Goal: Task Accomplishment & Management: Use online tool/utility

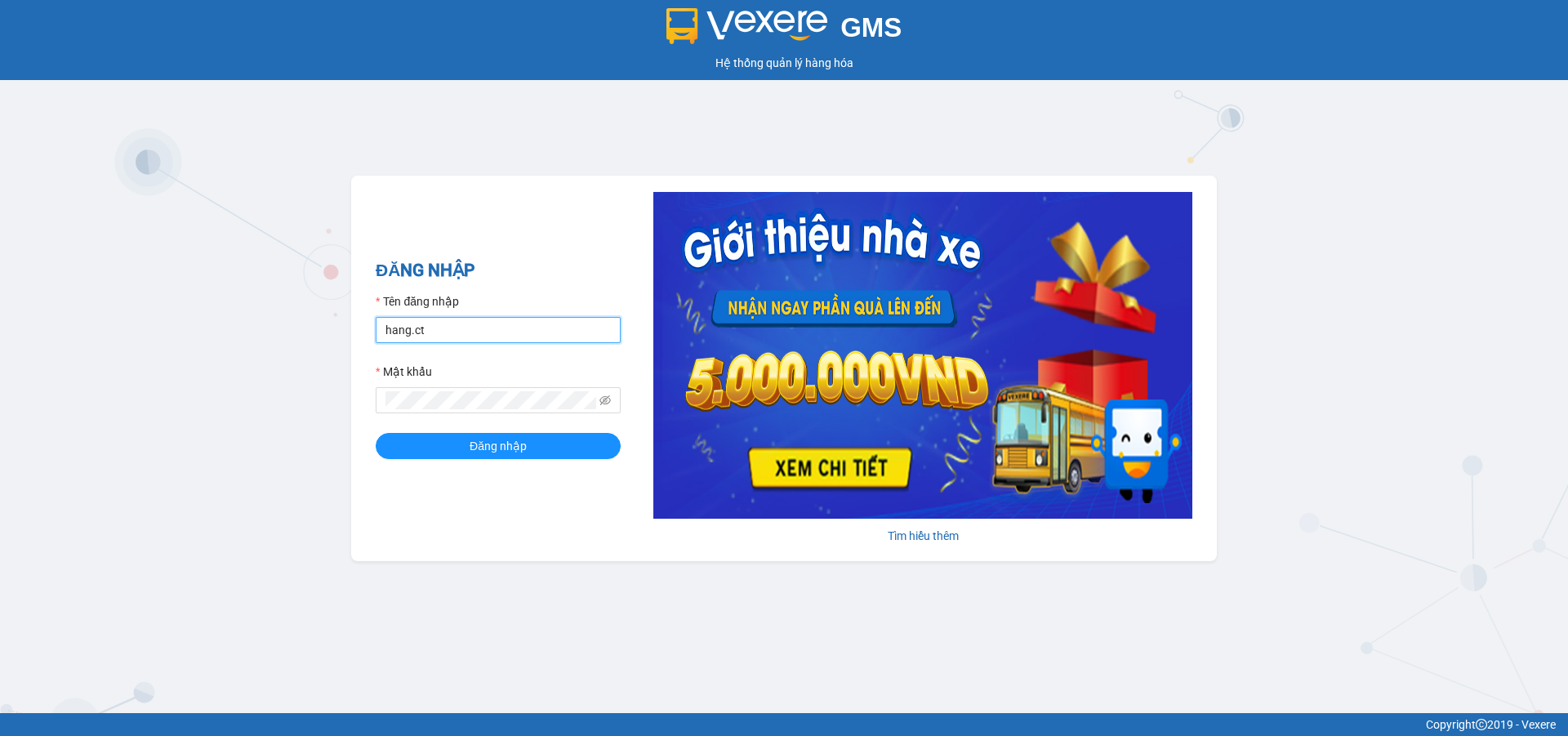
drag, startPoint x: 406, startPoint y: 340, endPoint x: 420, endPoint y: 324, distance: 21.3
click at [406, 340] on input "hang.ct" at bounding box center [498, 330] width 245 height 26
type input "nguyenhoa.ct"
click at [607, 398] on icon "eye-invisible" at bounding box center [605, 400] width 11 height 11
click at [366, 394] on div "ĐĂNG NHẬP Tên đăng nhập nguyenhoa.ct Mật khẩu Đăng nhập Tìm hiểu thêm" at bounding box center [784, 368] width 866 height 385
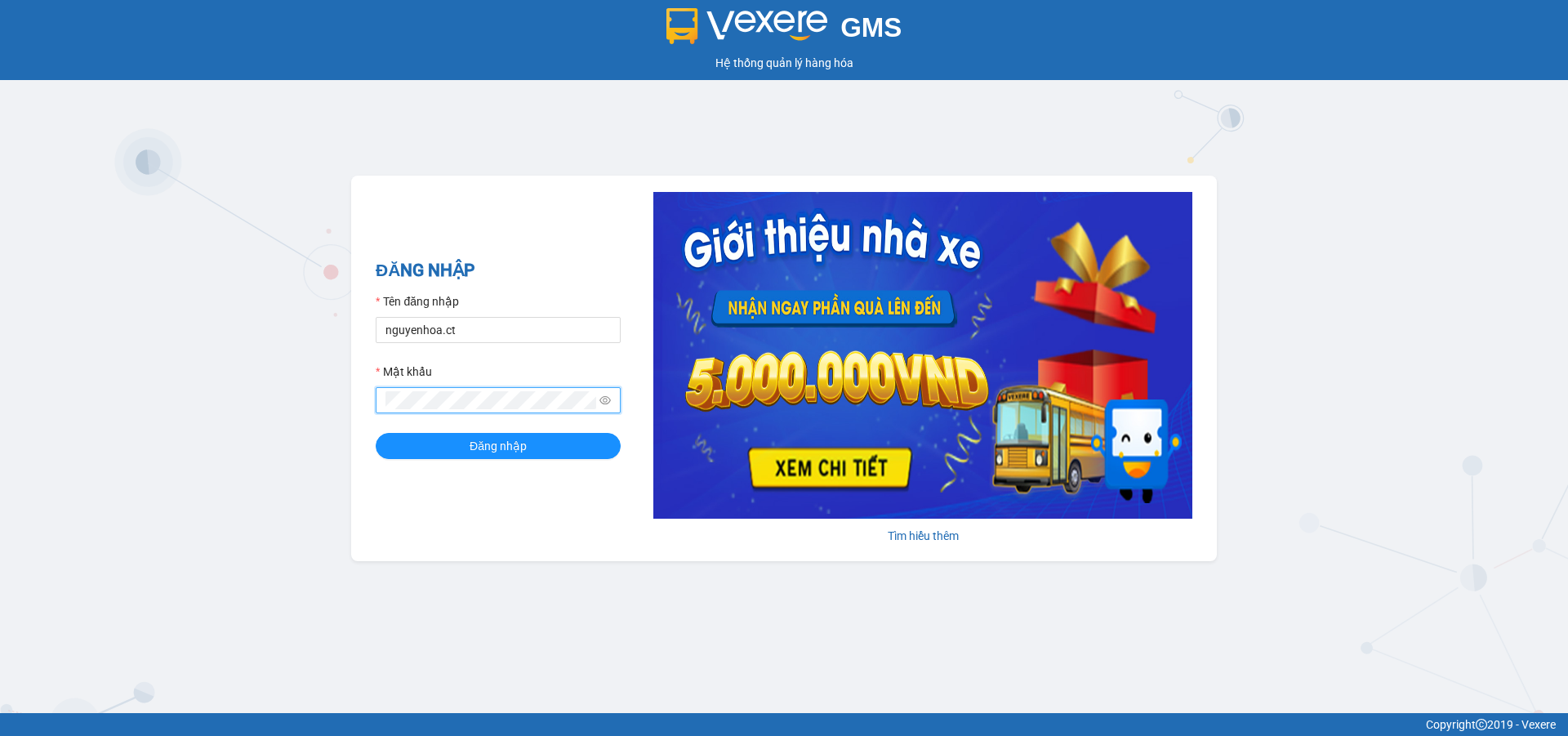
click at [376, 433] on button "Đăng nhập" at bounding box center [498, 446] width 245 height 26
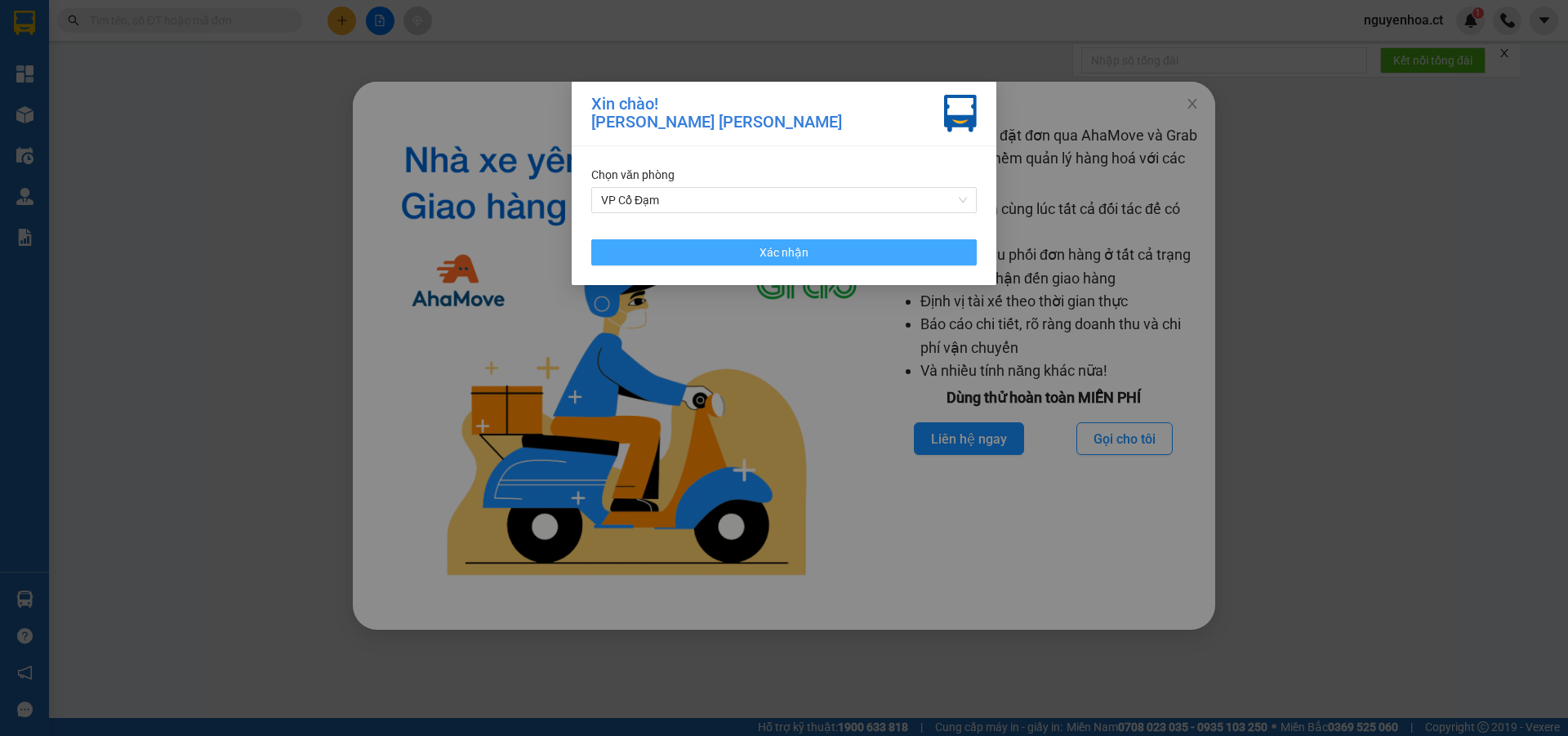
click at [892, 253] on button "Xác nhận" at bounding box center [783, 253] width 385 height 26
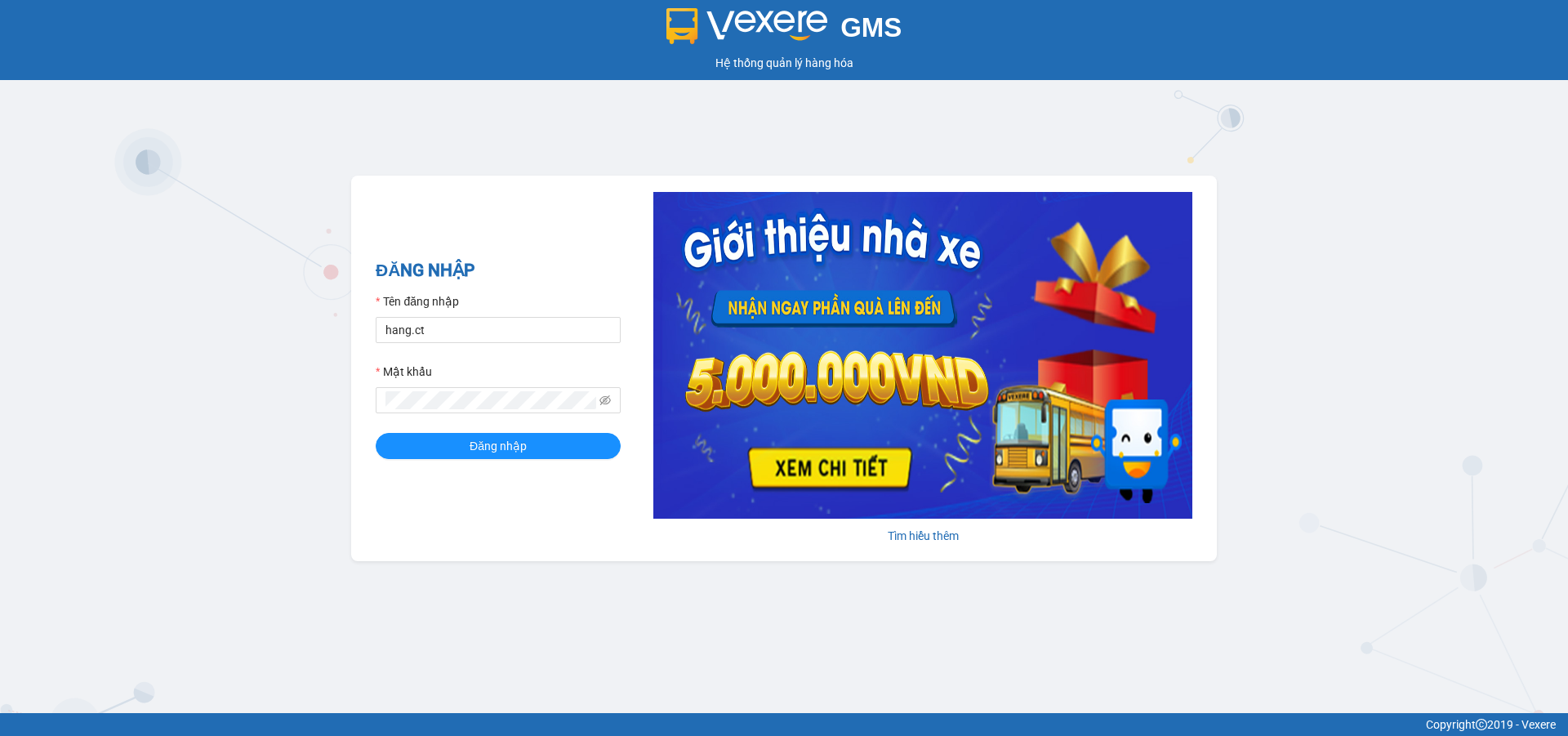
click at [440, 346] on form "Tên đăng nhập hang.ct Mật khẩu Đăng nhập" at bounding box center [498, 375] width 245 height 166
click at [491, 325] on input "hang.ct" at bounding box center [498, 330] width 245 height 26
type input "nguyenhoa.ct"
click at [606, 403] on icon "eye-invisible" at bounding box center [605, 400] width 11 height 11
click at [351, 399] on div "GMS Hệ thống quản lý hàng hóa ĐĂNG NHẬP Tên đăng nhập nguyenhoa.ct Mật khẩu Đăn…" at bounding box center [784, 356] width 1568 height 713
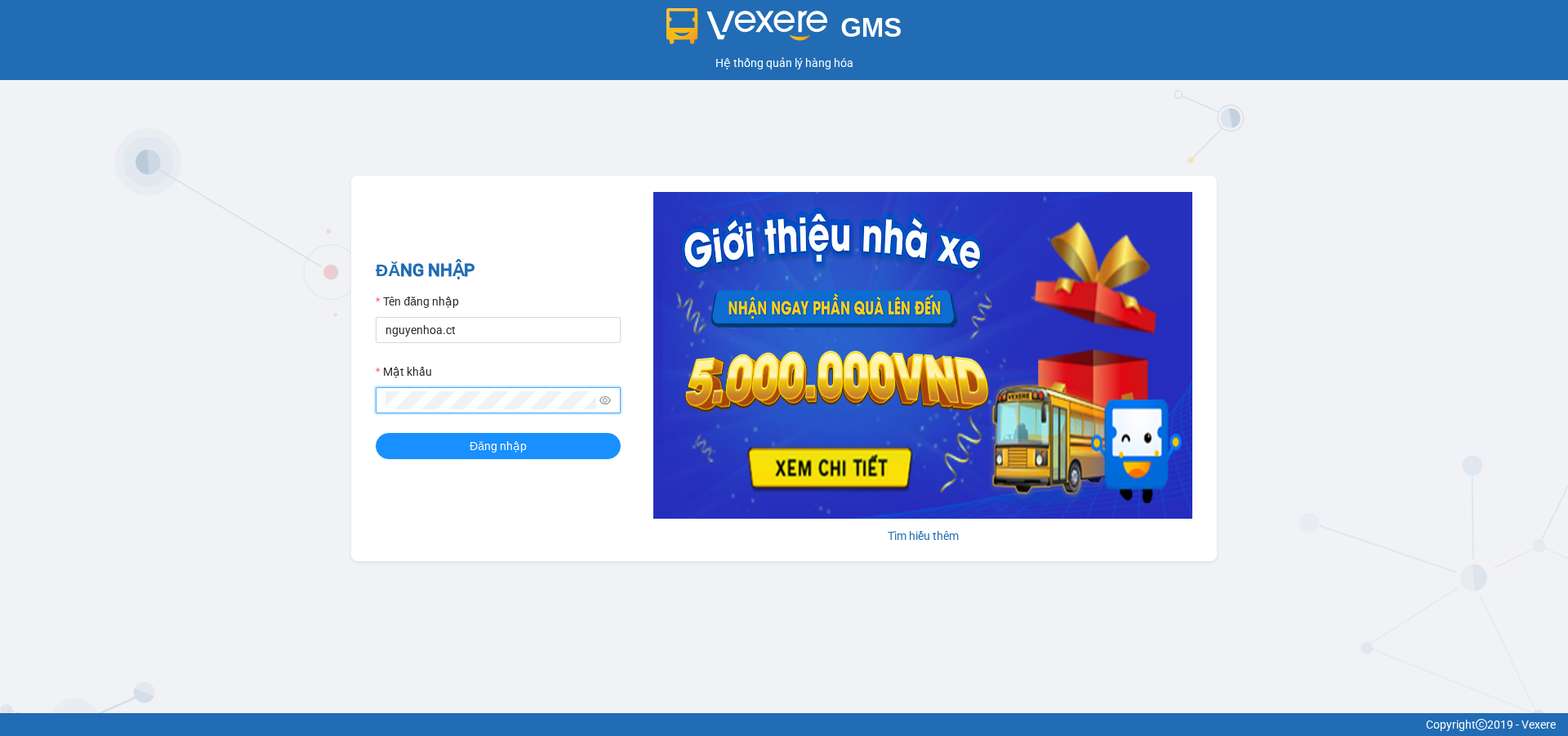
click at [376, 433] on button "Đăng nhập" at bounding box center [498, 446] width 245 height 26
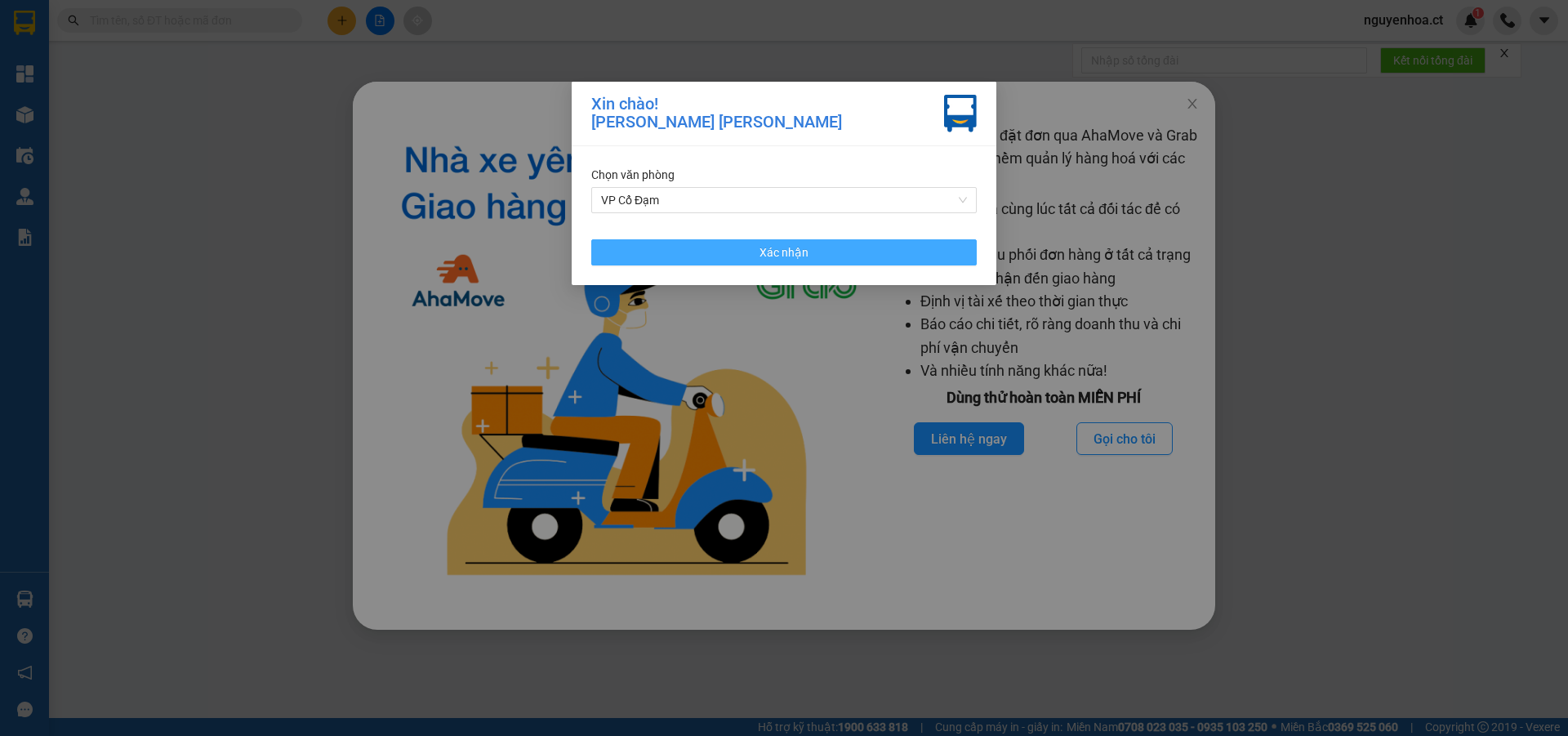
drag, startPoint x: 916, startPoint y: 248, endPoint x: 1218, endPoint y: 108, distance: 332.9
click at [920, 241] on button "Xác nhận" at bounding box center [783, 253] width 385 height 26
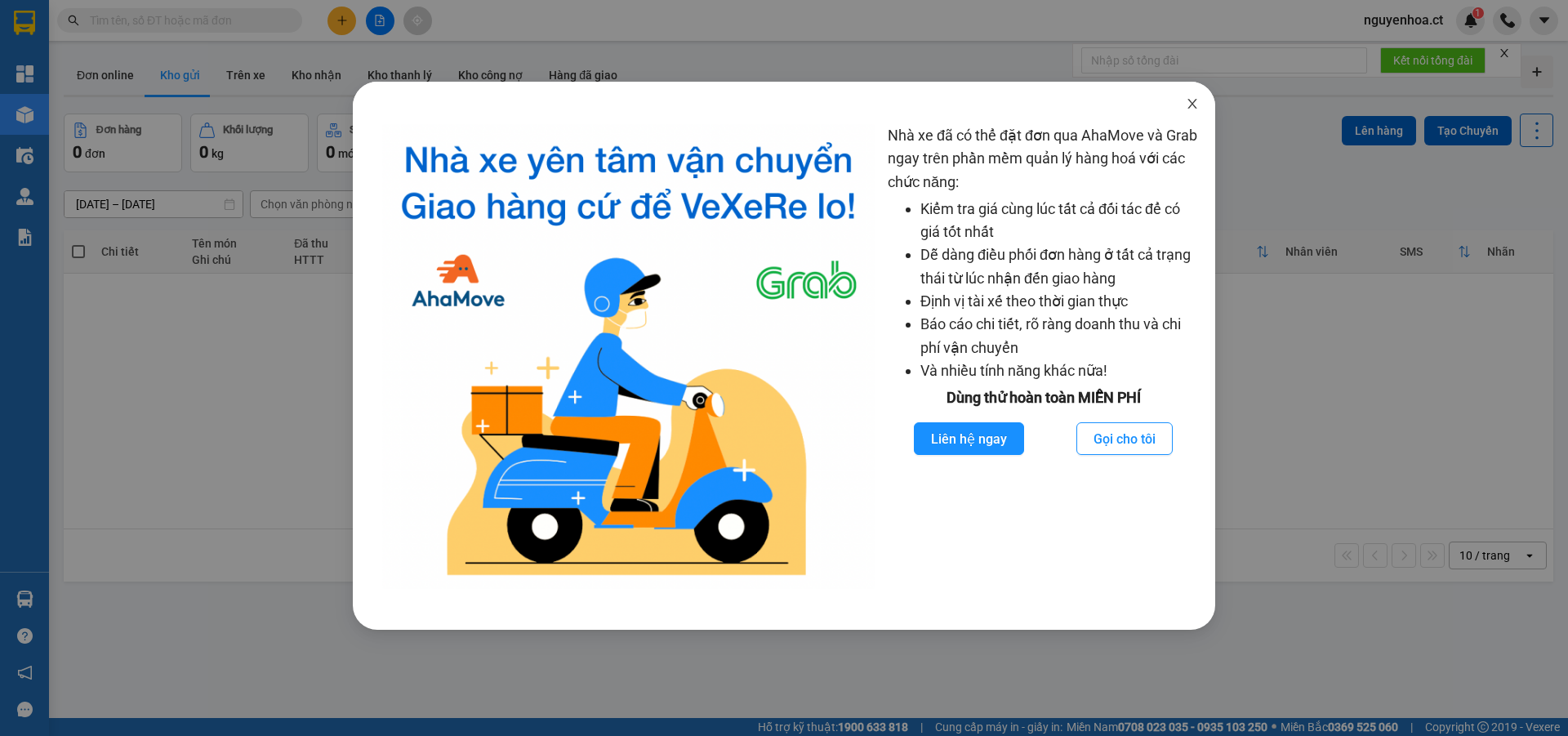
click at [1198, 108] on icon "close" at bounding box center [1192, 103] width 13 height 13
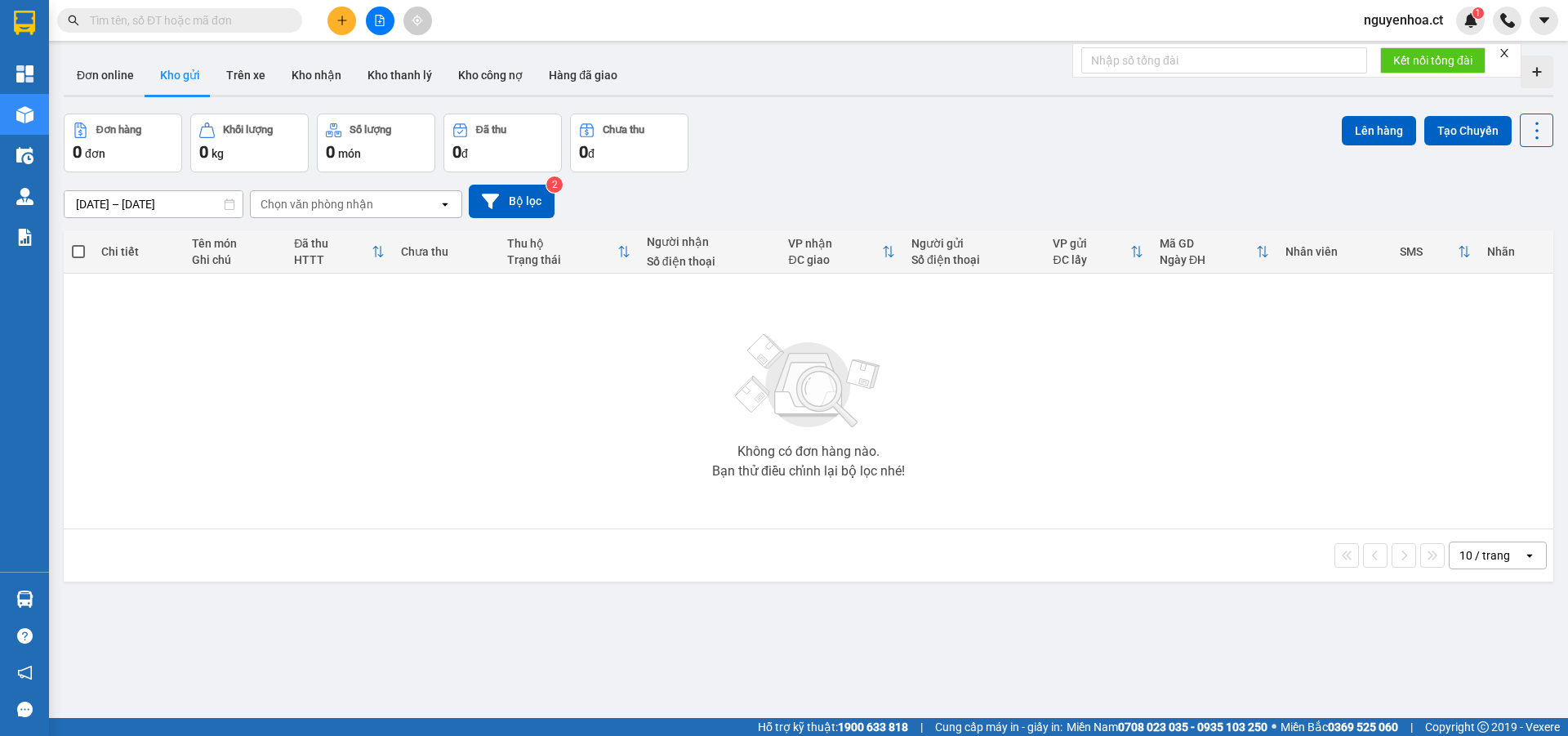
click at [283, 26] on span at bounding box center [179, 20] width 245 height 24
click at [282, 26] on input "text" at bounding box center [186, 20] width 193 height 18
paste input "0989564948"
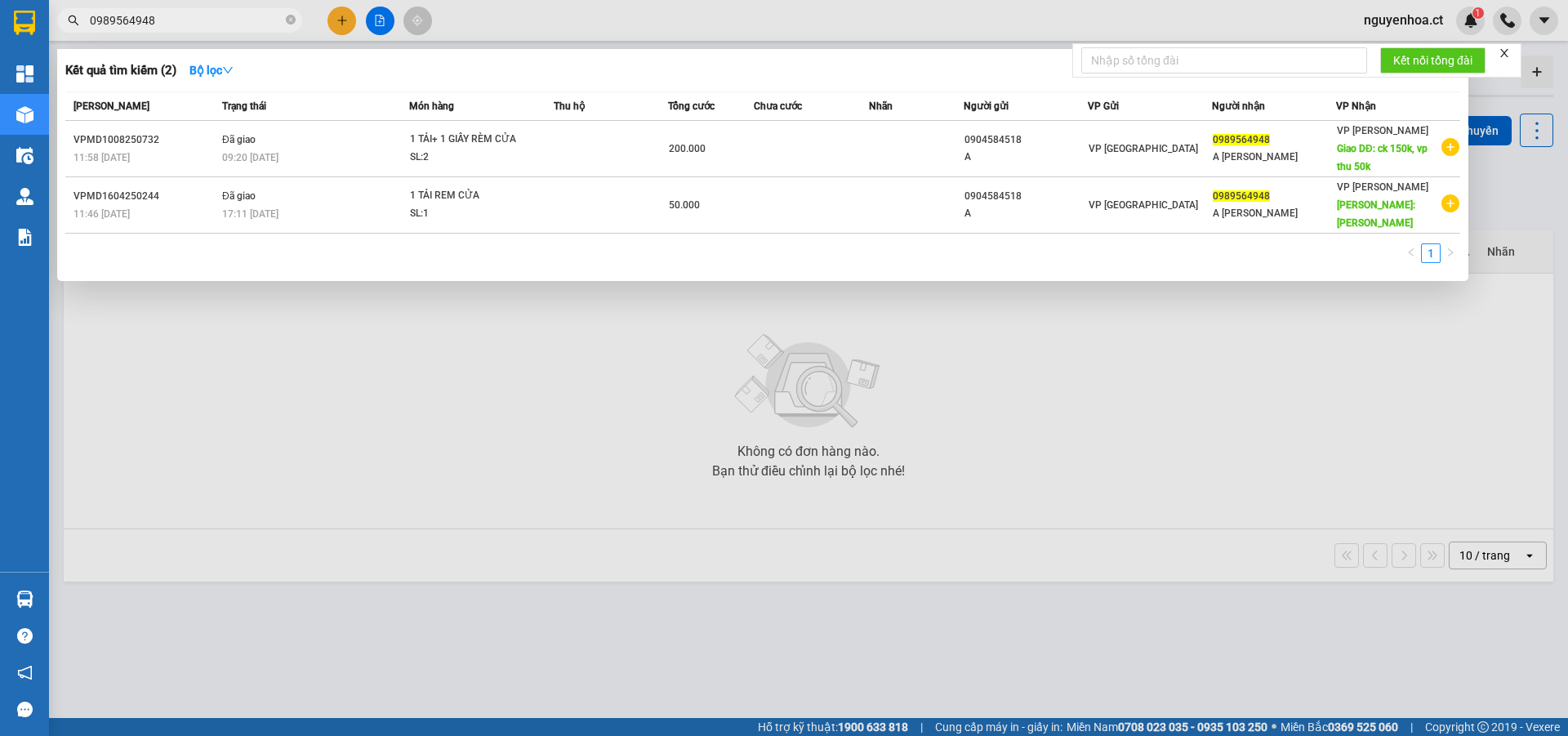
type input "0989564948"
click at [289, 19] on icon "close-circle" at bounding box center [290, 19] width 9 height 9
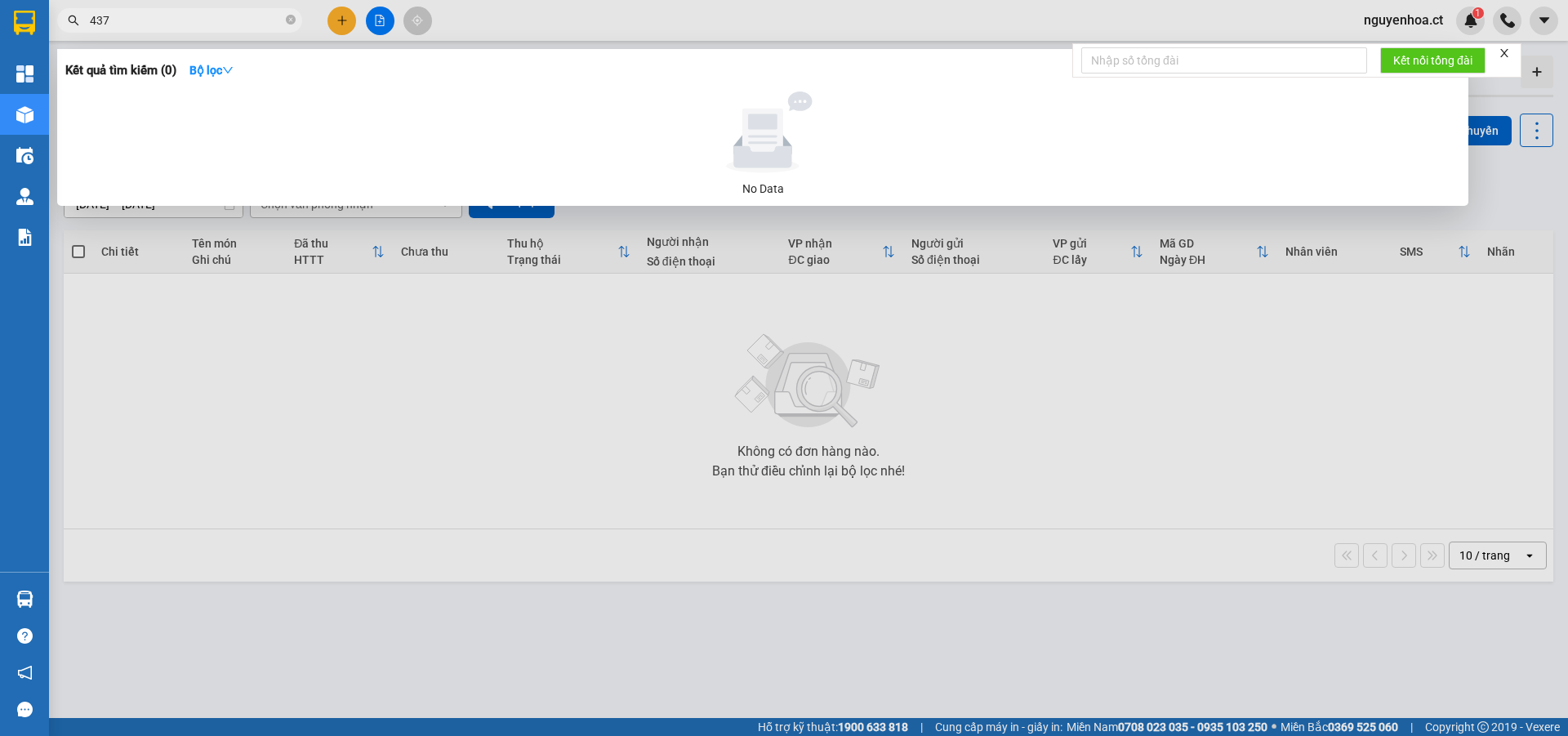
type input "4379"
drag, startPoint x: 287, startPoint y: 17, endPoint x: 289, endPoint y: 4, distance: 13.2
click at [288, 13] on span at bounding box center [290, 21] width 9 height 16
type input "0976494"
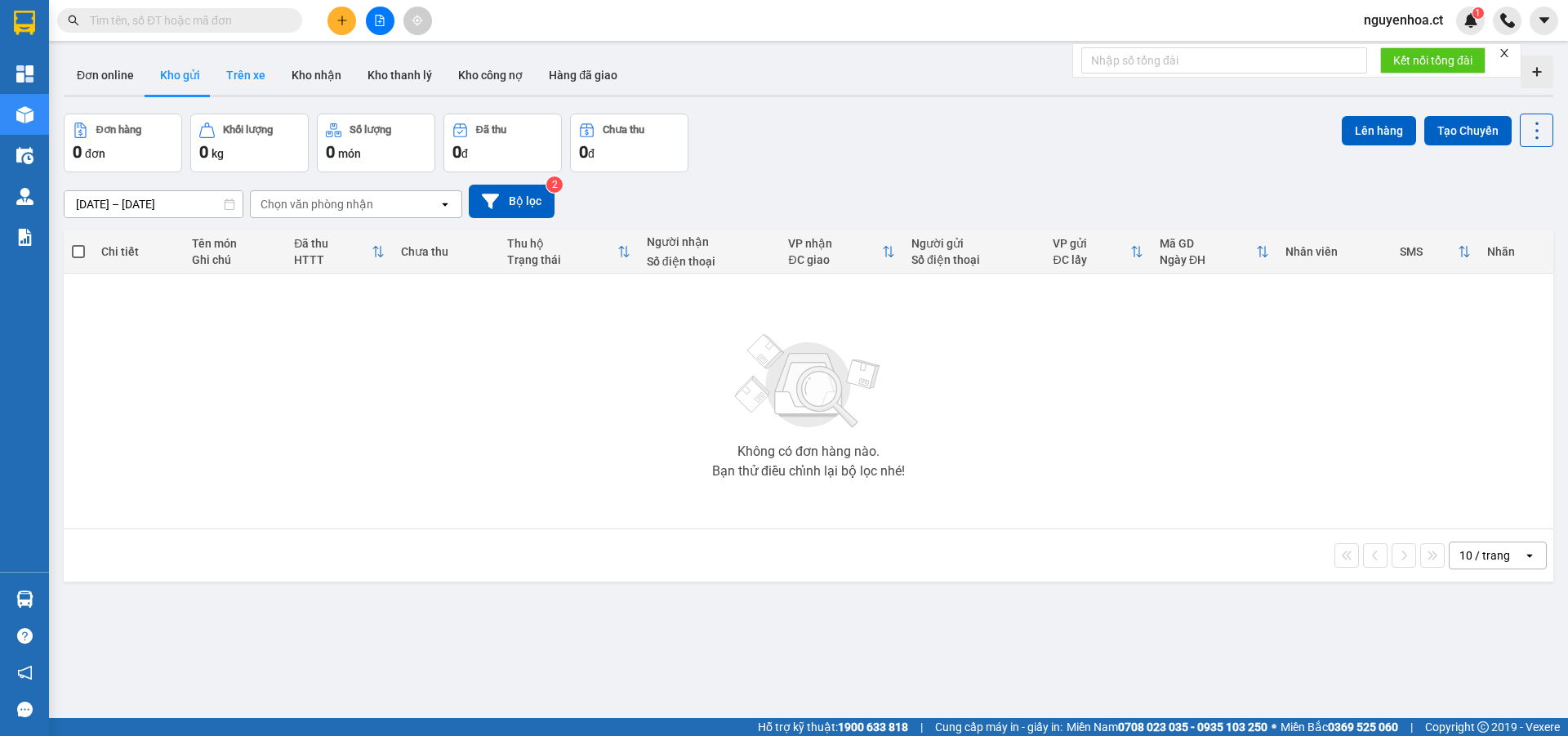
click at [234, 72] on button "Trên xe" at bounding box center [246, 74] width 65 height 39
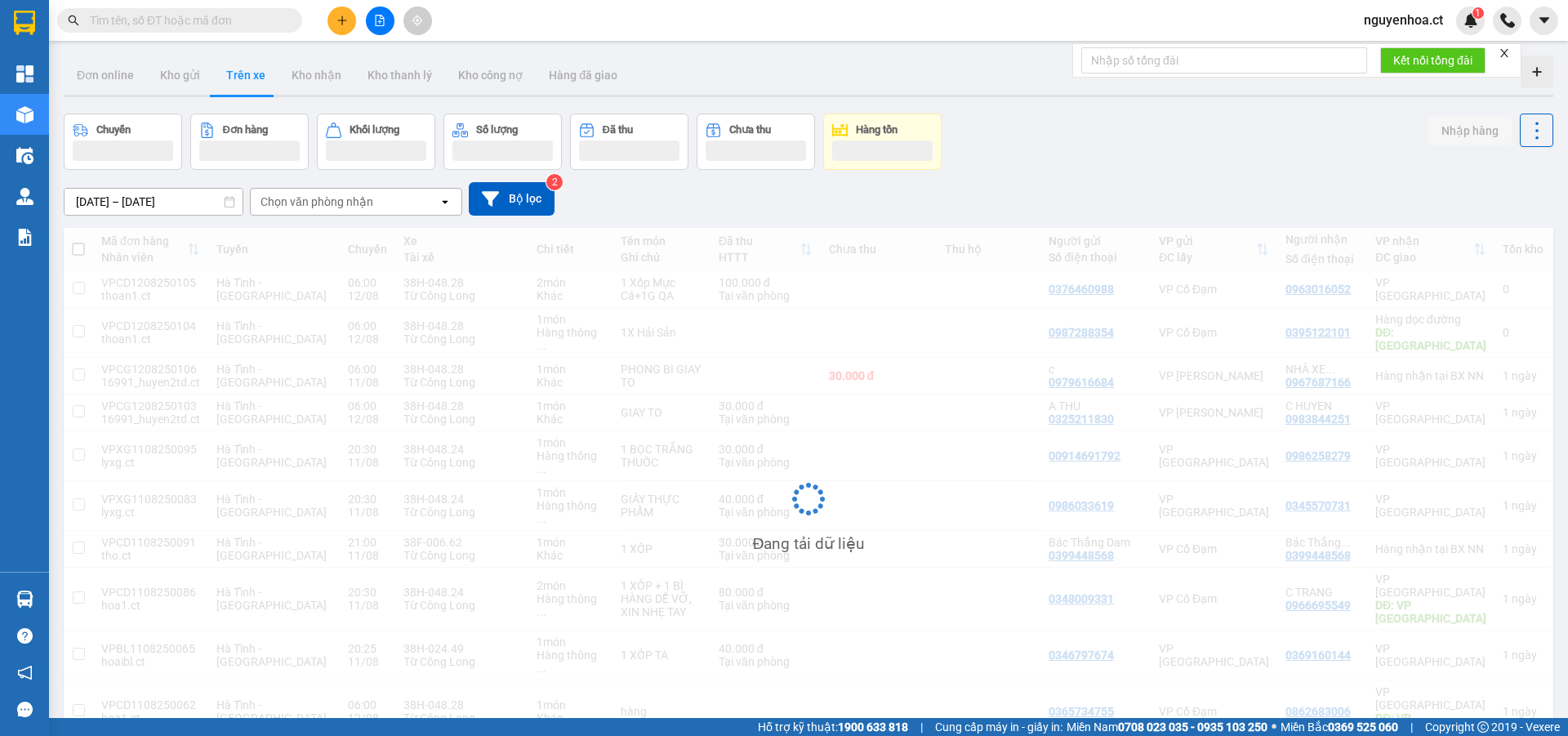
click at [180, 198] on input "[DATE] – [DATE]" at bounding box center [153, 202] width 178 height 26
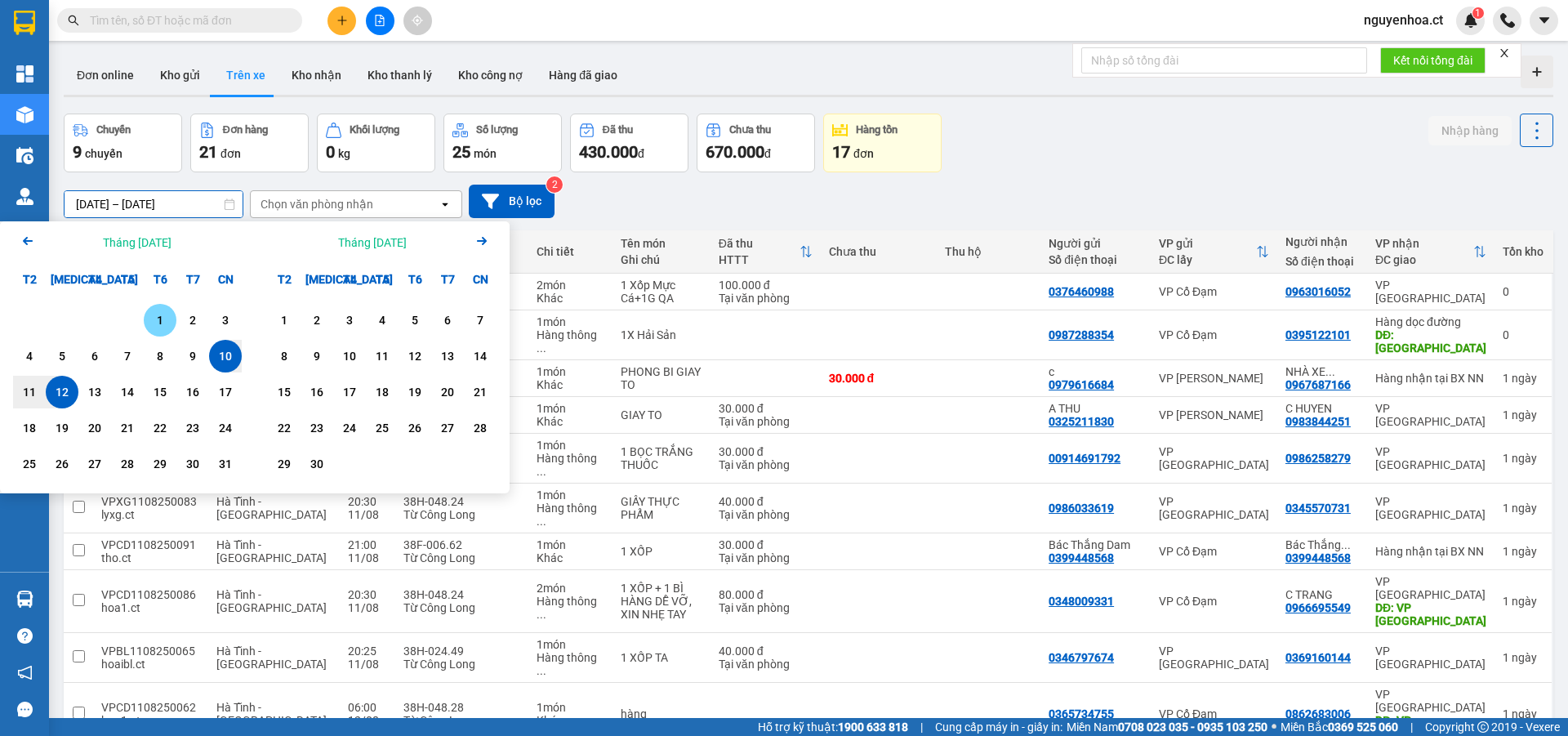
click at [153, 321] on div "1" at bounding box center [160, 320] width 23 height 20
click at [62, 402] on div "12" at bounding box center [62, 392] width 23 height 20
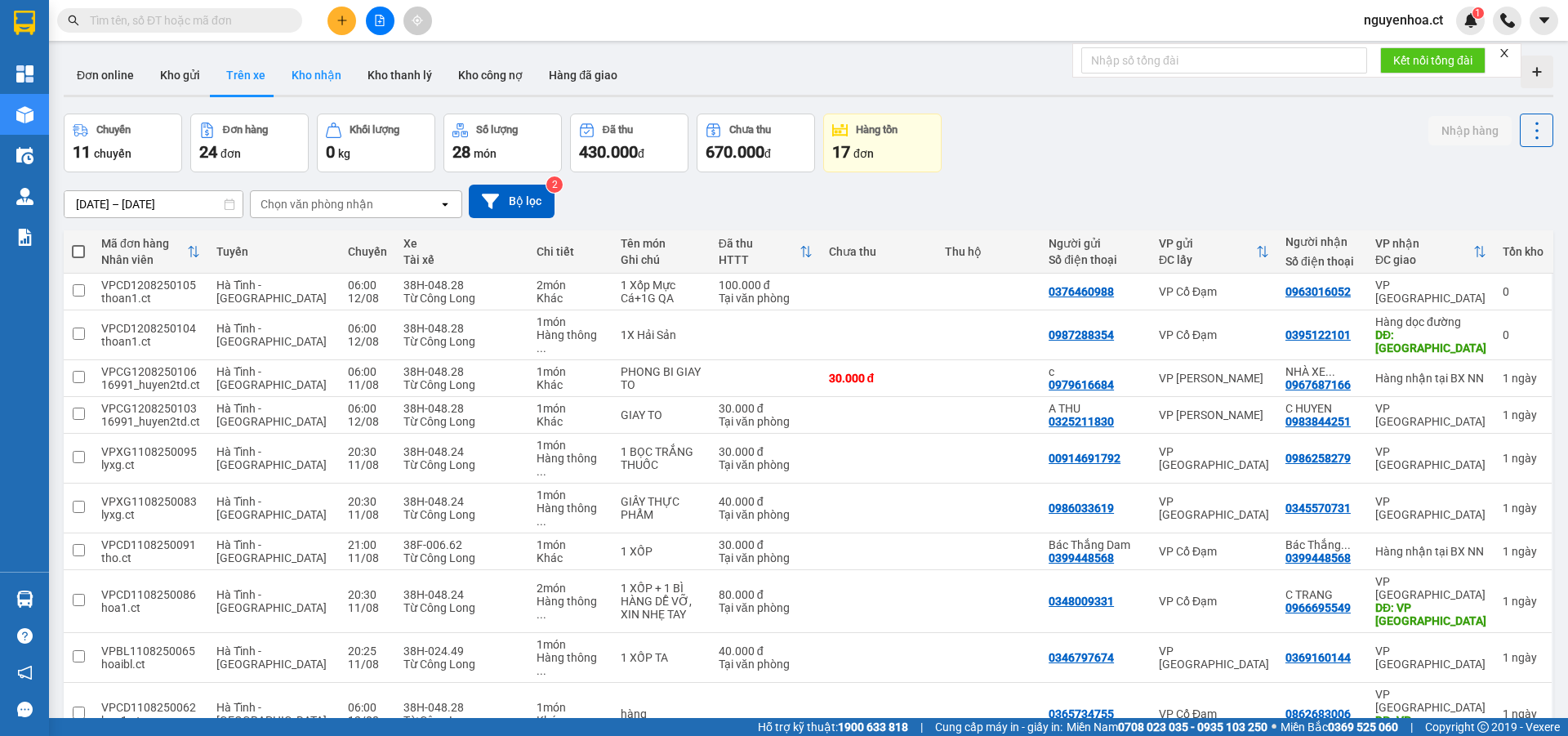
click at [318, 71] on button "Kho nhận" at bounding box center [316, 74] width 76 height 39
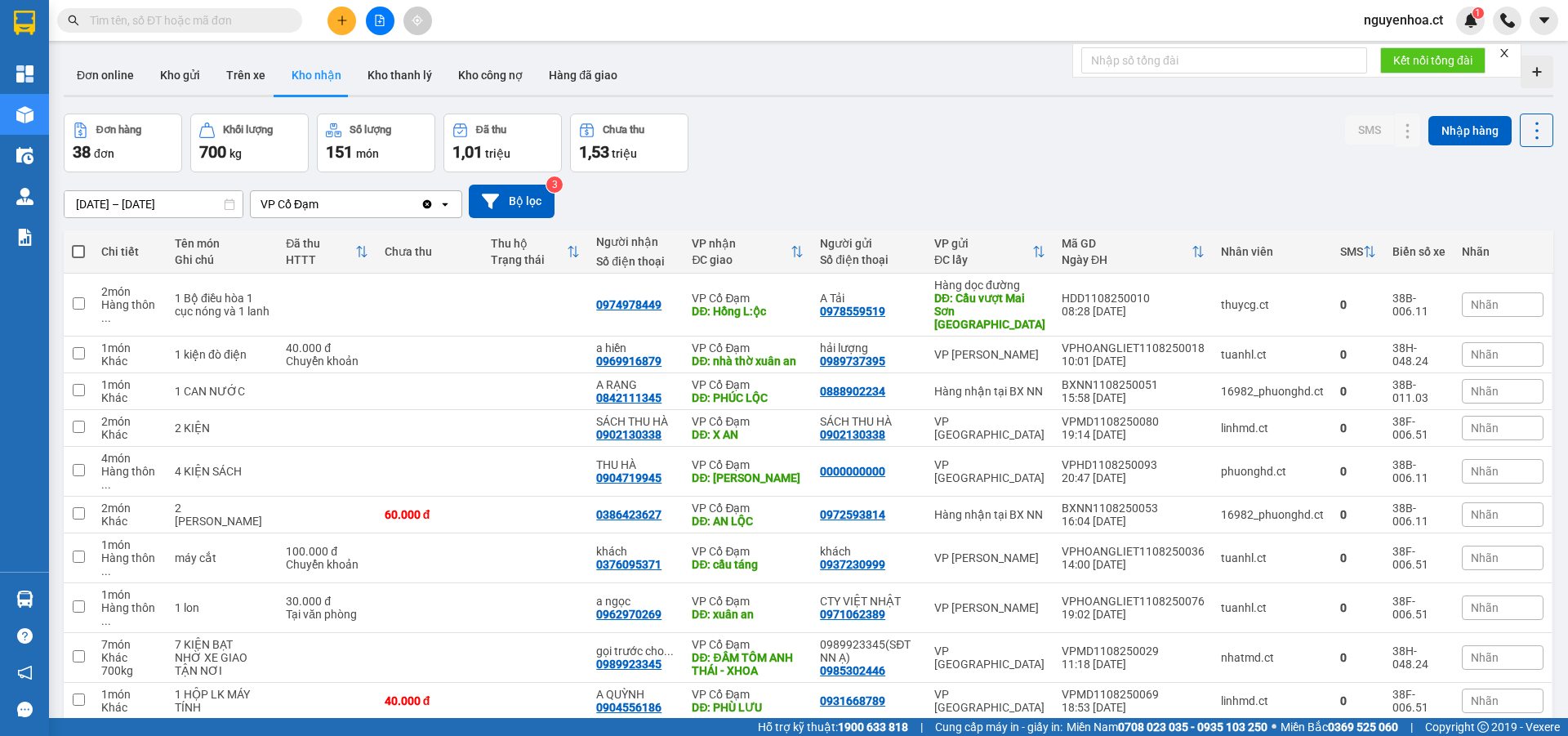
click at [425, 206] on icon "Clear value" at bounding box center [427, 203] width 9 height 9
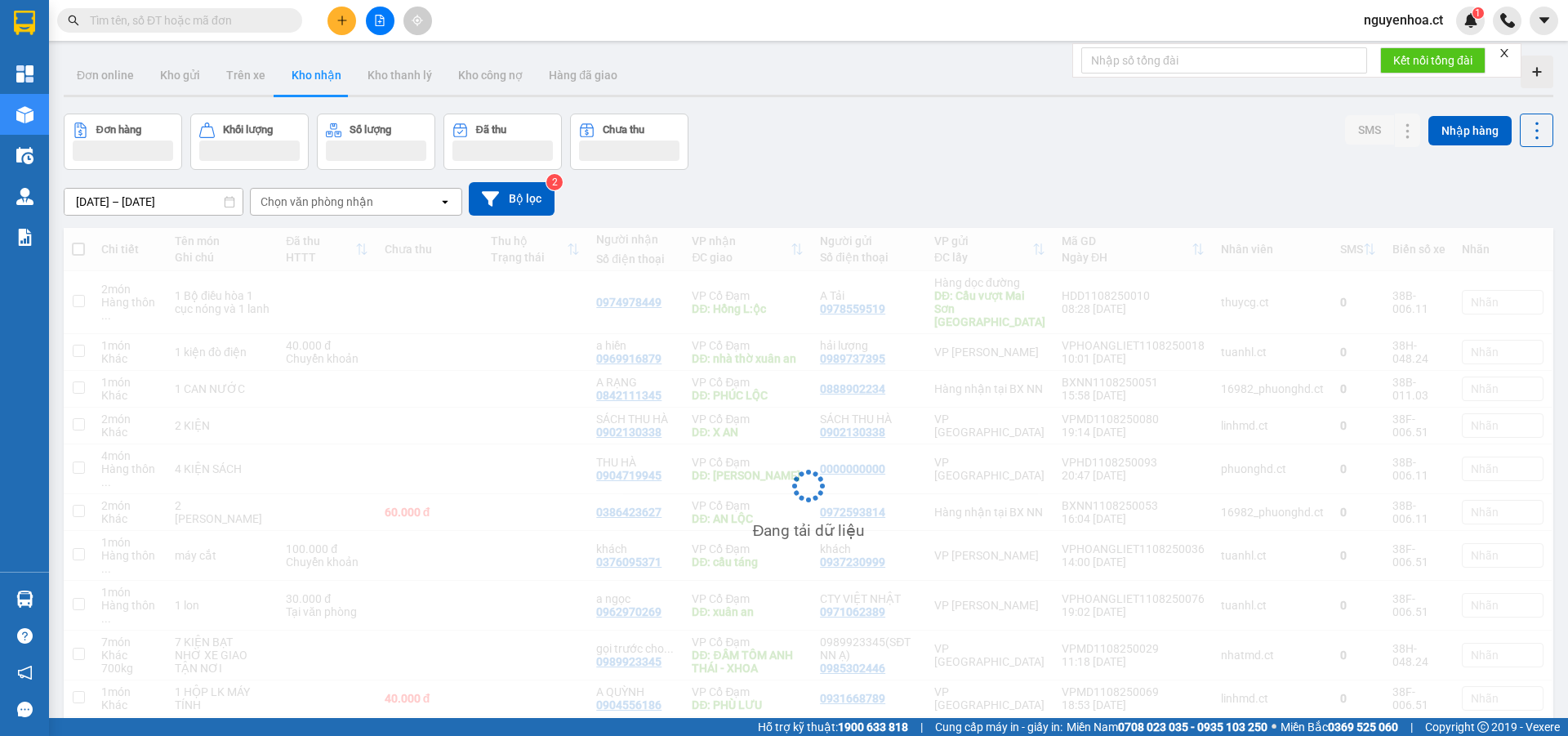
click at [173, 196] on input "[DATE] – [DATE]" at bounding box center [153, 202] width 178 height 26
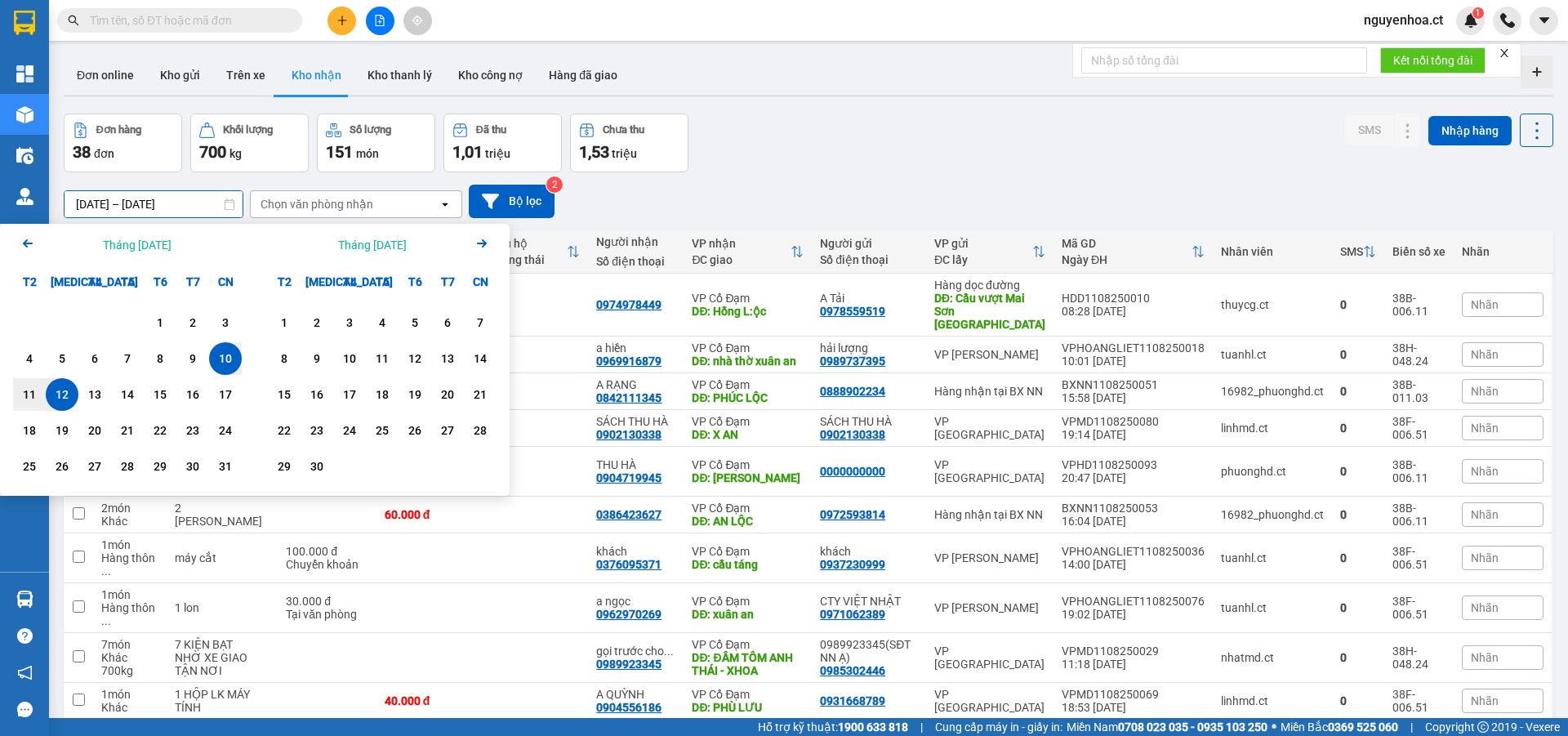
click at [154, 317] on div "1" at bounding box center [160, 322] width 23 height 20
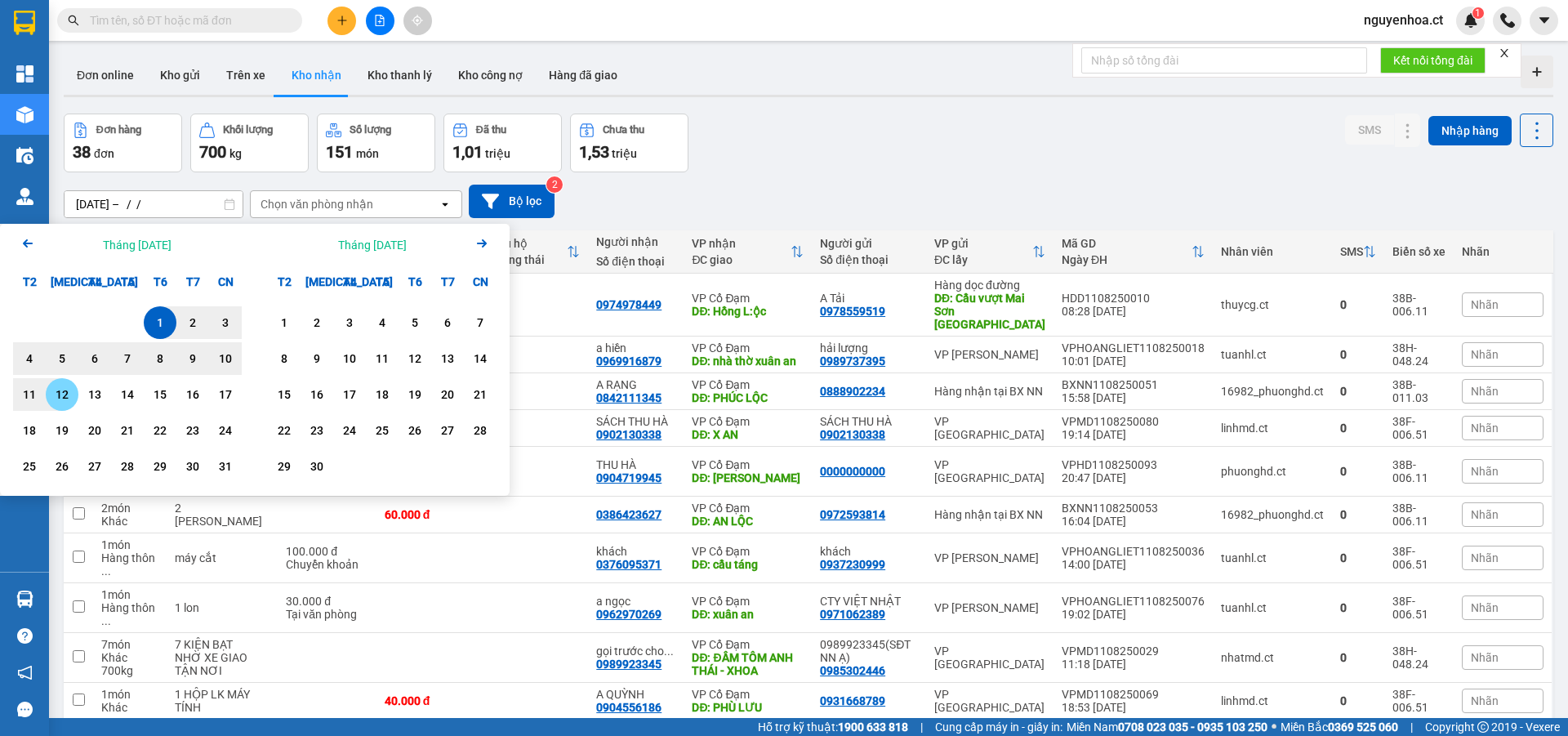
click at [69, 397] on div "12" at bounding box center [62, 394] width 23 height 20
type input "01/08/2025 – 12/08/2025"
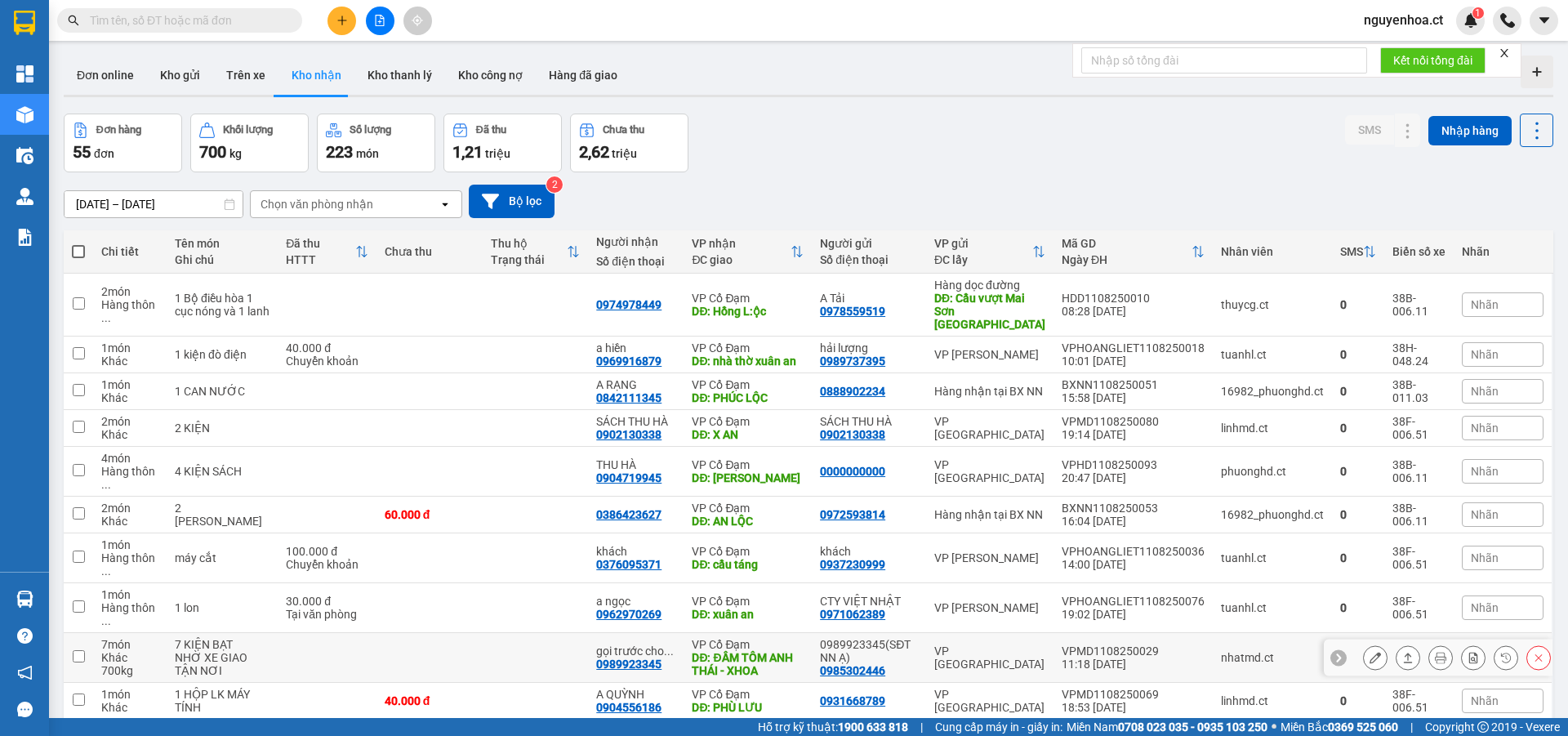
scroll to position [75, 0]
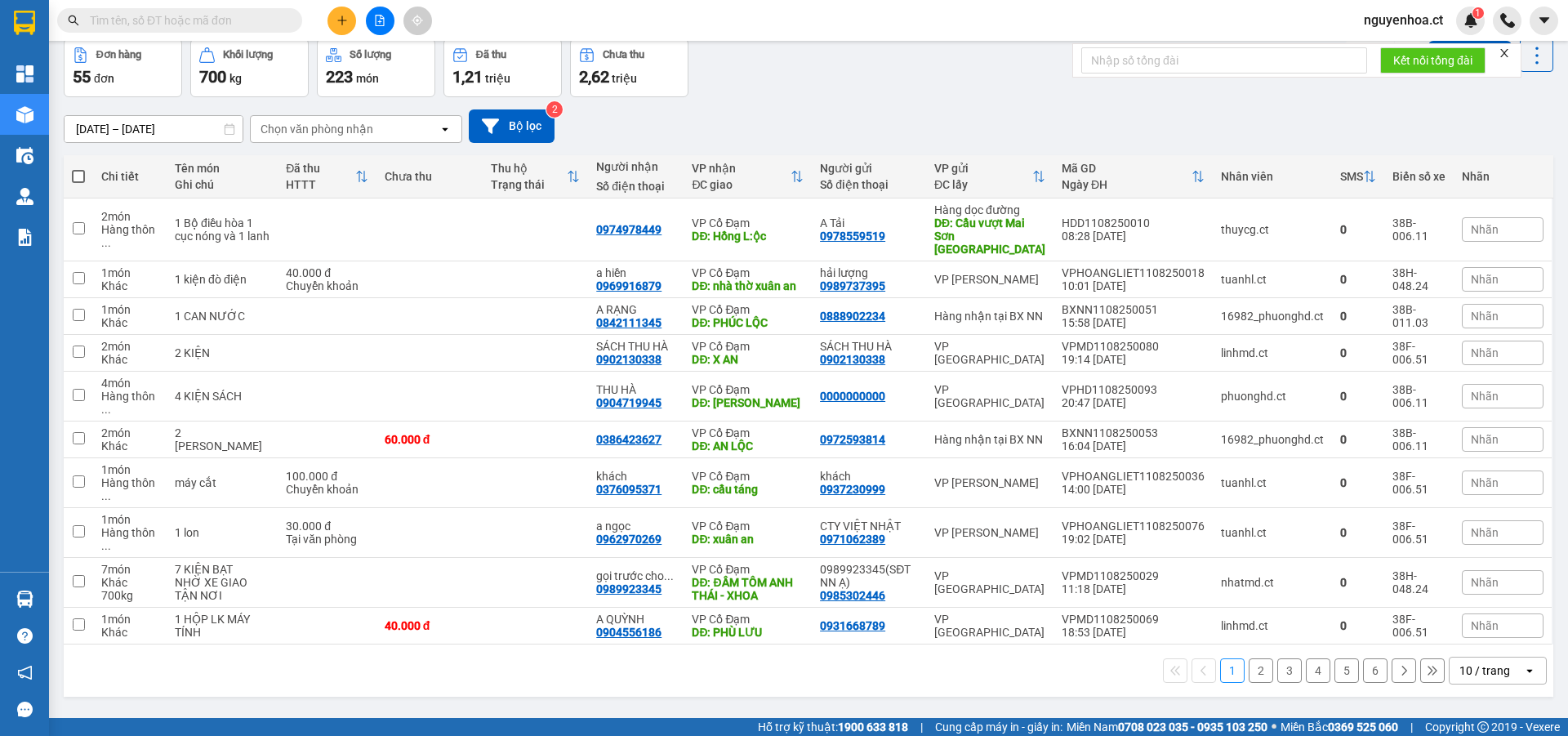
click at [1363, 658] on button "6" at bounding box center [1375, 671] width 24 height 24
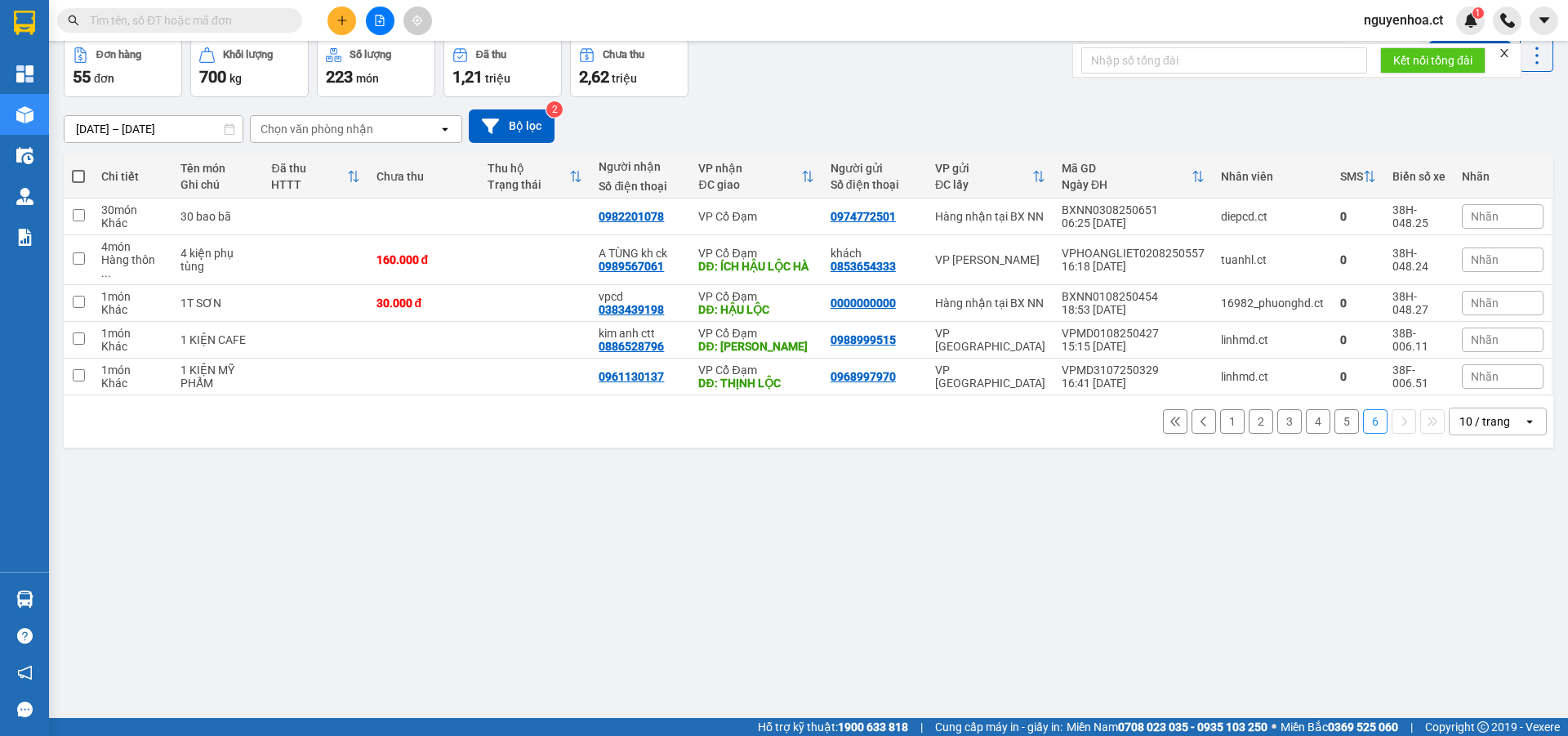
click at [1335, 409] on button "5" at bounding box center [1347, 421] width 24 height 24
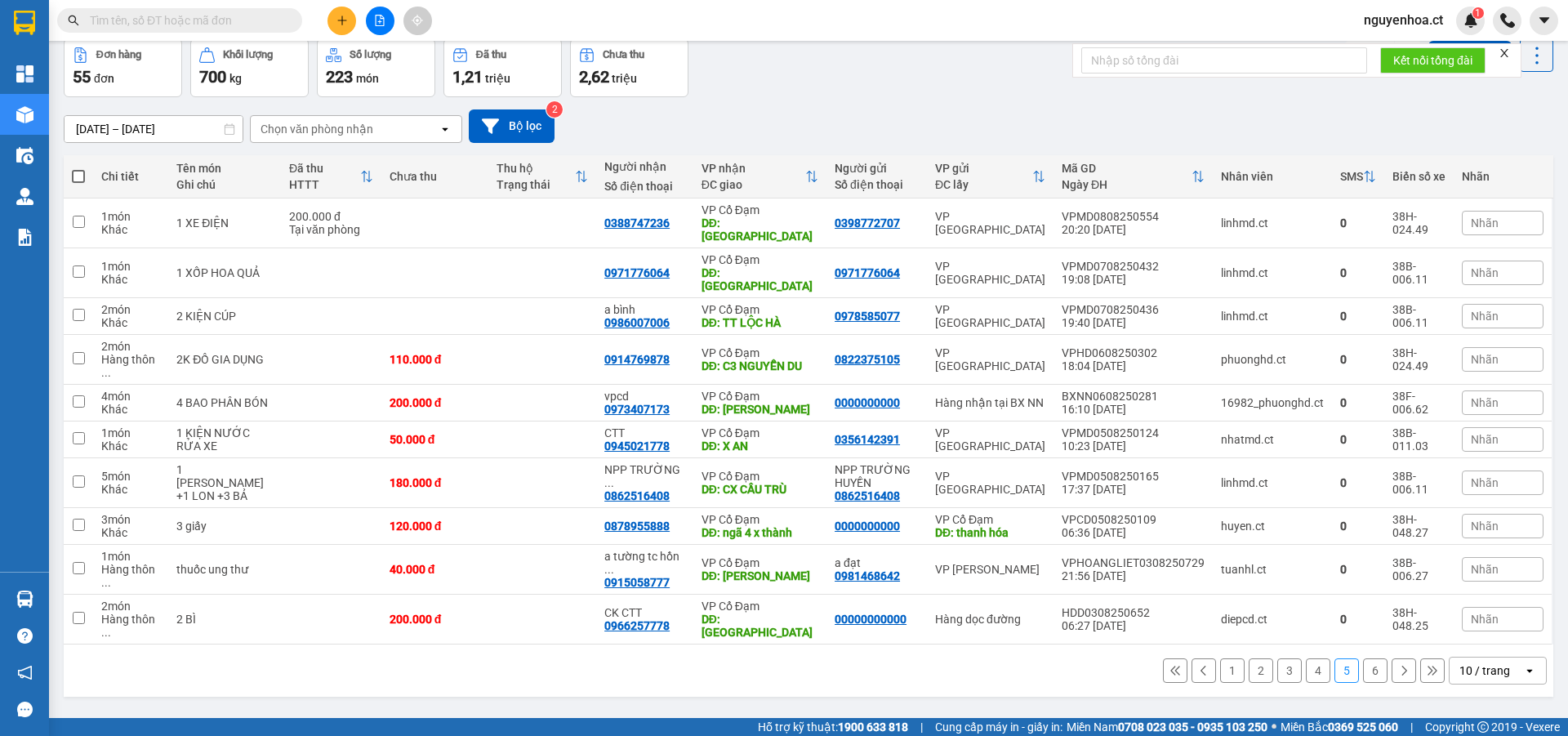
drag, startPoint x: 1289, startPoint y: 490, endPoint x: 1083, endPoint y: 651, distance: 261.5
drag, startPoint x: 1083, startPoint y: 651, endPoint x: 688, endPoint y: 632, distance: 395.5
click at [688, 632] on div "ver 1.8.137 Đơn online Kho gửi Trên xe Kho nhận Kho thanh lý Kho công nợ Hàng đ…" at bounding box center [808, 342] width 1503 height 736
click at [1369, 217] on icon at bounding box center [1374, 222] width 11 height 11
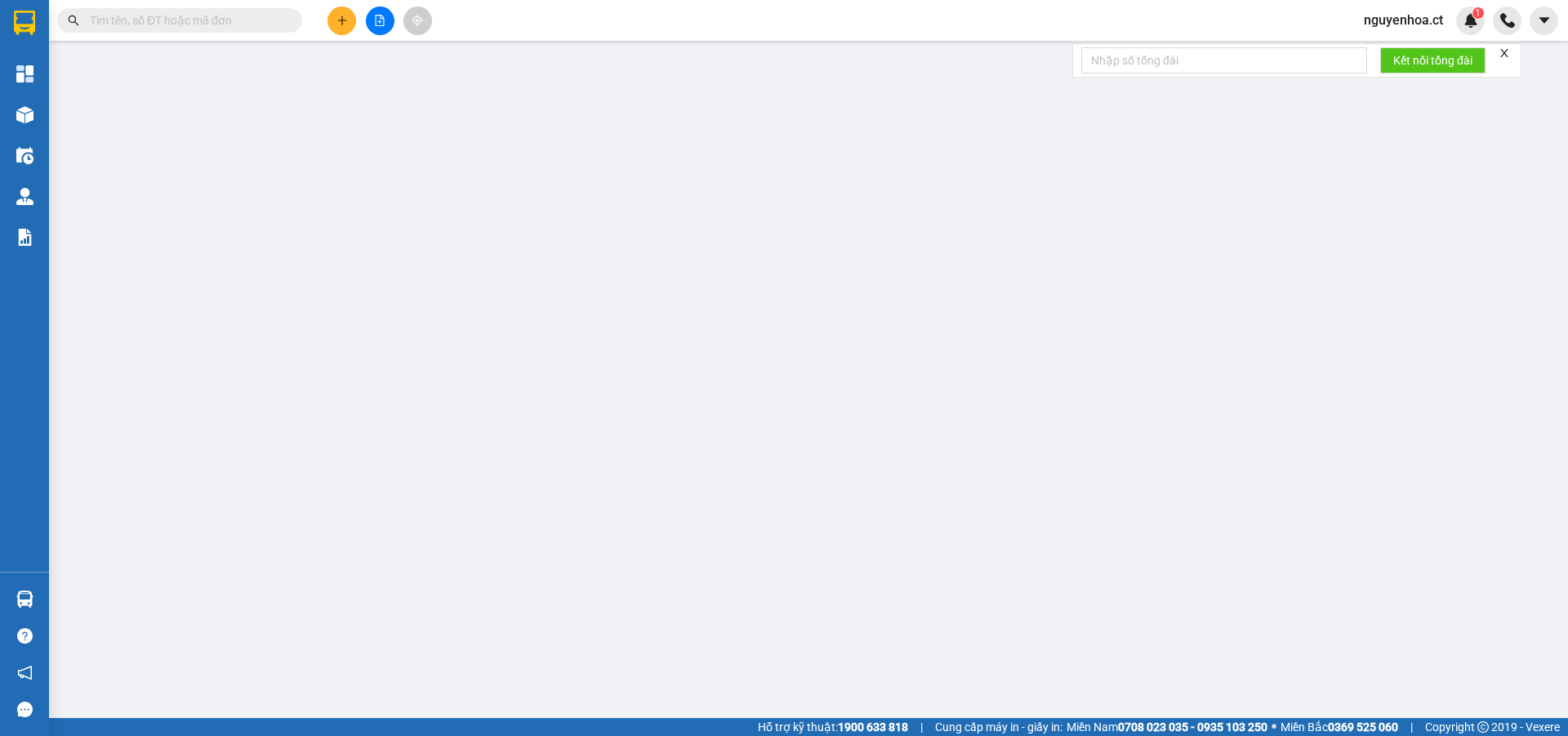
type input "0398772707"
type input "0388747236"
type input "THIÊN LỘC"
type input "200.000"
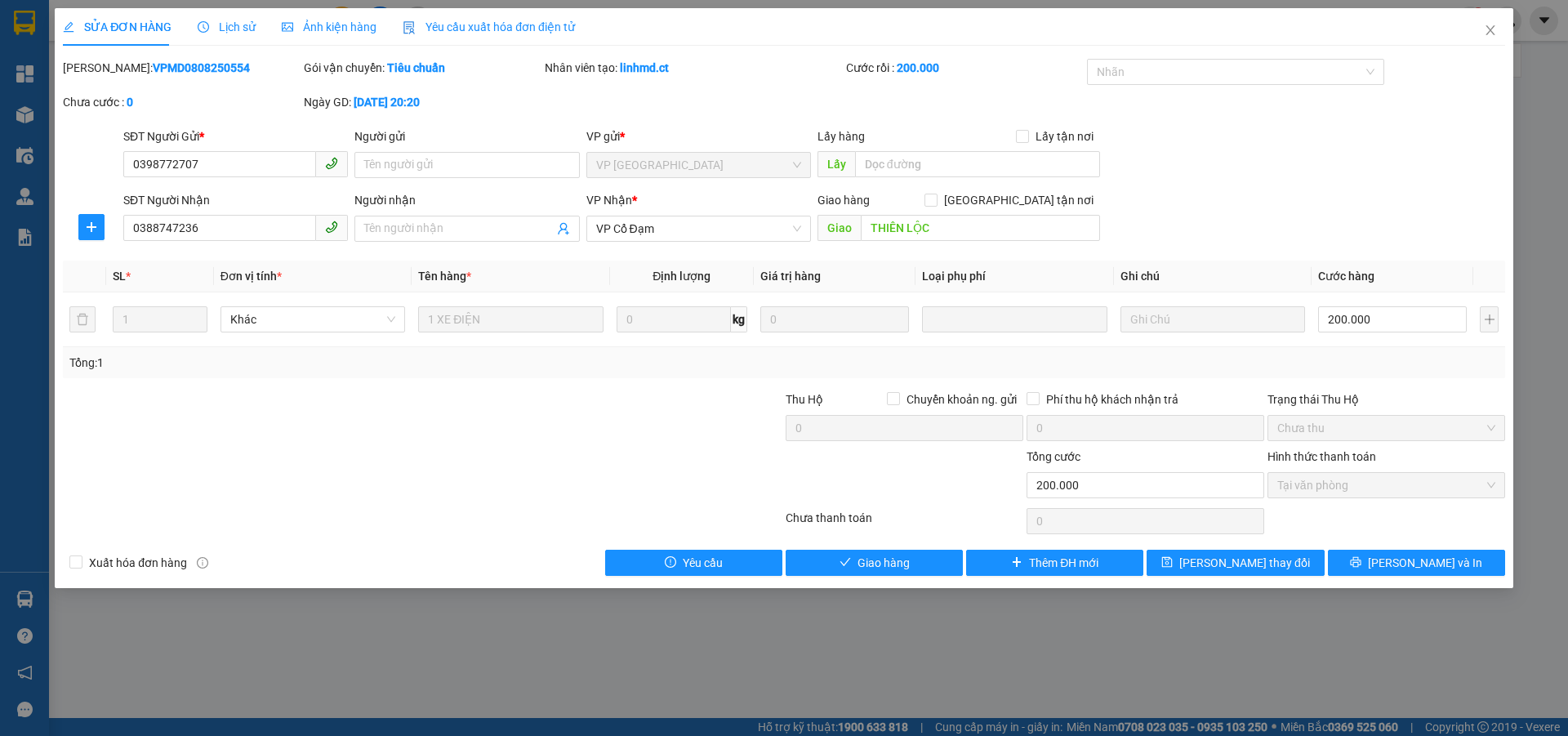
click at [233, 22] on span "Lịch sử" at bounding box center [226, 27] width 58 height 13
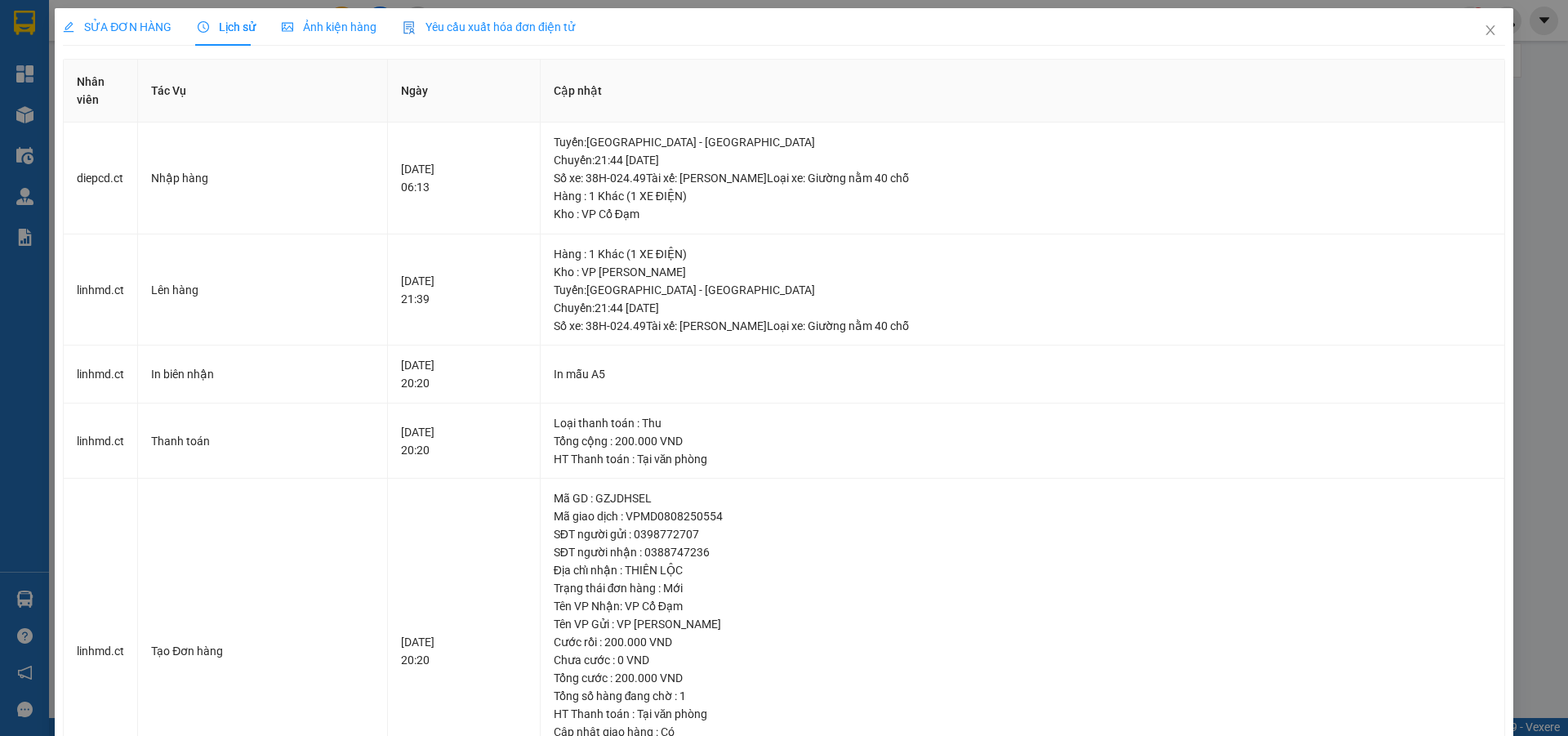
click at [149, 30] on span "SỬA ĐƠN HÀNG" at bounding box center [117, 27] width 109 height 13
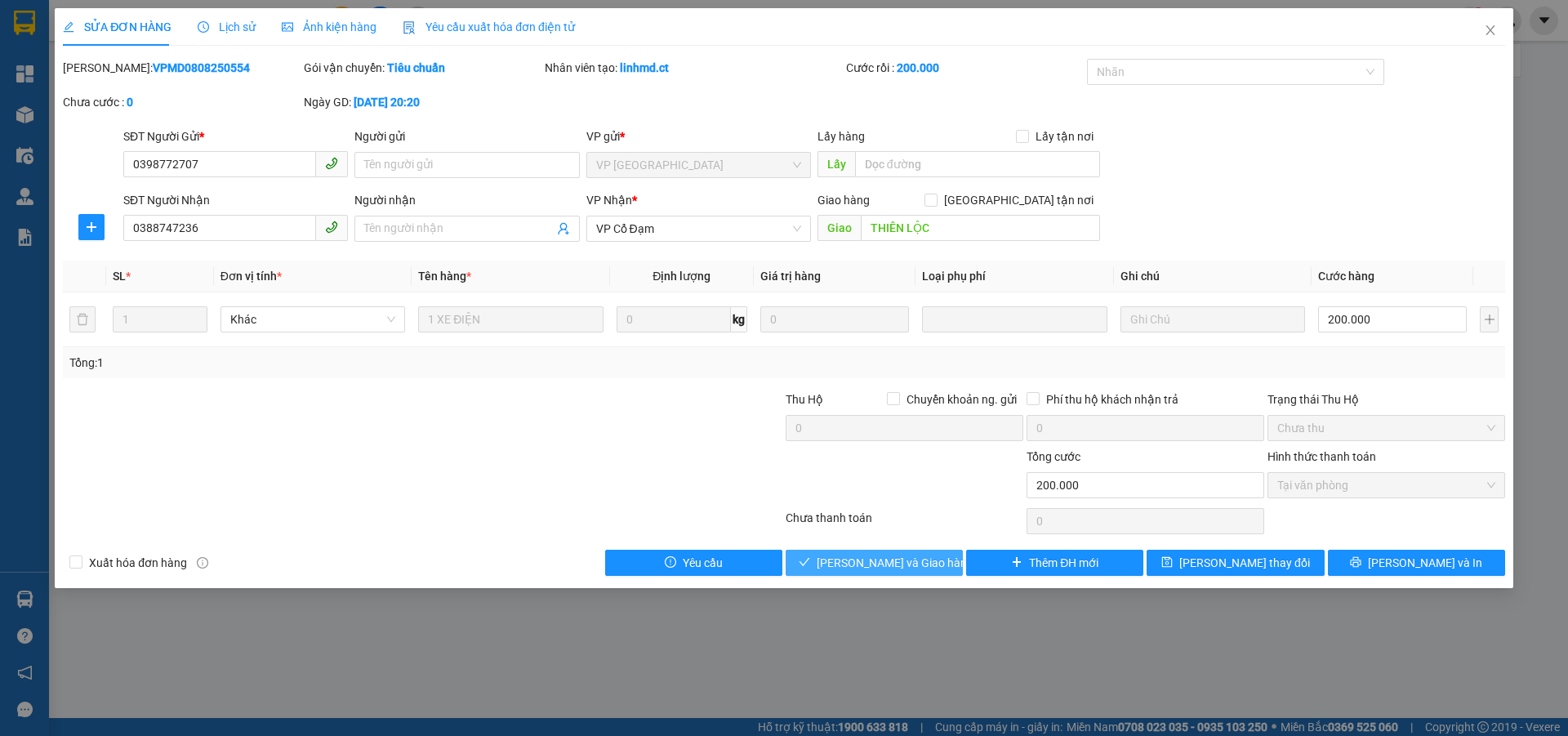
click at [850, 563] on span "[PERSON_NAME] và Giao hàng" at bounding box center [895, 563] width 157 height 18
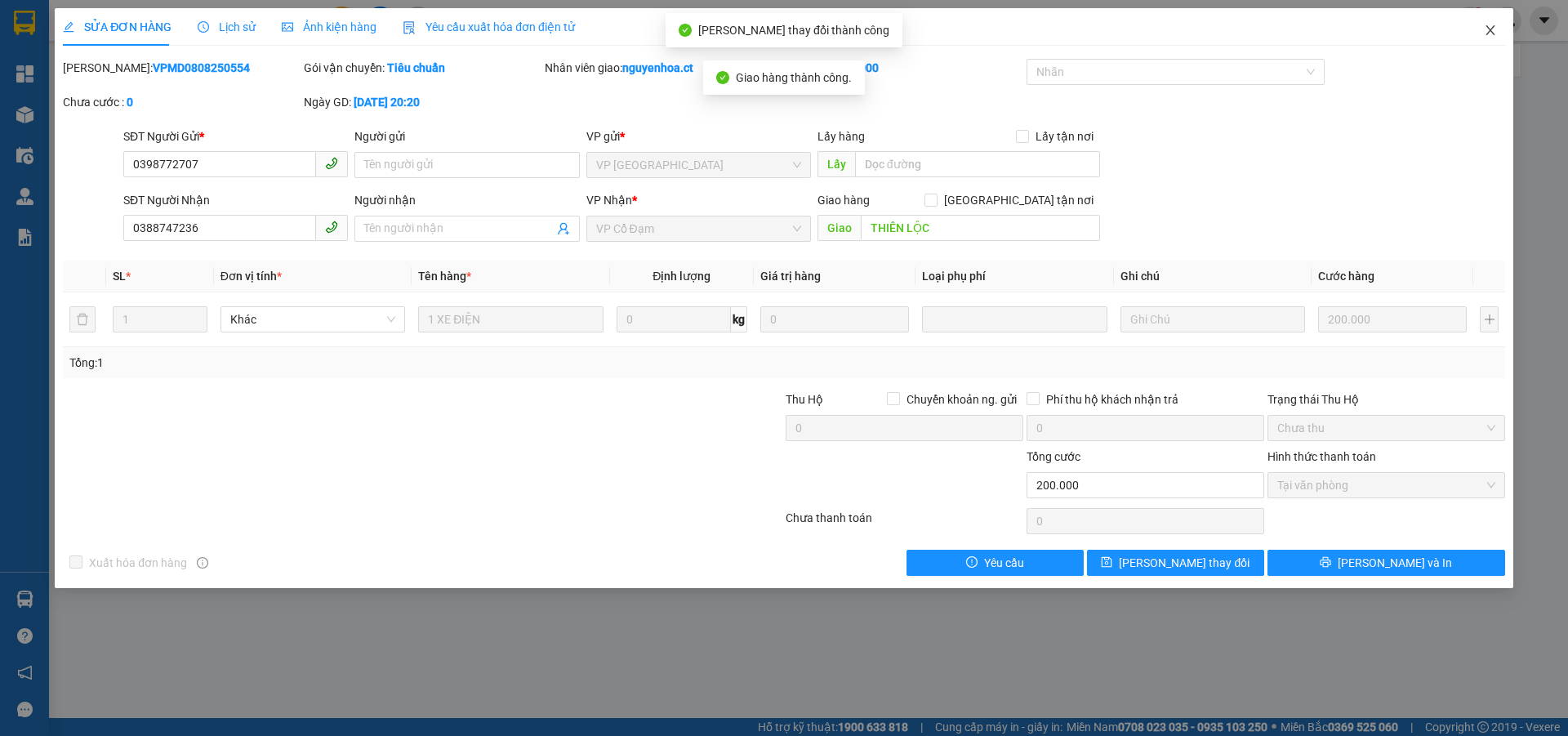
click at [1489, 29] on icon "close" at bounding box center [1490, 29] width 9 height 9
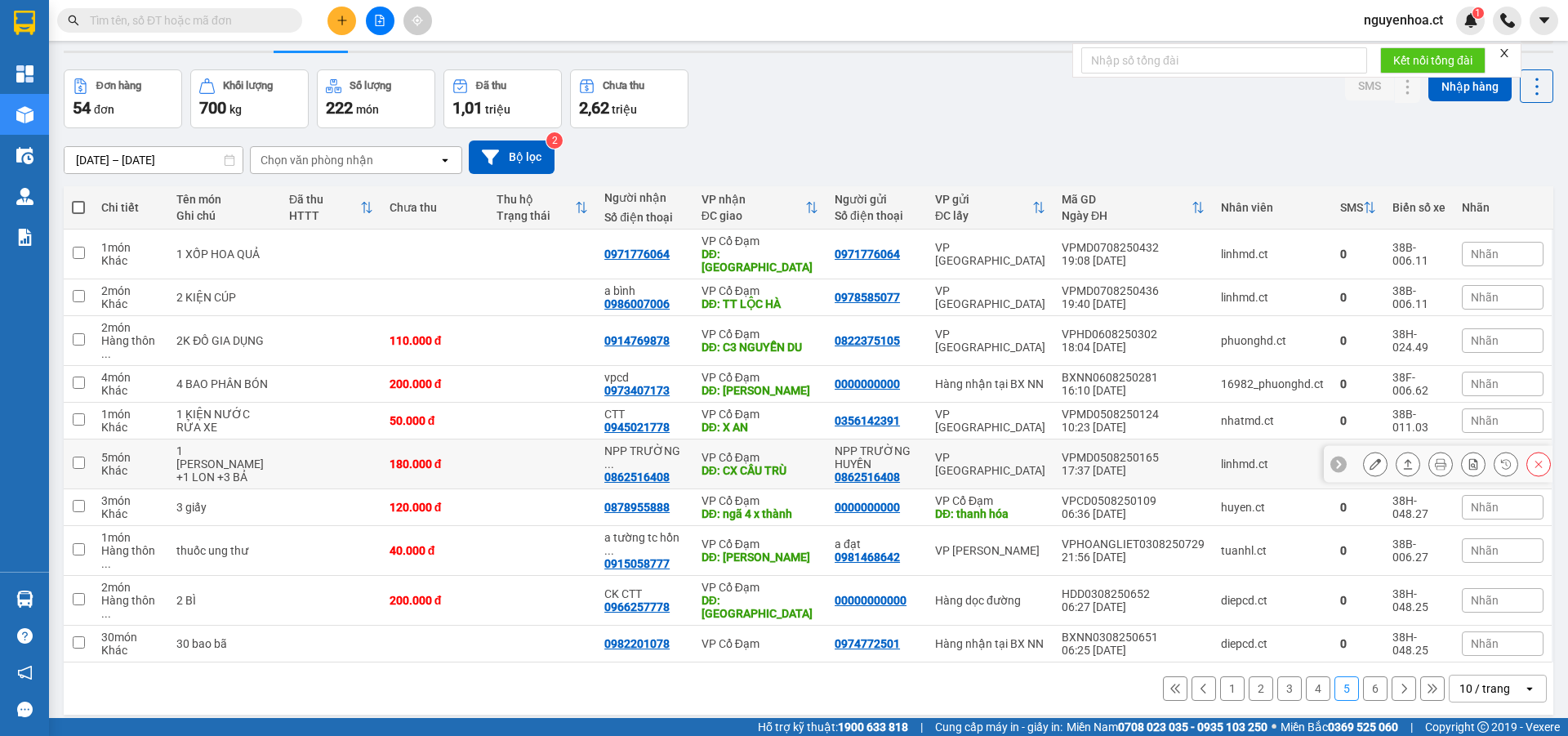
scroll to position [75, 0]
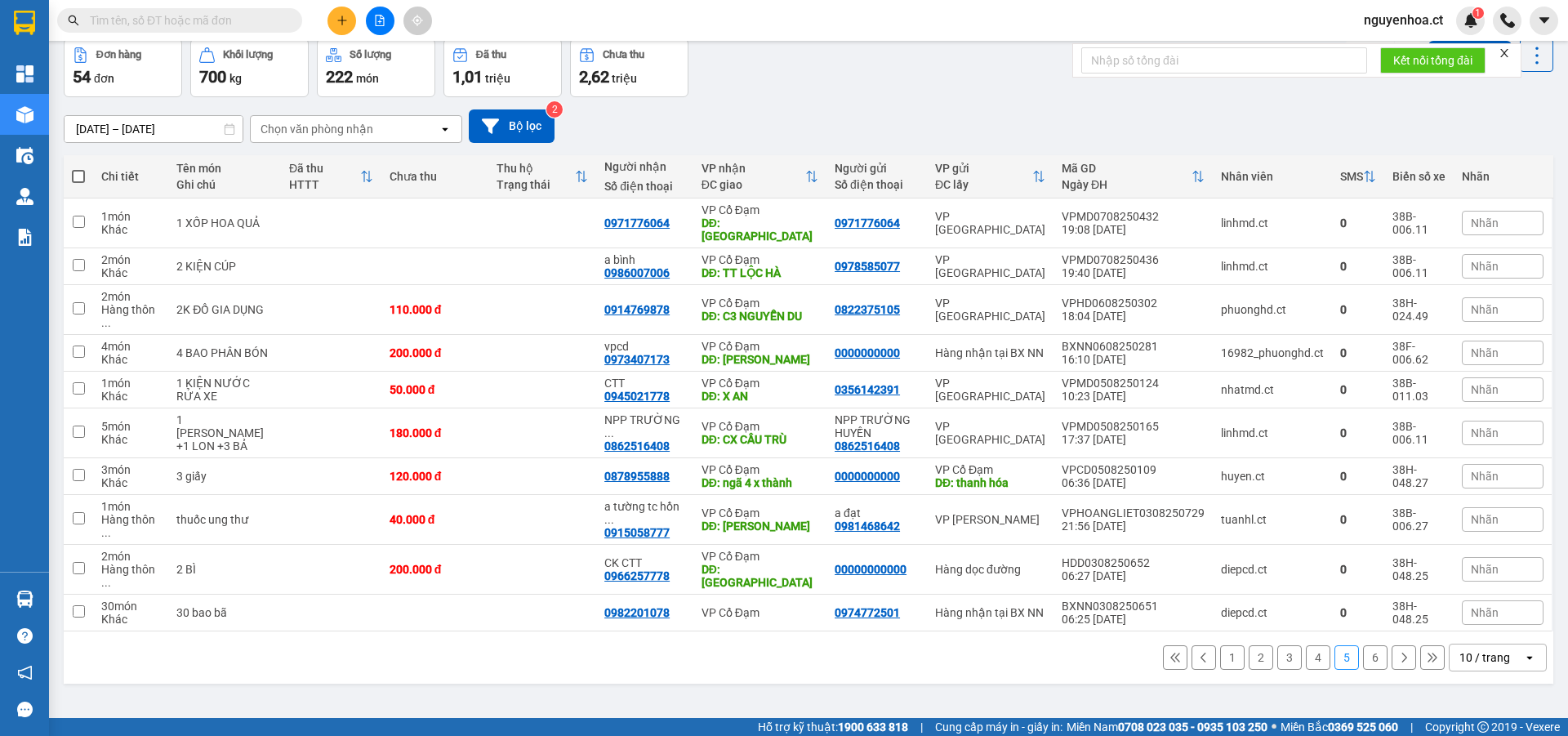
click at [1306, 646] on button "4" at bounding box center [1318, 658] width 24 height 24
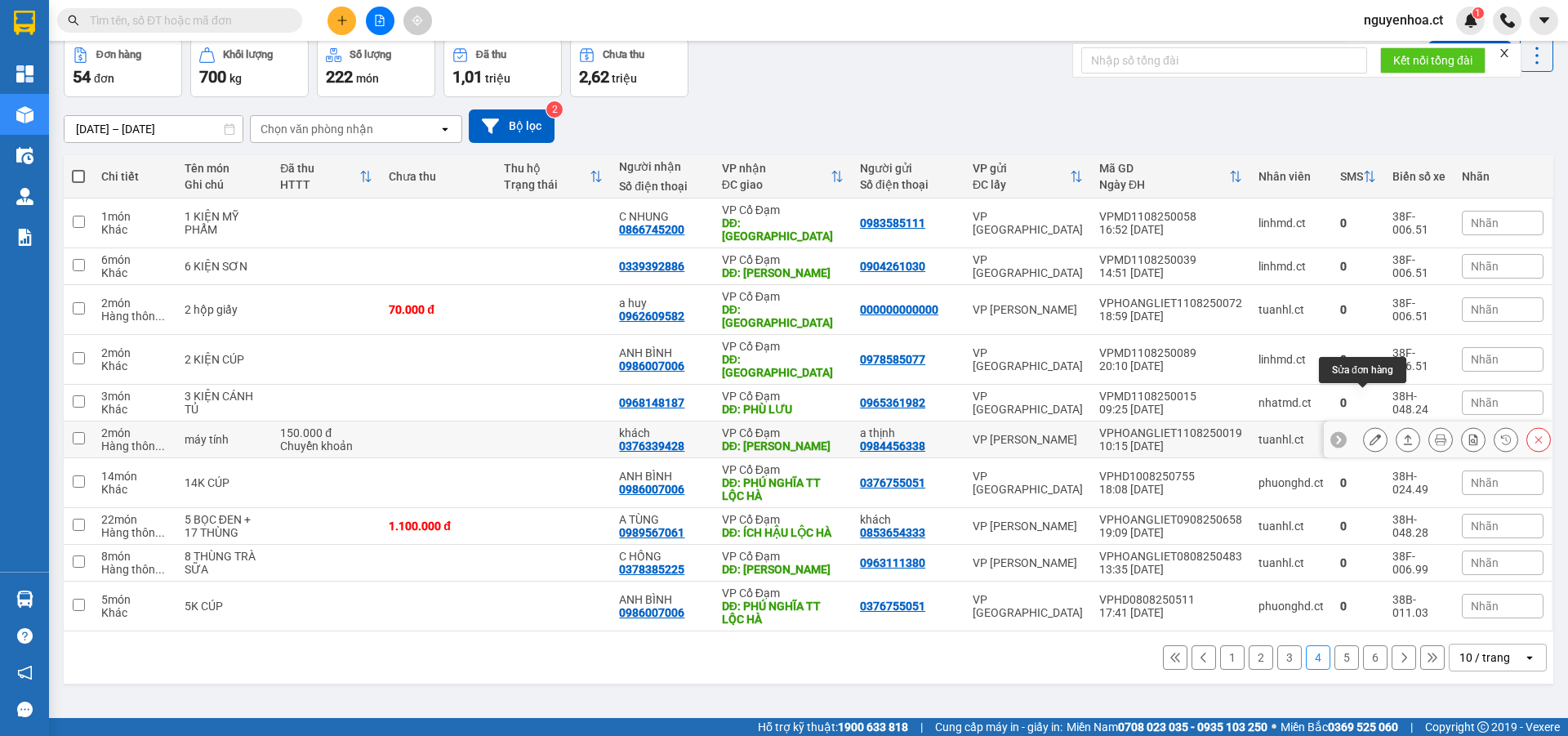
click at [1369, 426] on button at bounding box center [1375, 440] width 23 height 28
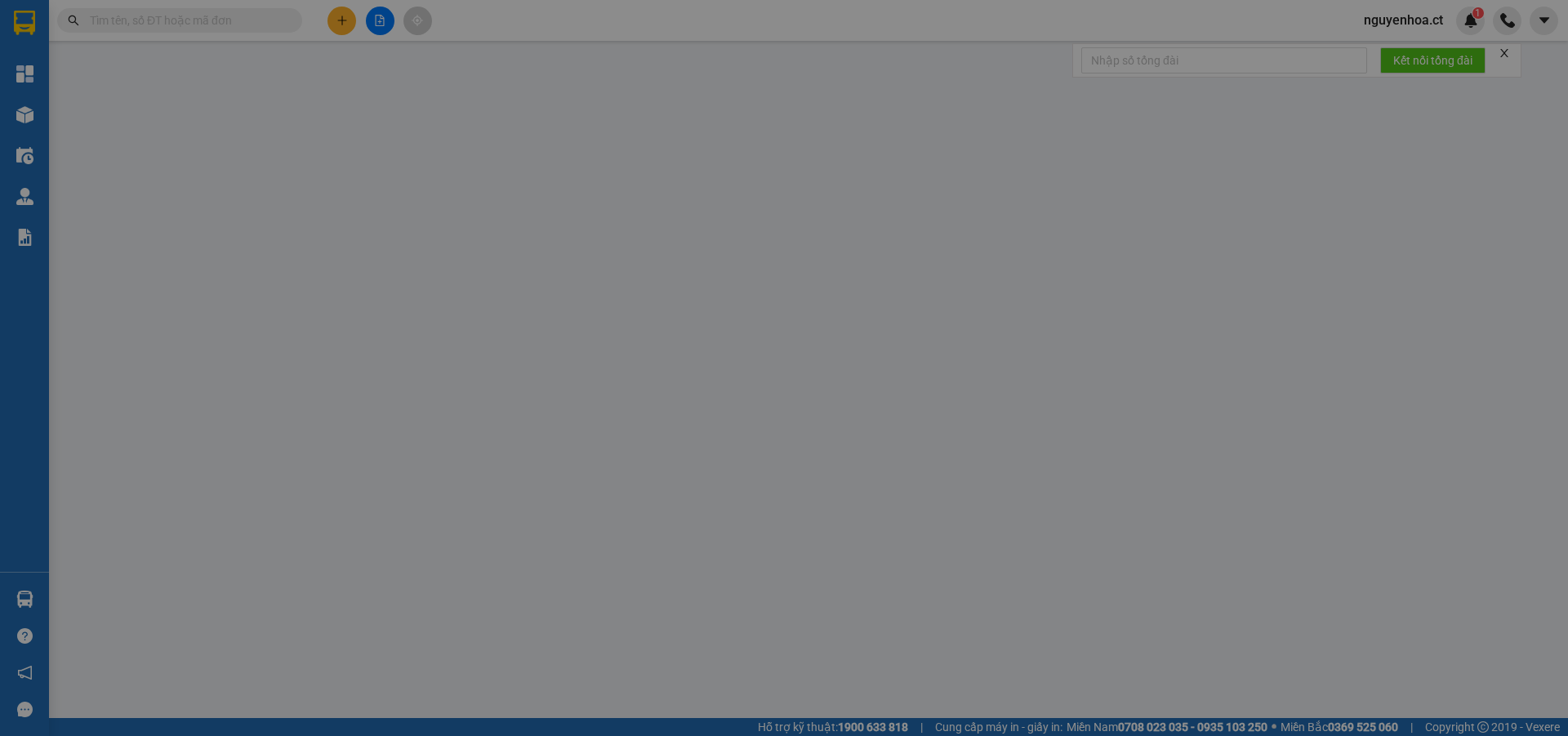
type input "0984456338"
type input "a thịnh"
type input "0376339428"
type input "khách"
type input "XUÂN THÀNH"
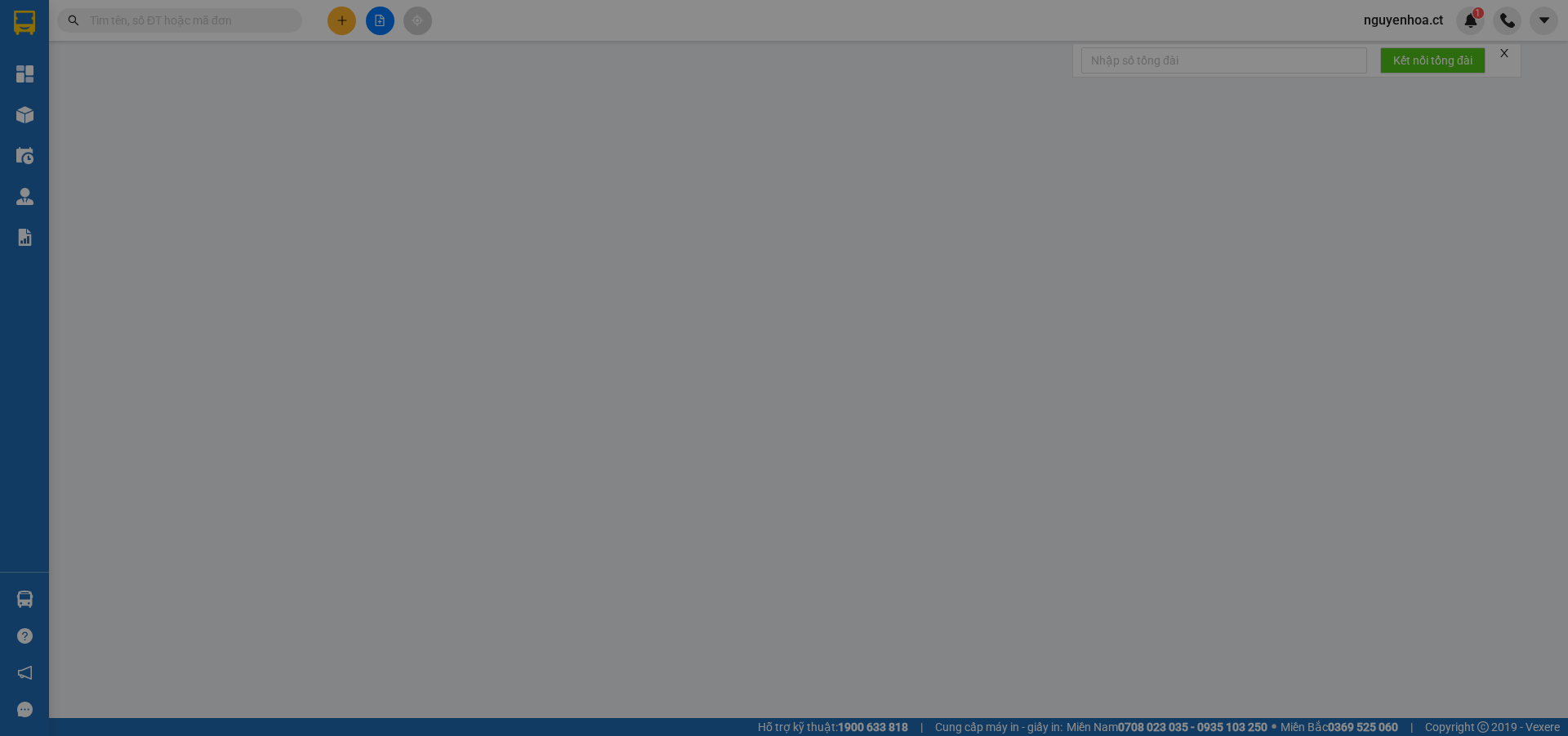
type input "150.000"
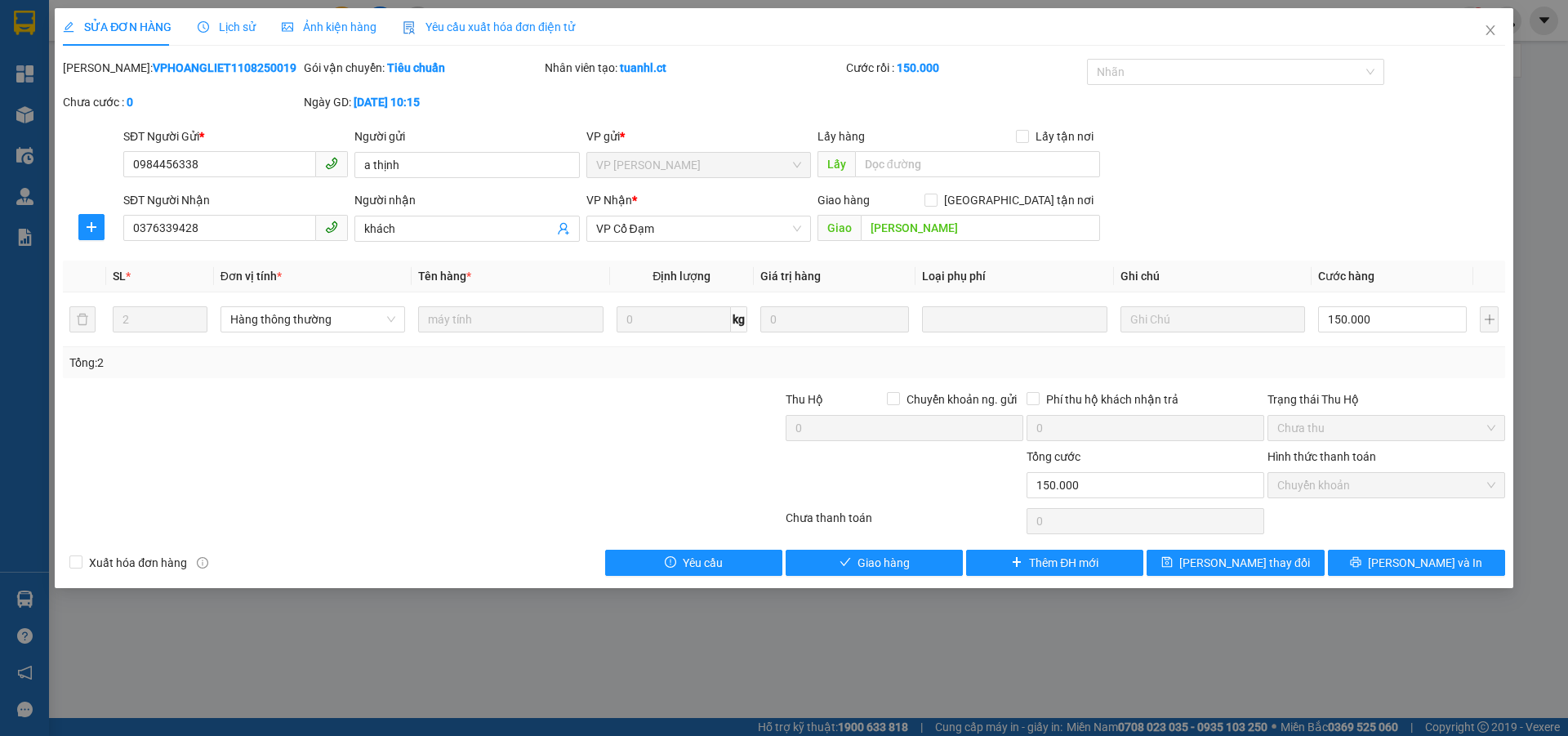
click at [225, 24] on span "Lịch sử" at bounding box center [226, 27] width 58 height 13
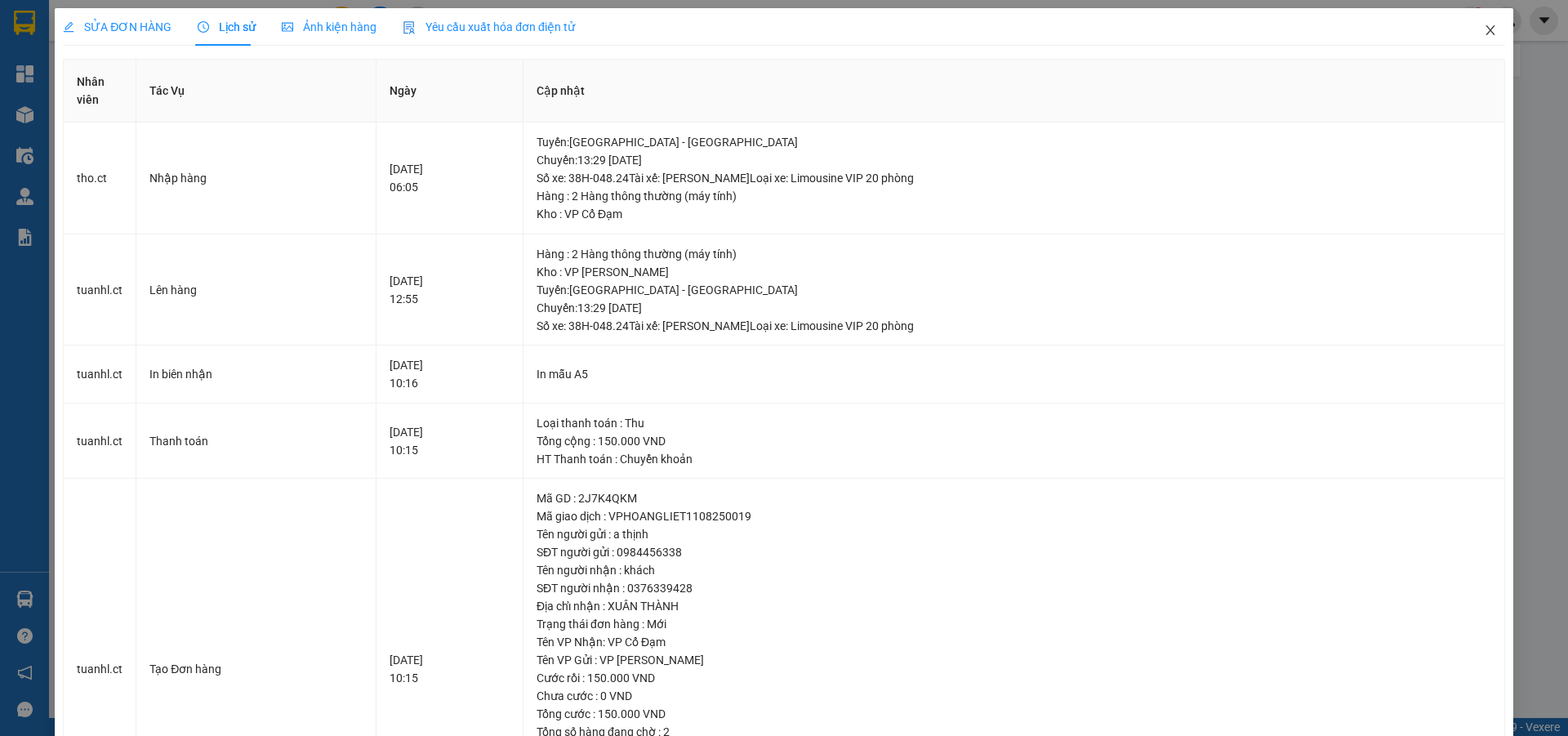
click at [1484, 36] on icon "close" at bounding box center [1490, 29] width 13 height 13
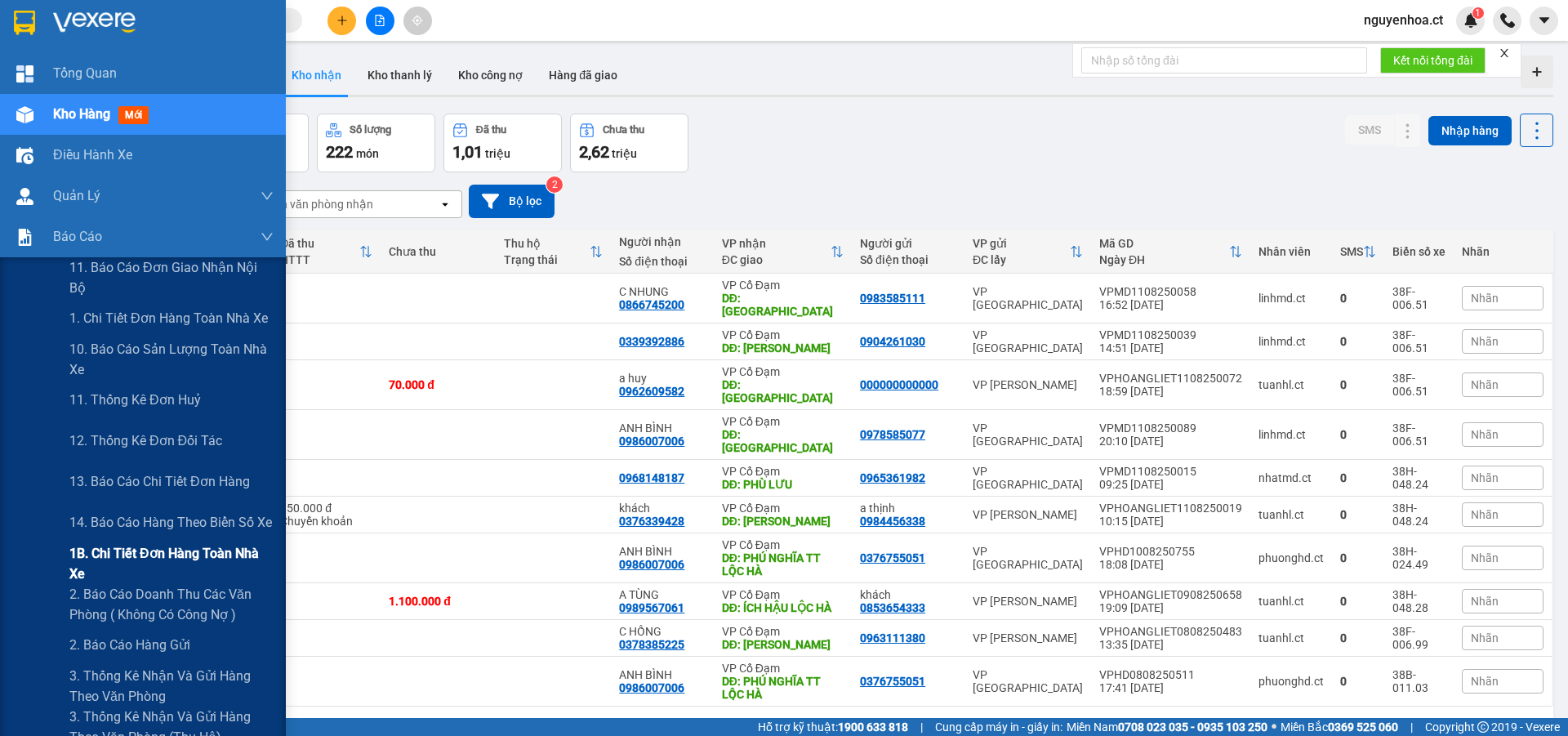
click at [87, 552] on span "1B. Chi tiết đơn hàng toàn nhà xe" at bounding box center [171, 563] width 204 height 41
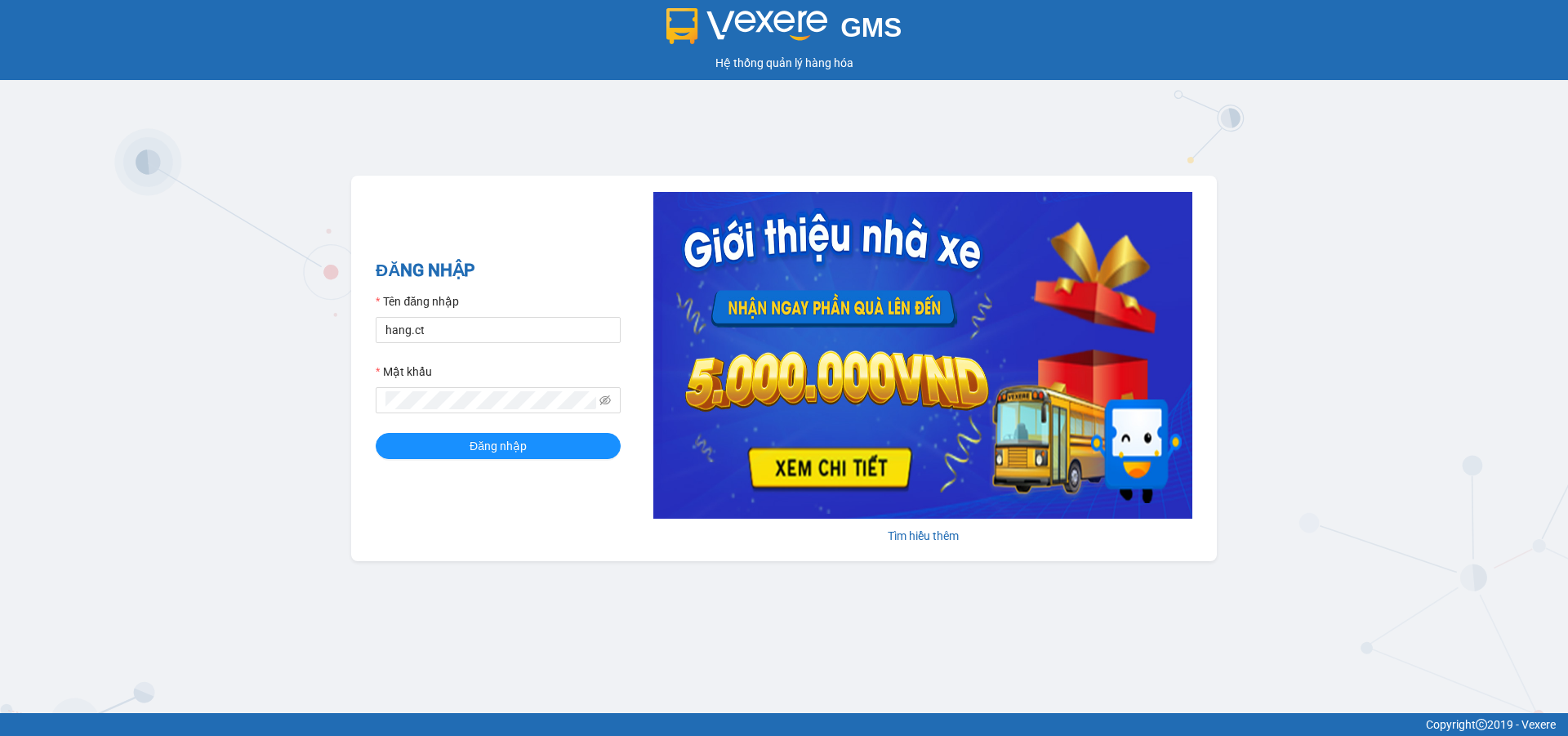
click at [426, 351] on form "Tên đăng nhập hang.ct Mật khẩu Đăng nhập" at bounding box center [498, 375] width 245 height 166
click at [444, 329] on input "hang.ct" at bounding box center [498, 330] width 245 height 26
type input "nguyenhoa.ct"
drag, startPoint x: 485, startPoint y: 514, endPoint x: 556, endPoint y: 414, distance: 122.6
click at [495, 496] on div "ĐĂNG NHẬP Tên đăng nhập nguyenhoa.ct Mật khẩu Đăng nhập Tìm hiểu thêm" at bounding box center [784, 368] width 866 height 385
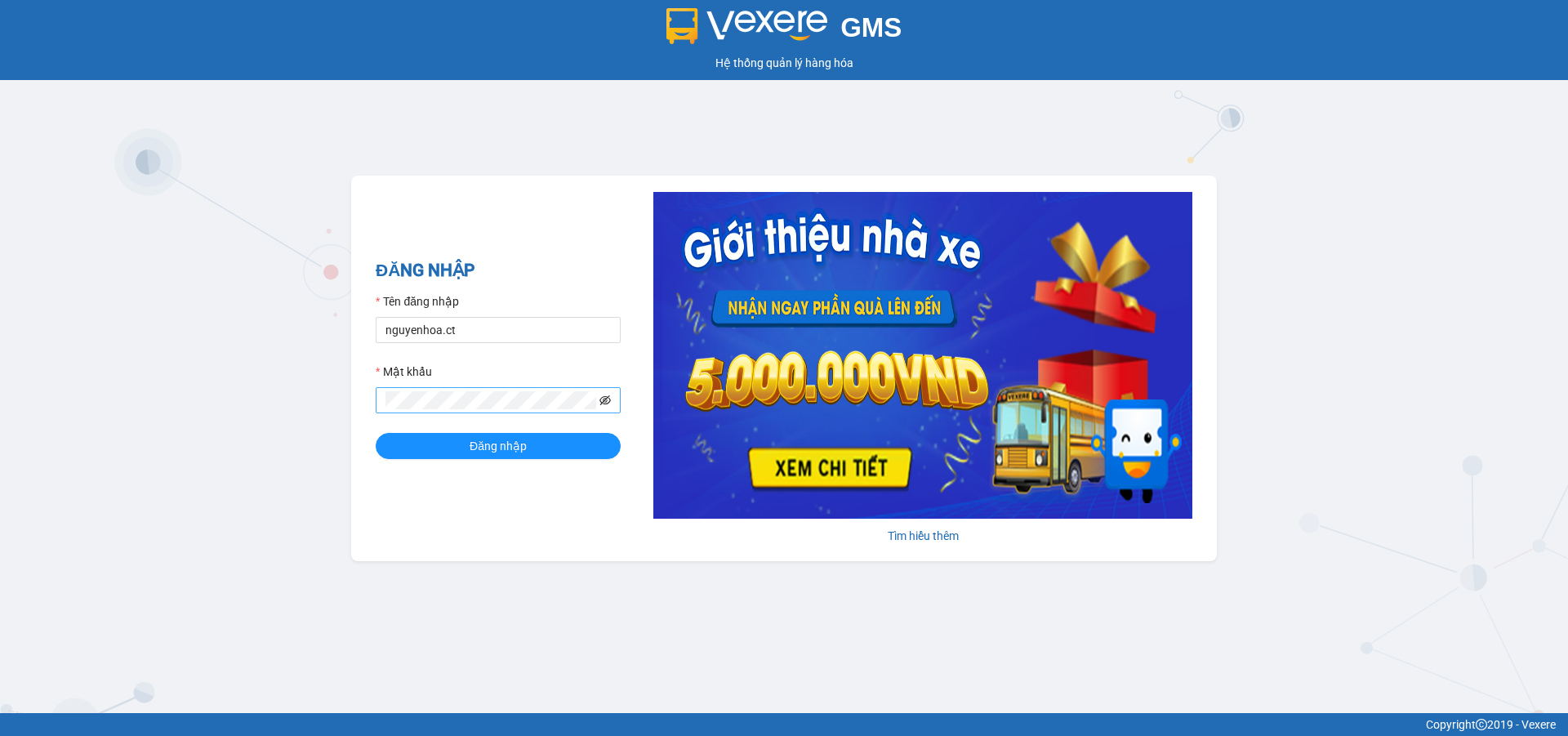
click at [604, 400] on icon "eye-invisible" at bounding box center [605, 400] width 11 height 11
click at [327, 412] on div "GMS Hệ thống quản lý hàng hóa ĐĂNG NHẬP Tên đăng nhập nguyenhoa.ct Mật khẩu Đăn…" at bounding box center [784, 356] width 1568 height 713
click at [376, 433] on button "Đăng nhập" at bounding box center [498, 446] width 245 height 26
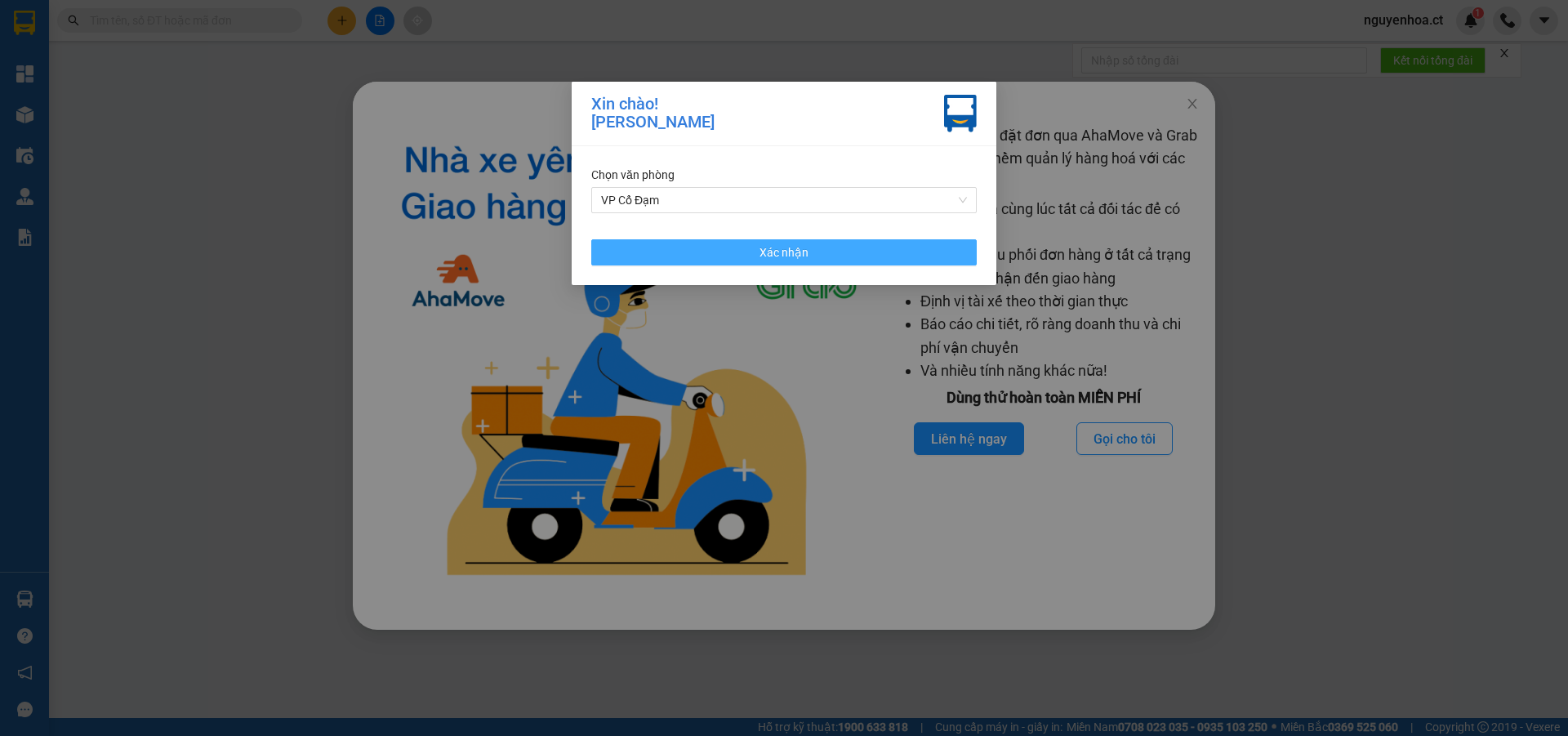
click at [813, 255] on button "Xác nhận" at bounding box center [783, 253] width 385 height 26
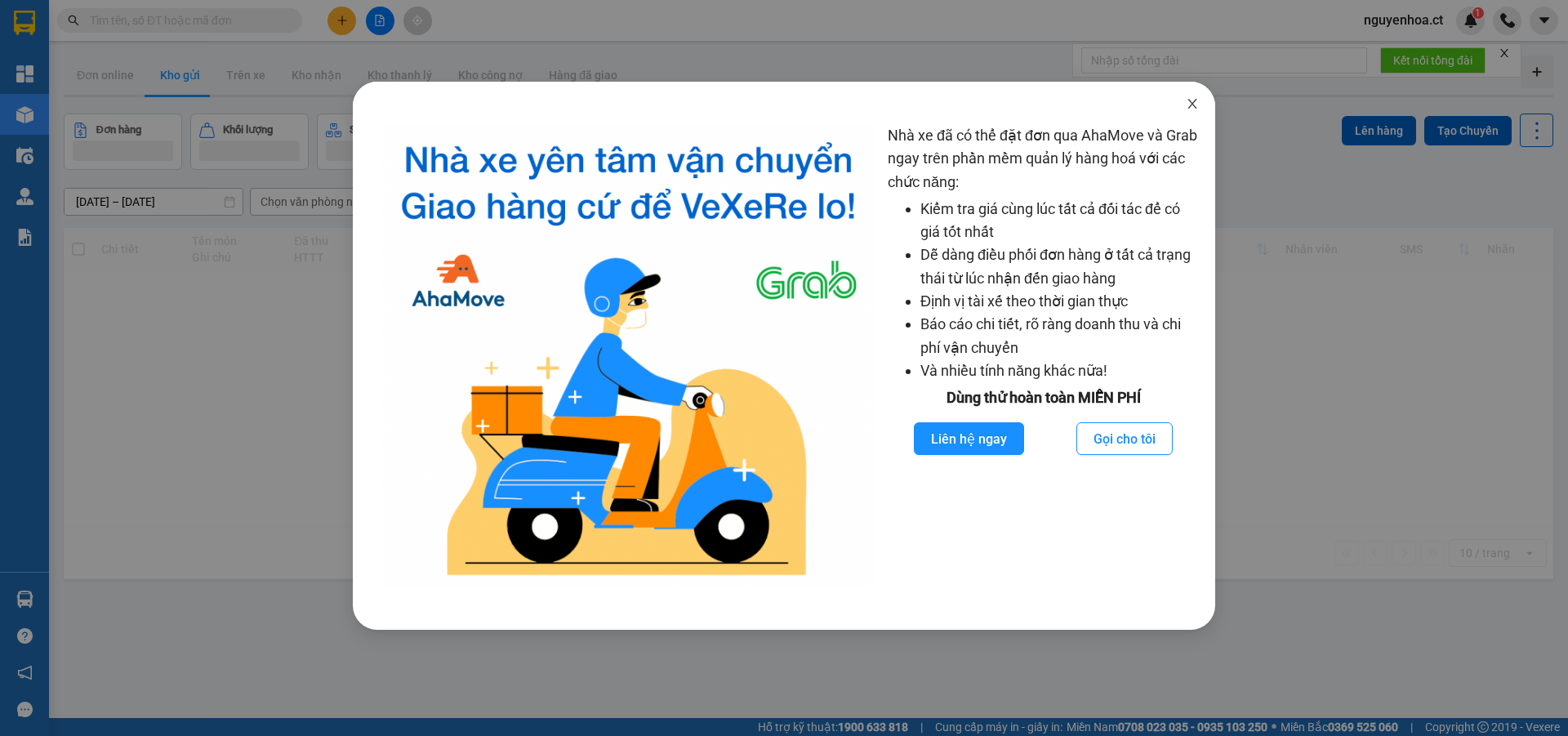
click at [1194, 106] on icon "close" at bounding box center [1192, 103] width 9 height 9
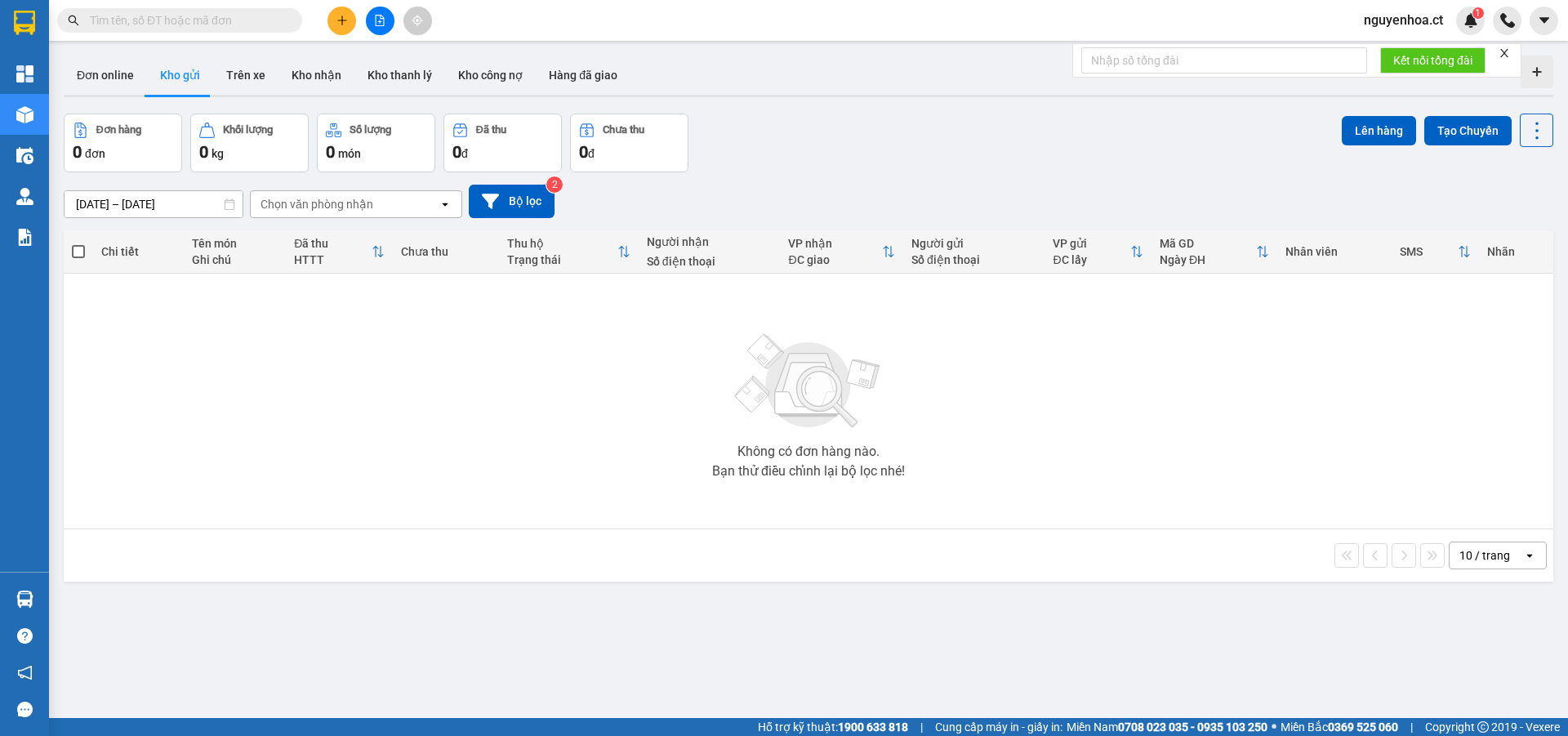
click at [236, 20] on input "text" at bounding box center [186, 20] width 193 height 18
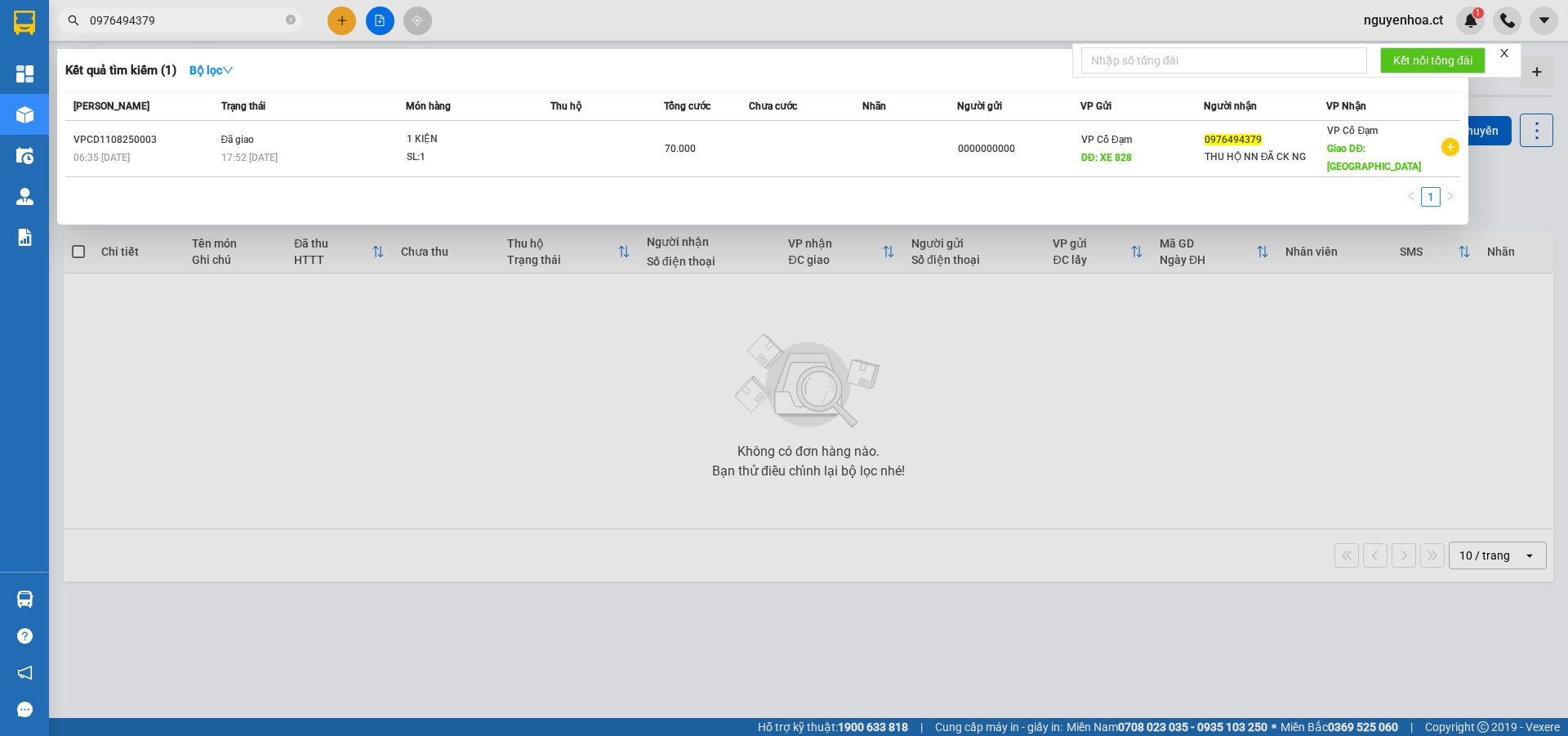
type input "0976494379"
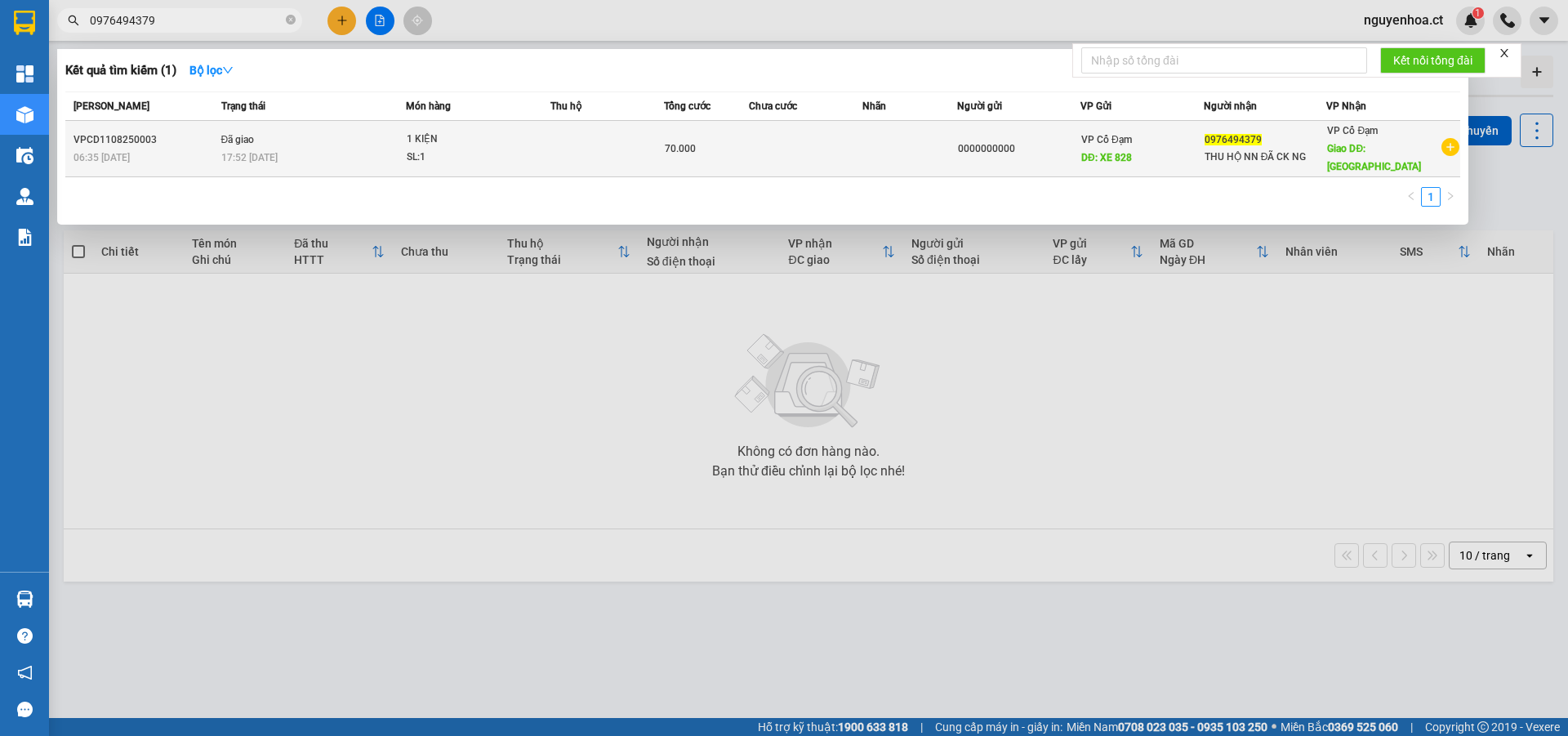
click at [285, 137] on td "Đã giao 17:52 [DATE]" at bounding box center [312, 148] width 190 height 56
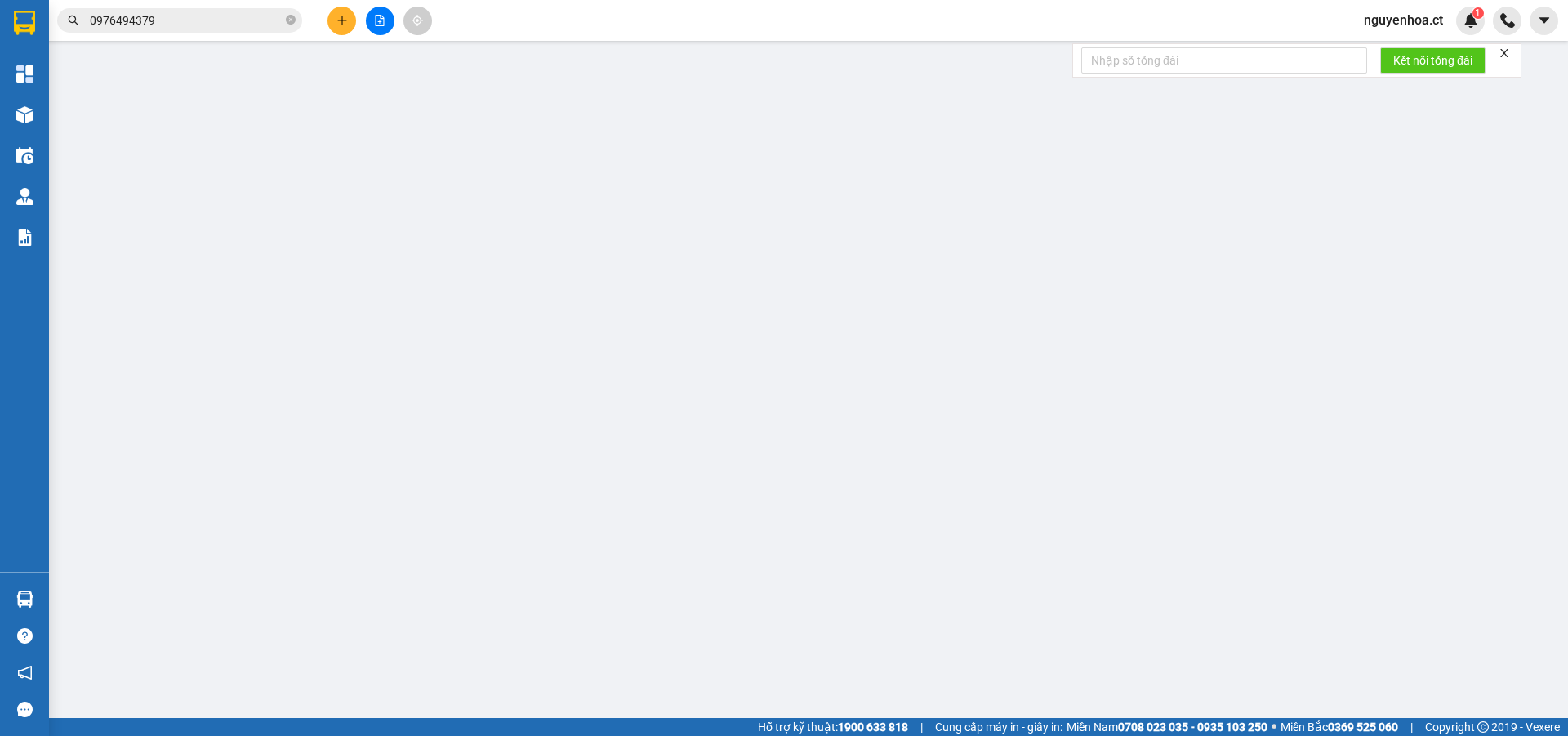
type input "0000000000"
type input "XE 828"
type input "0976494379"
type input "THU HỘ NN ĐÃ CK NG"
type input "TÂN LỘC"
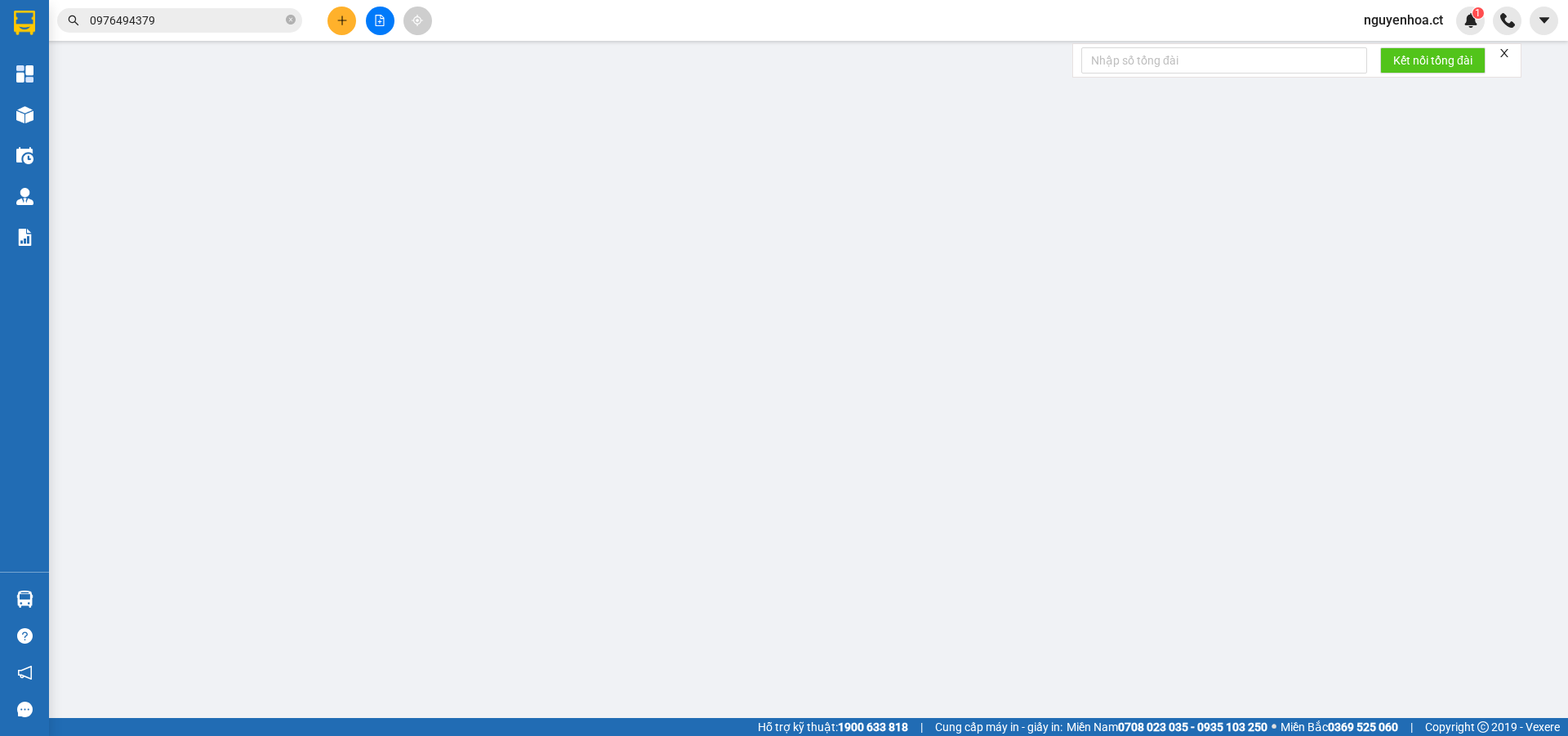
type input "70.000"
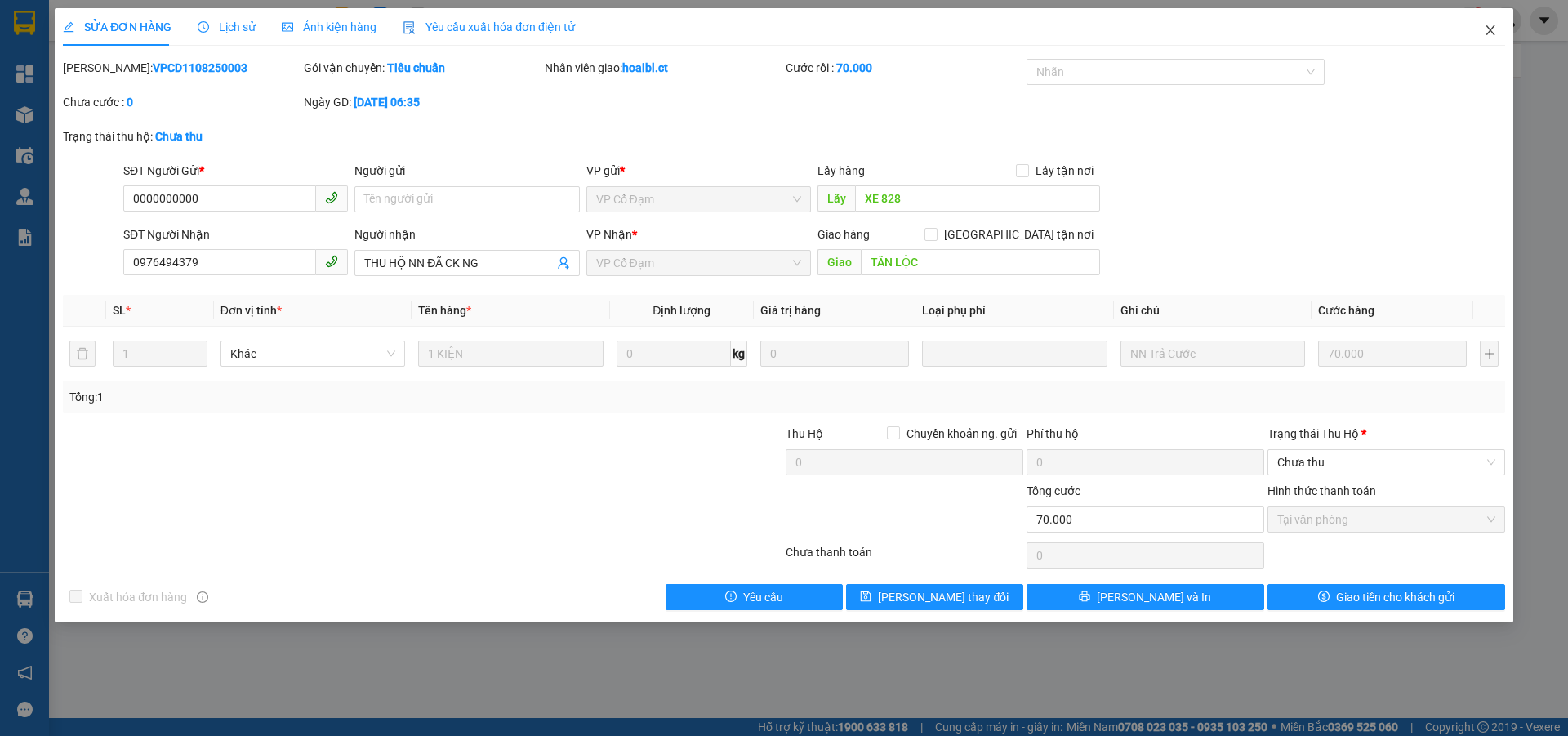
click at [1492, 30] on icon "close" at bounding box center [1490, 29] width 13 height 13
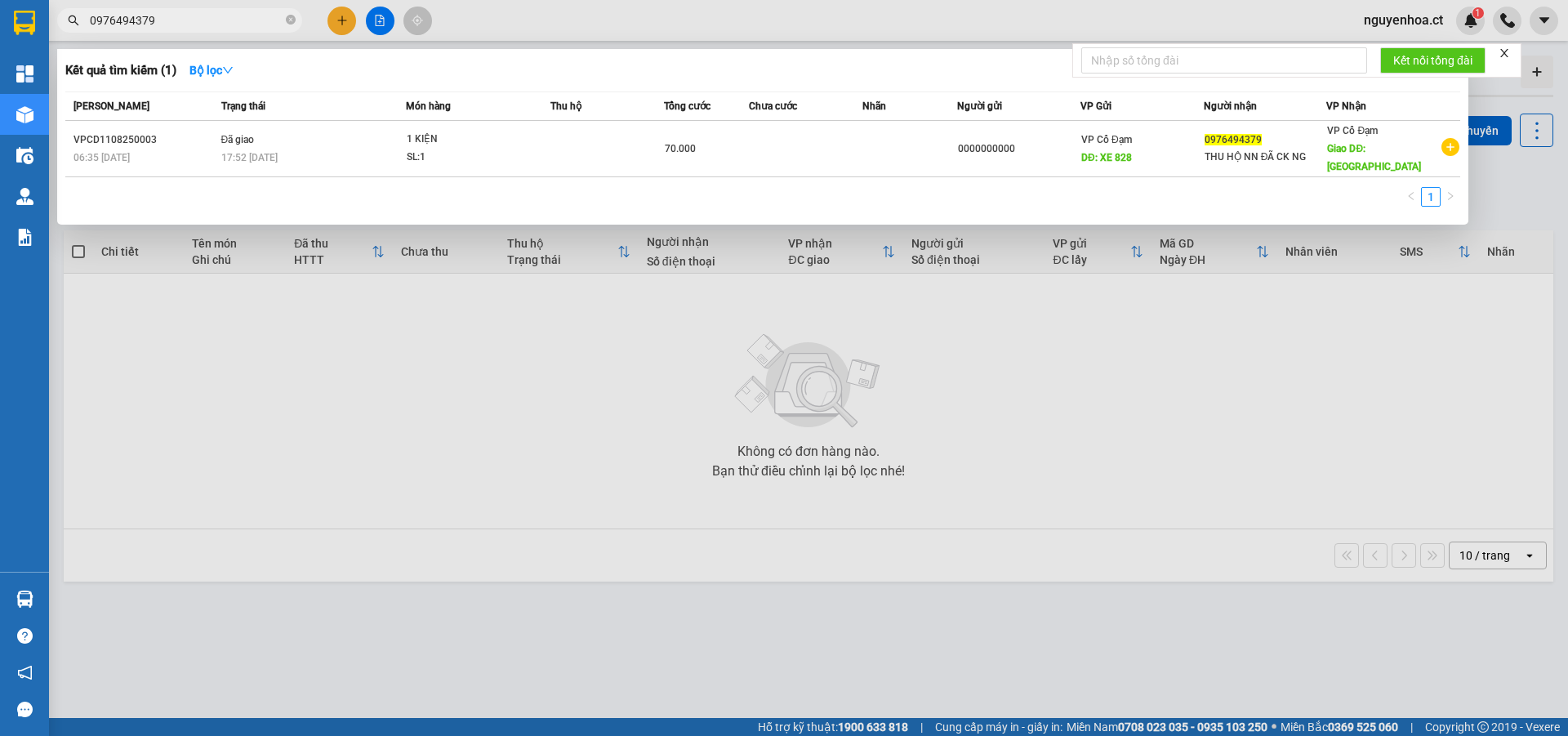
click at [285, 22] on span "0976494379" at bounding box center [179, 20] width 245 height 24
click at [289, 21] on icon "close-circle" at bounding box center [290, 19] width 9 height 9
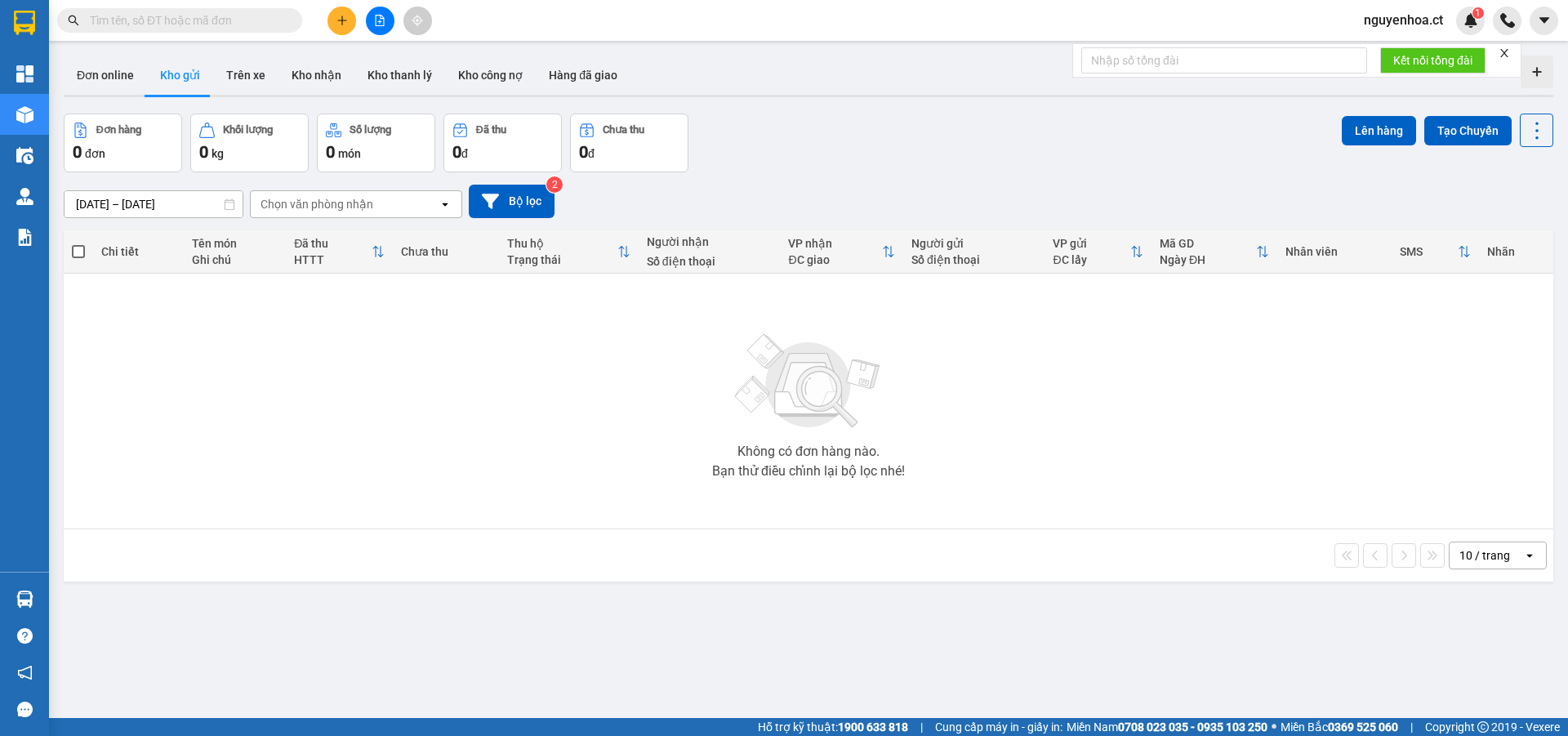
paste input "0969916879"
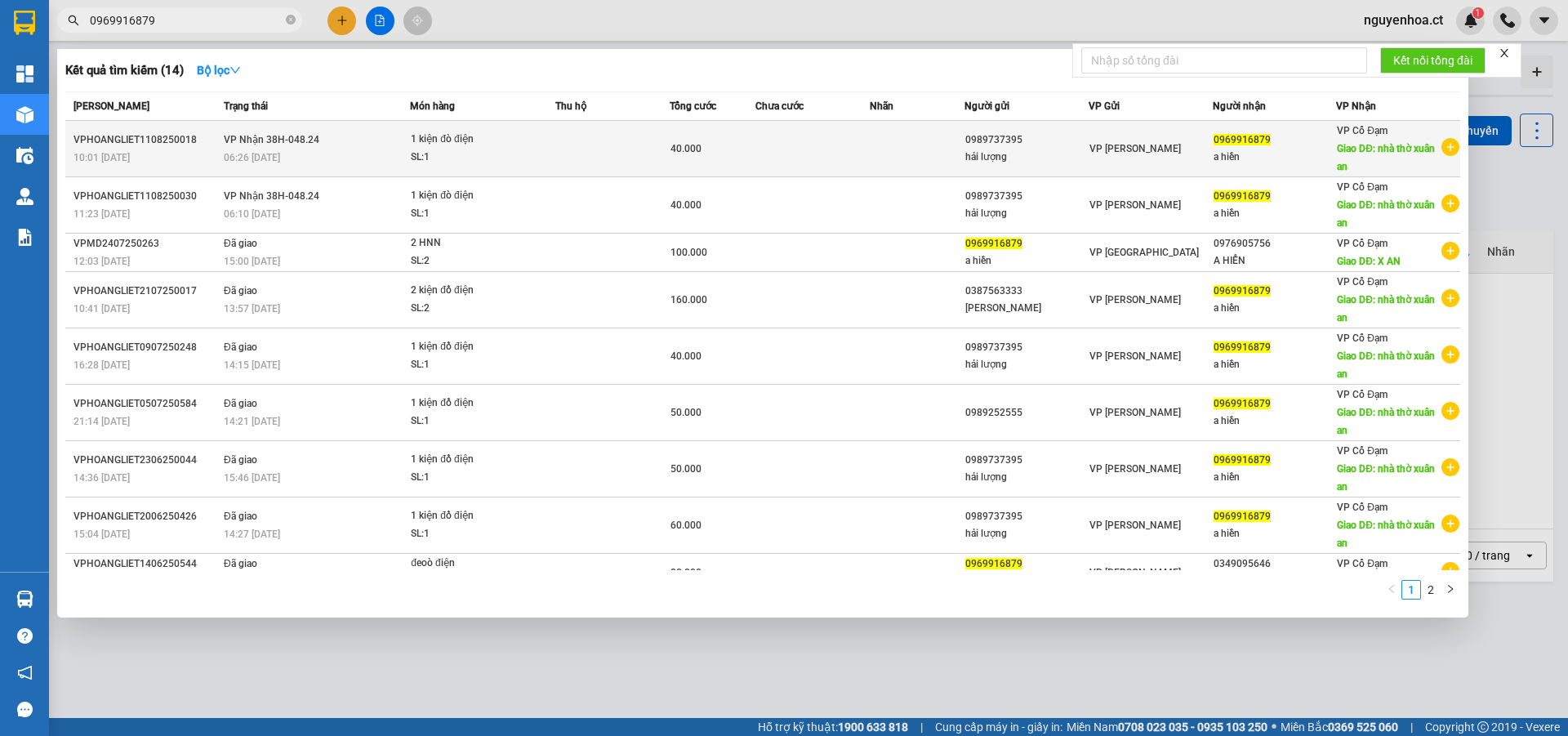
type input "0969916879"
click at [278, 147] on td "VP Nhận 38H-048.24 06:26 [DATE]" at bounding box center [314, 148] width 190 height 56
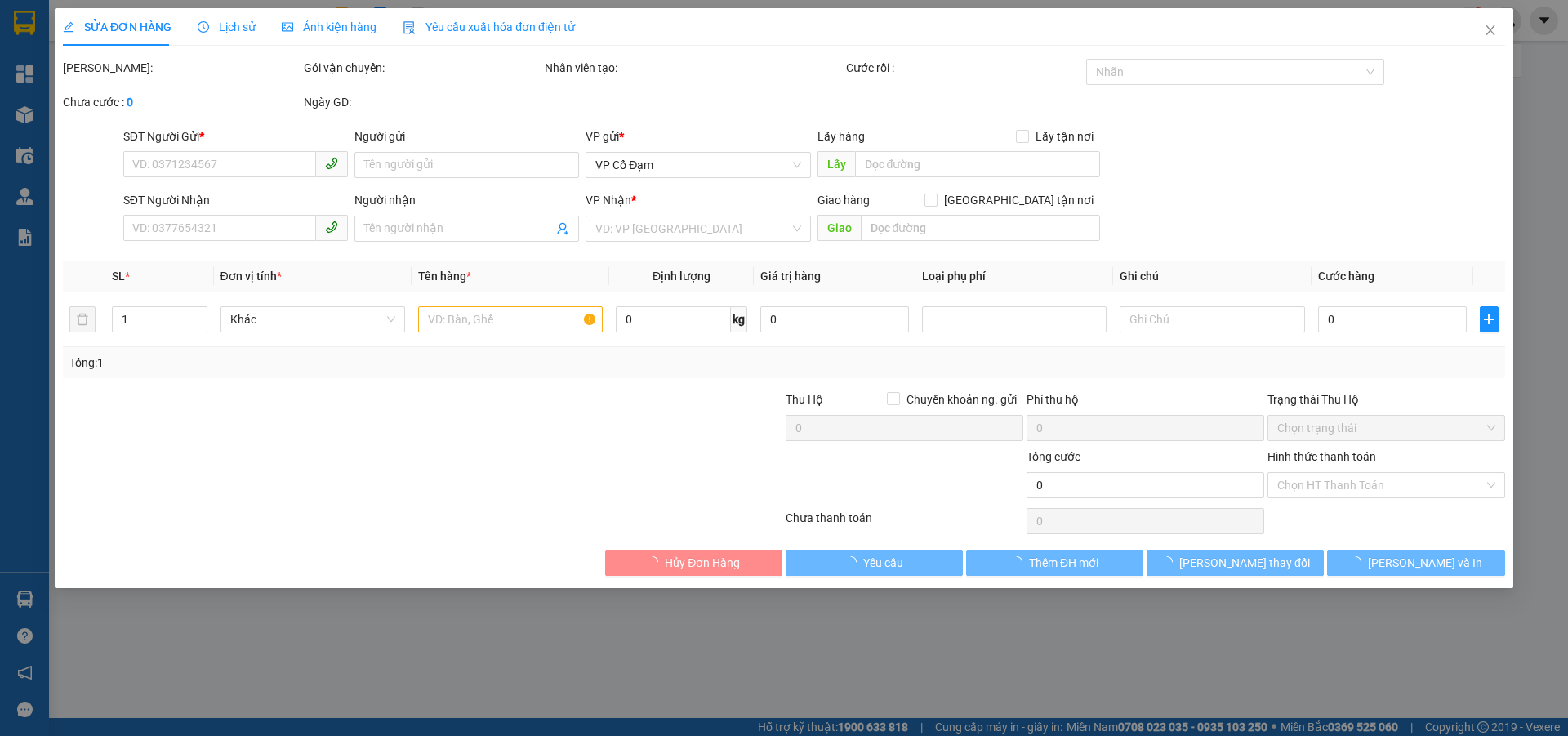
type input "0989737395"
type input "hải lượng"
type input "0969916879"
type input "a hiền"
type input "nhà thờ xuân an"
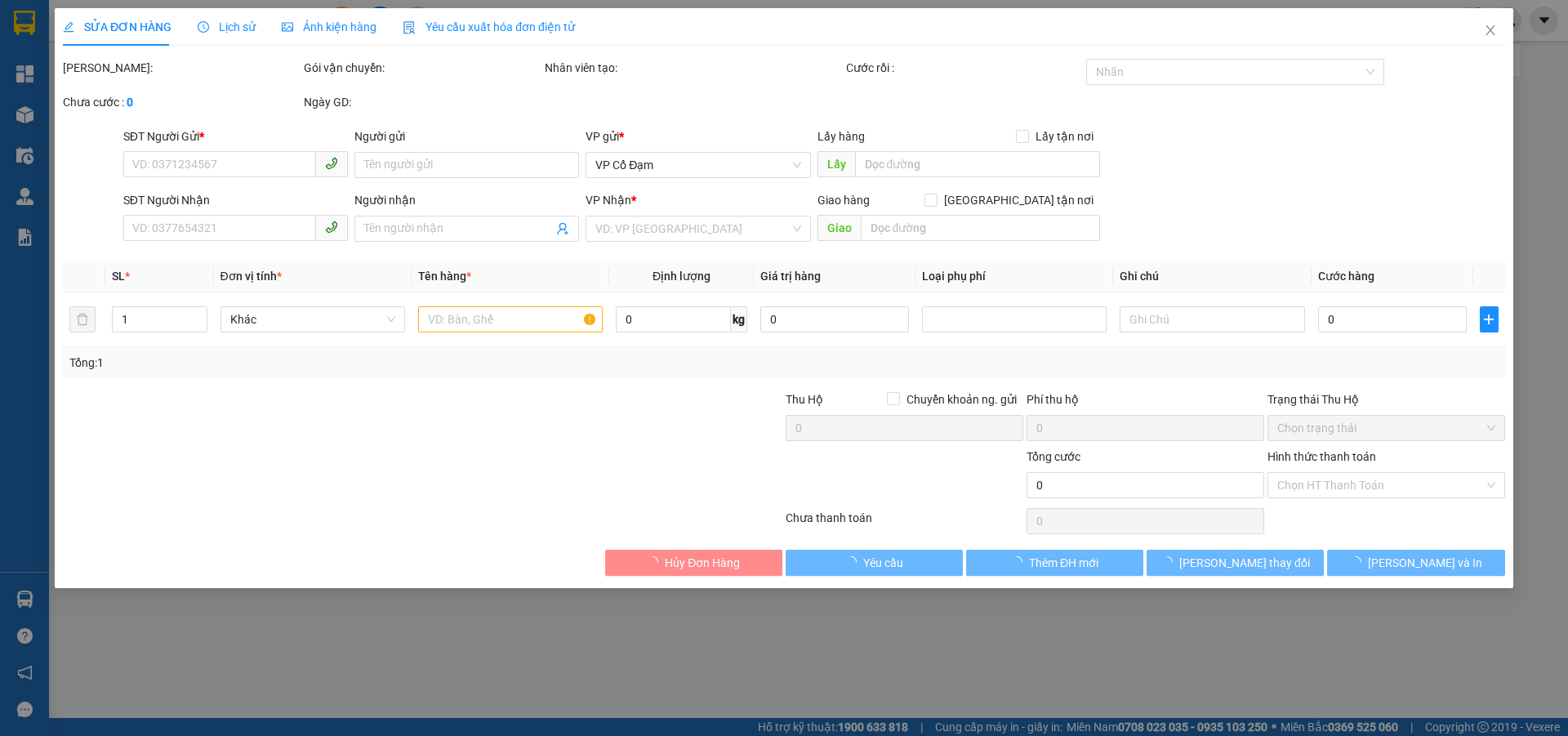
type input "40.000"
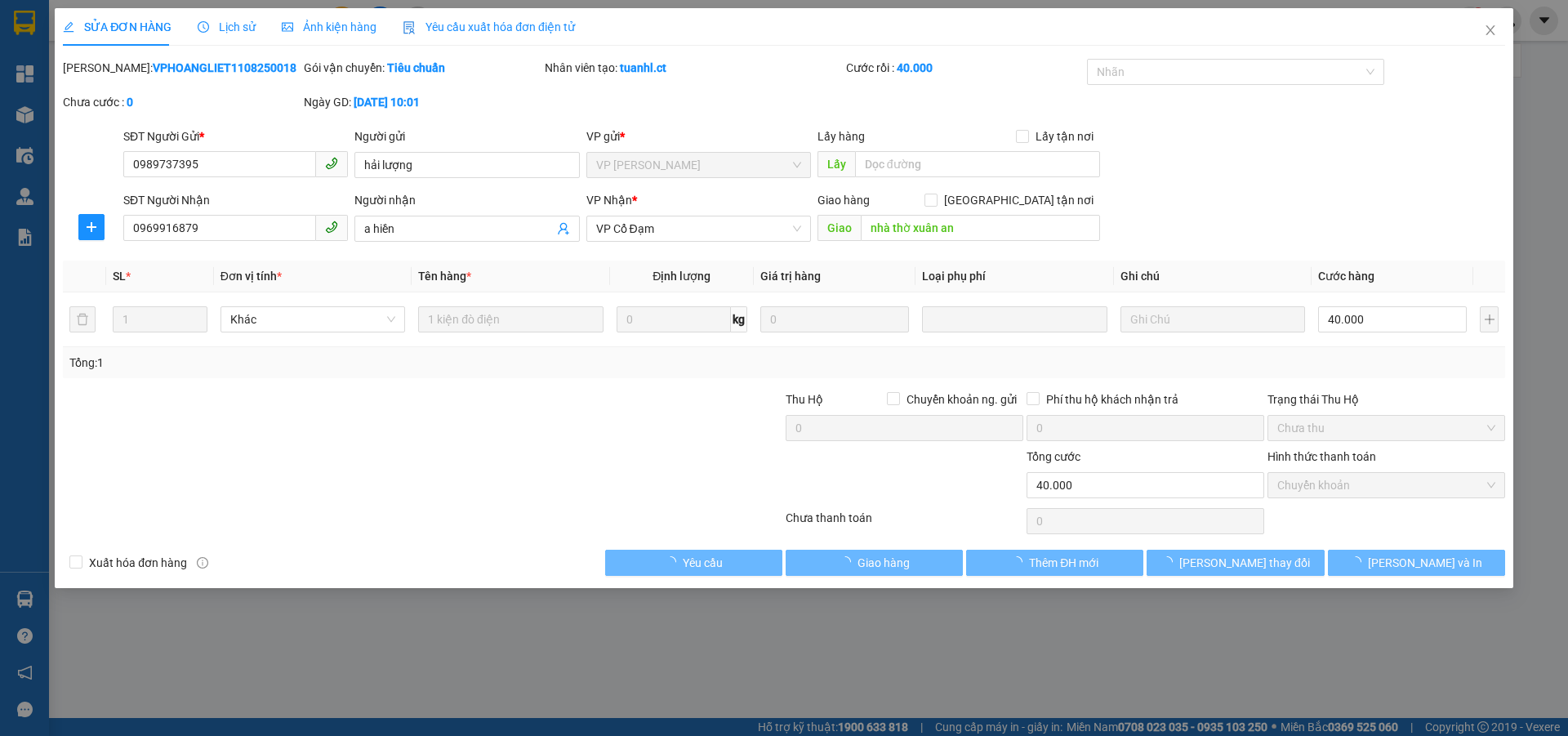
click at [233, 29] on span "Lịch sử" at bounding box center [226, 27] width 58 height 13
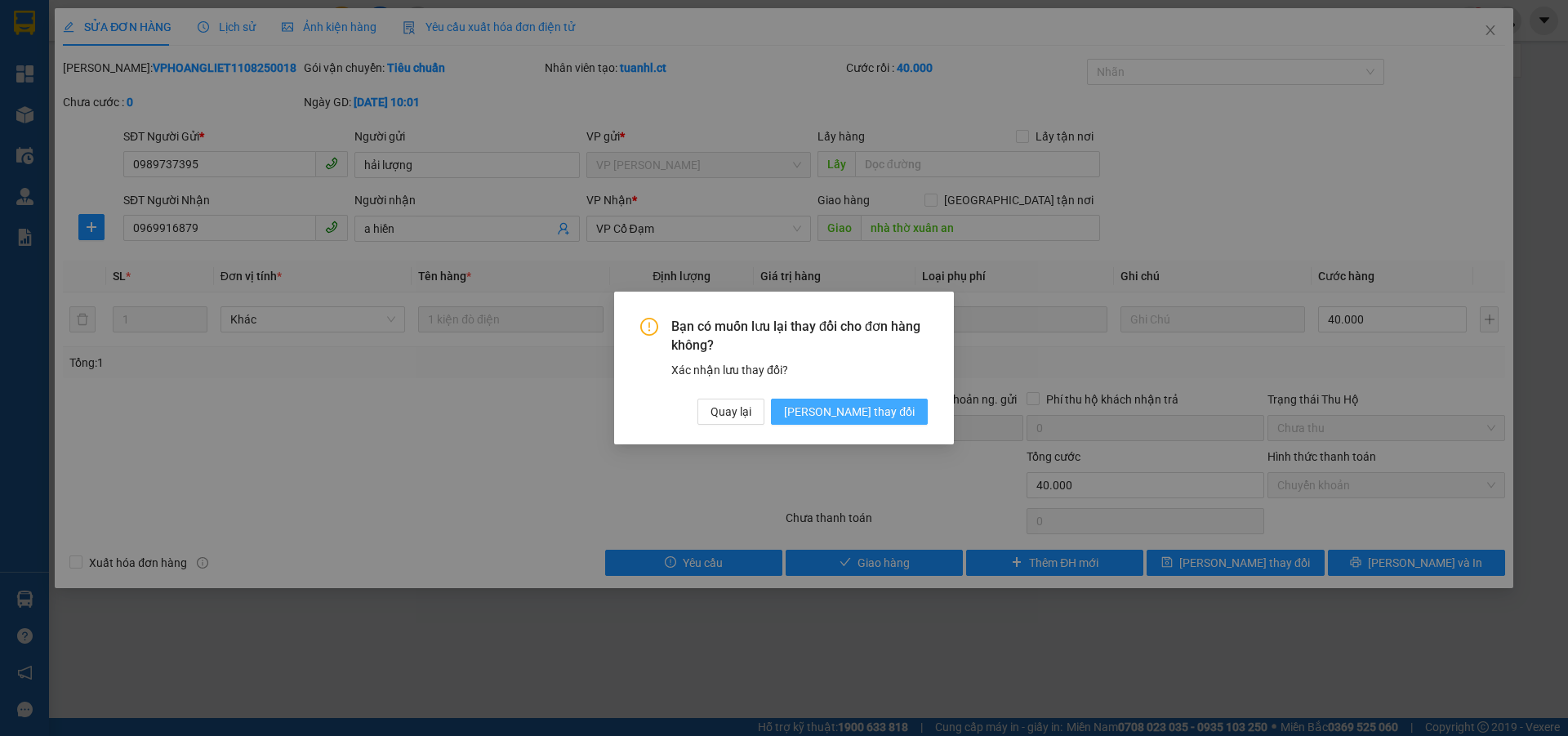
click at [880, 413] on span "[PERSON_NAME] thay đổi" at bounding box center [849, 411] width 131 height 18
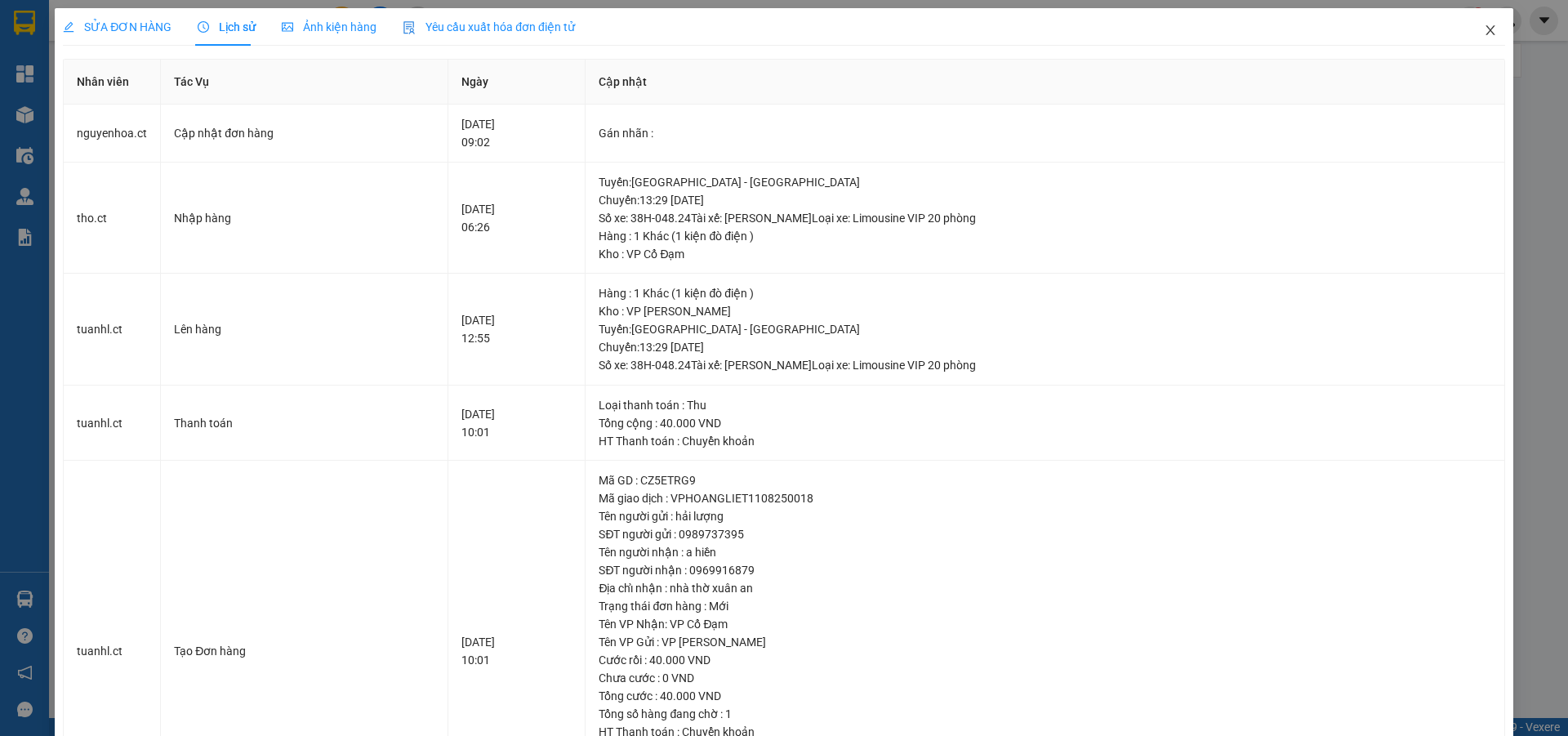
click at [1484, 25] on icon "close" at bounding box center [1490, 29] width 13 height 13
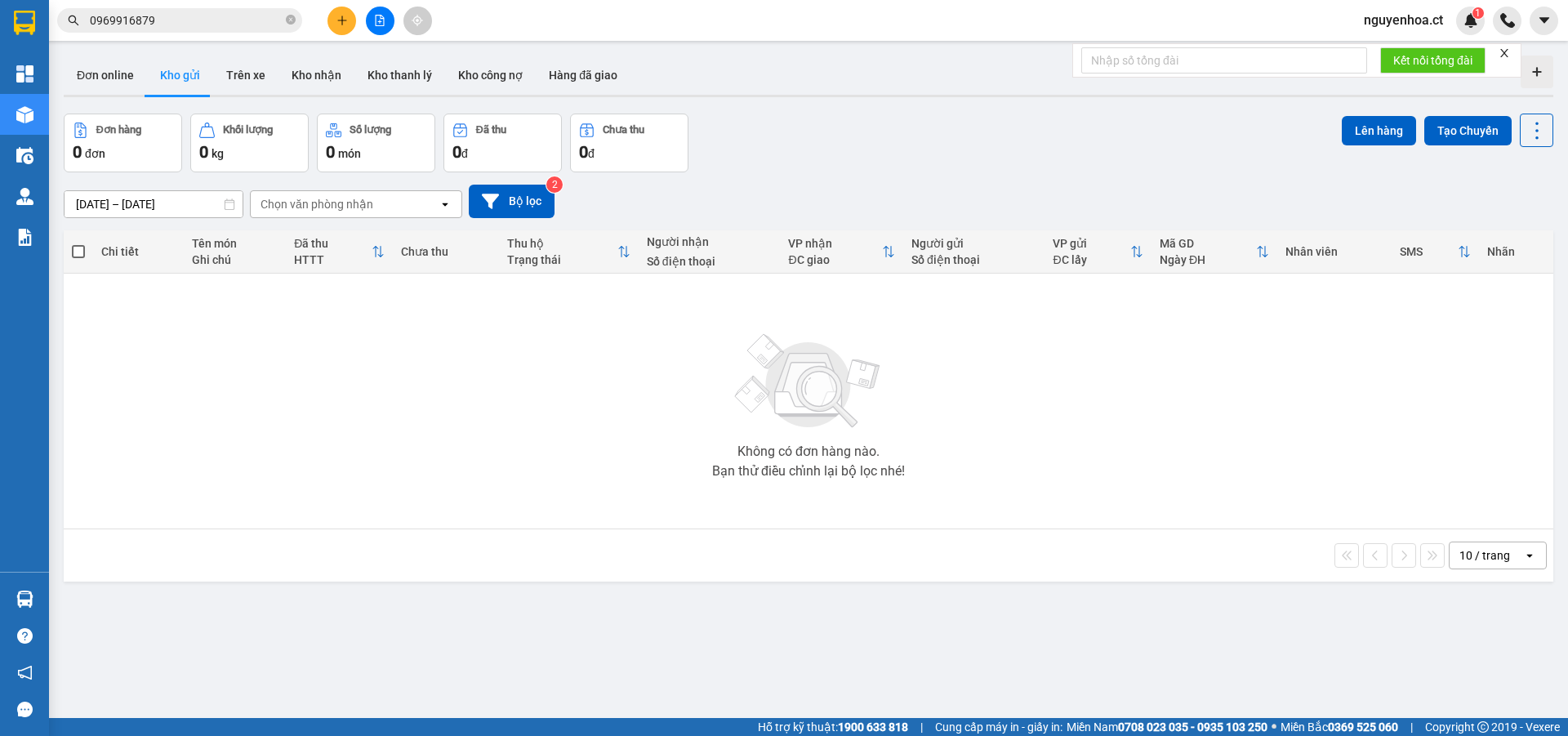
click at [208, 21] on input "0969916879" at bounding box center [186, 20] width 193 height 18
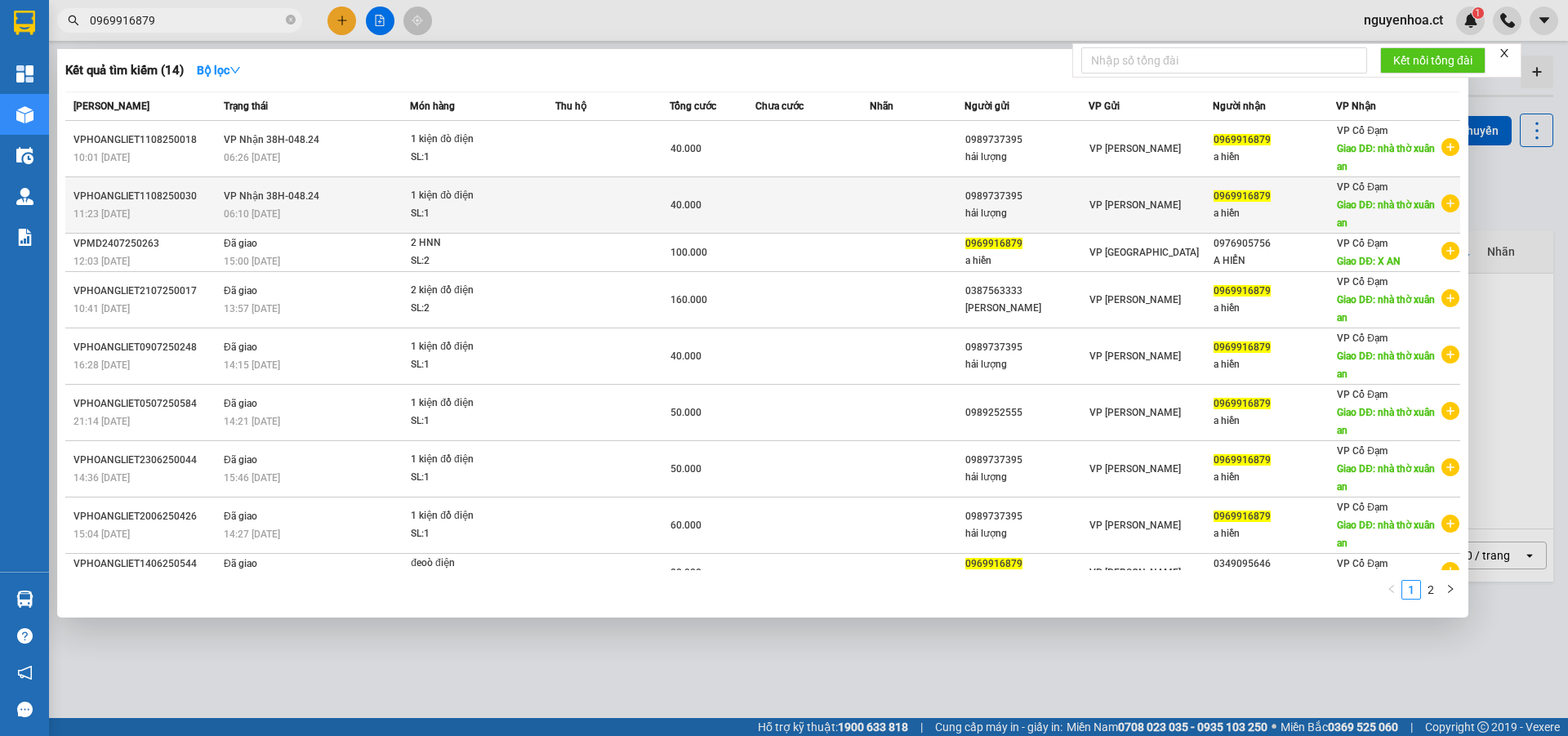
click at [277, 200] on span "VP Nhận 38H-048.24" at bounding box center [271, 196] width 96 height 11
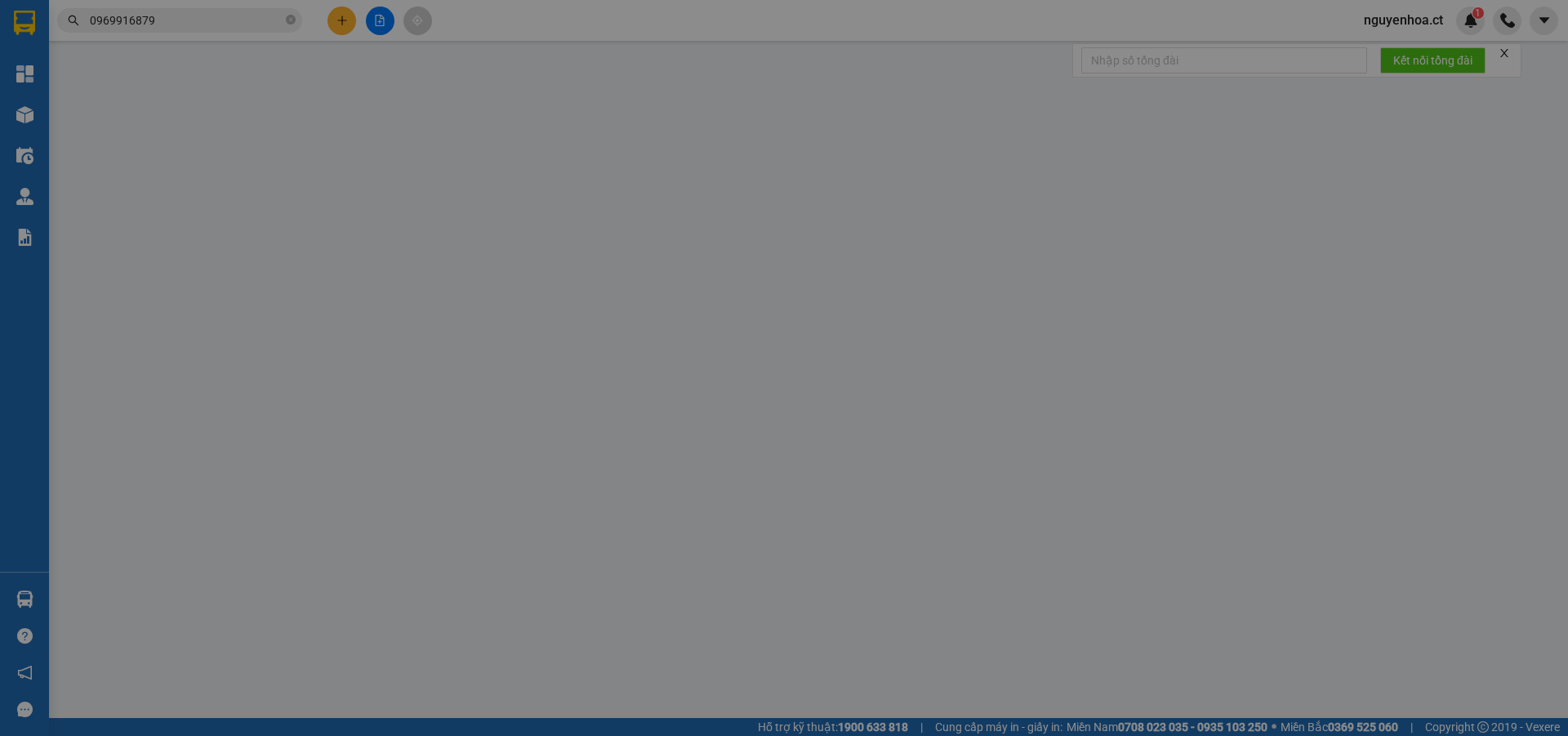
type input "0989737395"
type input "hải lượng"
type input "0969916879"
type input "a hiền"
type input "nhà thờ xuân an"
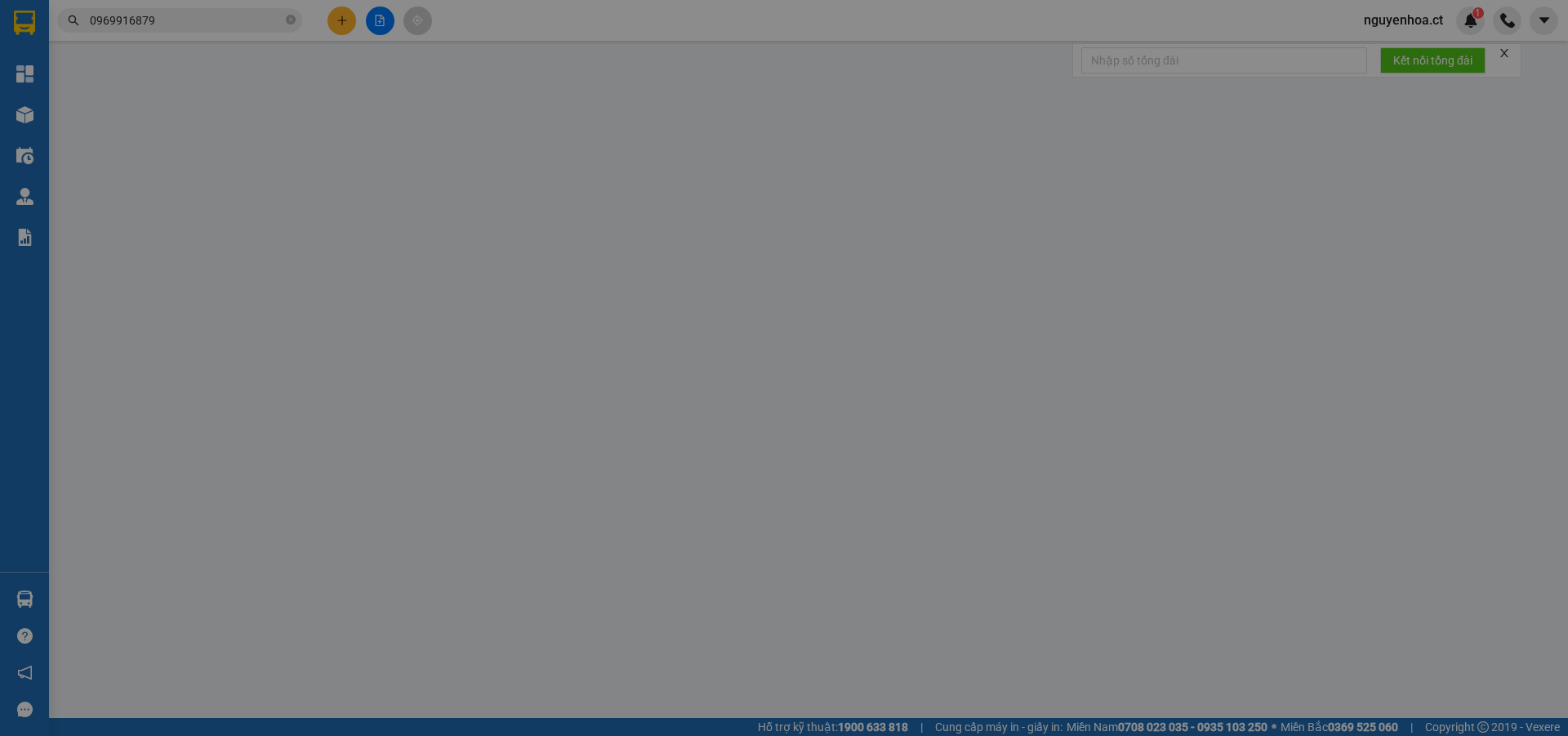
type input "40.000"
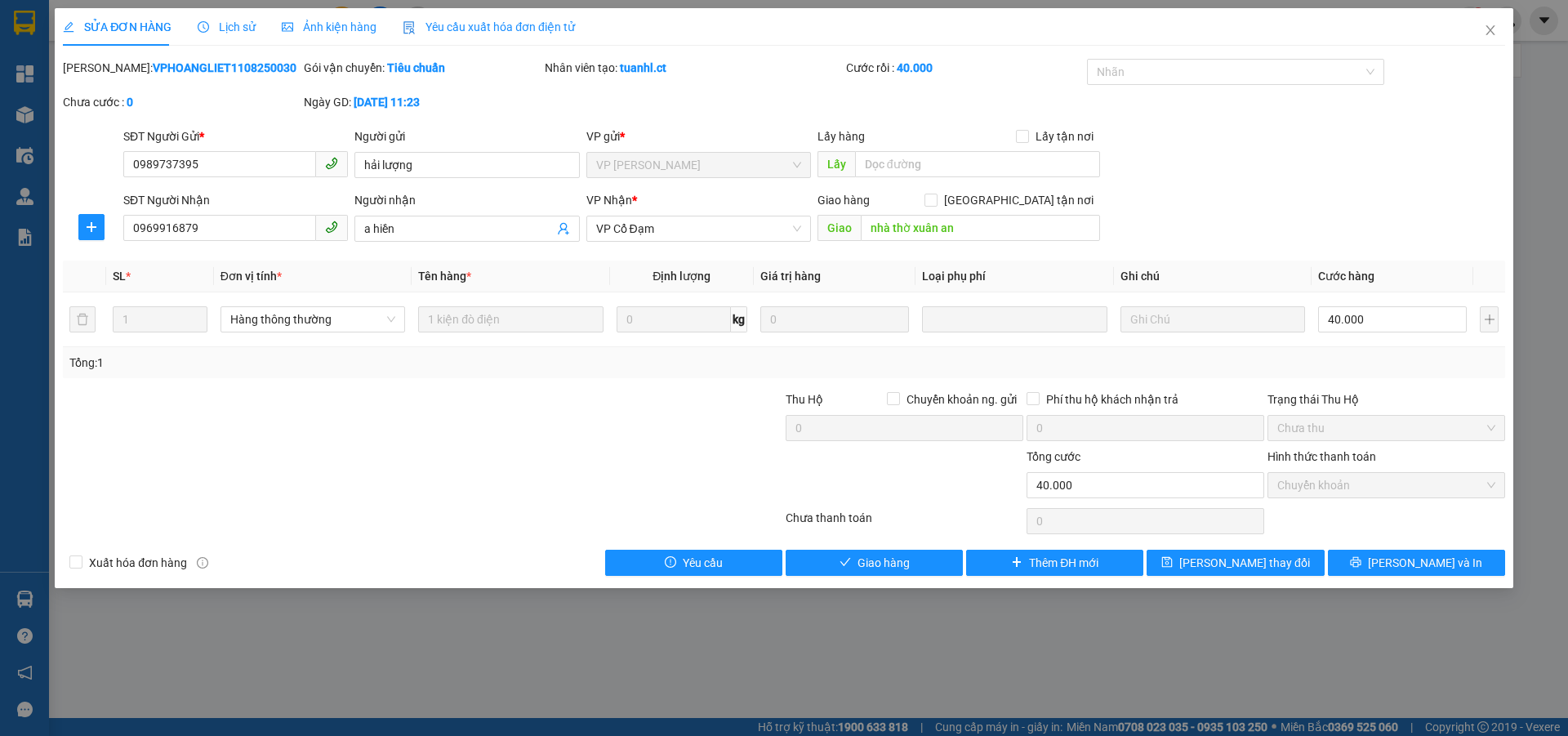
click at [242, 25] on span "Lịch sử" at bounding box center [226, 27] width 58 height 13
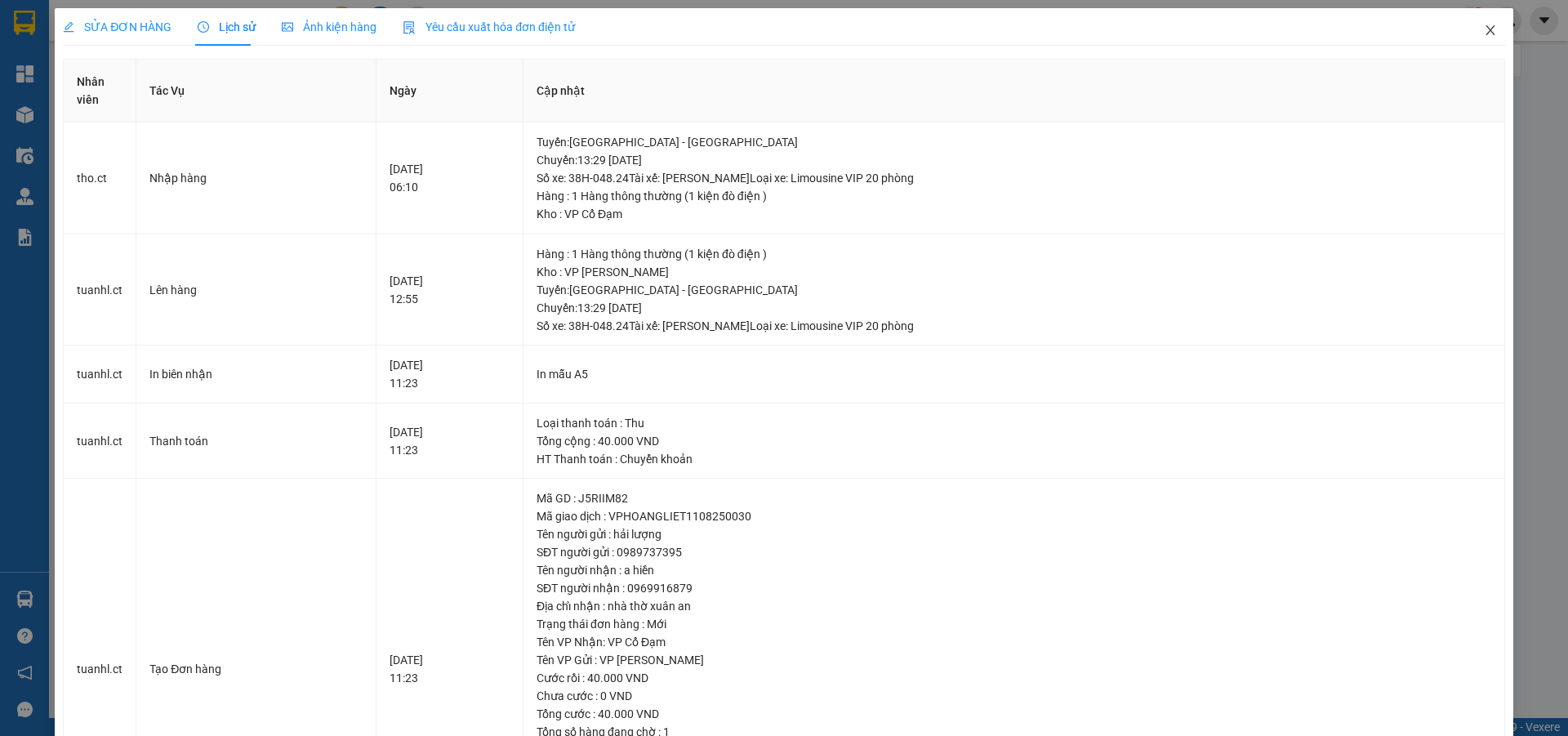
click at [1484, 25] on icon "close" at bounding box center [1490, 29] width 13 height 13
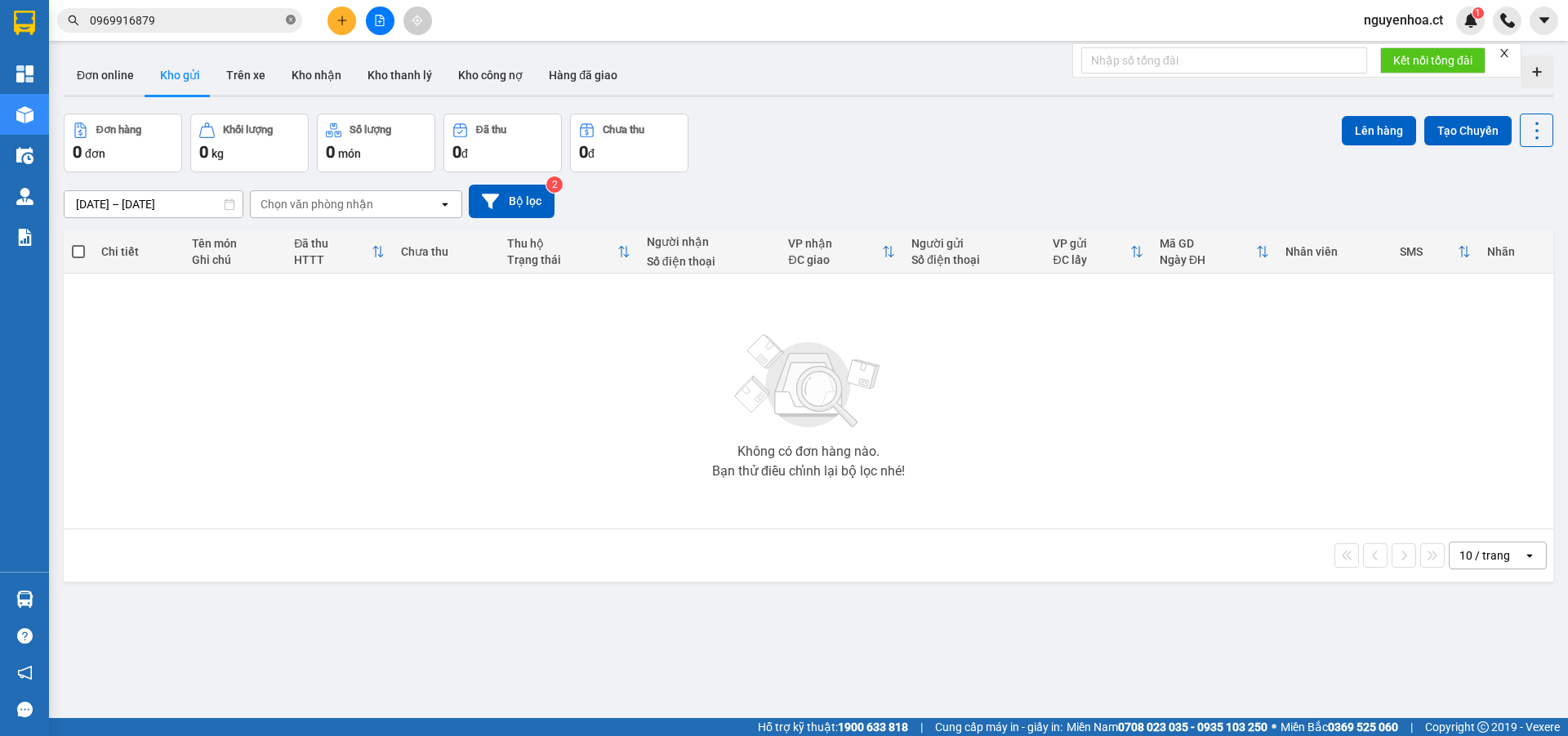
click at [292, 19] on icon "close-circle" at bounding box center [290, 19] width 9 height 9
paste input "0983896815"
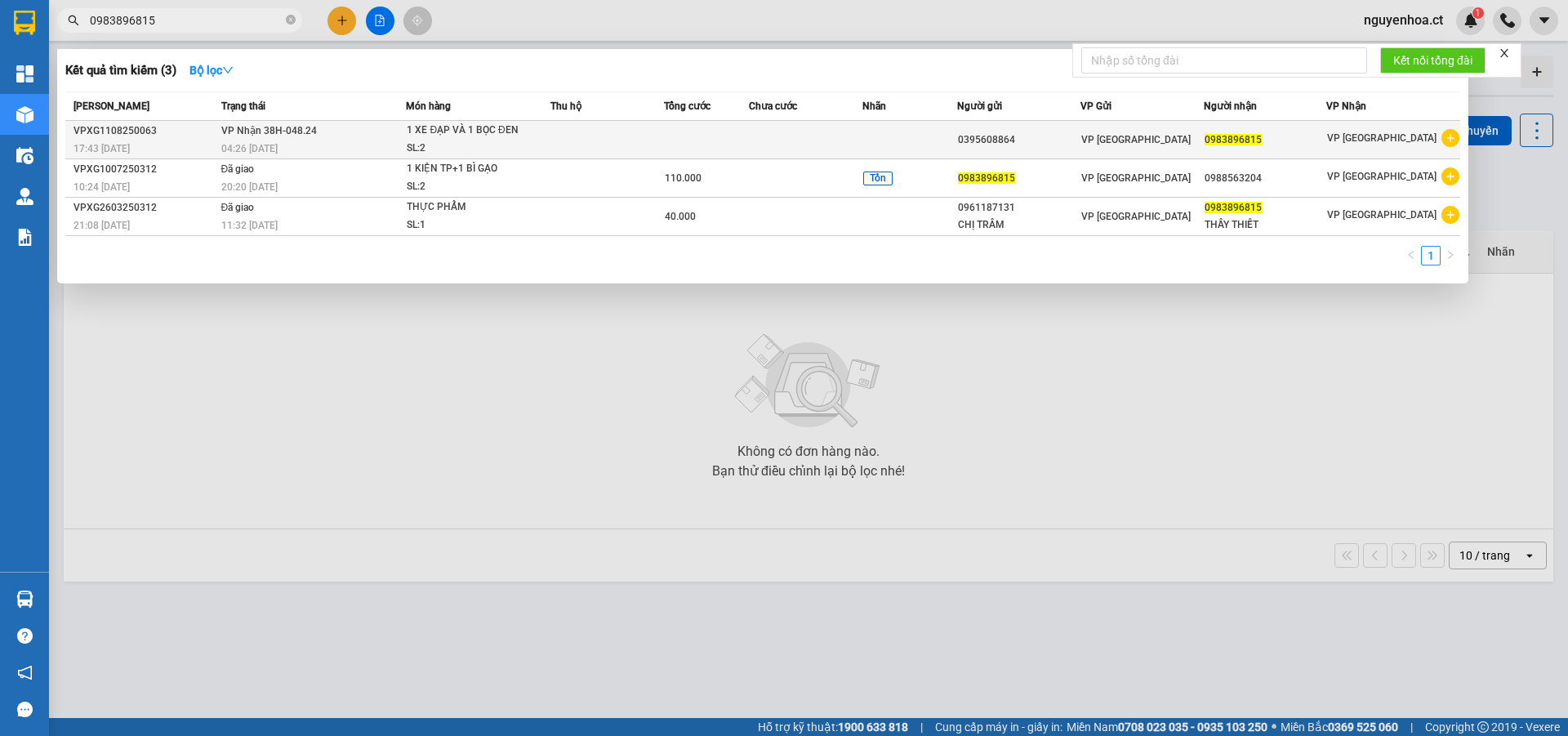
type input "0983896815"
click at [272, 140] on div "04:26 [DATE]" at bounding box center [314, 148] width 184 height 18
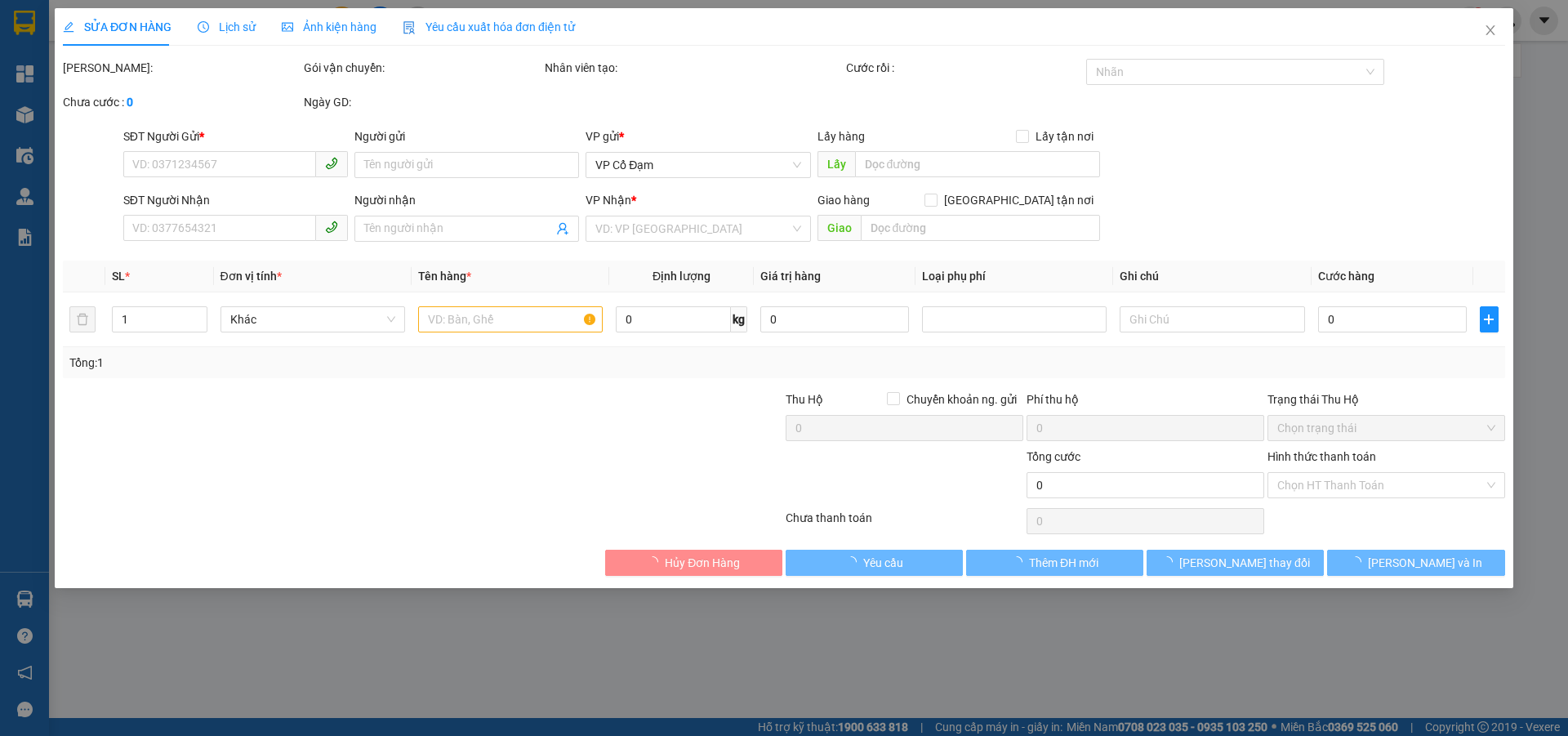
click at [240, 18] on div "Lịch sử" at bounding box center [226, 27] width 58 height 18
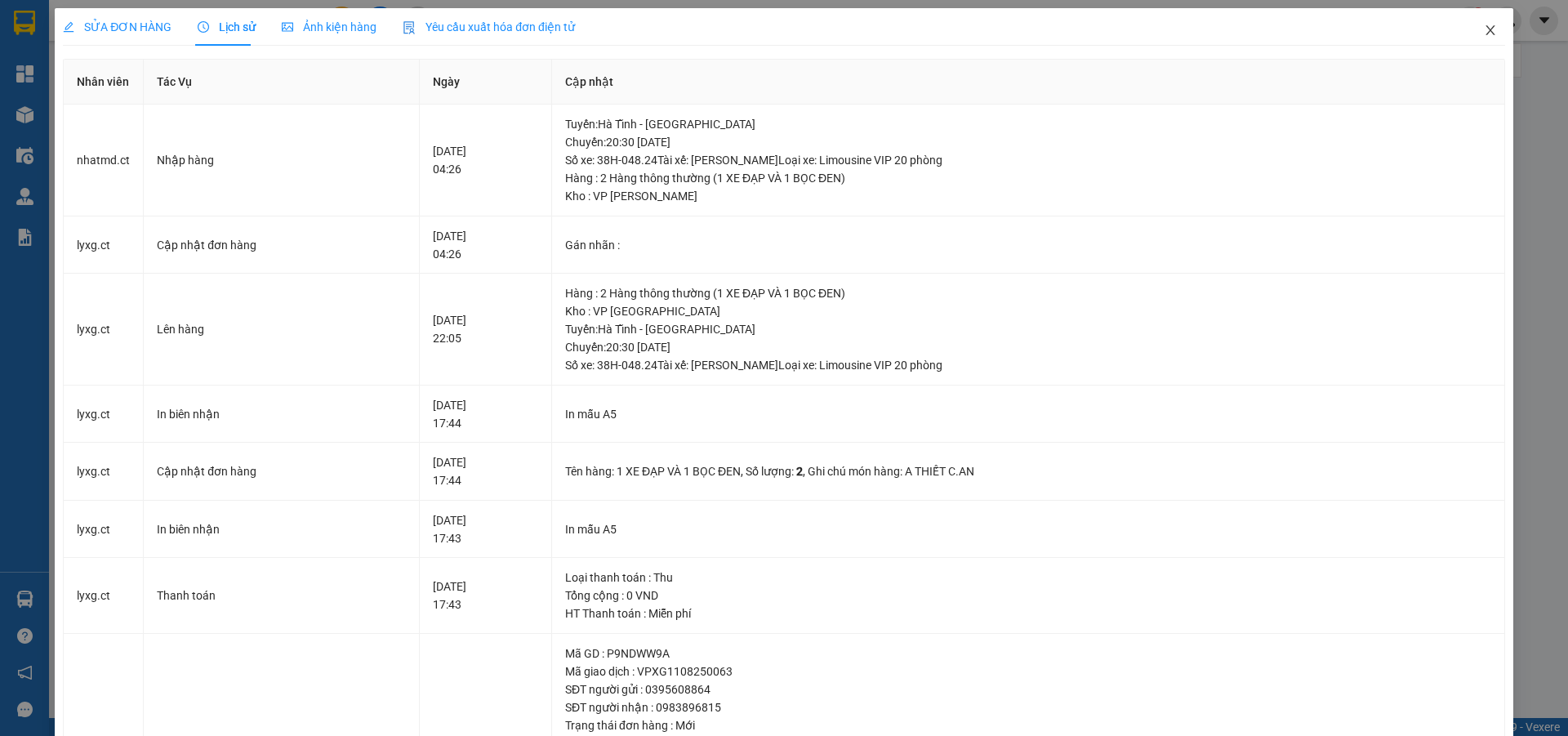
click at [1484, 29] on icon "close" at bounding box center [1490, 29] width 13 height 13
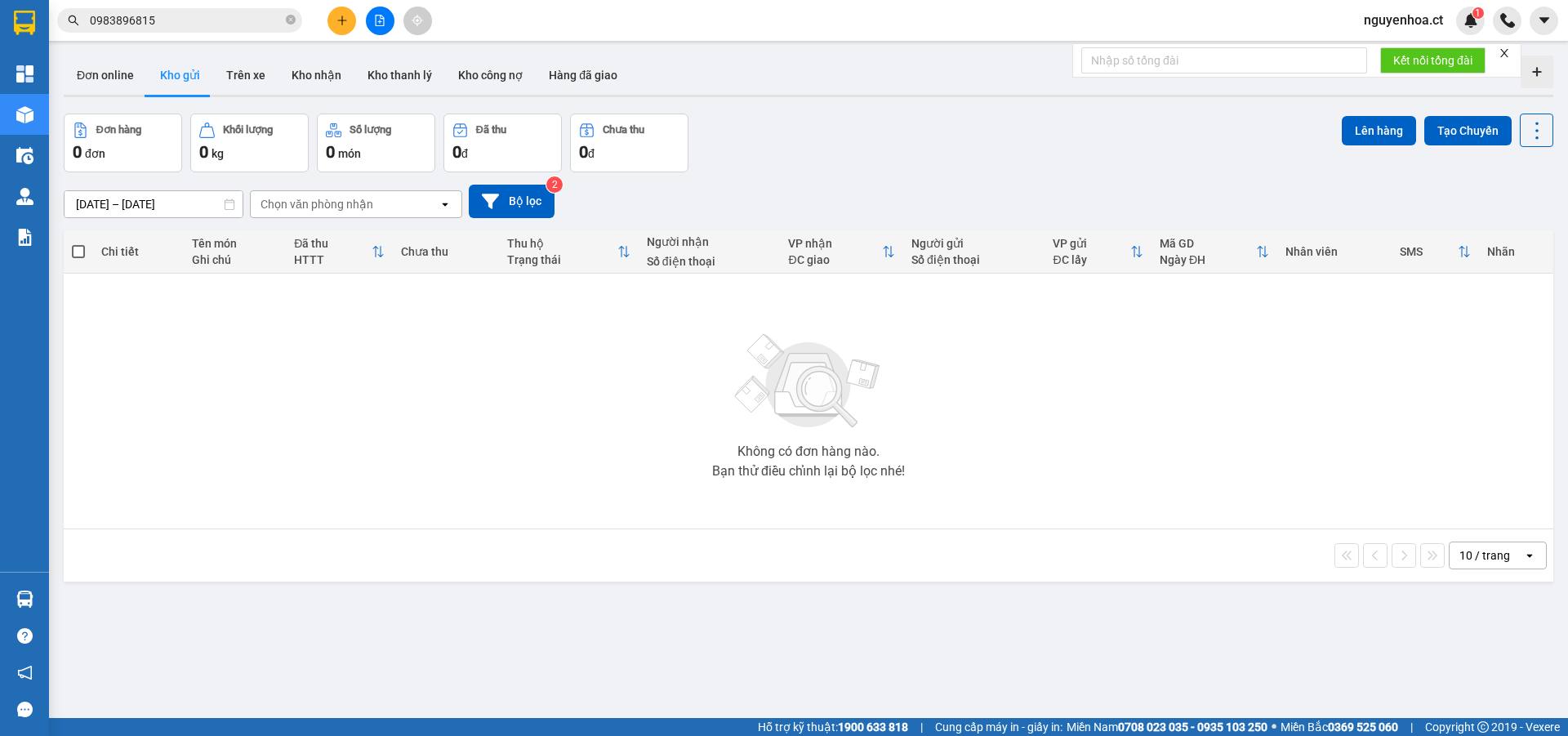
click at [239, 23] on input "0983896815" at bounding box center [186, 20] width 193 height 18
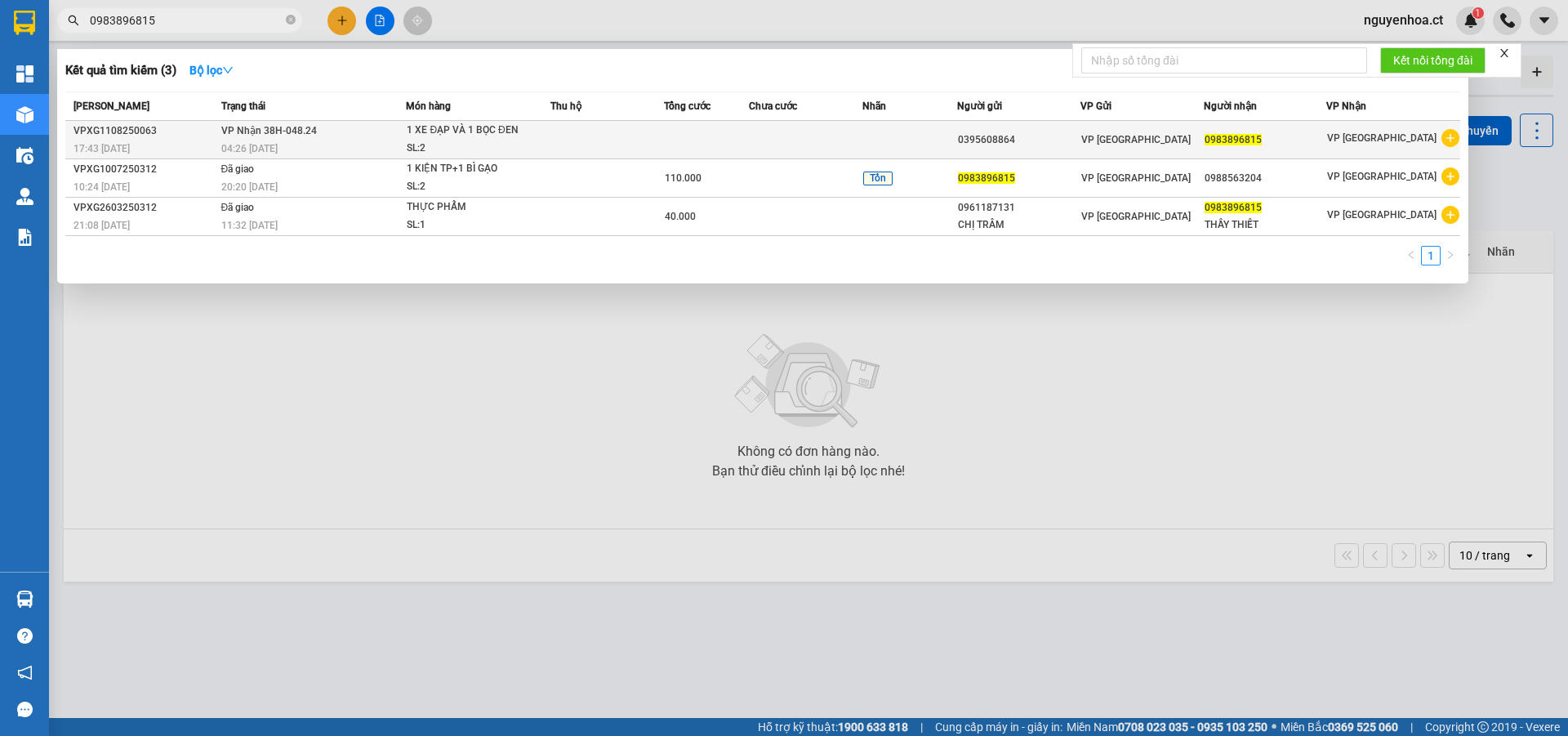
click at [184, 134] on div "VPXG1108250063" at bounding box center [145, 131] width 143 height 17
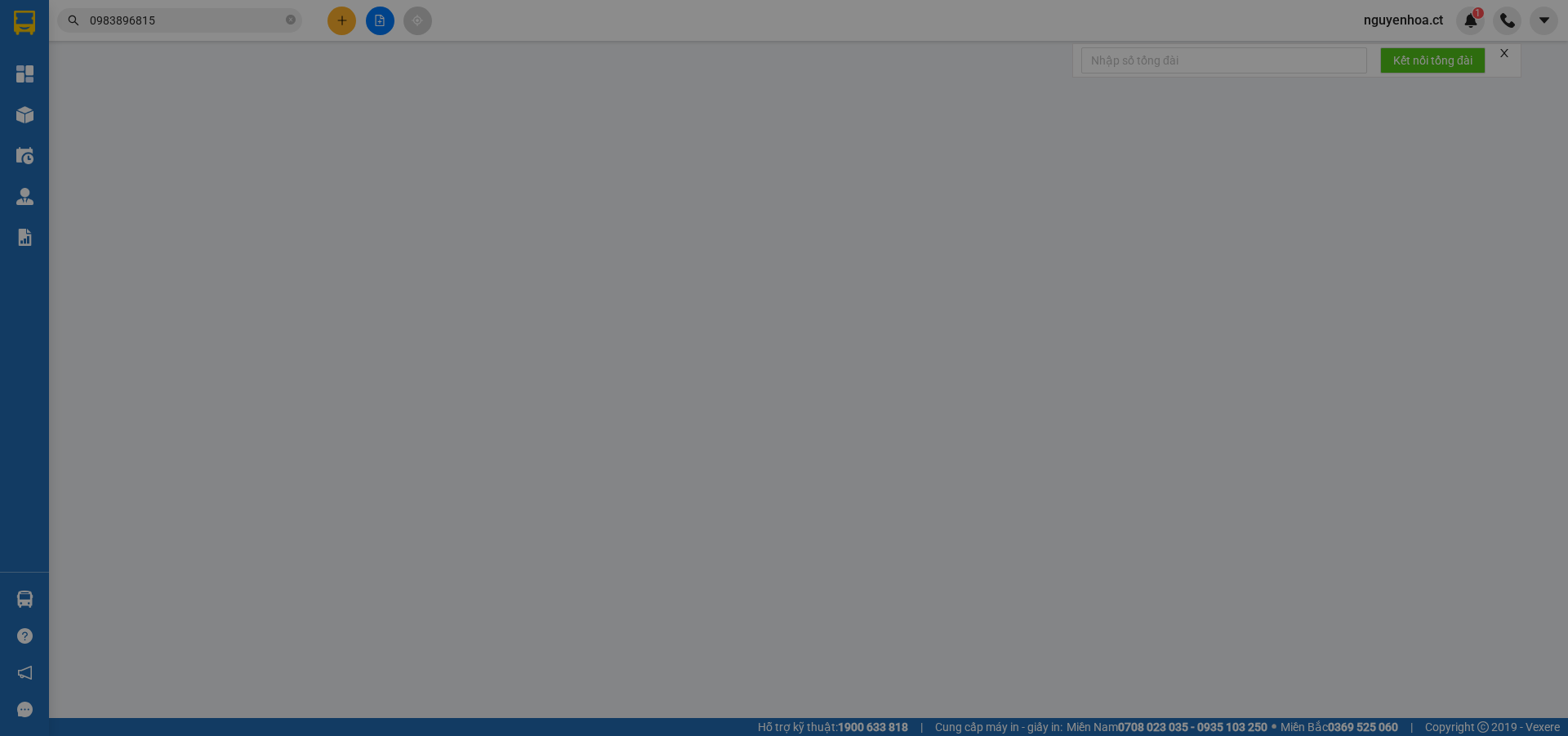
type input "0395608864"
type input "0983896815"
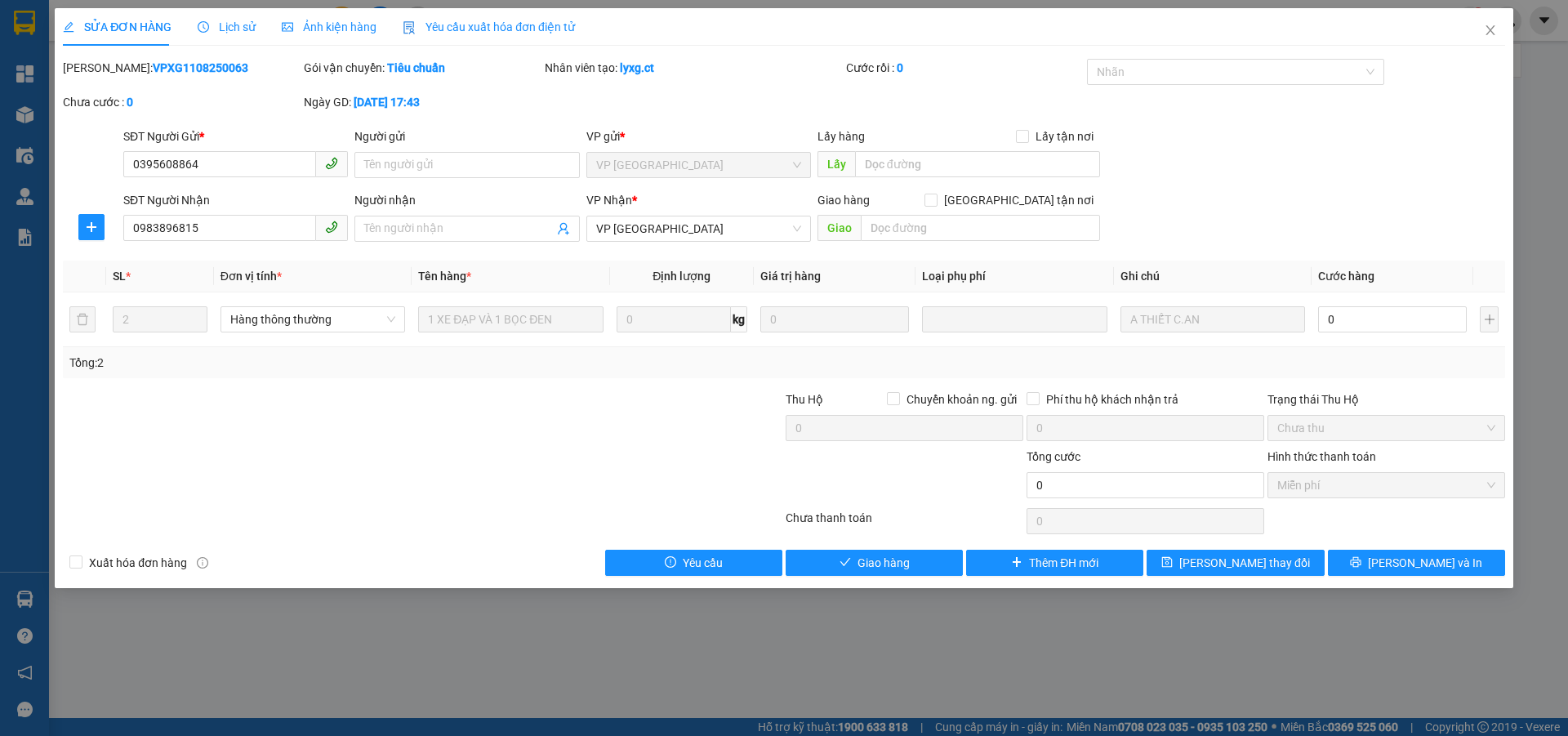
click at [239, 23] on span "Lịch sử" at bounding box center [226, 27] width 58 height 13
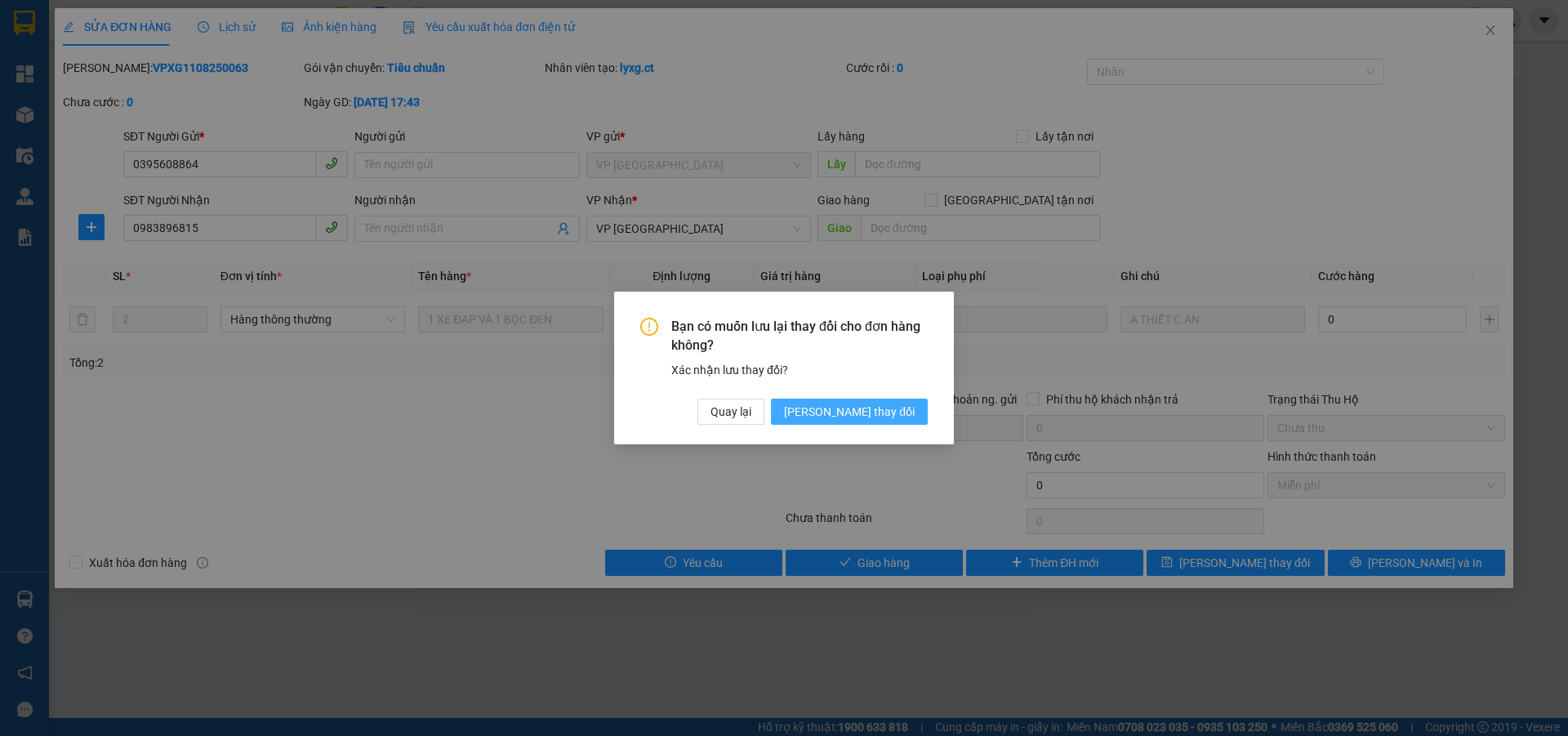
click at [900, 409] on span "[PERSON_NAME] thay đổi" at bounding box center [849, 411] width 131 height 18
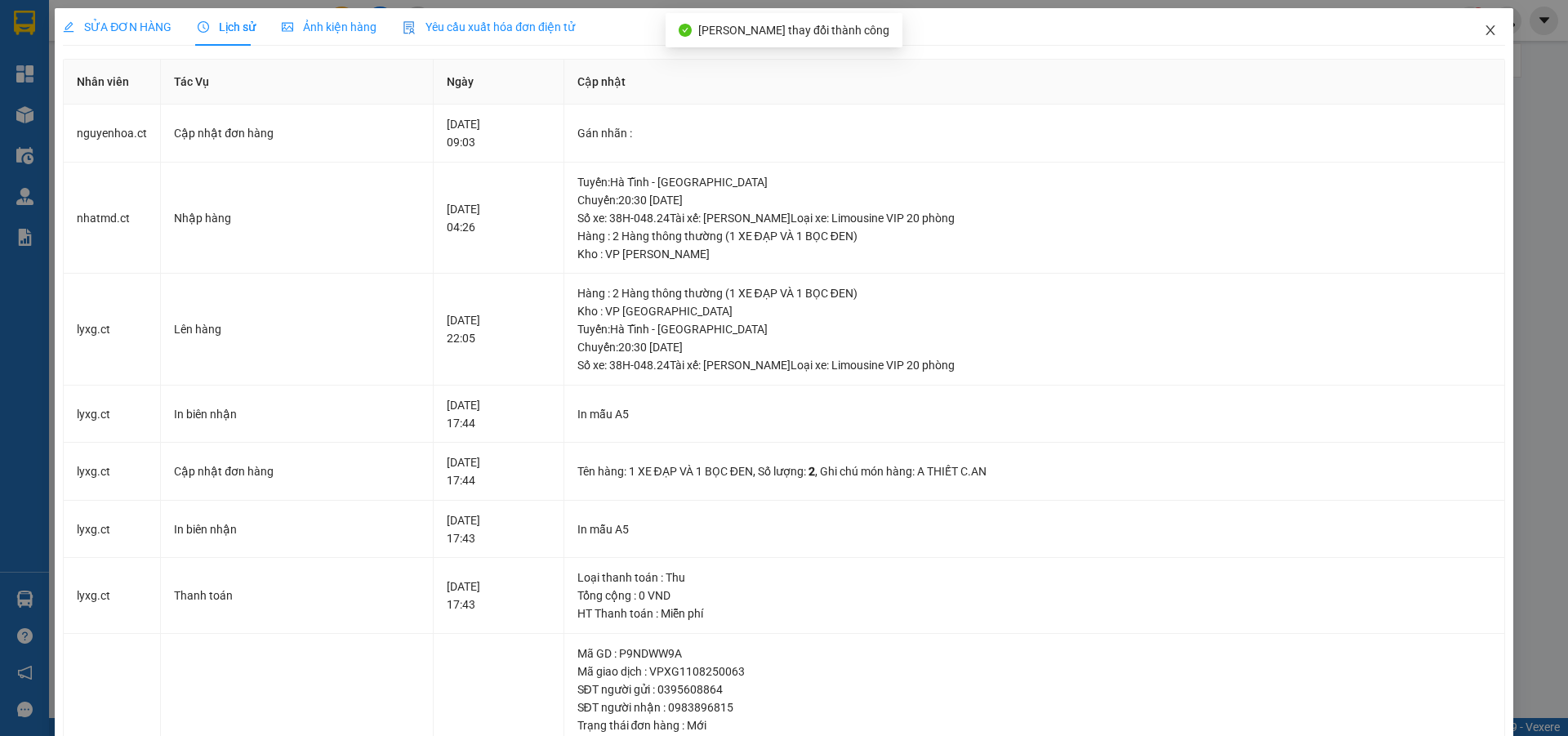
click at [1484, 28] on icon "close" at bounding box center [1490, 29] width 13 height 13
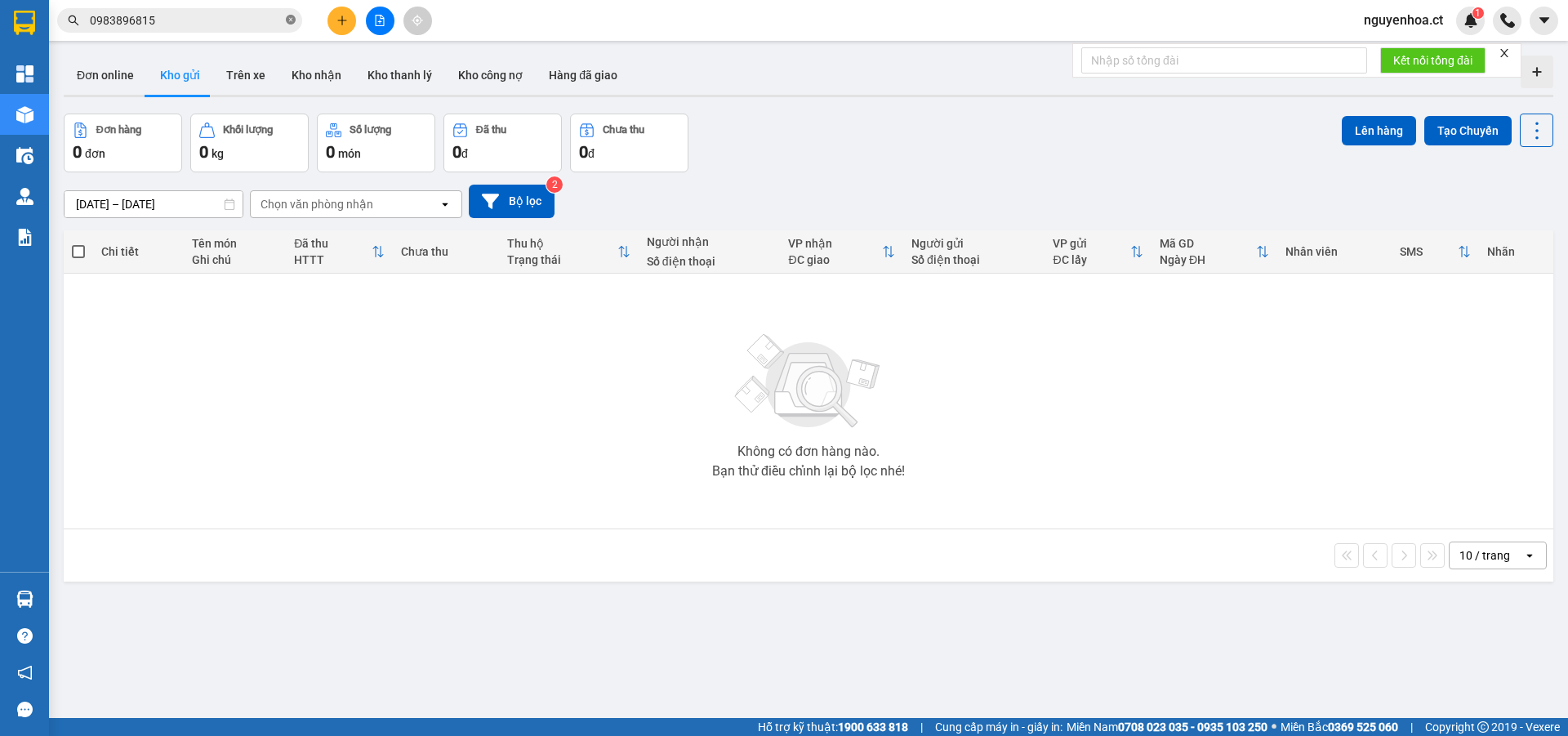
click at [292, 20] on icon "close-circle" at bounding box center [290, 19] width 9 height 9
paste input "0966076684"
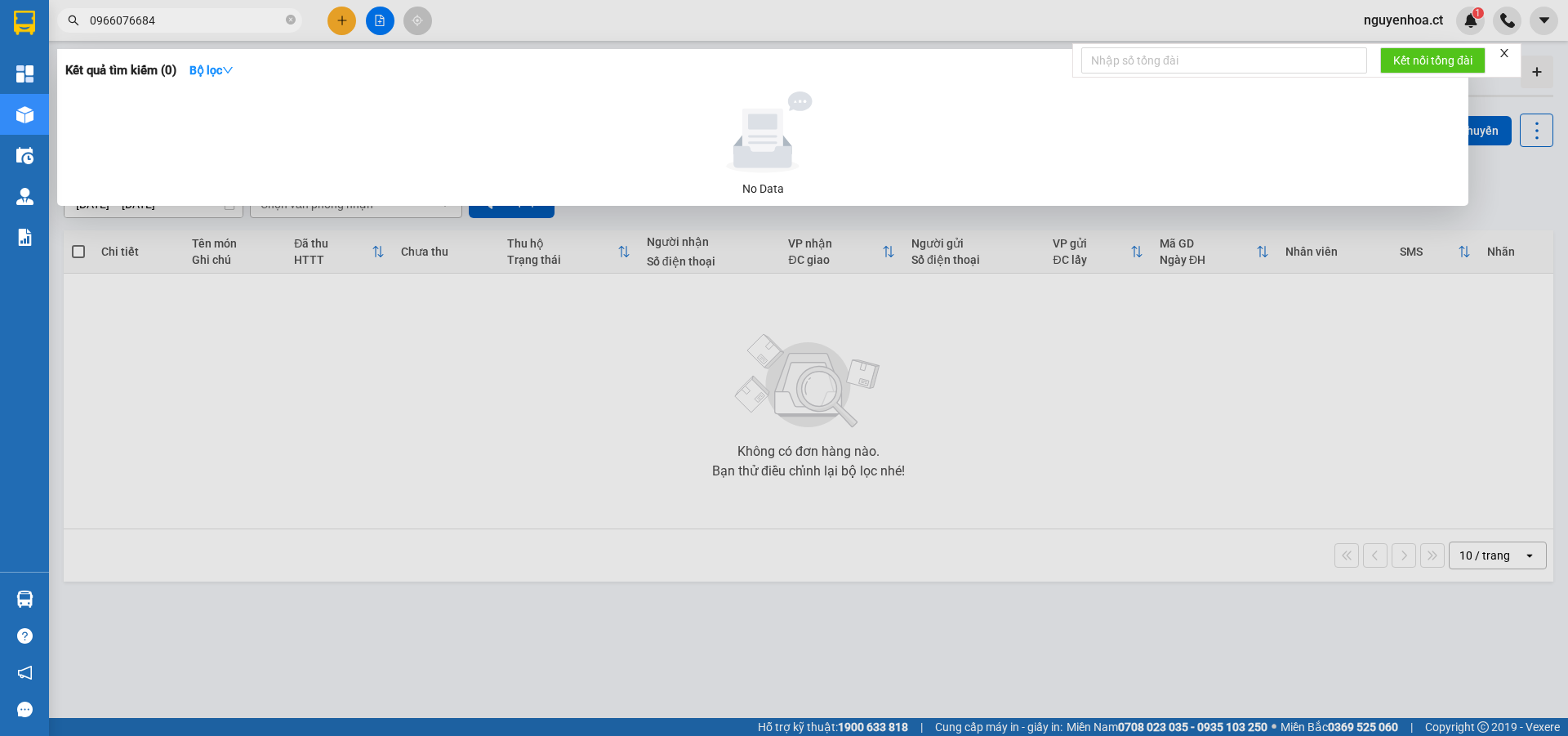
type input "0966076684"
click at [345, 18] on div at bounding box center [784, 368] width 1568 height 736
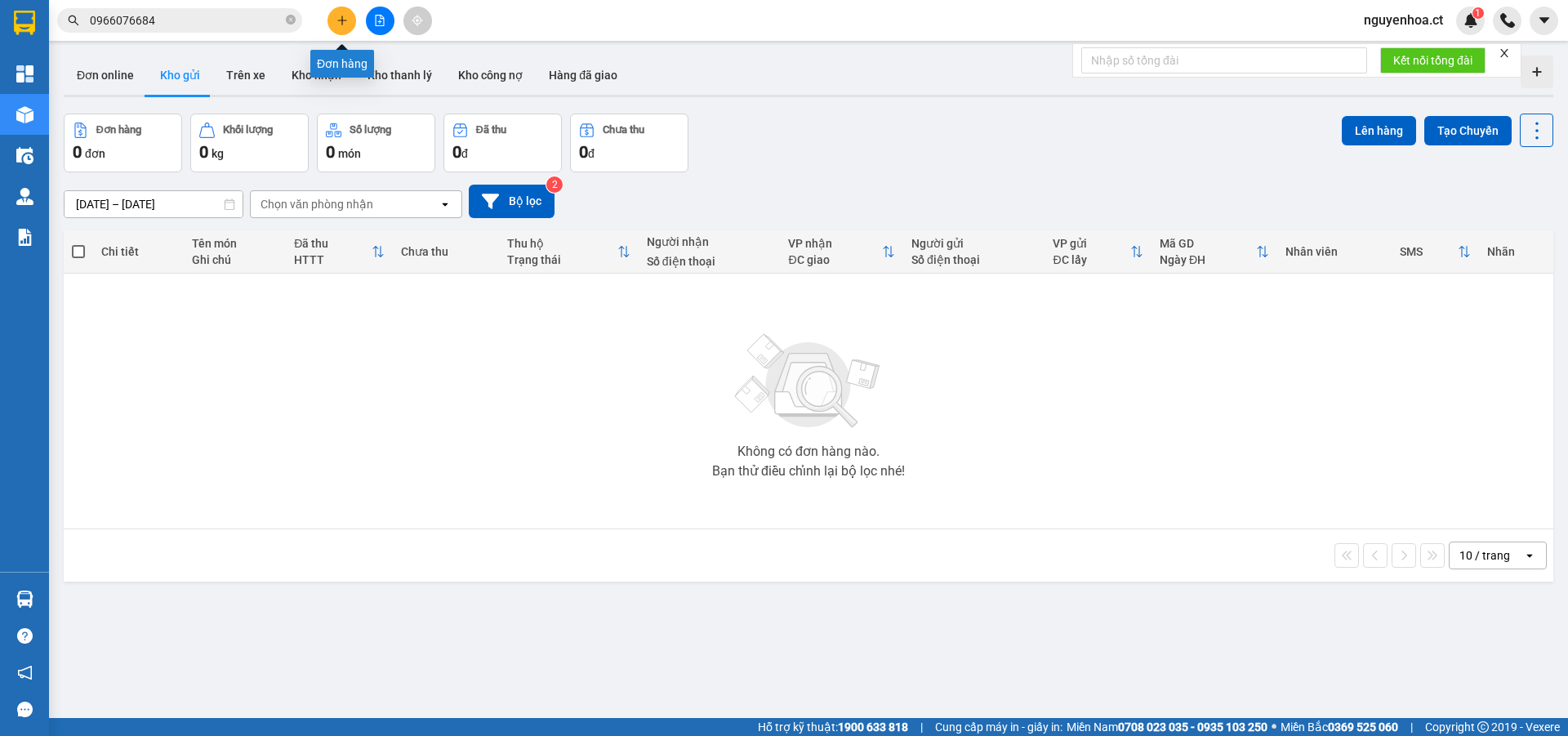
click at [346, 18] on icon "plus" at bounding box center [341, 20] width 11 height 11
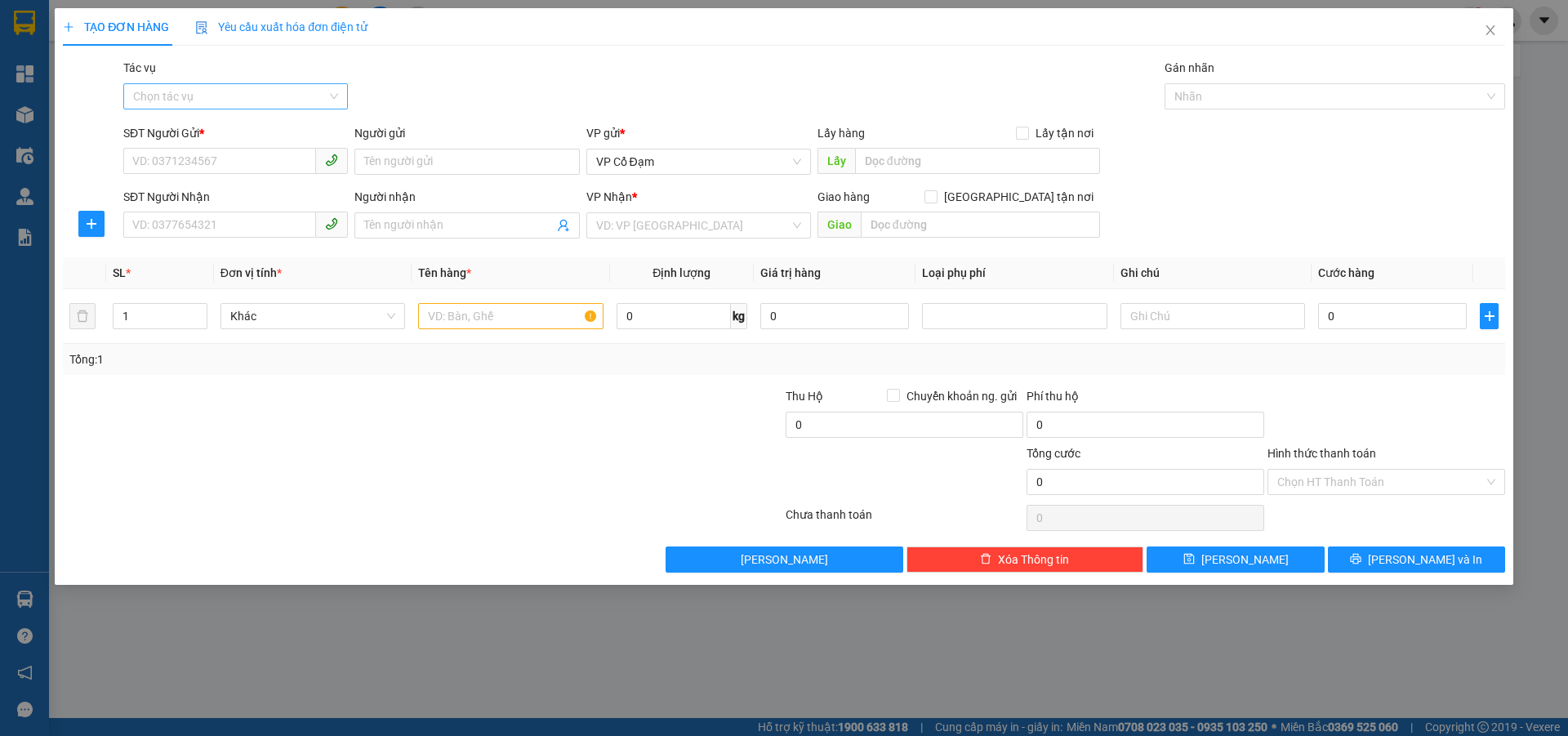
click at [242, 103] on input "Tác vụ" at bounding box center [229, 97] width 194 height 24
click at [233, 133] on div "Nhập hàng lên xe" at bounding box center [235, 128] width 205 height 18
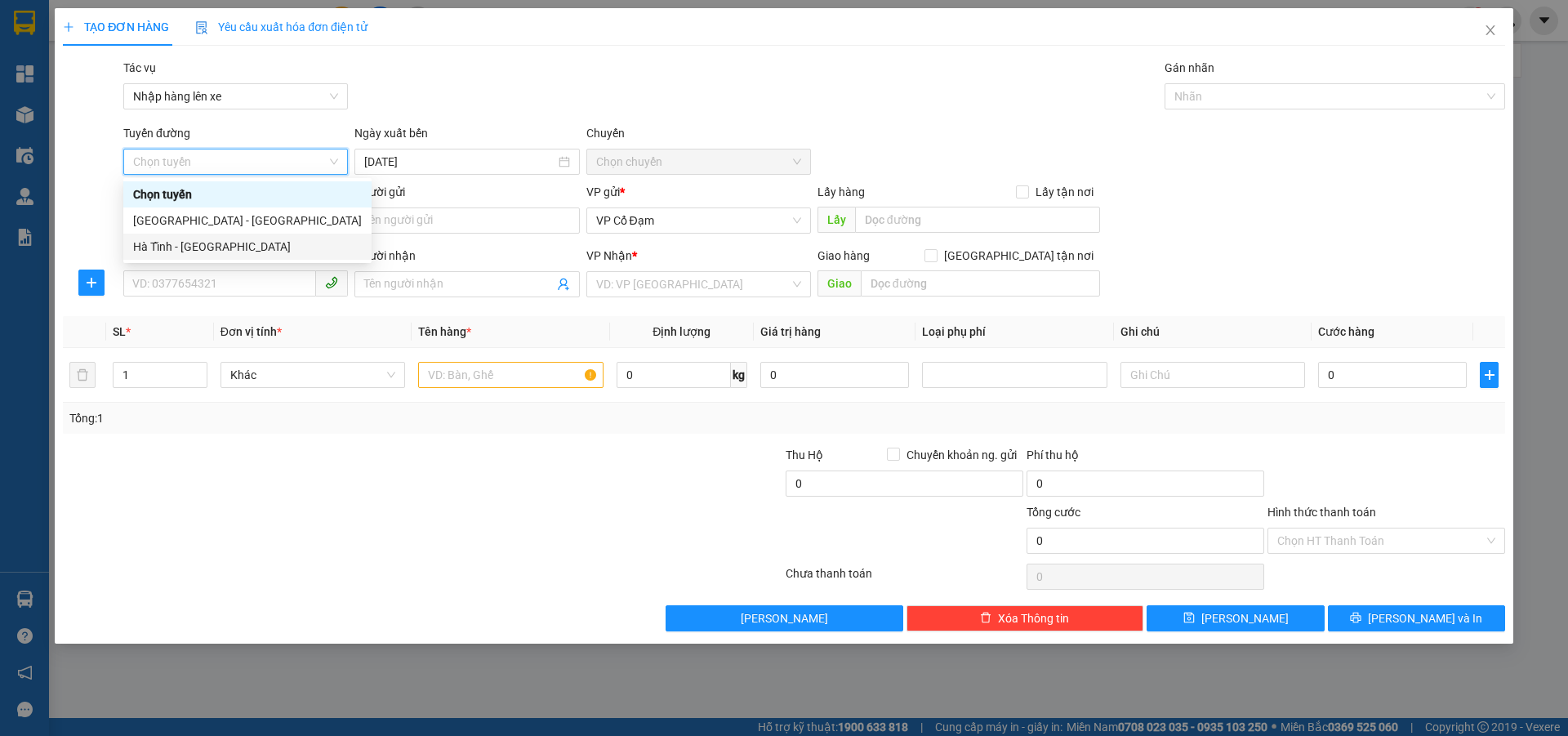
click at [194, 251] on div "Hà Tĩnh - [GEOGRAPHIC_DATA]" at bounding box center [246, 246] width 228 height 18
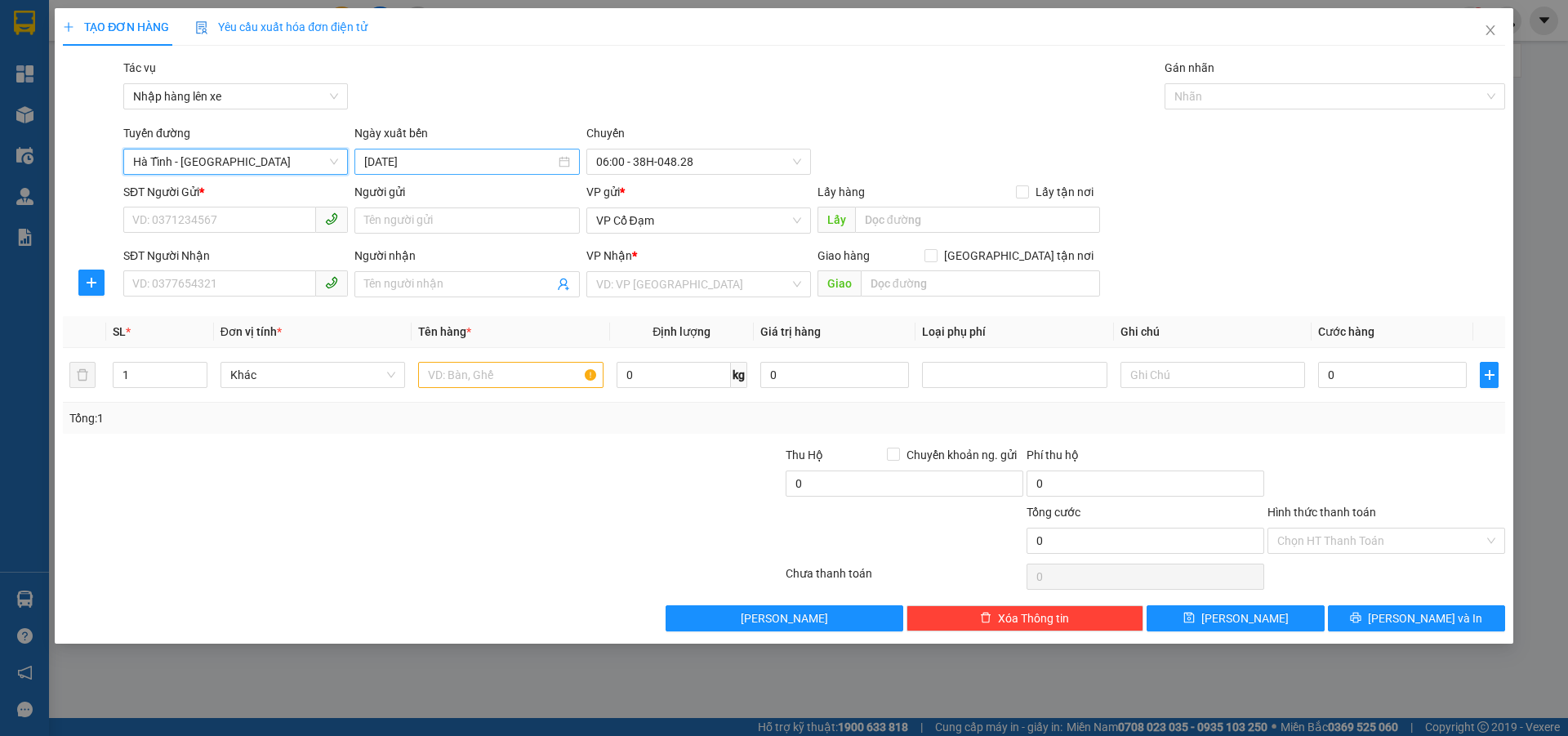
click at [389, 158] on input "[DATE]" at bounding box center [459, 161] width 190 height 18
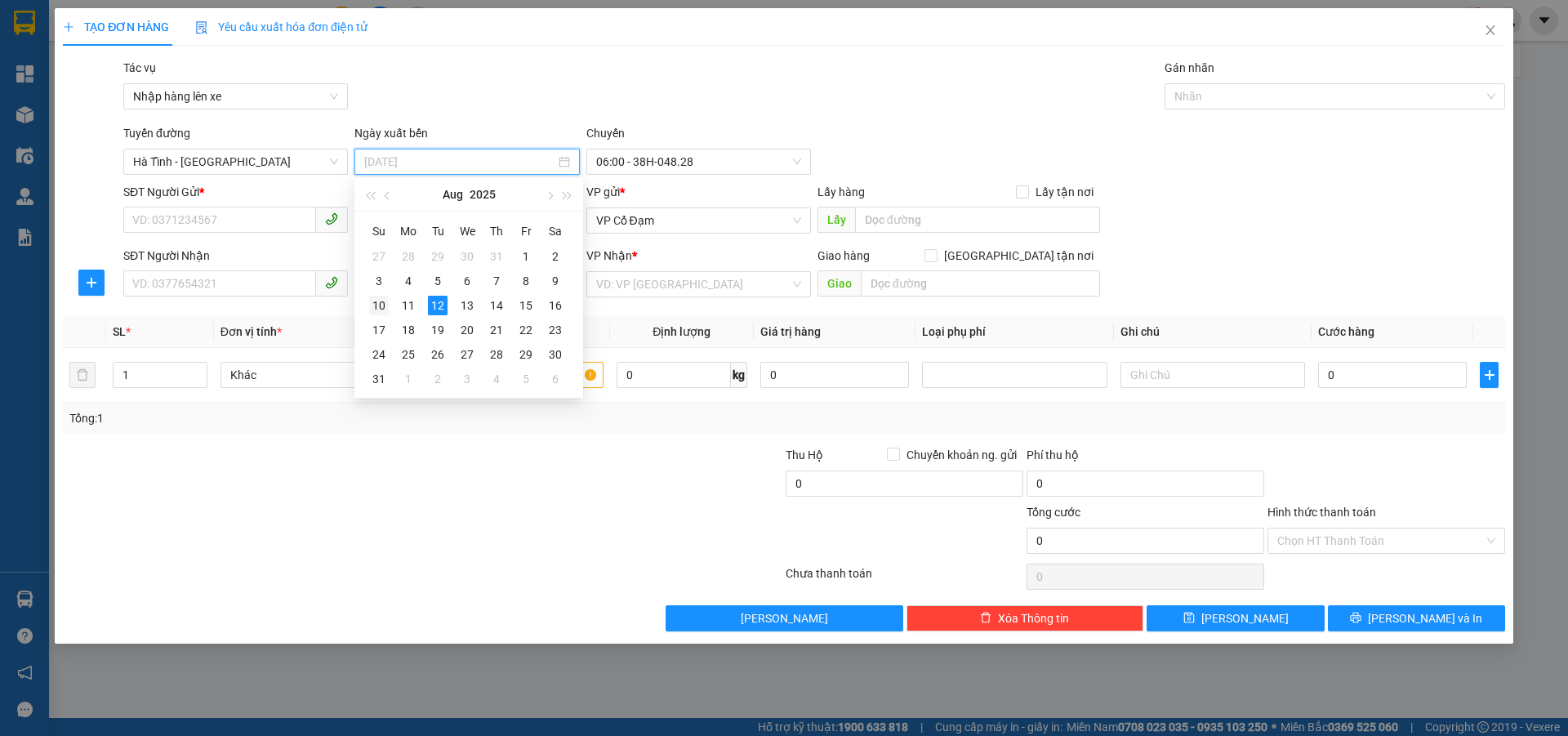
click at [378, 302] on div "10" at bounding box center [378, 305] width 20 height 20
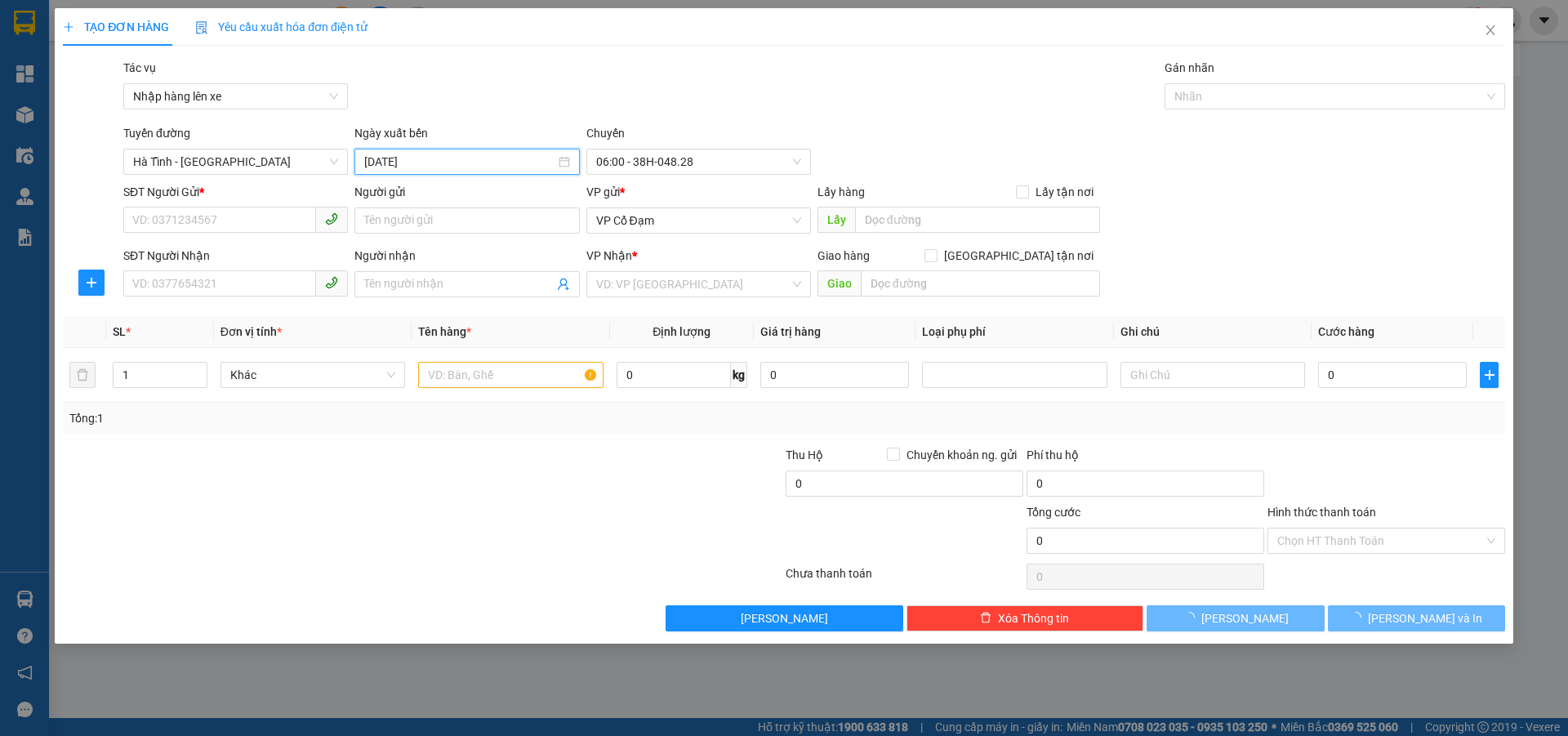
type input "[DATE]"
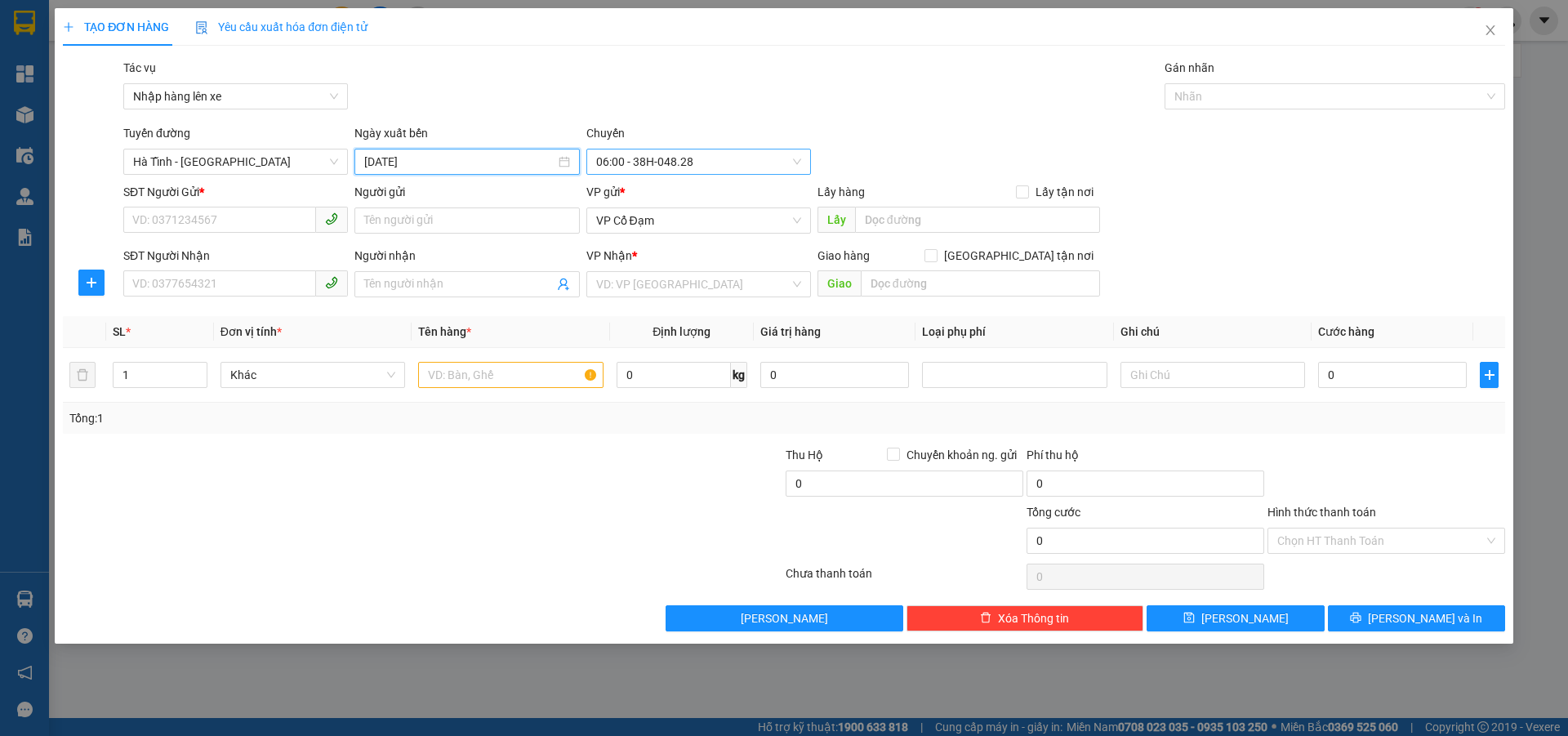
click at [696, 157] on span "06:00 - 38H-048.28" at bounding box center [699, 161] width 205 height 24
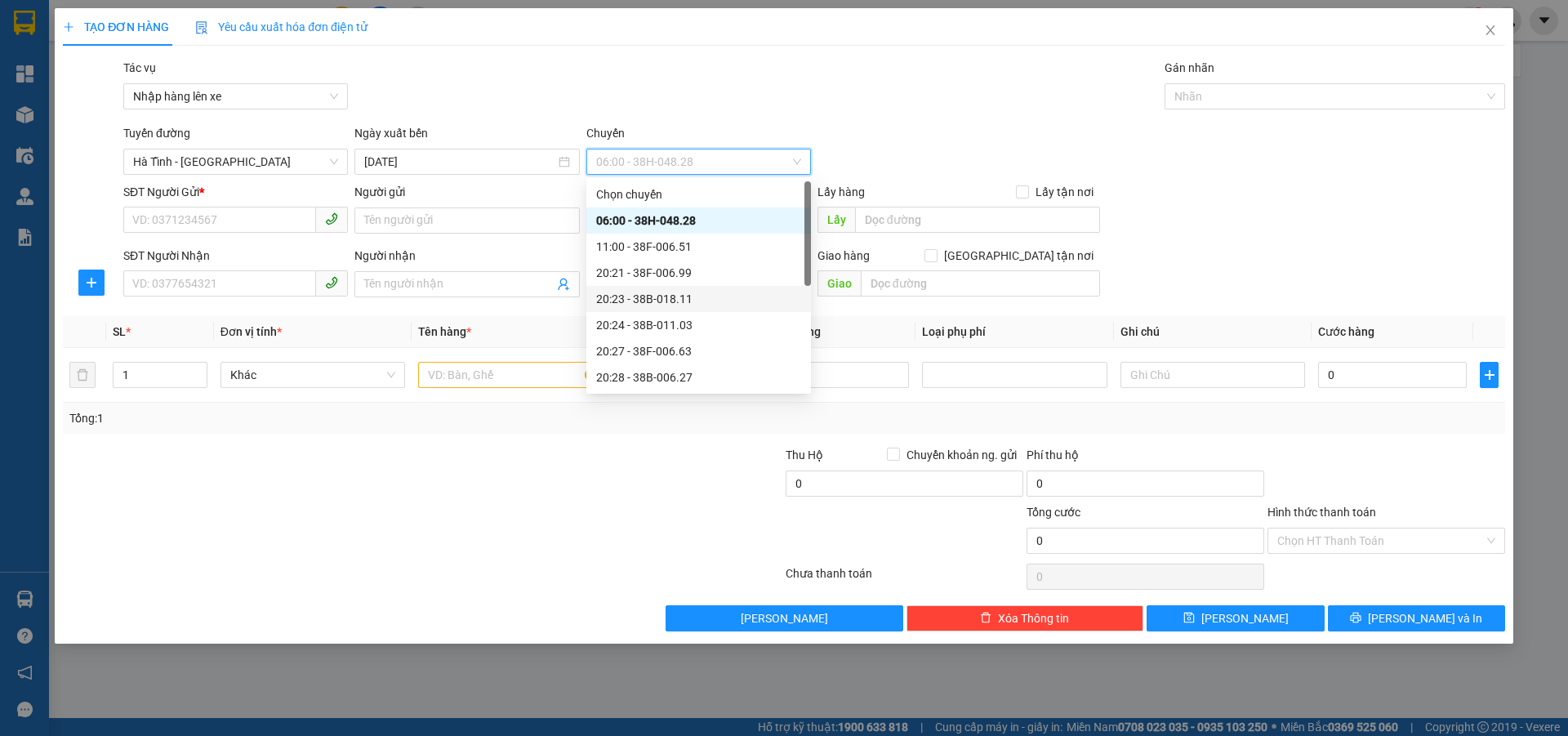
scroll to position [157, 0]
click at [663, 375] on div "22:45 - 38H-048.27" at bounding box center [699, 377] width 205 height 18
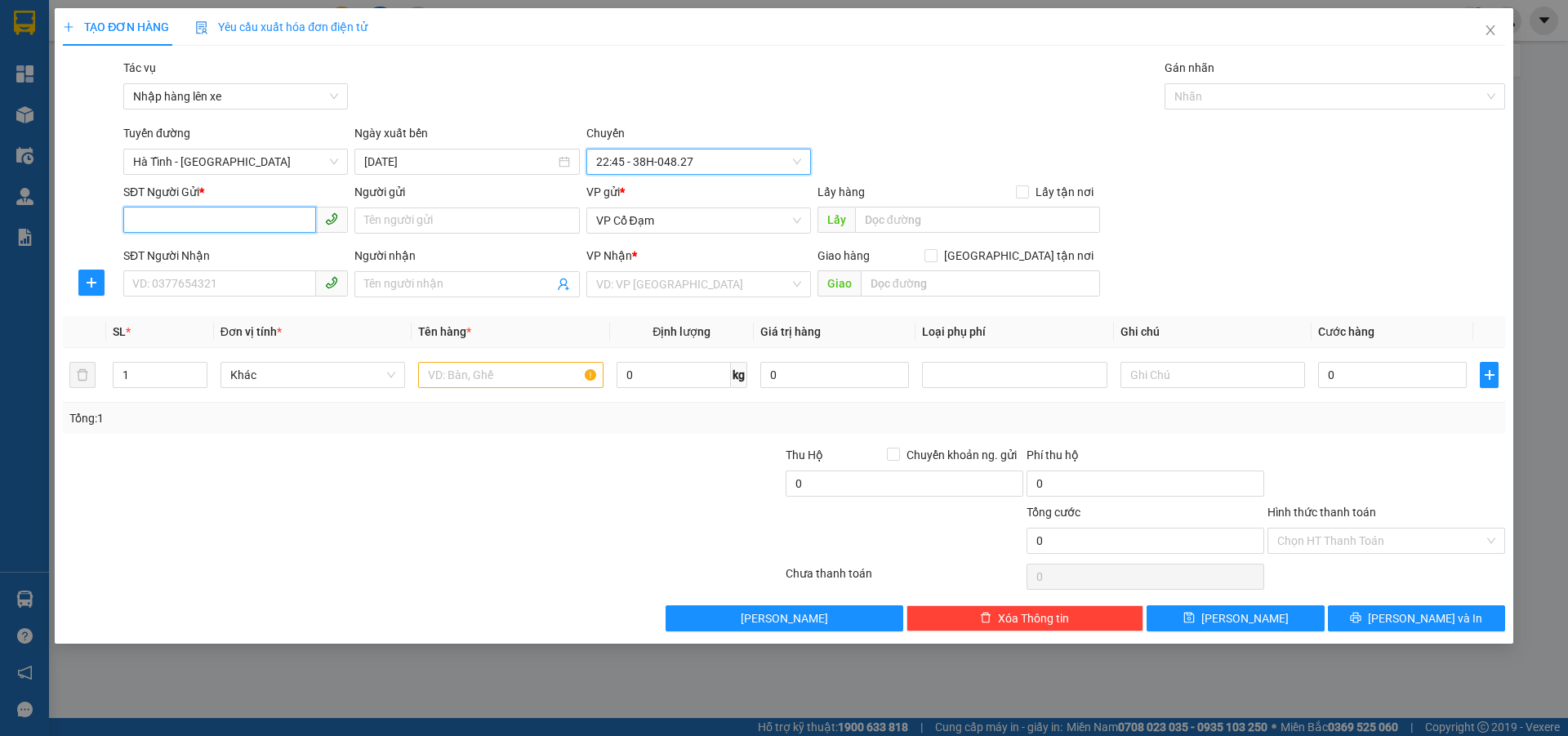
click at [229, 213] on input "SĐT Người Gửi *" at bounding box center [220, 220] width 193 height 26
paste input "0966076684"
type input "0966076684"
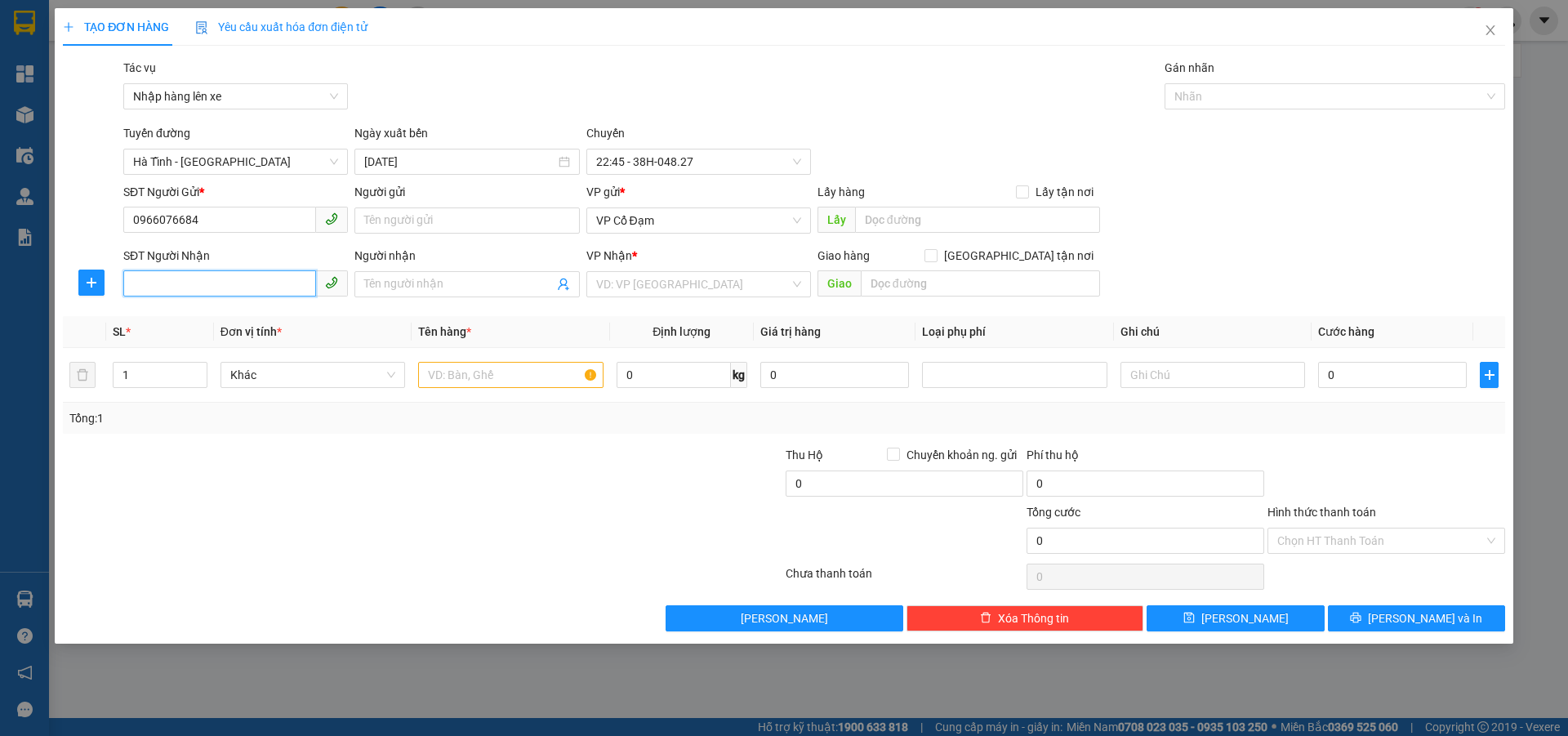
click at [207, 281] on input "SĐT Người Nhận" at bounding box center [220, 284] width 193 height 26
paste input "0966076684"
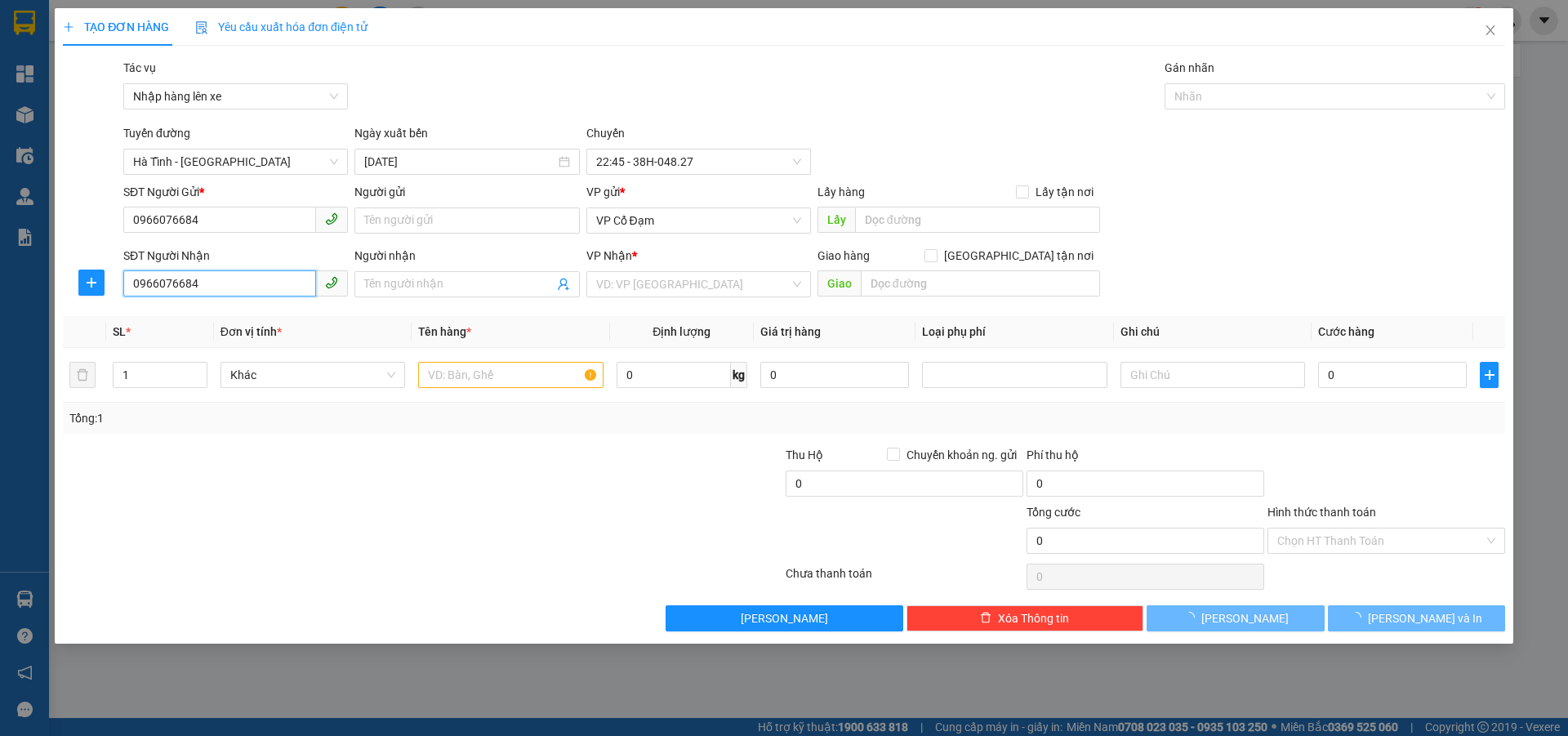
type input "0966076684"
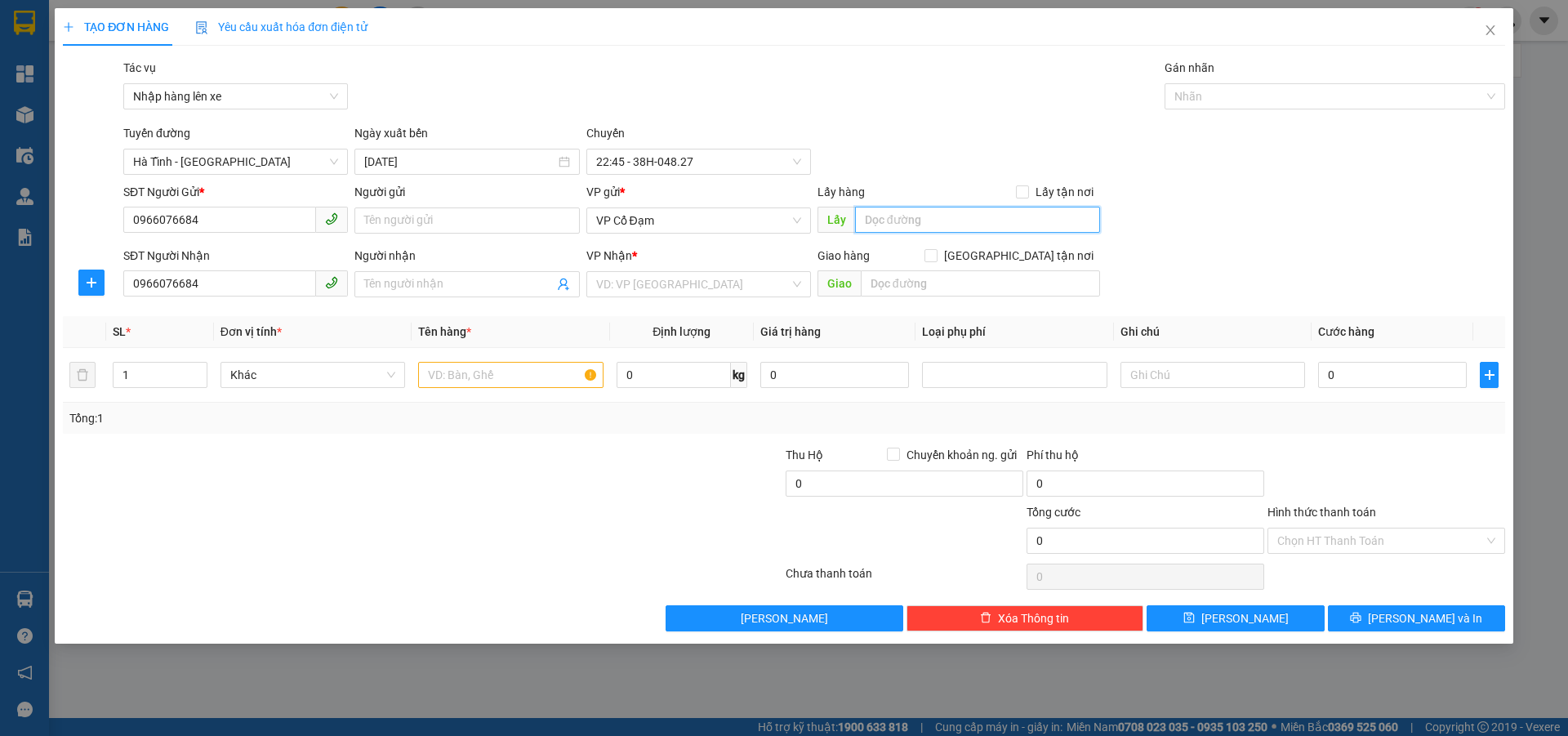
click at [868, 221] on input "text" at bounding box center [977, 220] width 245 height 26
type input "x song"
click at [651, 278] on input "search" at bounding box center [693, 284] width 194 height 24
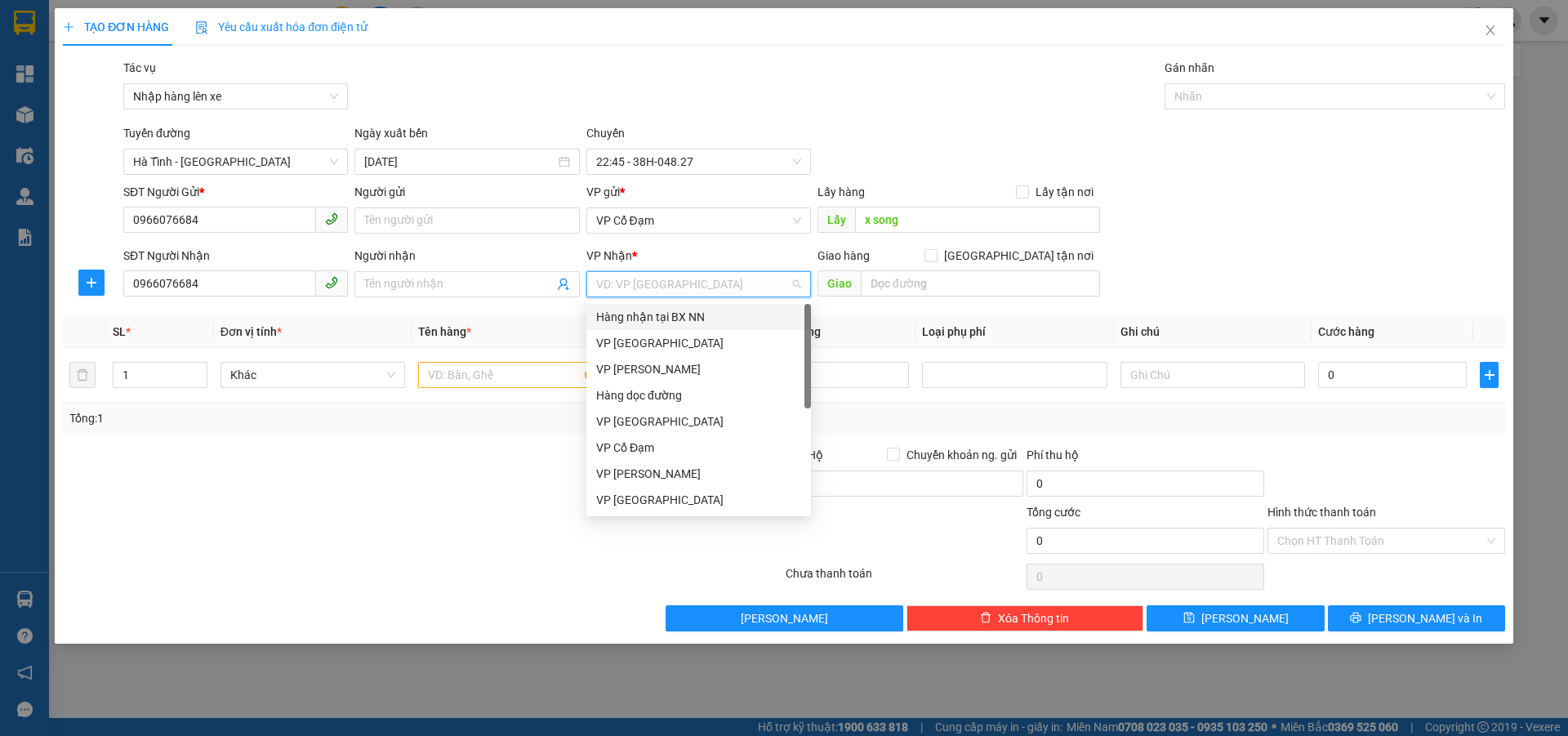
drag, startPoint x: 656, startPoint y: 321, endPoint x: 720, endPoint y: 309, distance: 65.1
click at [656, 320] on div "Hàng nhận tại BX NN" at bounding box center [699, 316] width 205 height 18
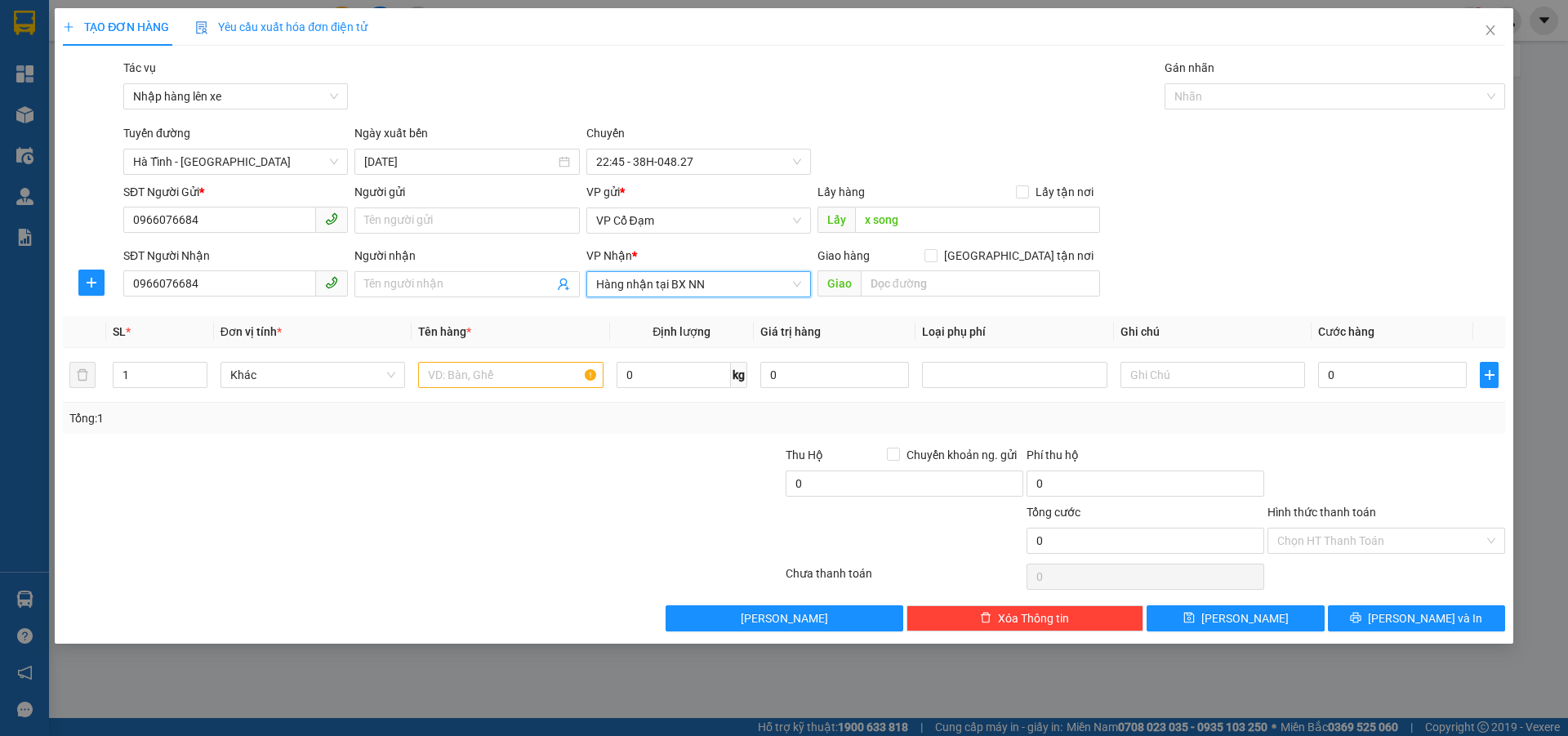
click at [681, 285] on span "Hàng nhận tại BX NN" at bounding box center [699, 284] width 205 height 24
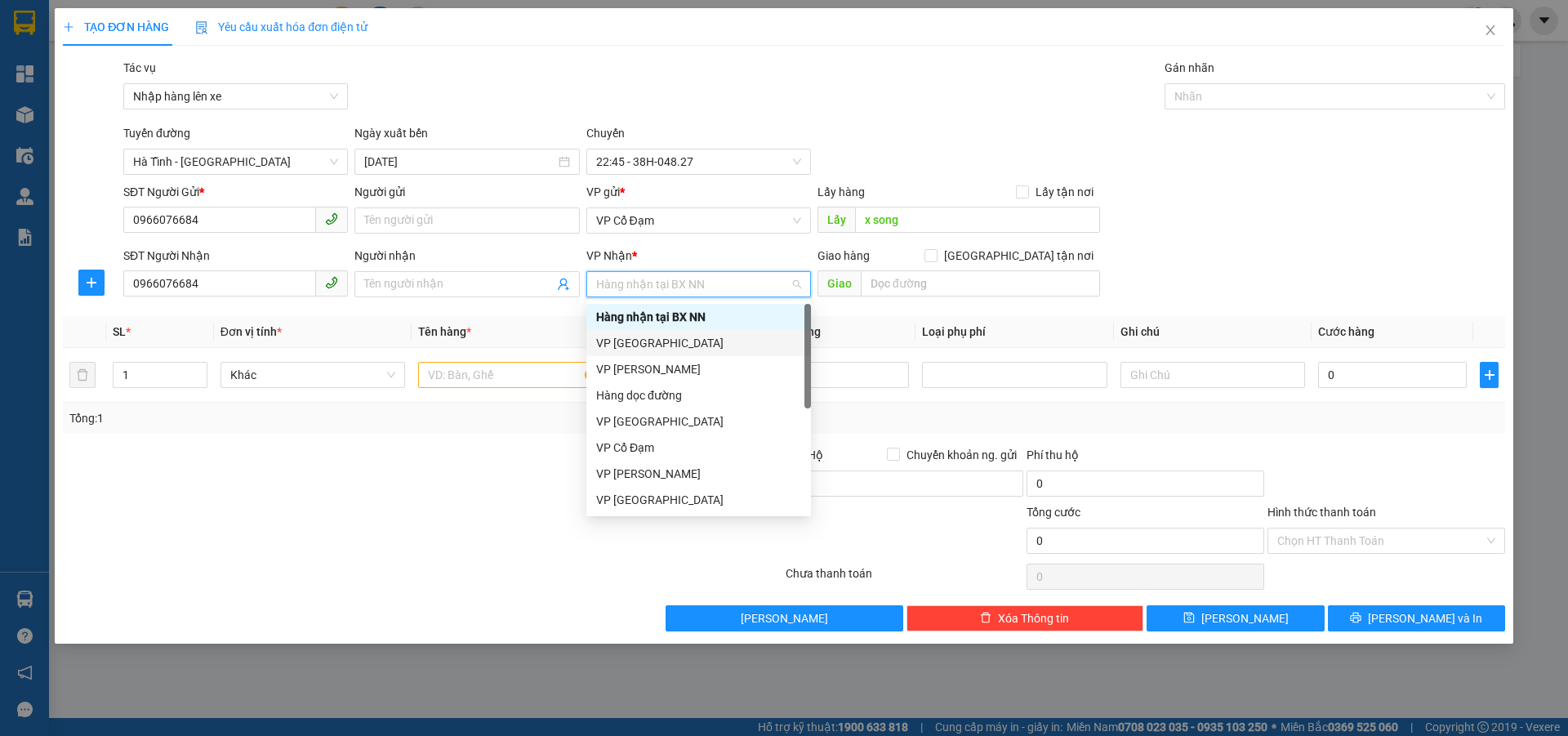
drag, startPoint x: 660, startPoint y: 343, endPoint x: 696, endPoint y: 338, distance: 36.3
click at [660, 342] on div "VP [GEOGRAPHIC_DATA]" at bounding box center [699, 343] width 205 height 18
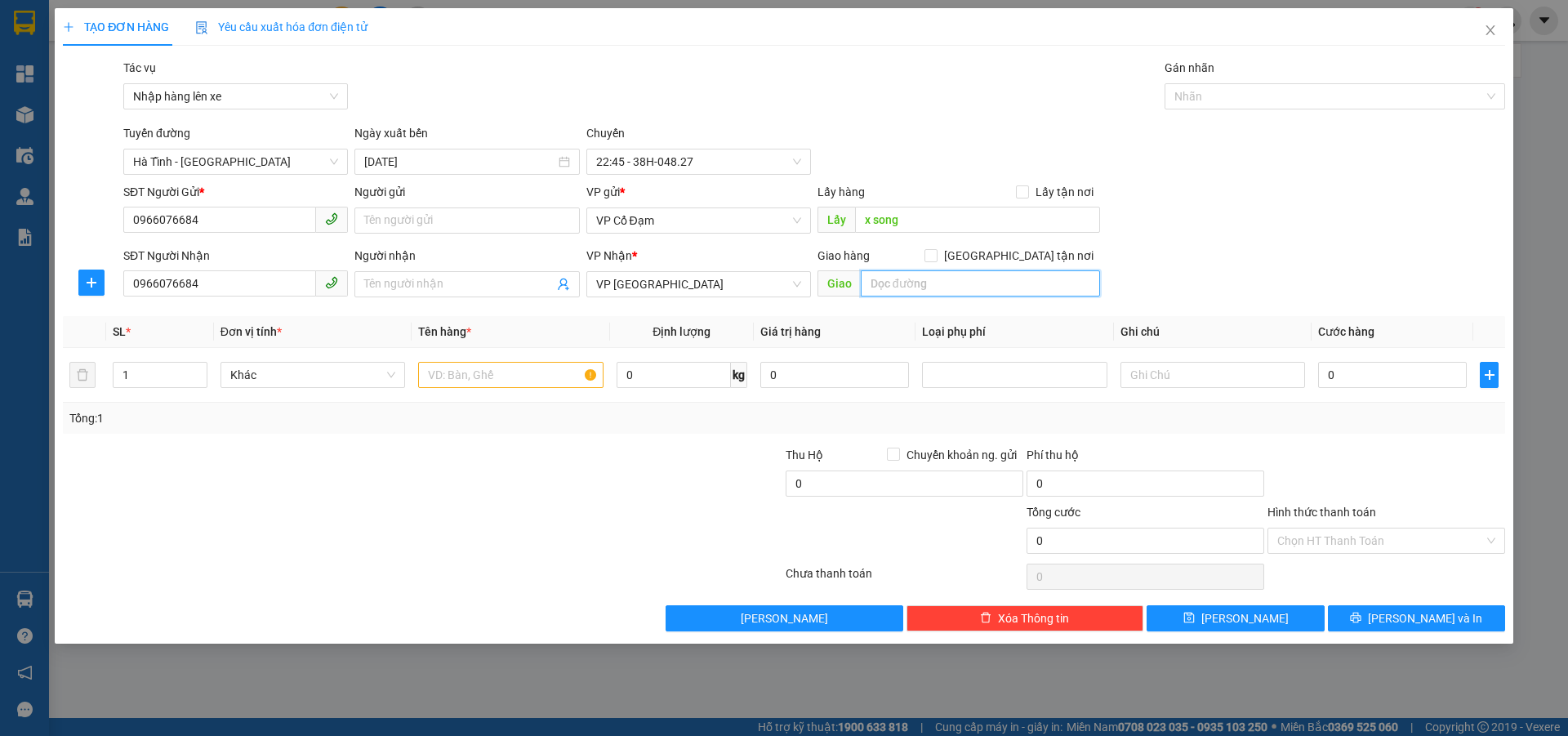
click at [956, 290] on input "text" at bounding box center [980, 284] width 240 height 26
type input "md"
click at [534, 374] on input "text" at bounding box center [510, 375] width 184 height 26
type input "1 xm soos theo người a4t1"
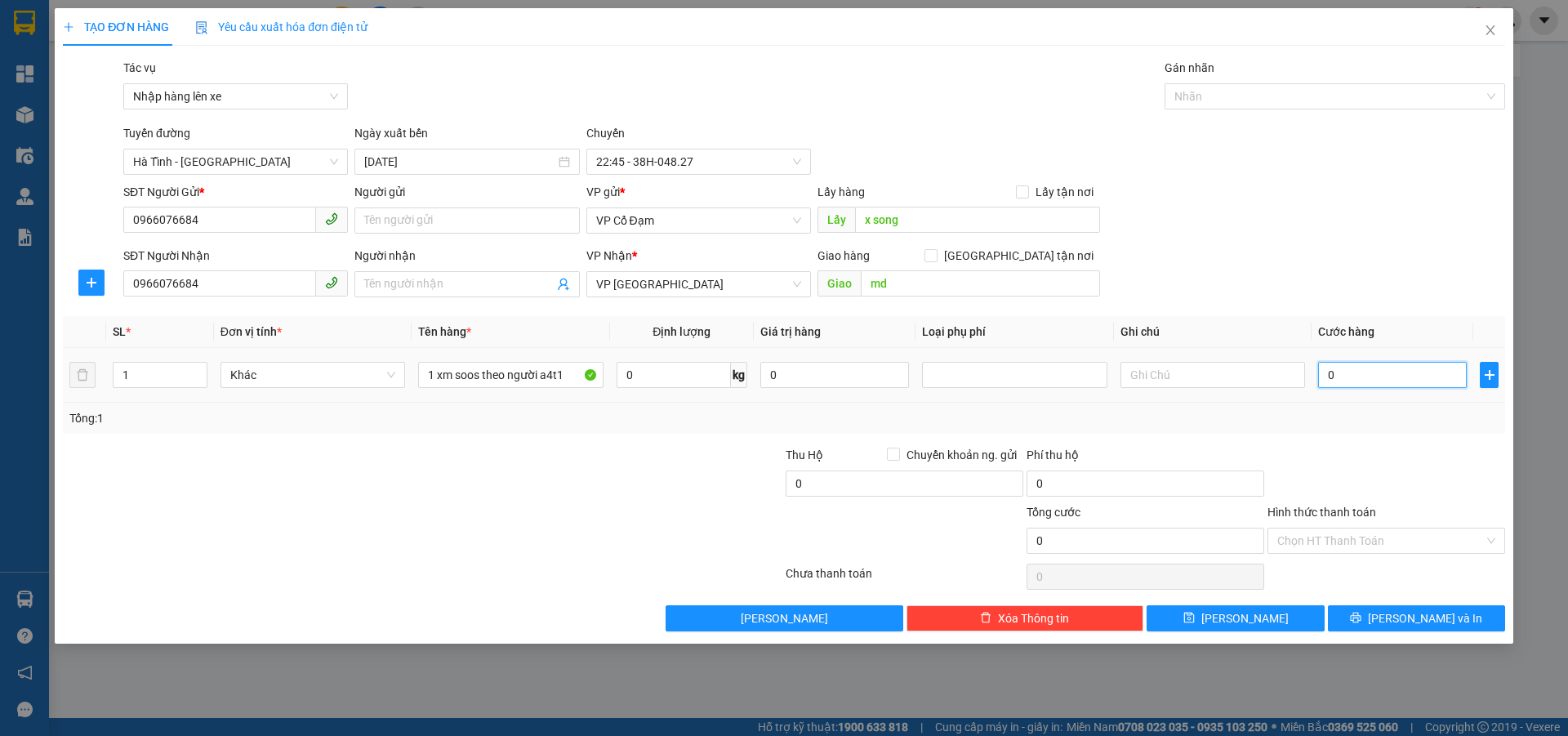
click at [1409, 379] on input "0" at bounding box center [1392, 375] width 149 height 26
type input "2"
type input "24"
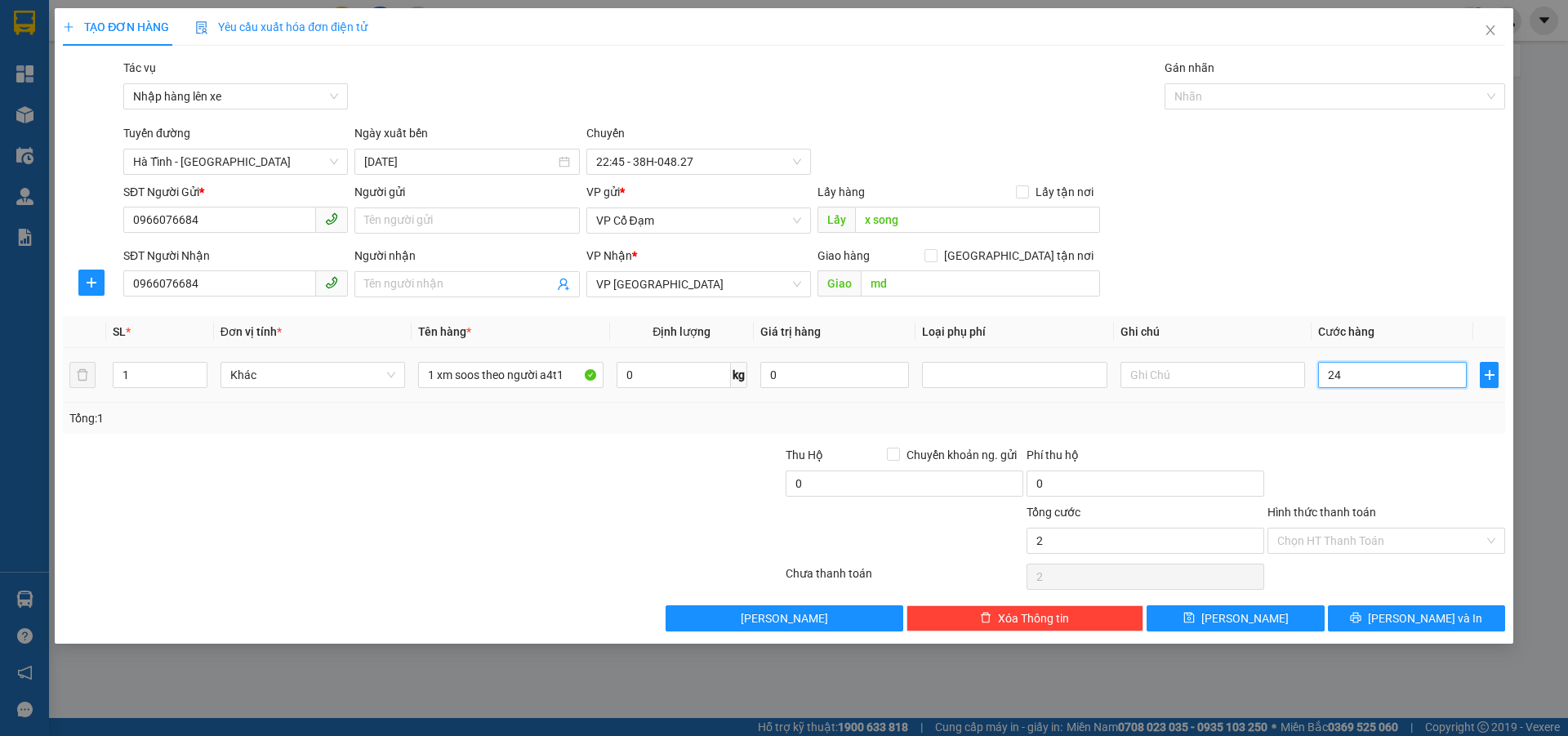
type input "24"
type input "240"
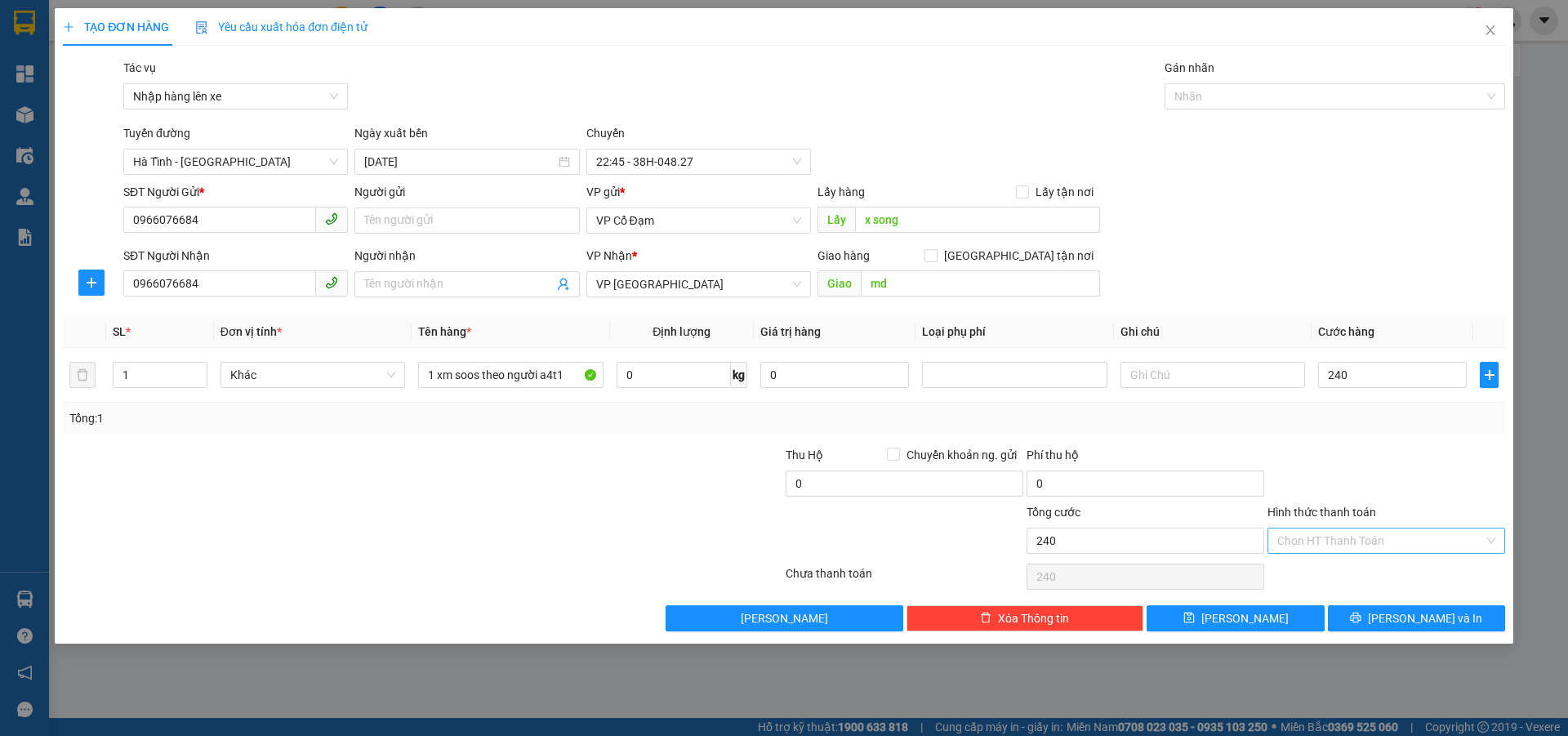
click at [1381, 548] on input "Hình thức thanh toán" at bounding box center [1380, 540] width 207 height 24
type input "240.000"
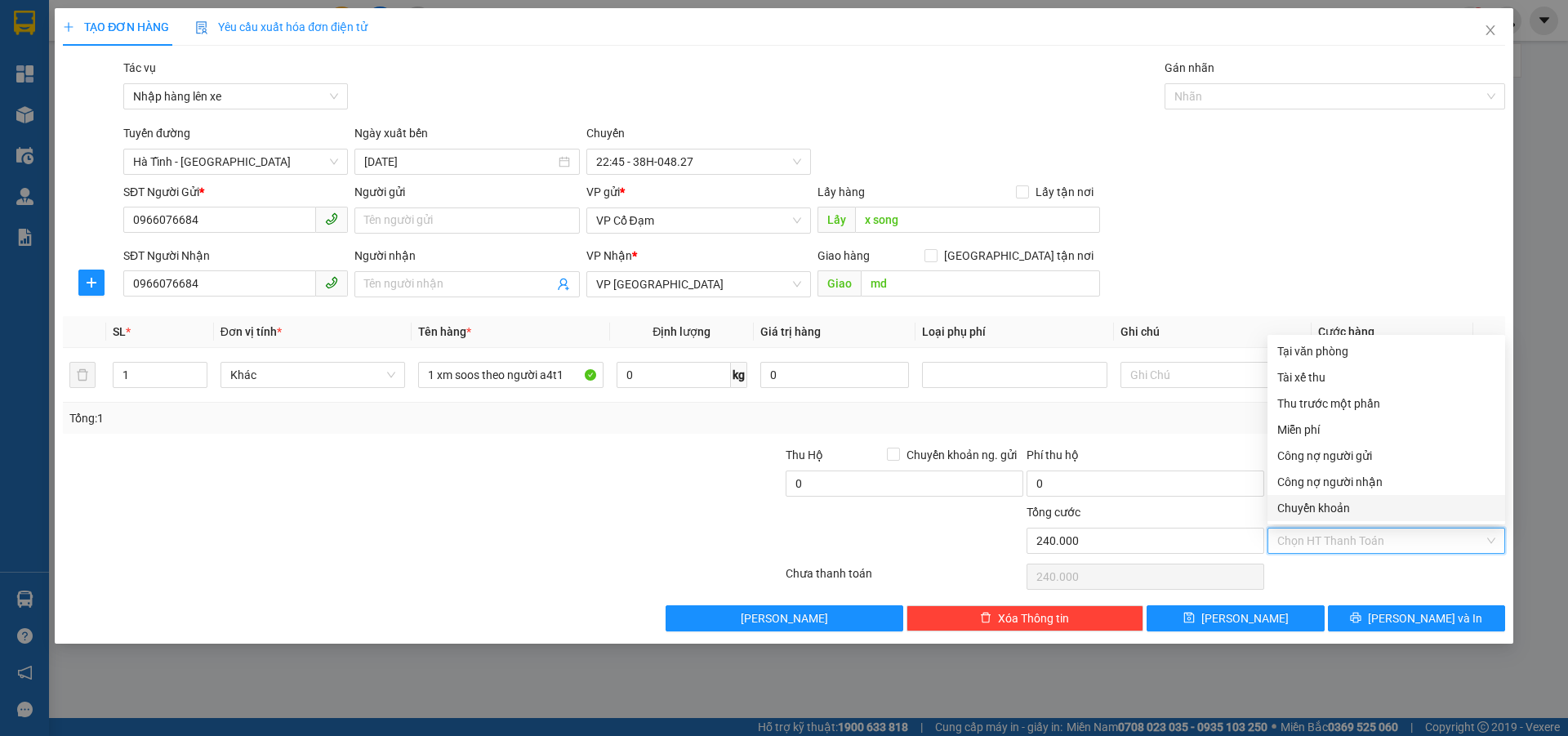
click at [1335, 505] on div "Chuyển khoản" at bounding box center [1385, 508] width 218 height 18
type input "0"
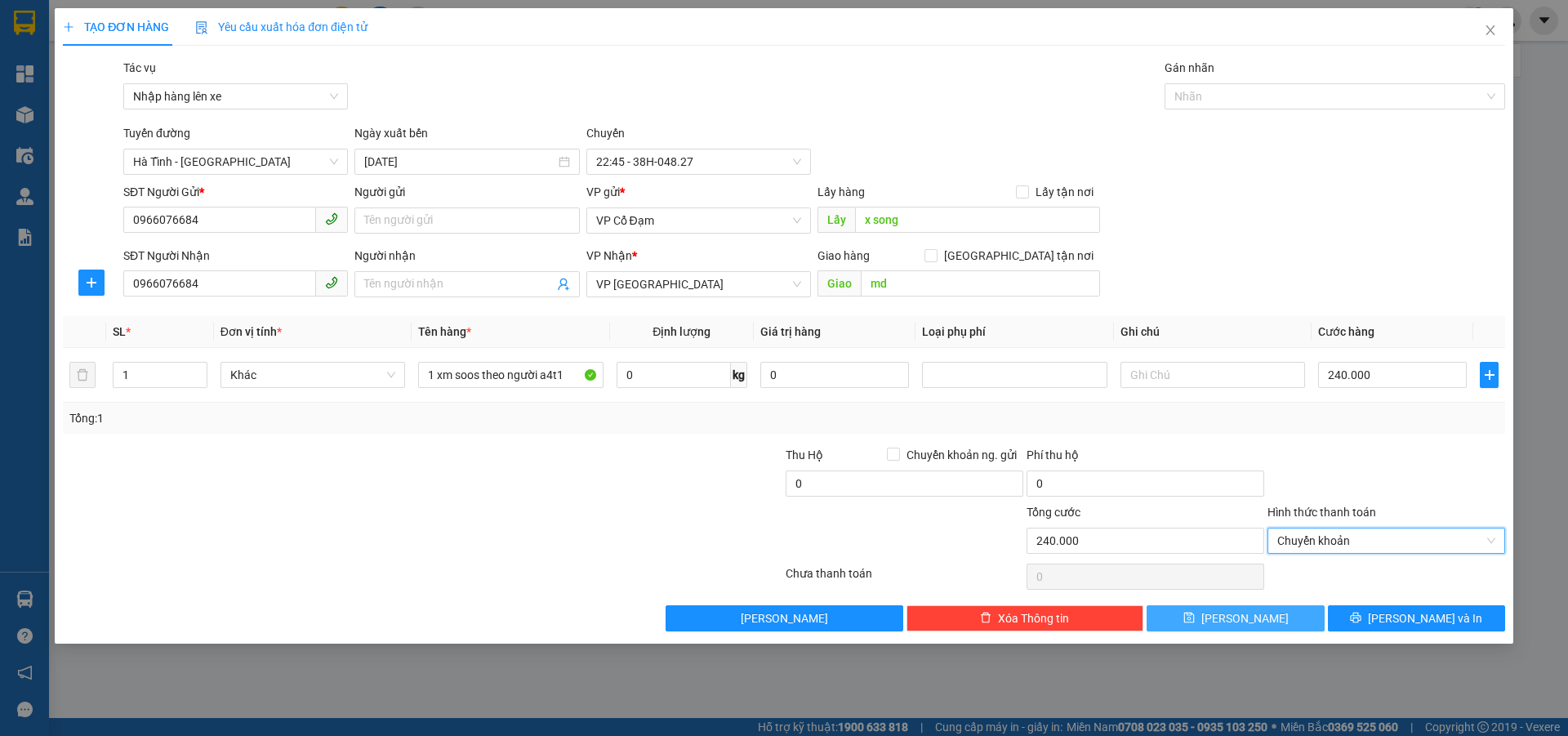
click at [1244, 628] on button "[PERSON_NAME]" at bounding box center [1235, 618] width 177 height 26
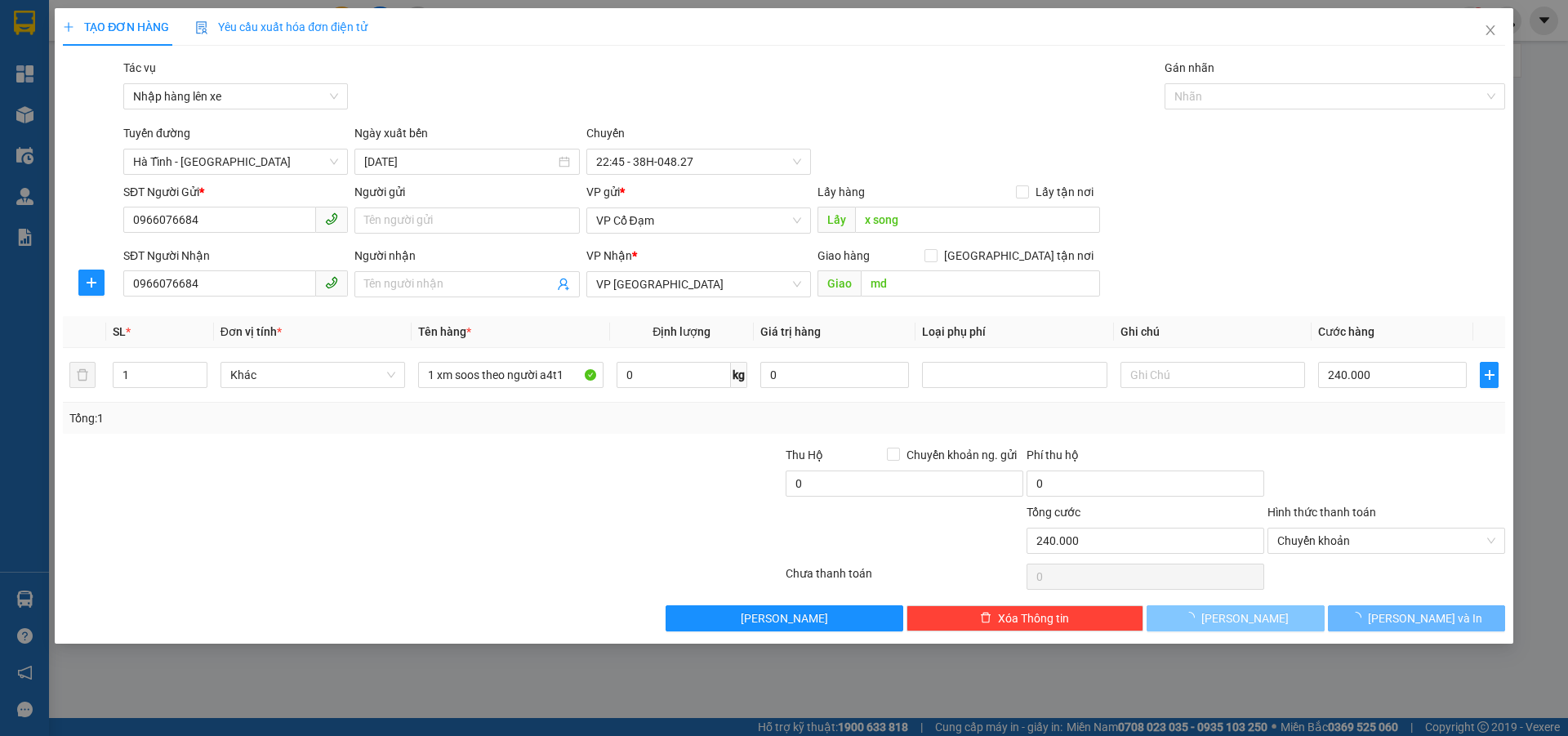
type input "0"
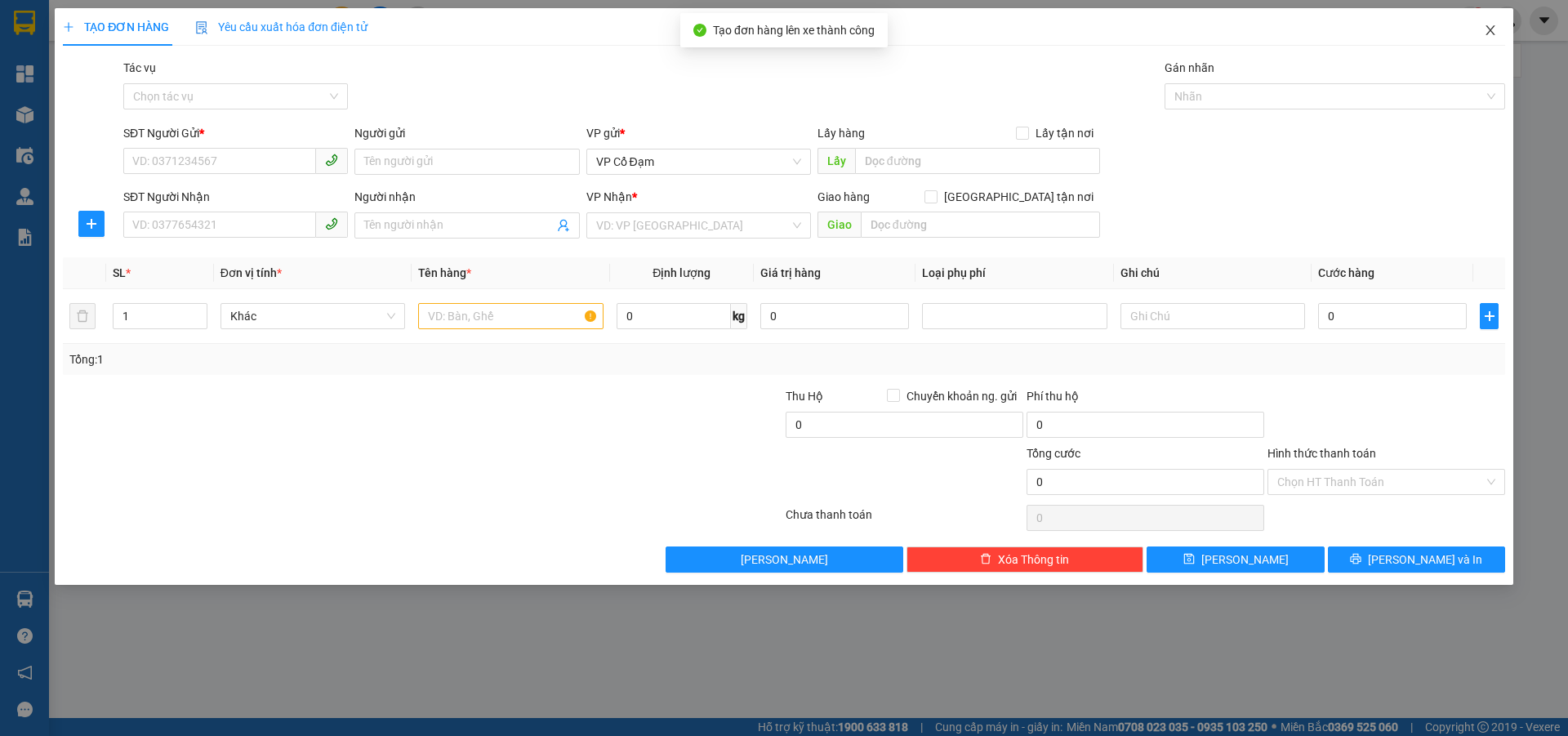
click at [1491, 22] on span "Close" at bounding box center [1490, 30] width 46 height 46
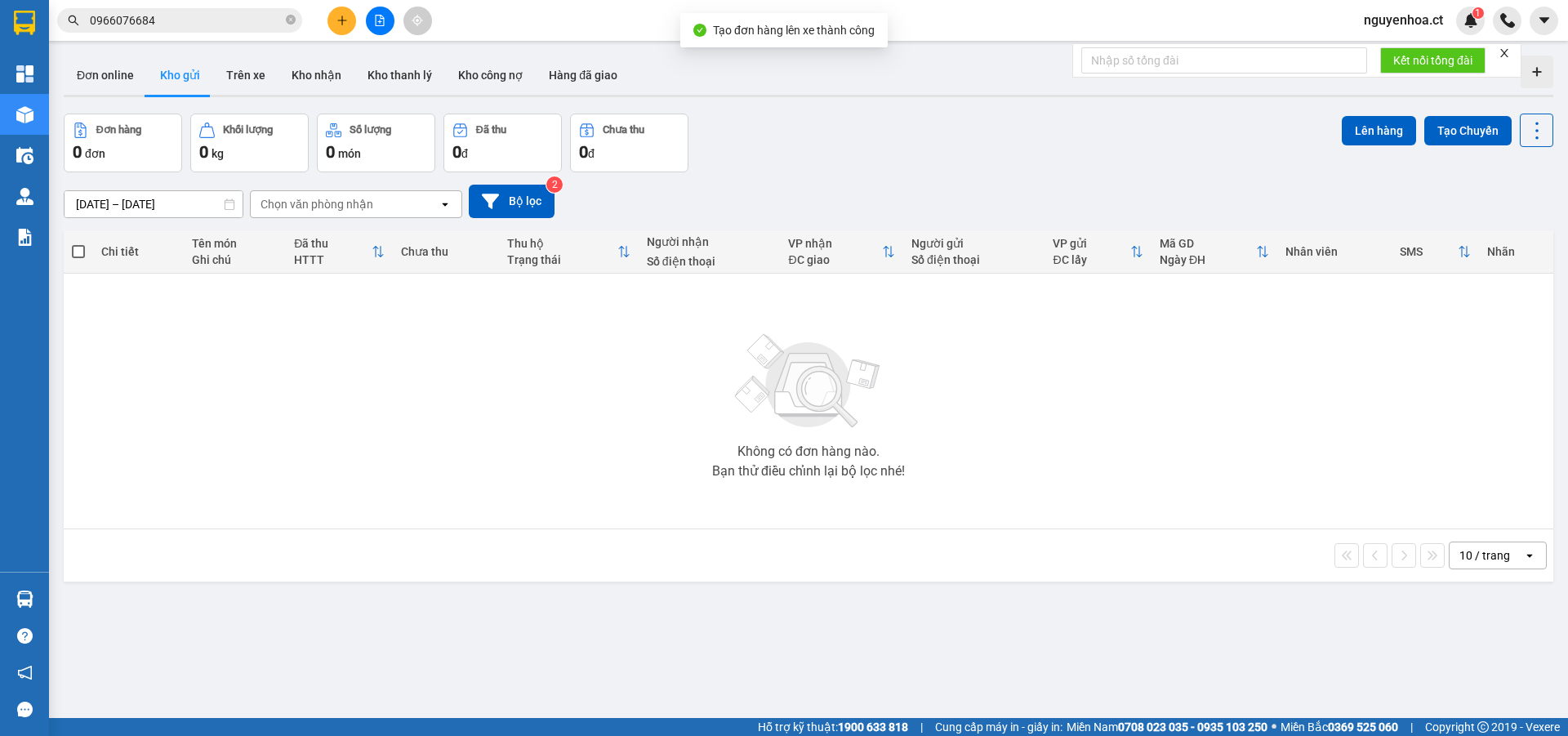
click at [288, 23] on icon "close-circle" at bounding box center [290, 19] width 9 height 9
paste input "0966076684"
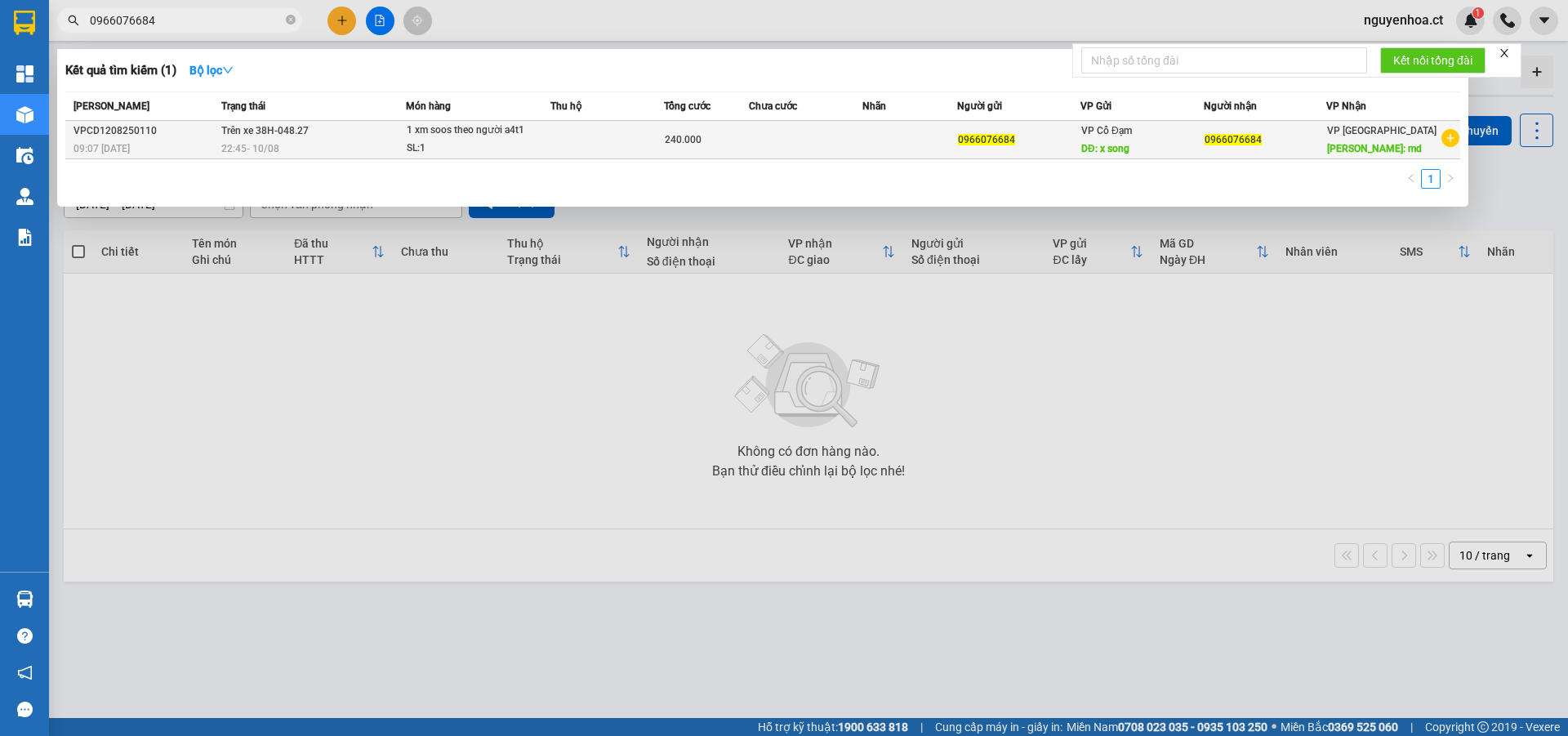
type input "0966076684"
click at [258, 131] on span "Trên xe 38H-048.27" at bounding box center [264, 130] width 87 height 11
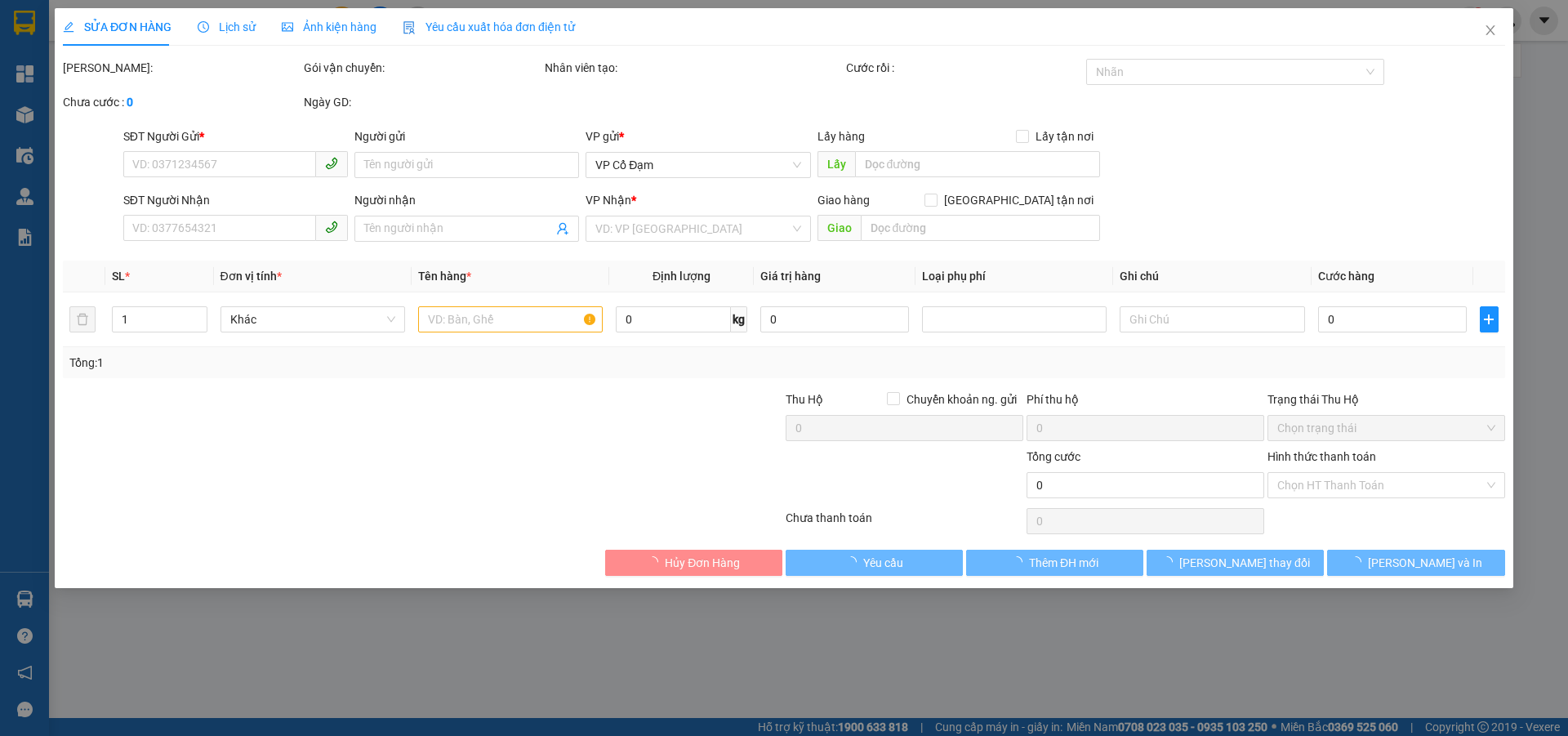
type input "0966076684"
type input "x song"
type input "0966076684"
type input "md"
type input "240.000"
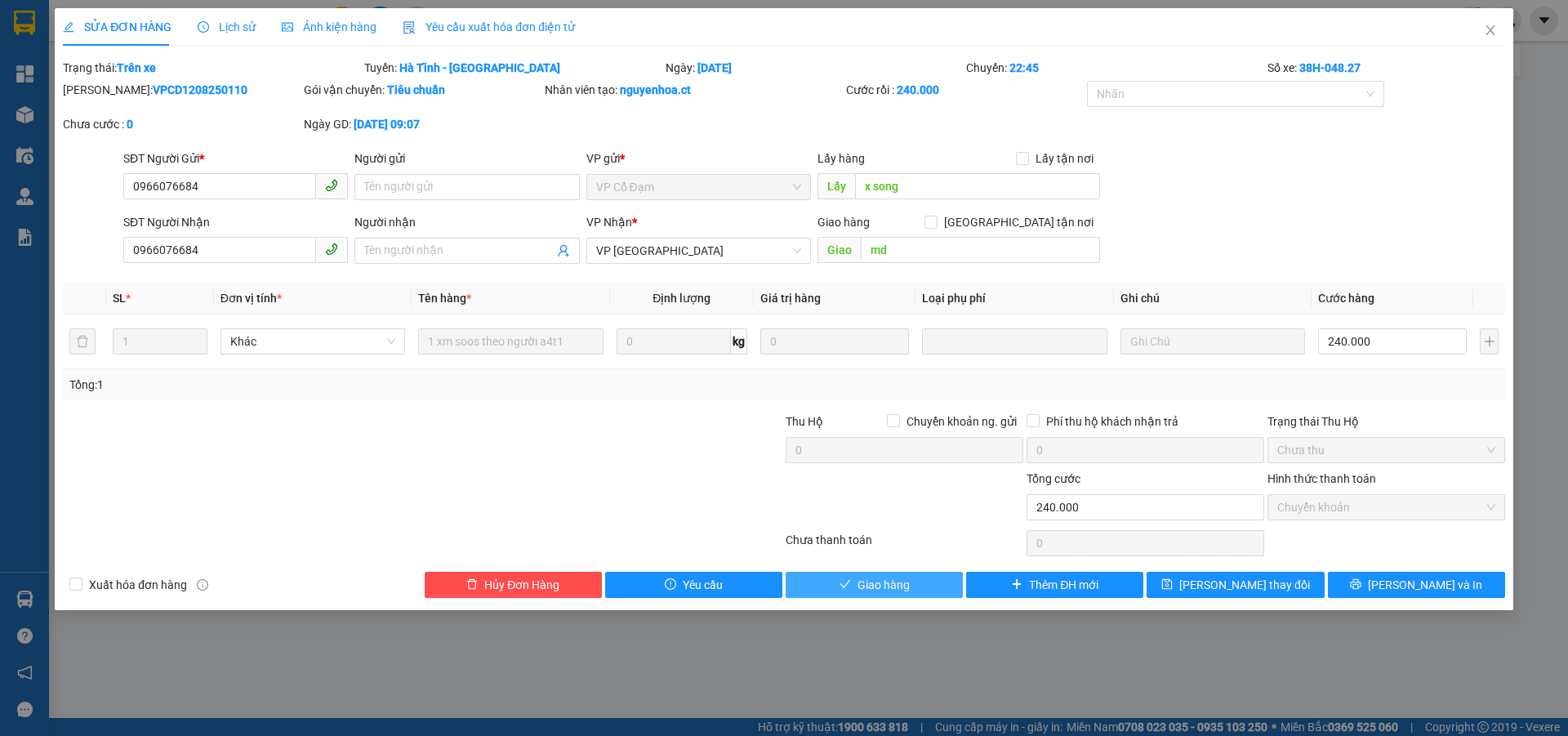
click at [911, 583] on button "Giao hàng" at bounding box center [874, 584] width 177 height 26
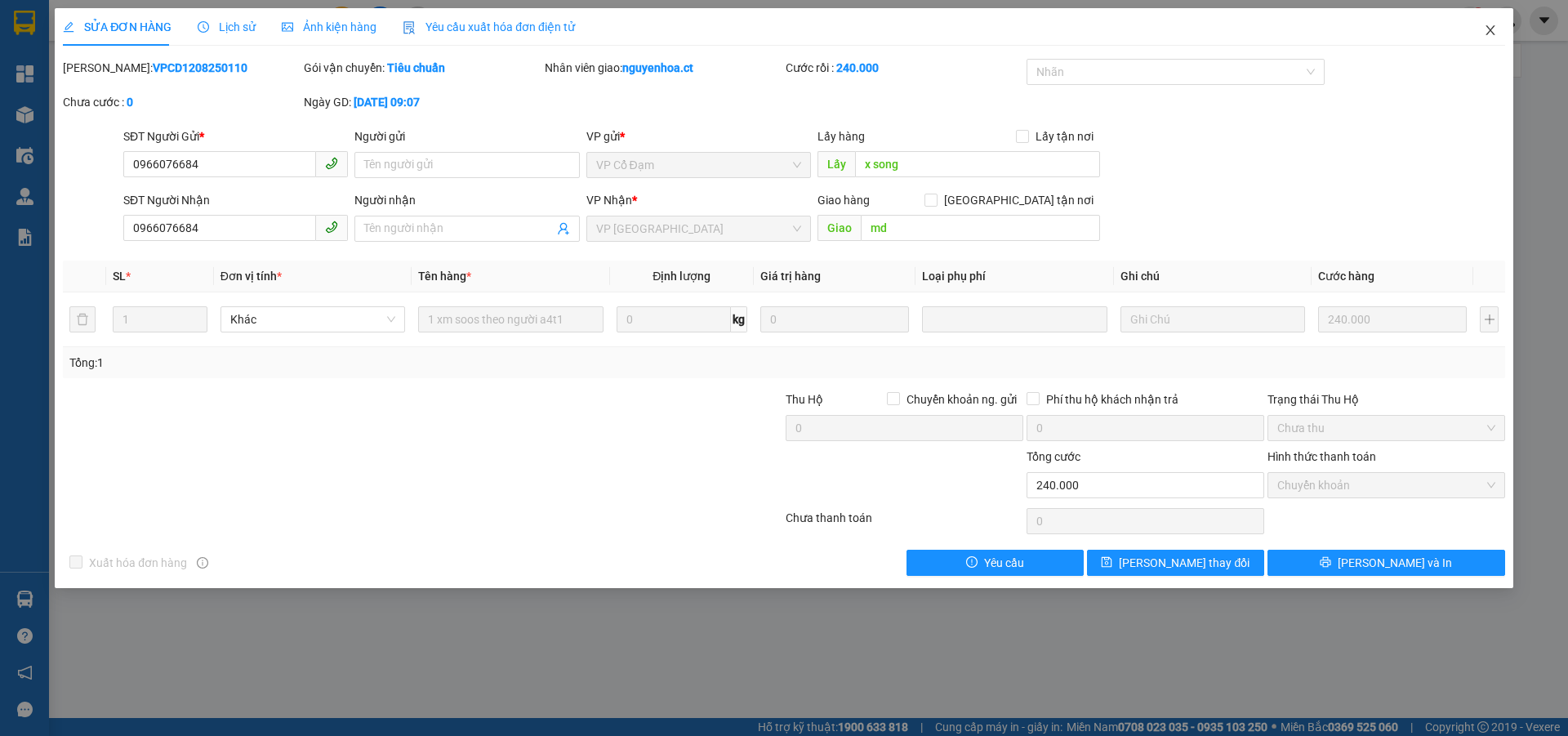
click at [1493, 27] on icon "close" at bounding box center [1490, 29] width 13 height 13
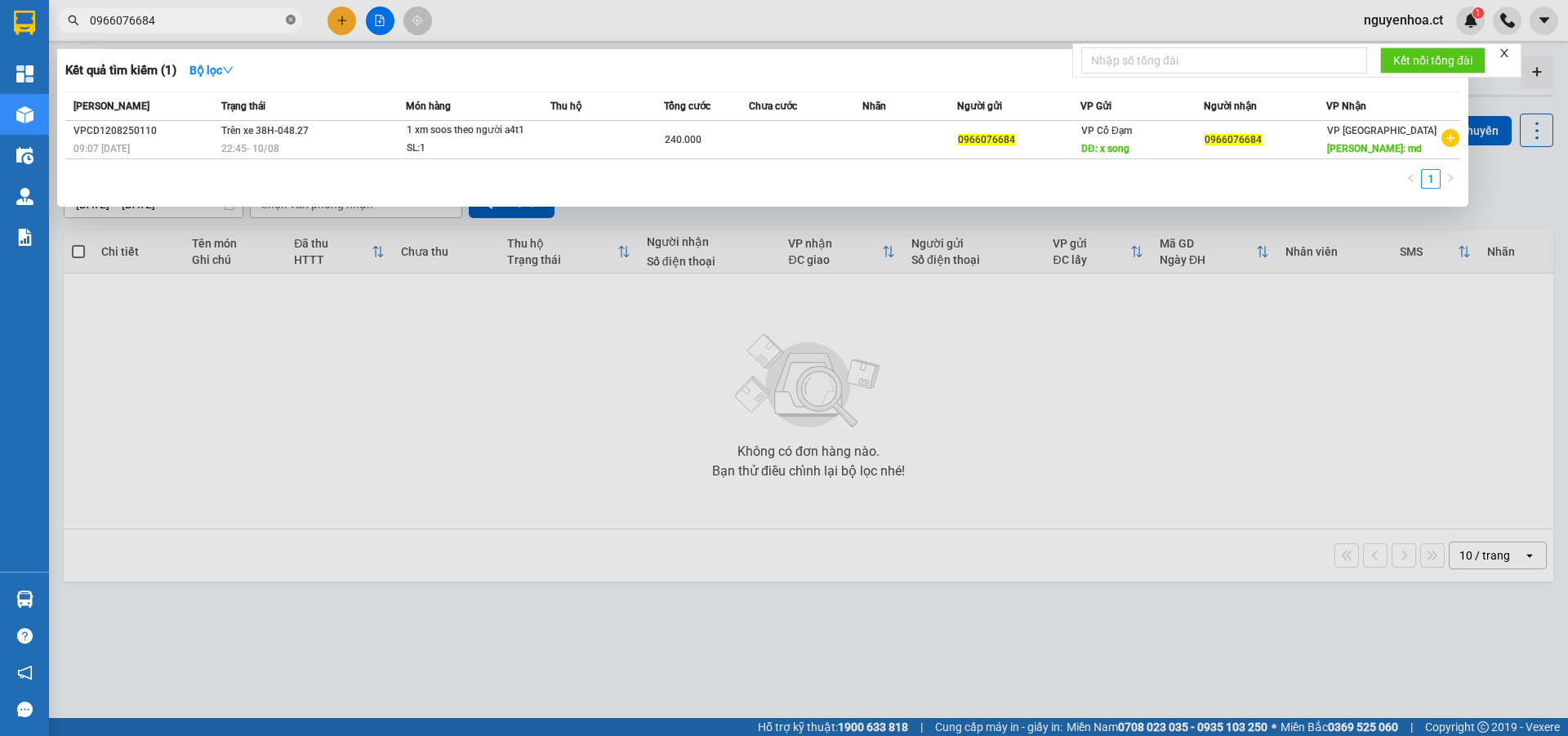
click at [287, 20] on icon "close-circle" at bounding box center [290, 19] width 9 height 9
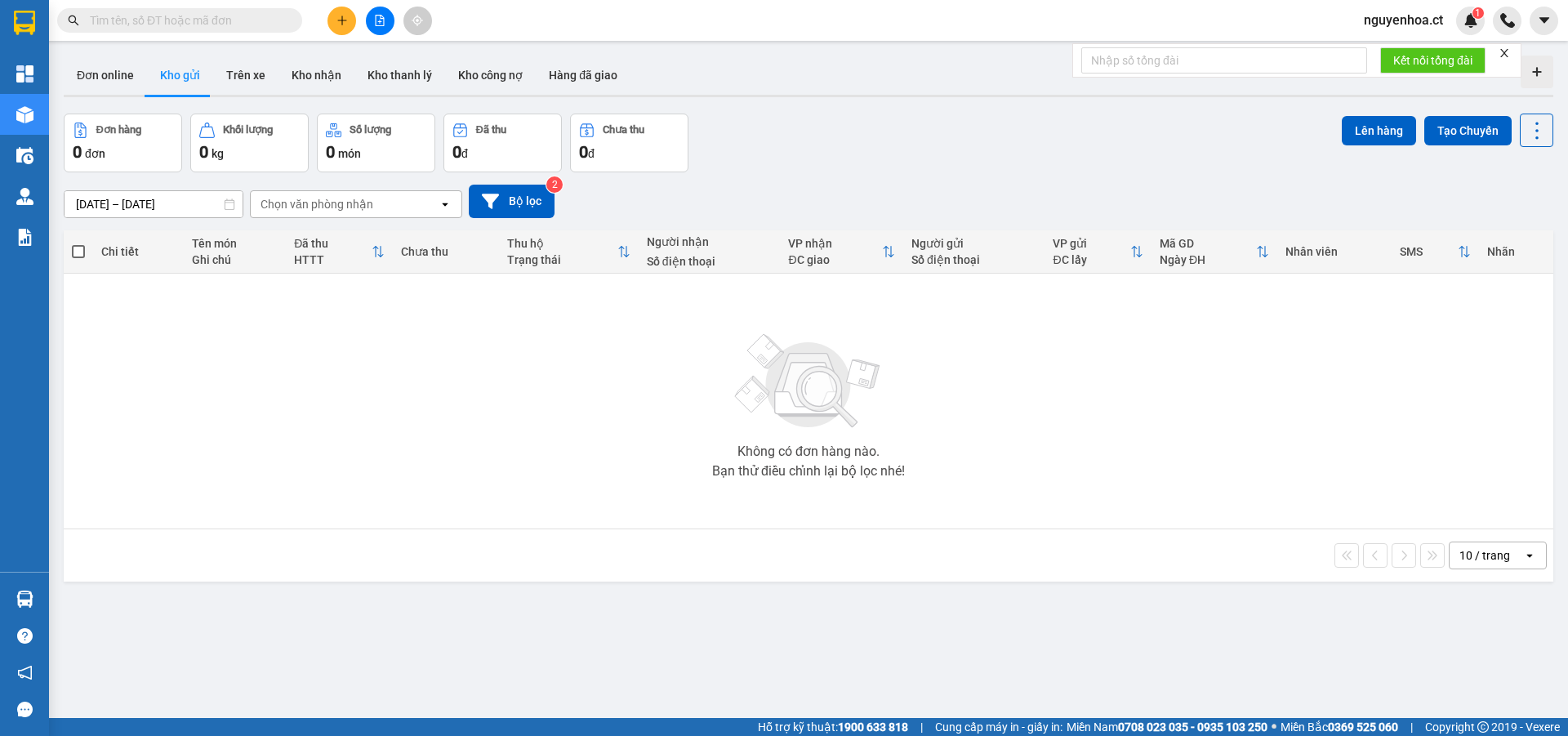
paste input "0853350800"
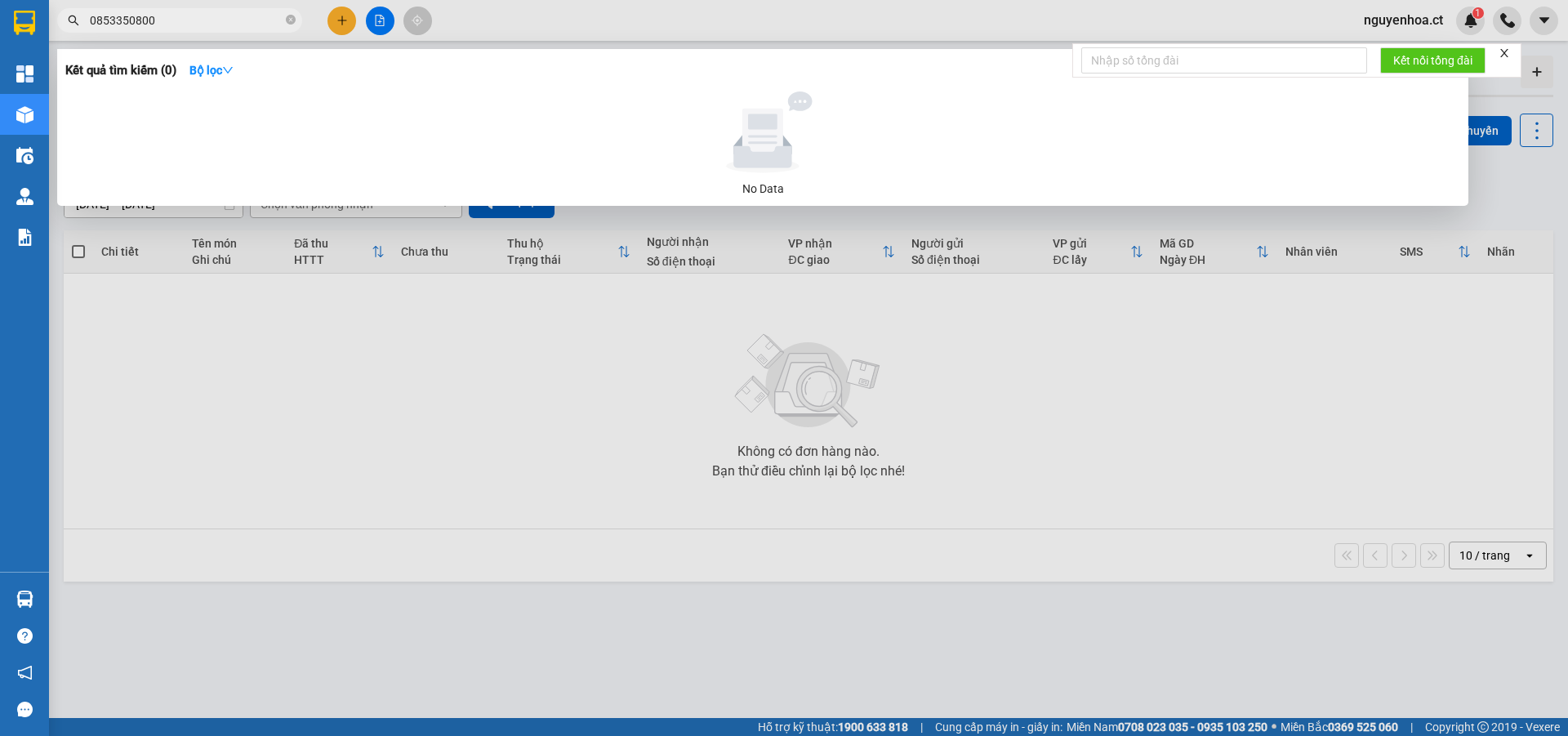
type input "0853350800"
click at [289, 19] on icon "close-circle" at bounding box center [290, 19] width 9 height 9
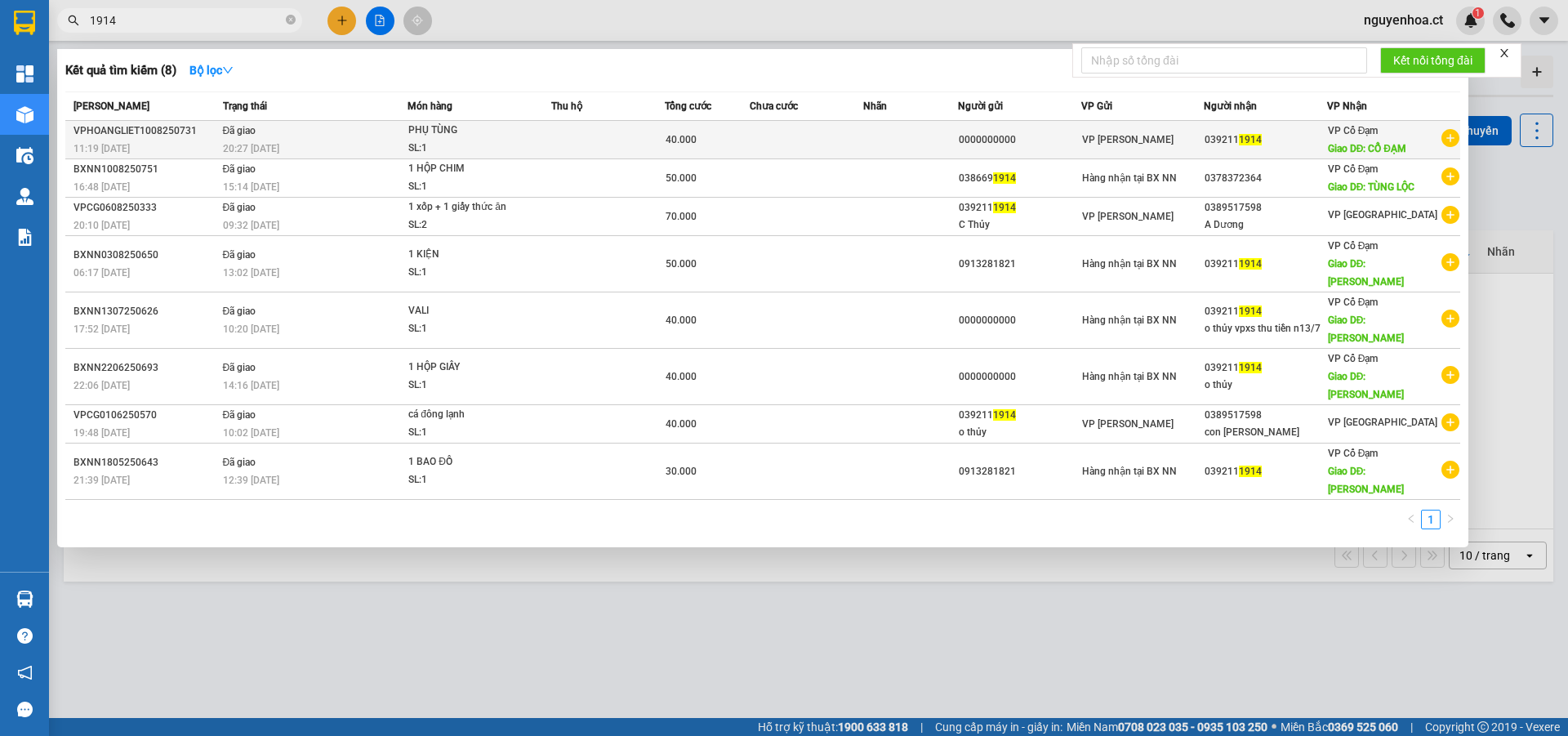
type input "1914"
click at [276, 143] on span "20:27 [DATE]" at bounding box center [251, 148] width 56 height 11
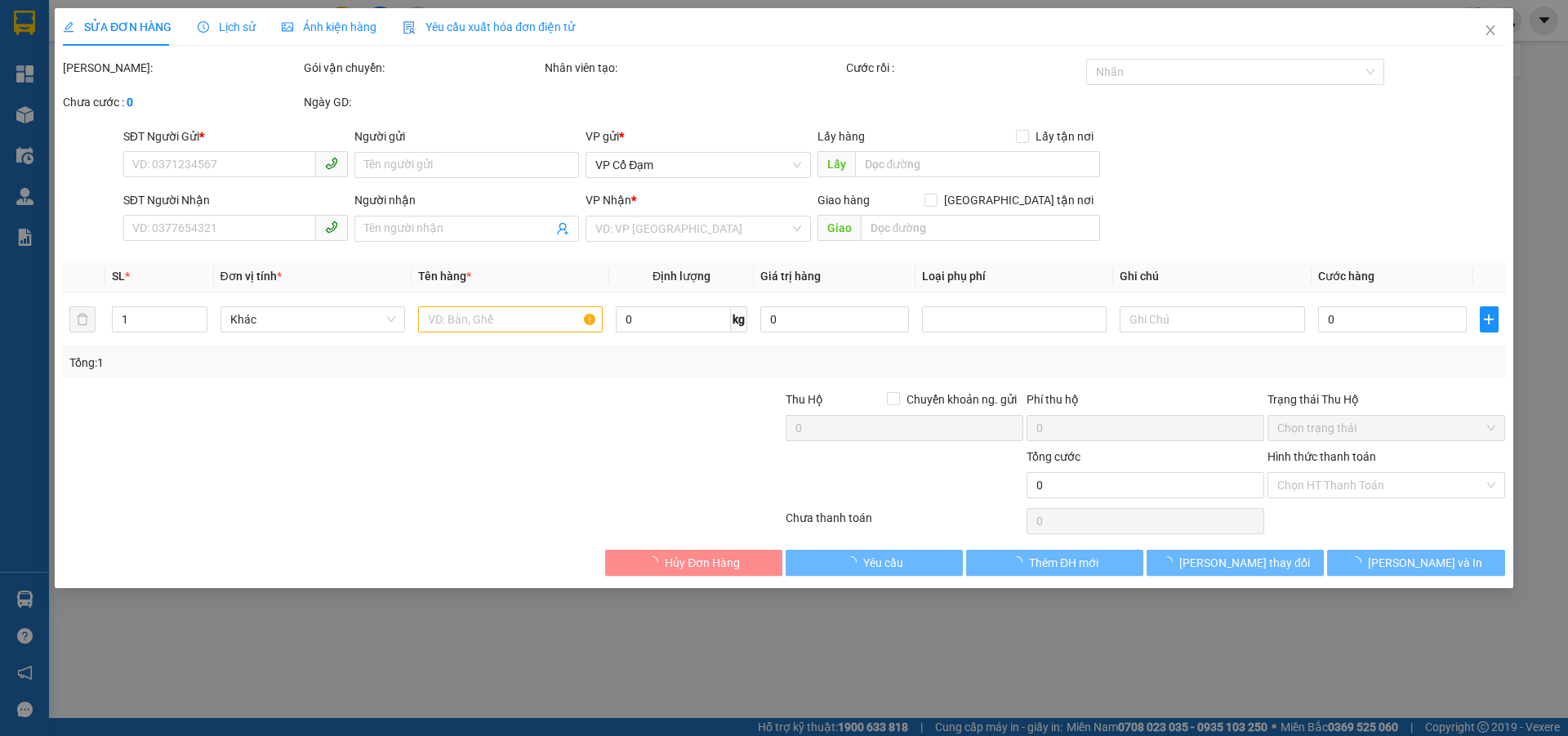
click at [239, 28] on span "Lịch sử" at bounding box center [226, 27] width 58 height 13
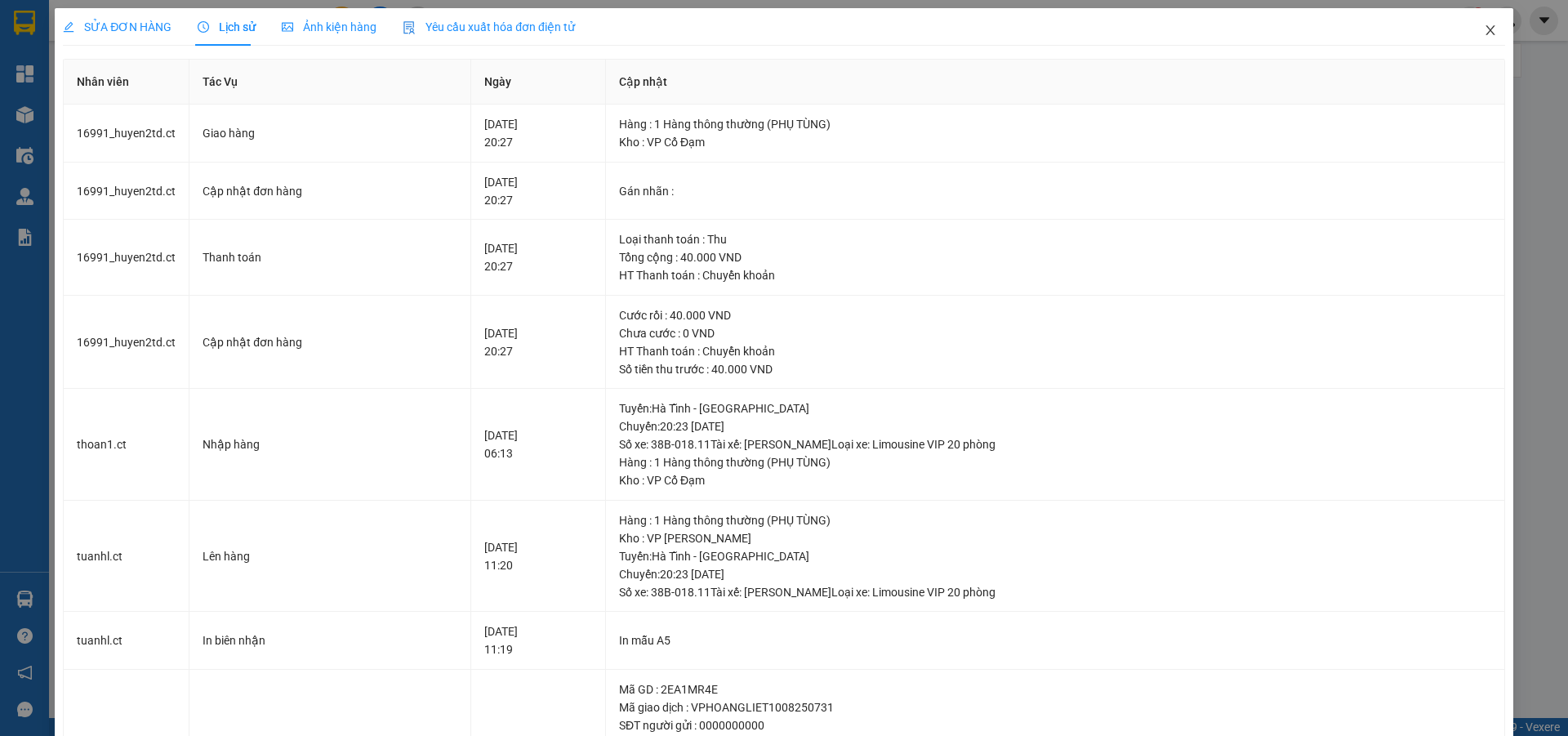
click at [1485, 33] on icon "close" at bounding box center [1490, 29] width 9 height 9
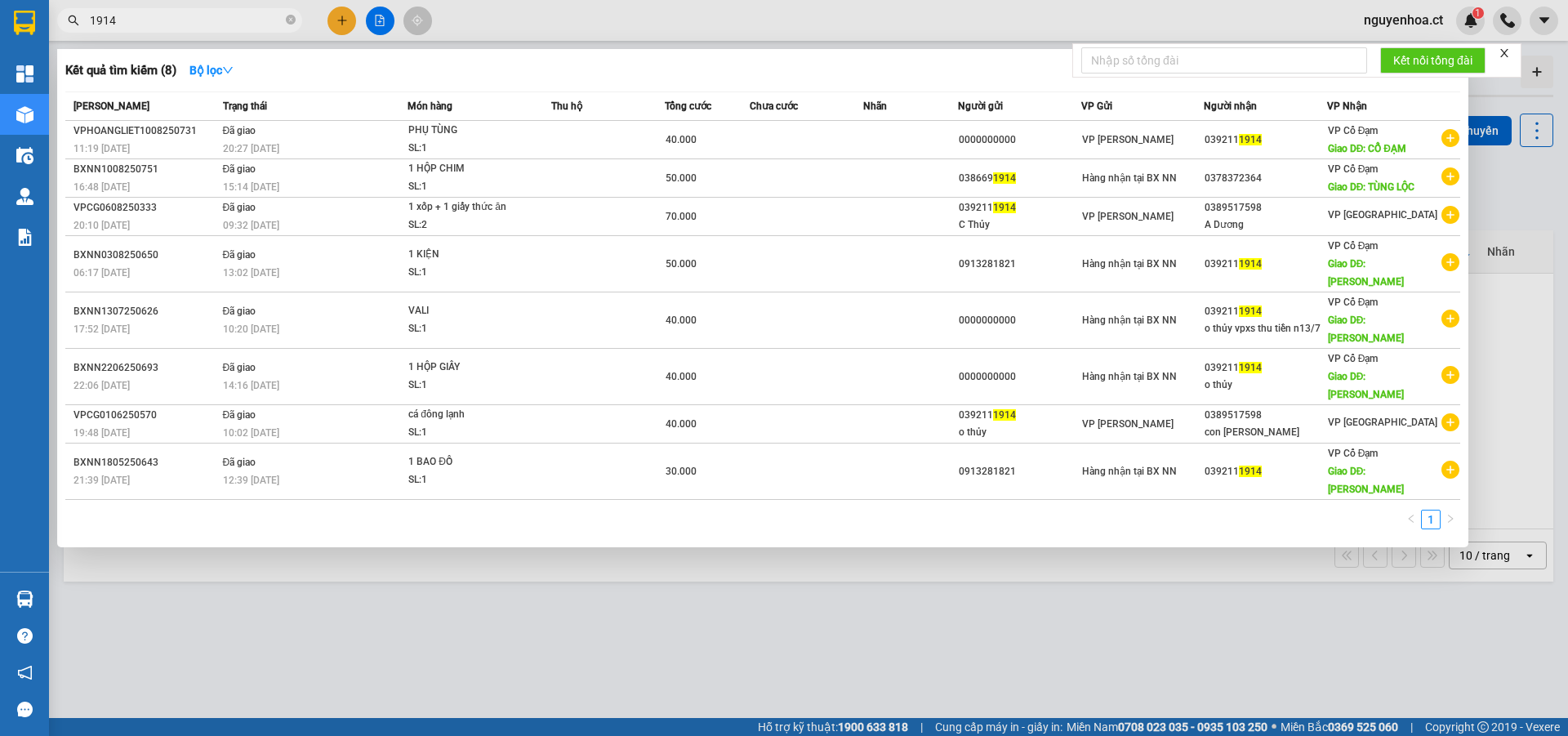
click at [289, 17] on icon "close-circle" at bounding box center [290, 19] width 9 height 9
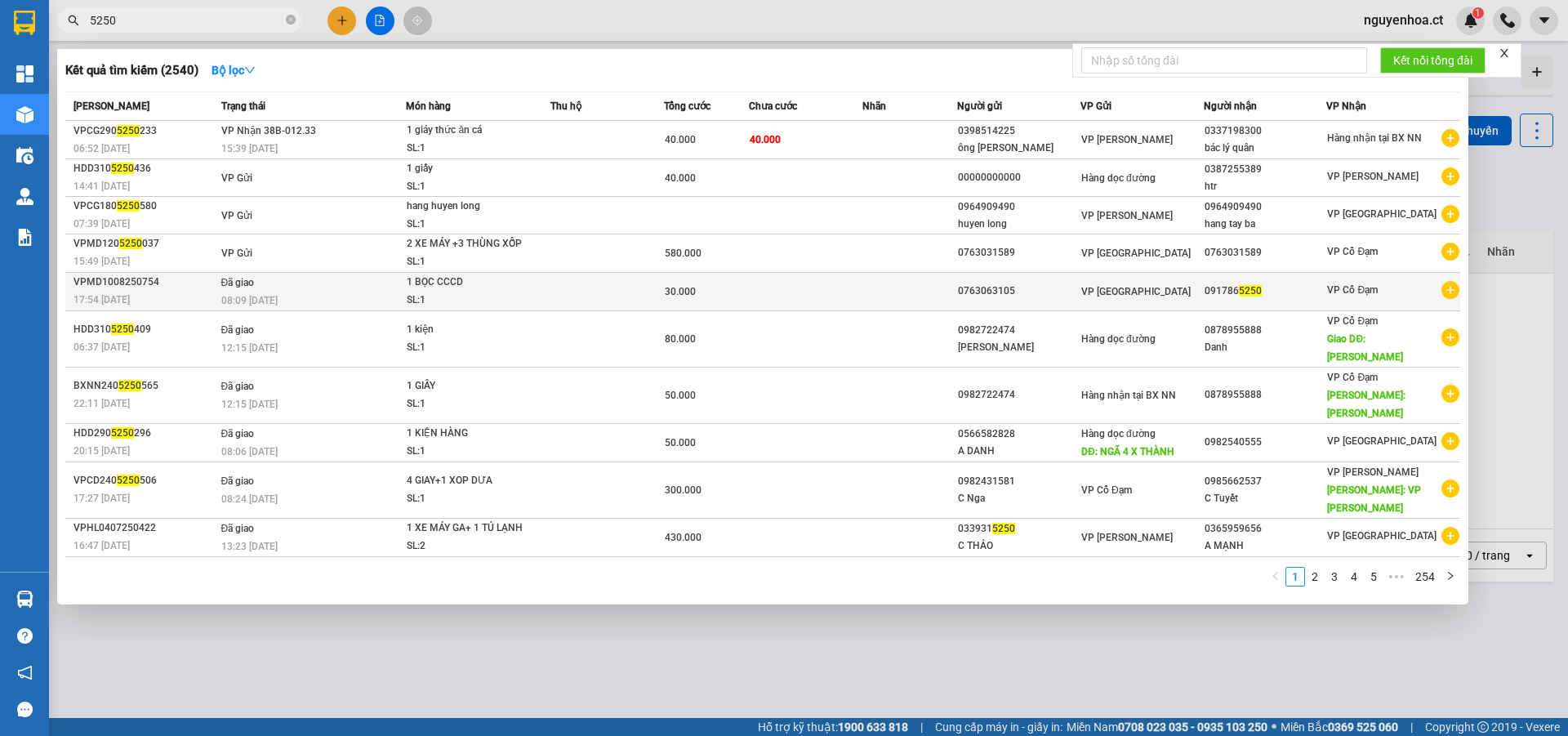
type input "5250"
click at [281, 290] on td "Đã giao 08:09 [DATE]" at bounding box center [312, 291] width 190 height 39
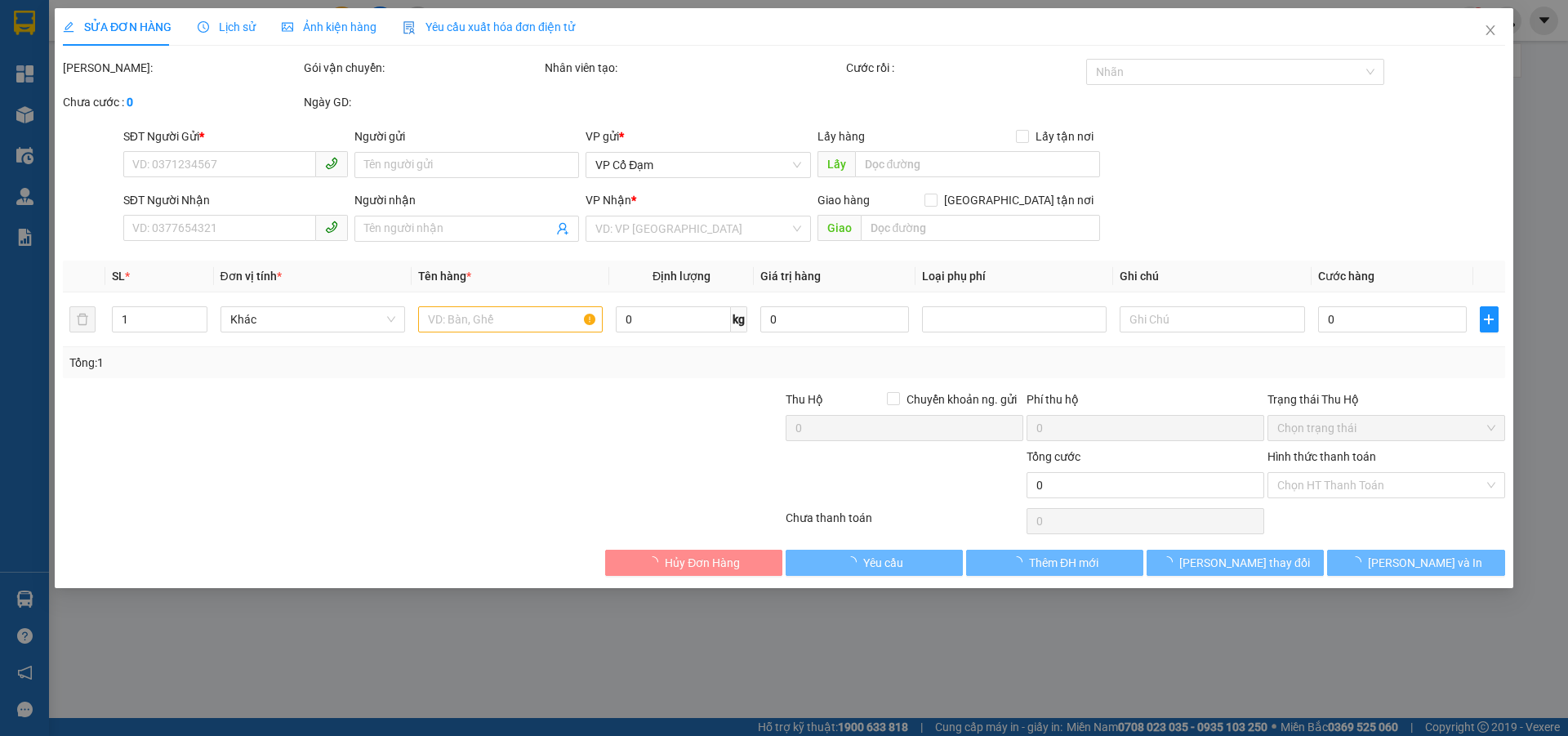
type input "0763063105"
type input "0917865250"
type input "30.000"
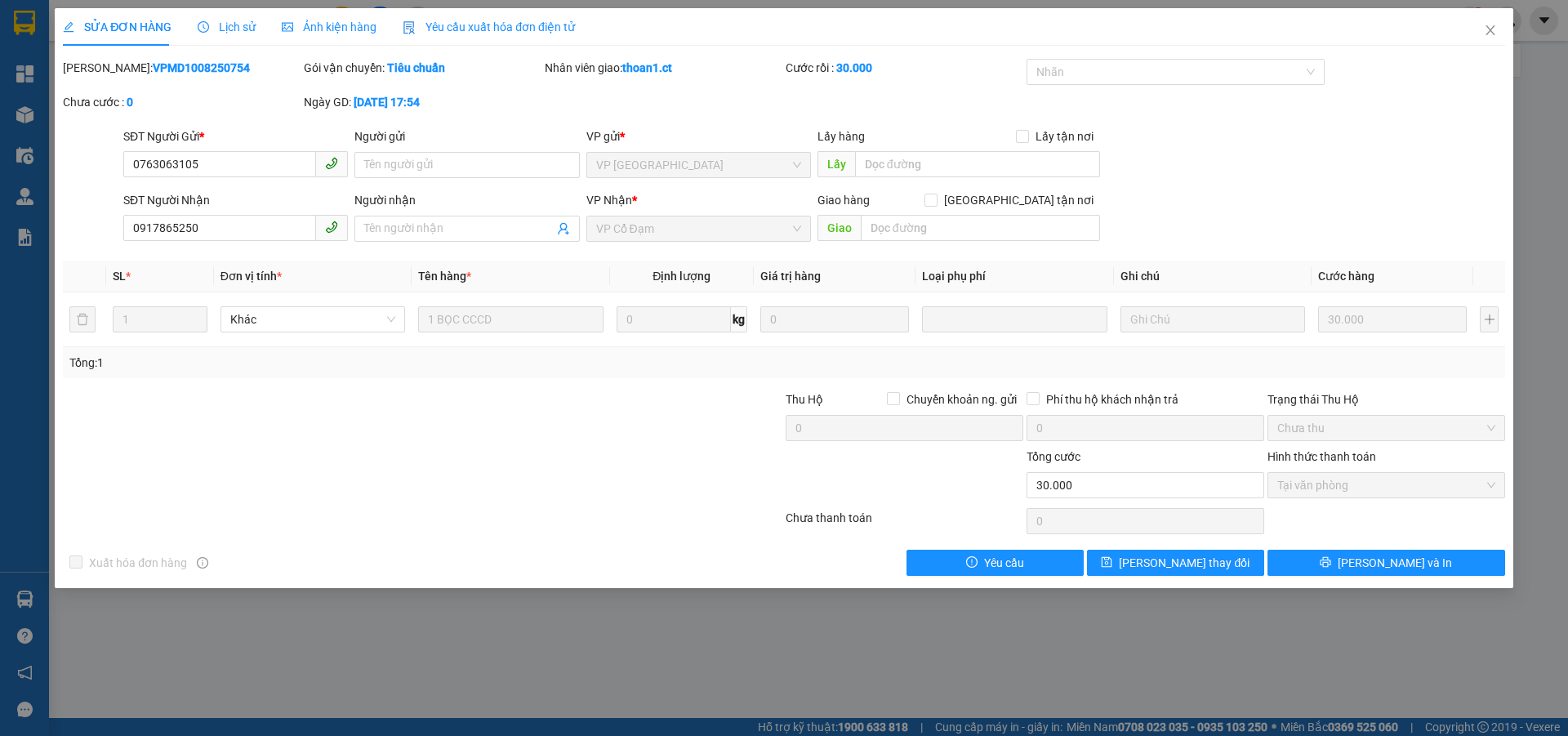
click at [247, 36] on div "Lịch sử" at bounding box center [226, 27] width 58 height 38
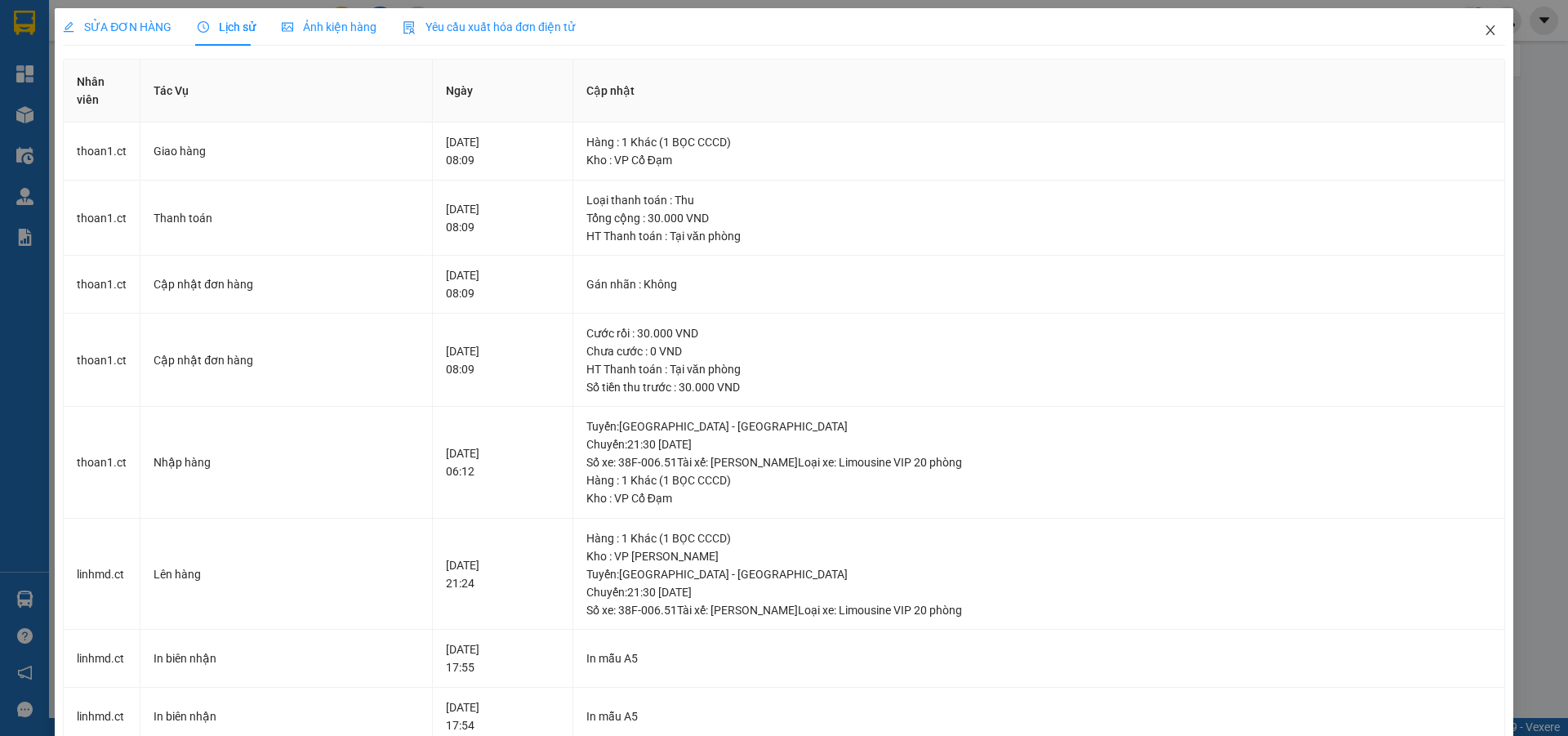
click at [1485, 34] on icon "close" at bounding box center [1490, 29] width 9 height 9
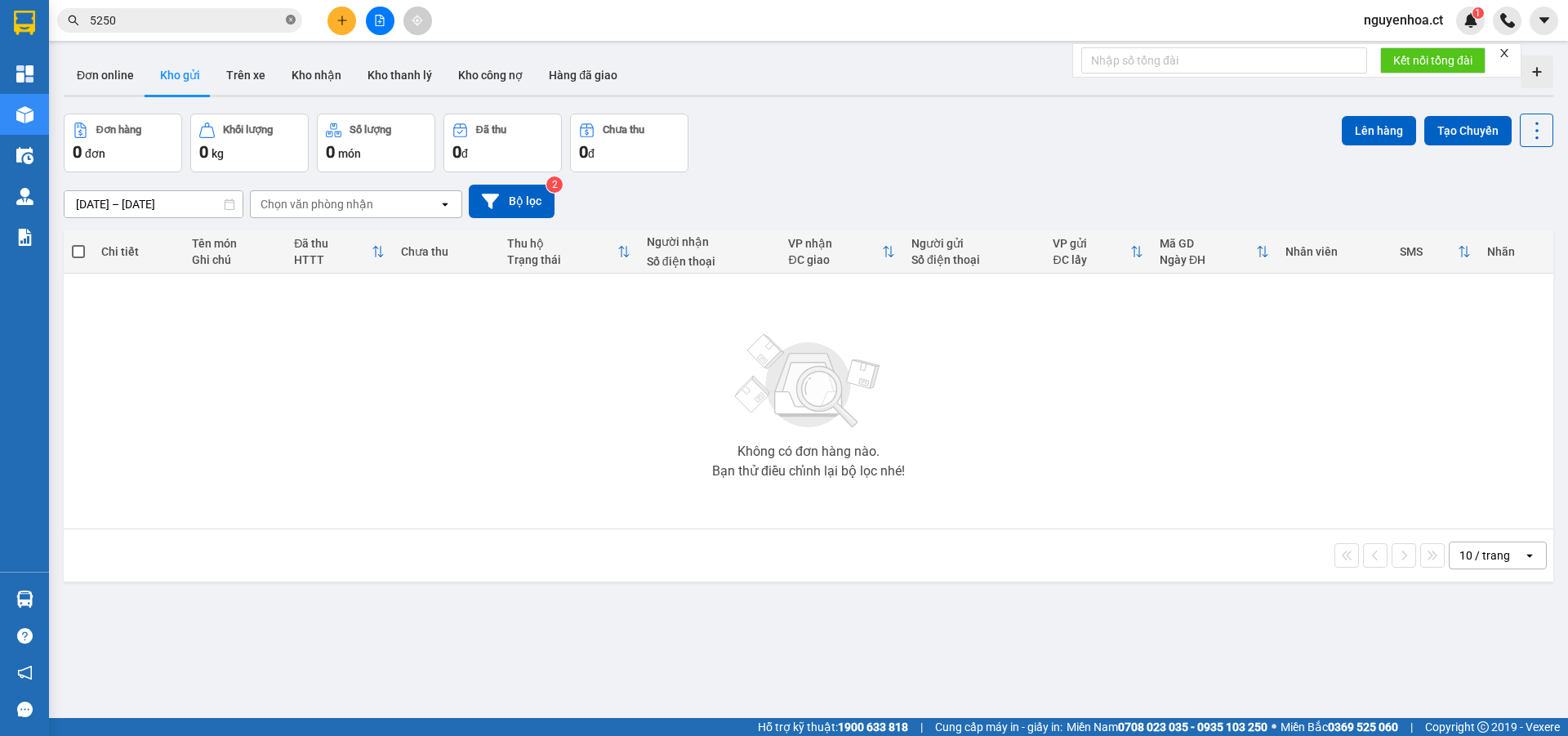
click at [292, 19] on icon "close-circle" at bounding box center [290, 19] width 9 height 9
type input "1"
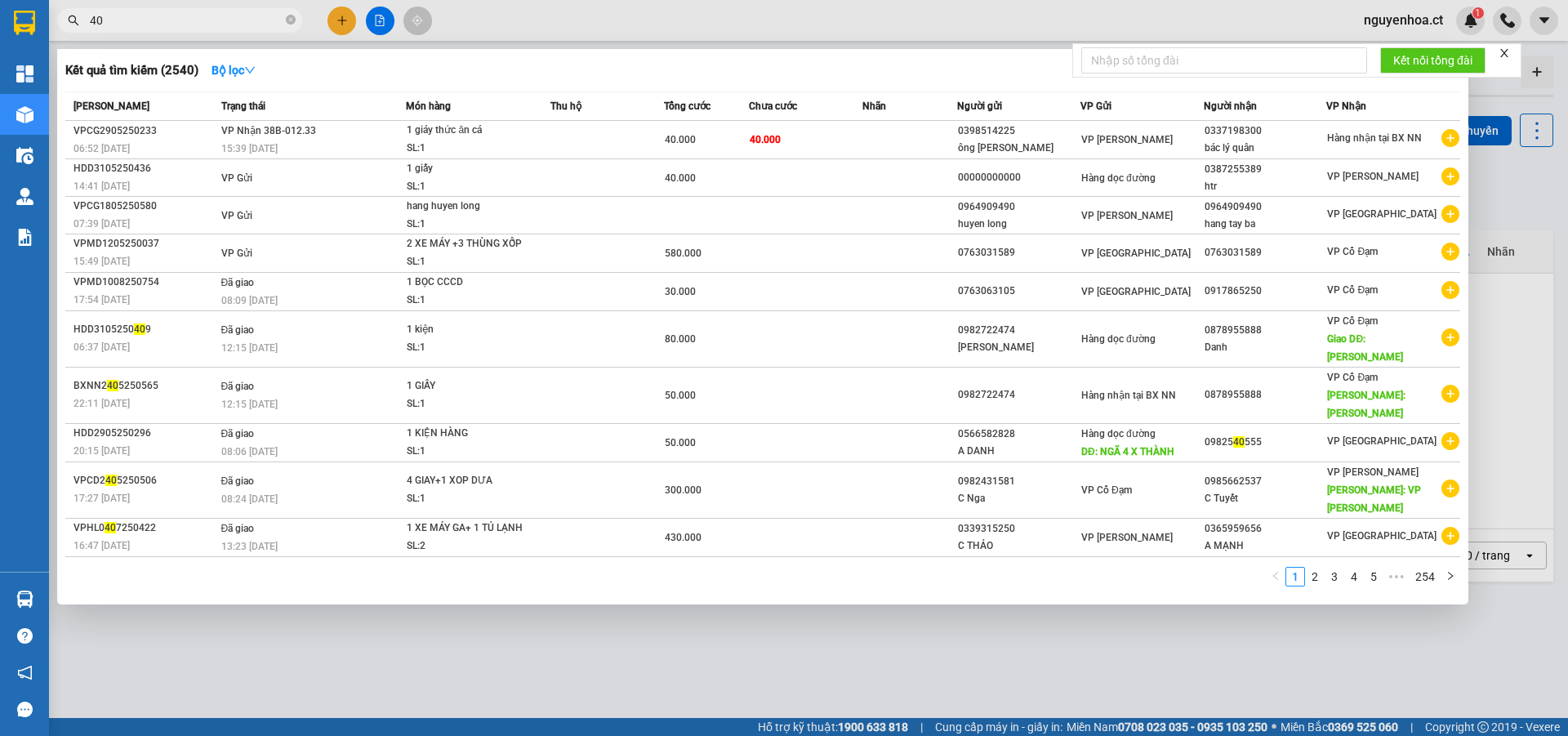
type input "40"
click at [287, 22] on icon "close-circle" at bounding box center [290, 19] width 9 height 9
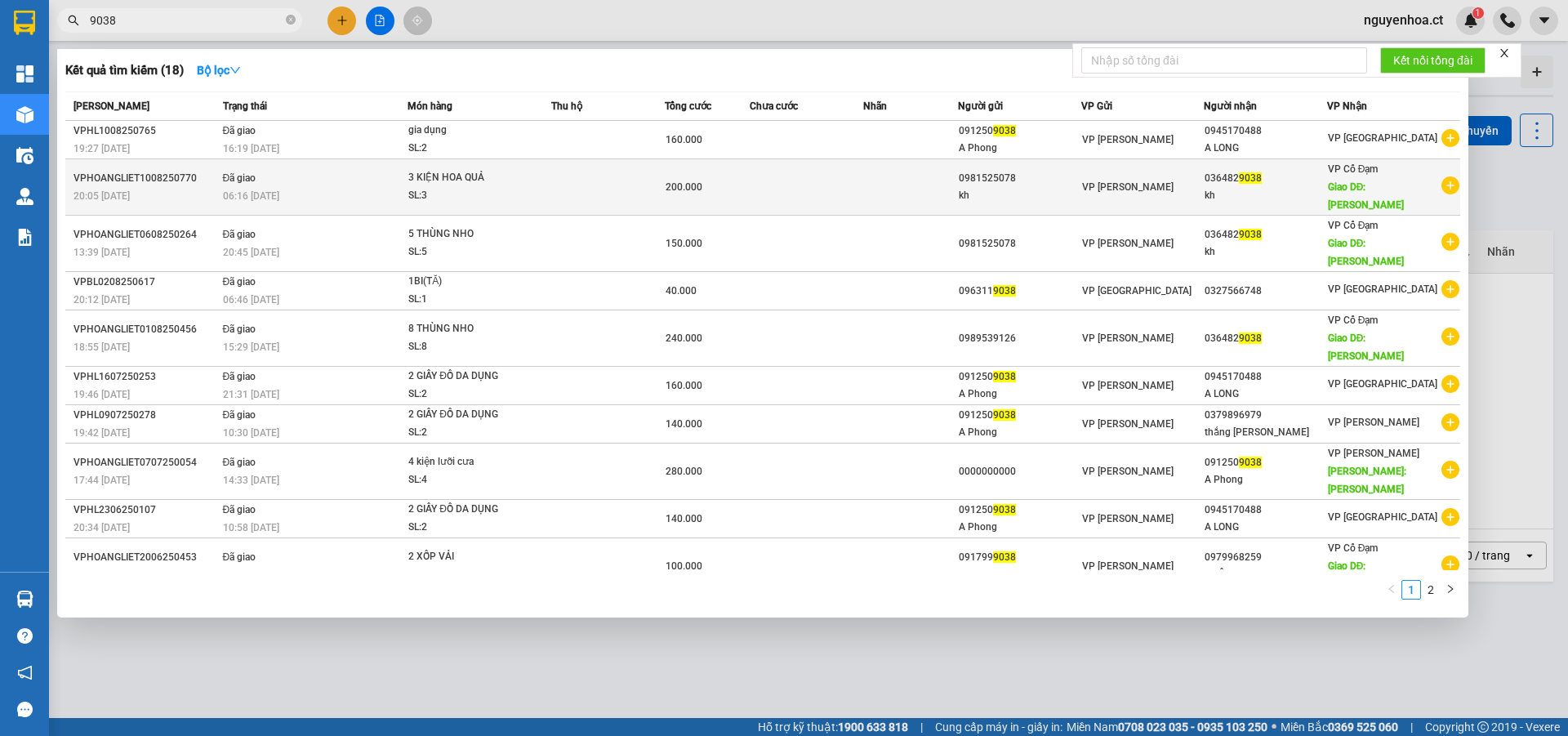
type input "9038"
click at [289, 172] on td "Đã giao 06:16 [DATE]" at bounding box center [314, 187] width 190 height 56
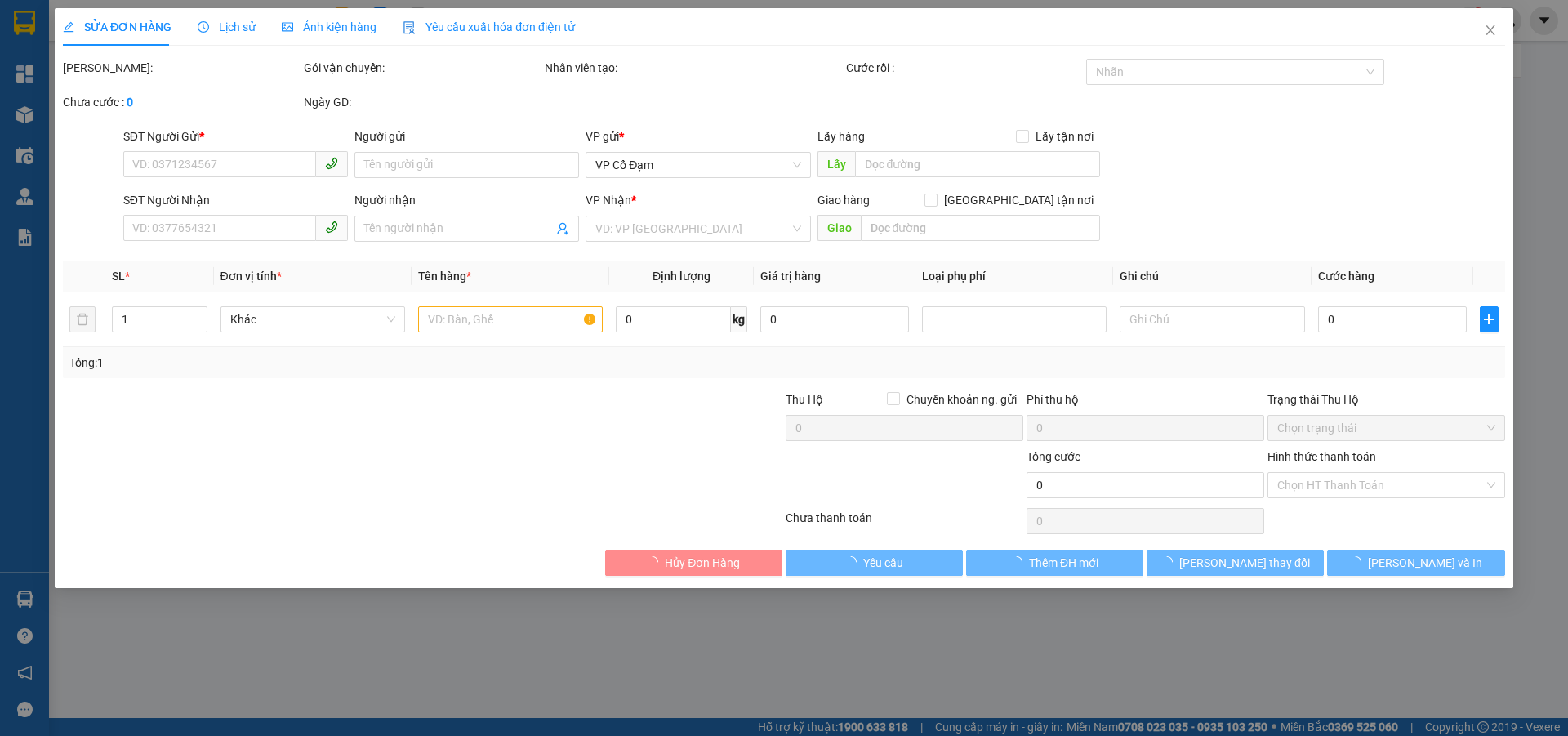
type input "0981525078"
type input "kh"
type input "0364829038"
type input "kh"
type input "XUÂN YÊN"
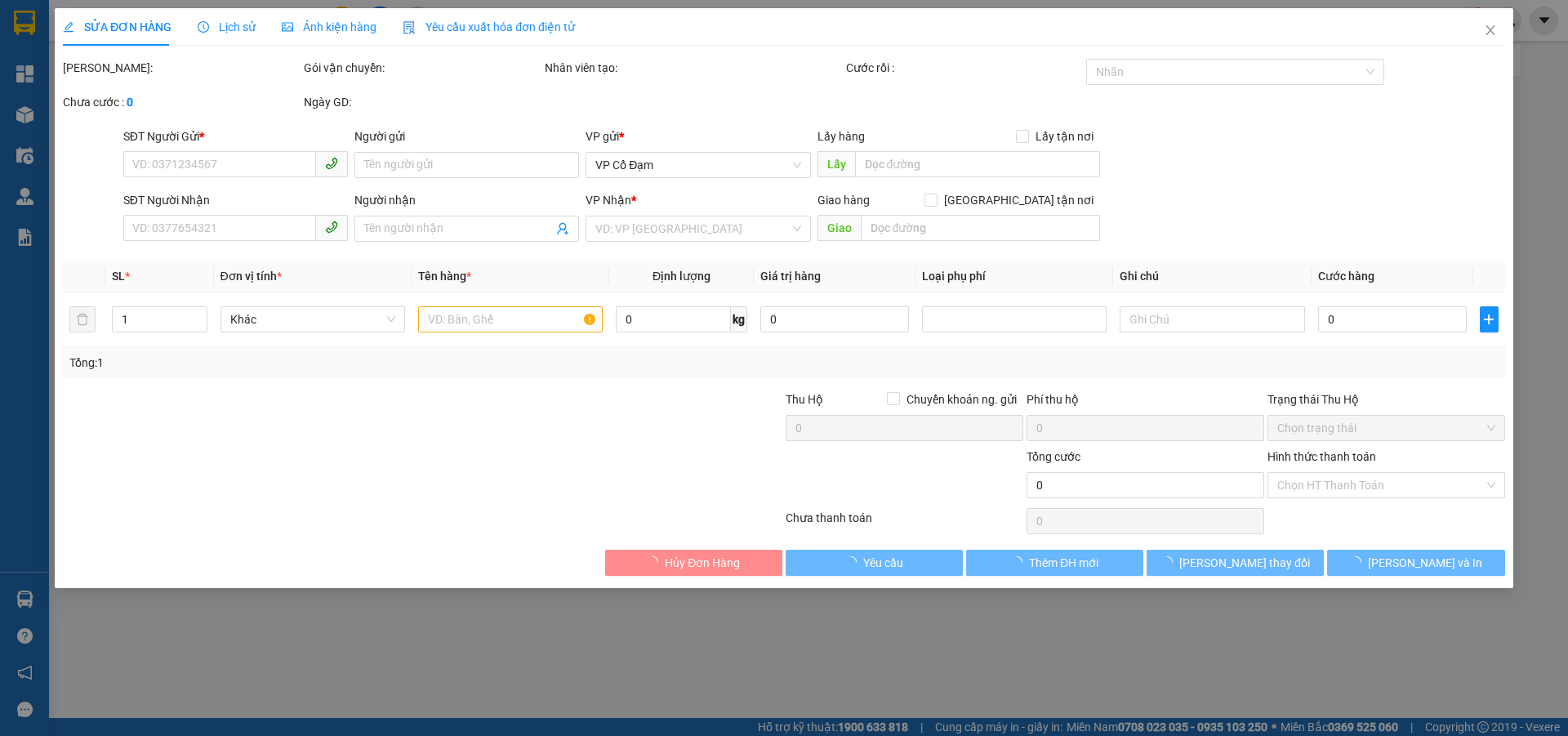
type input "200.000"
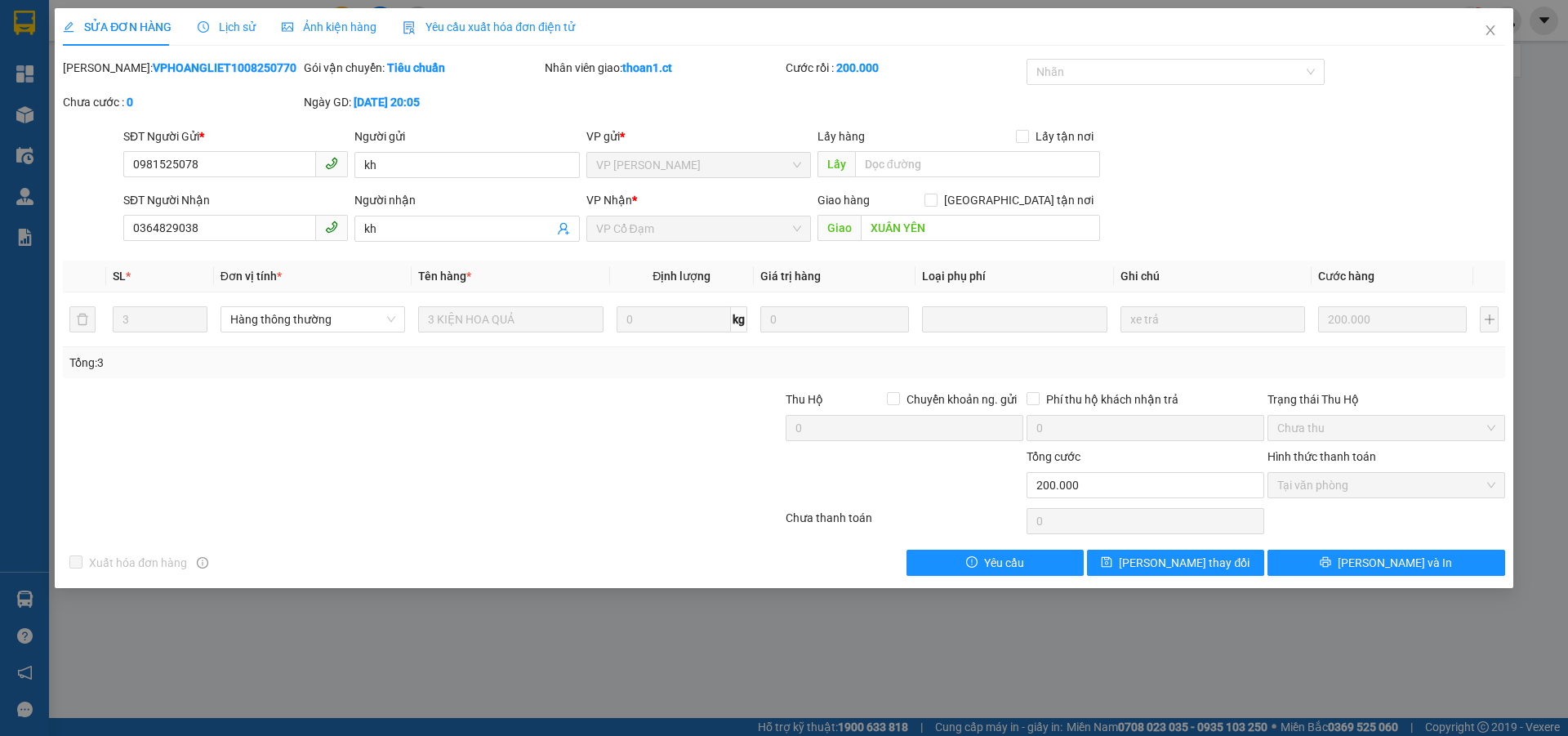
click at [228, 14] on div "Lịch sử" at bounding box center [226, 27] width 58 height 38
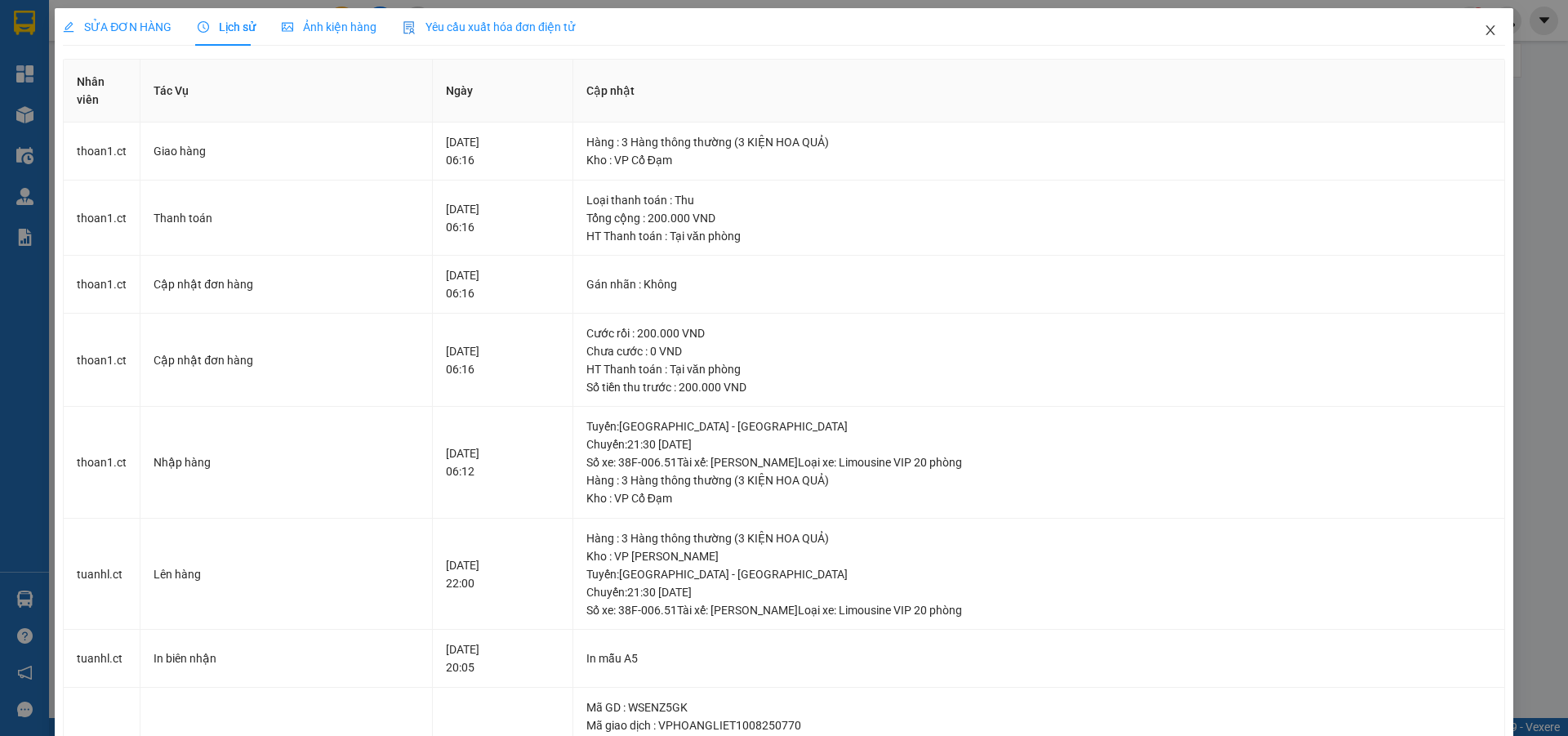
drag, startPoint x: 1472, startPoint y: 26, endPoint x: 1259, endPoint y: 71, distance: 217.7
click at [1484, 26] on icon "close" at bounding box center [1490, 29] width 13 height 13
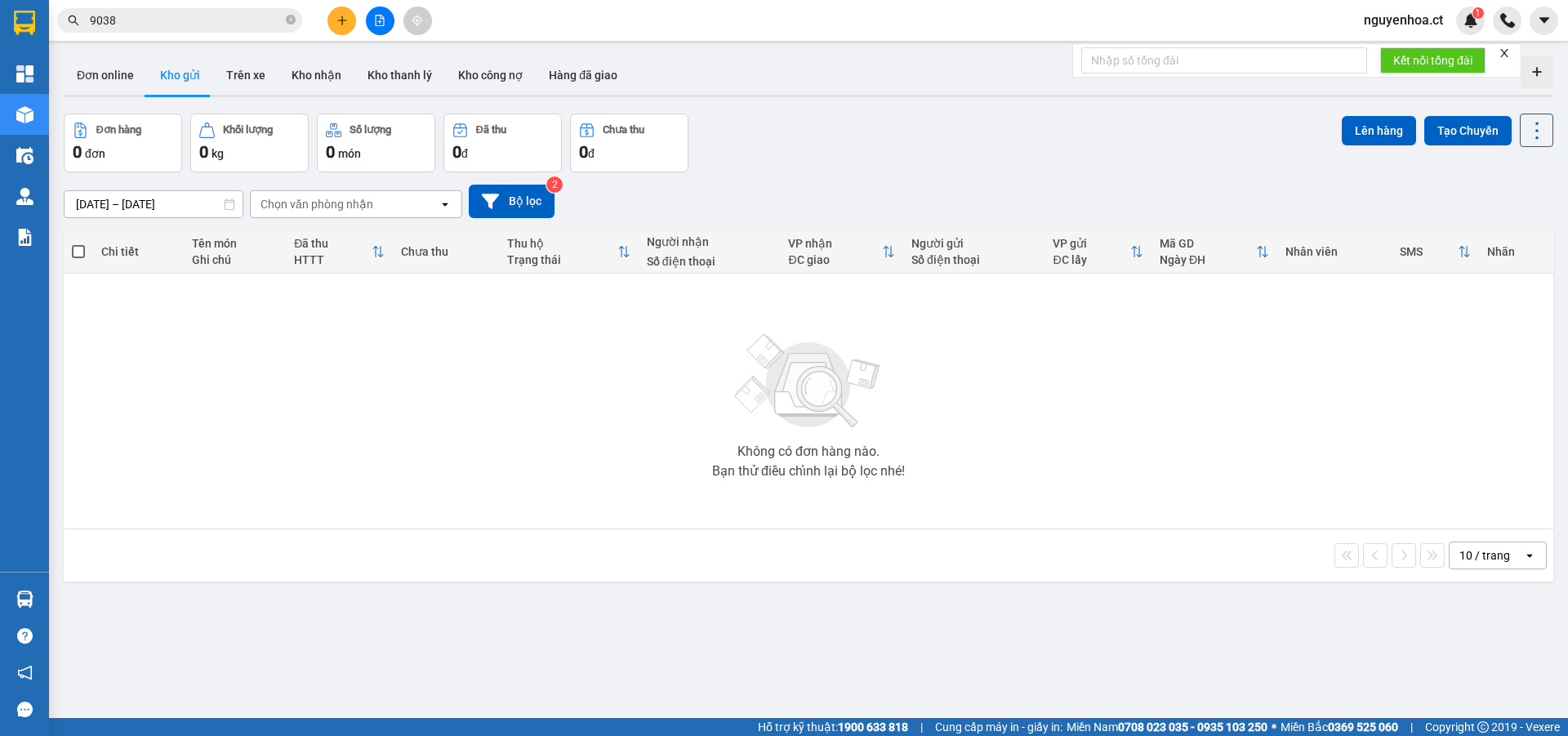
click at [285, 15] on span "9038" at bounding box center [179, 20] width 245 height 24
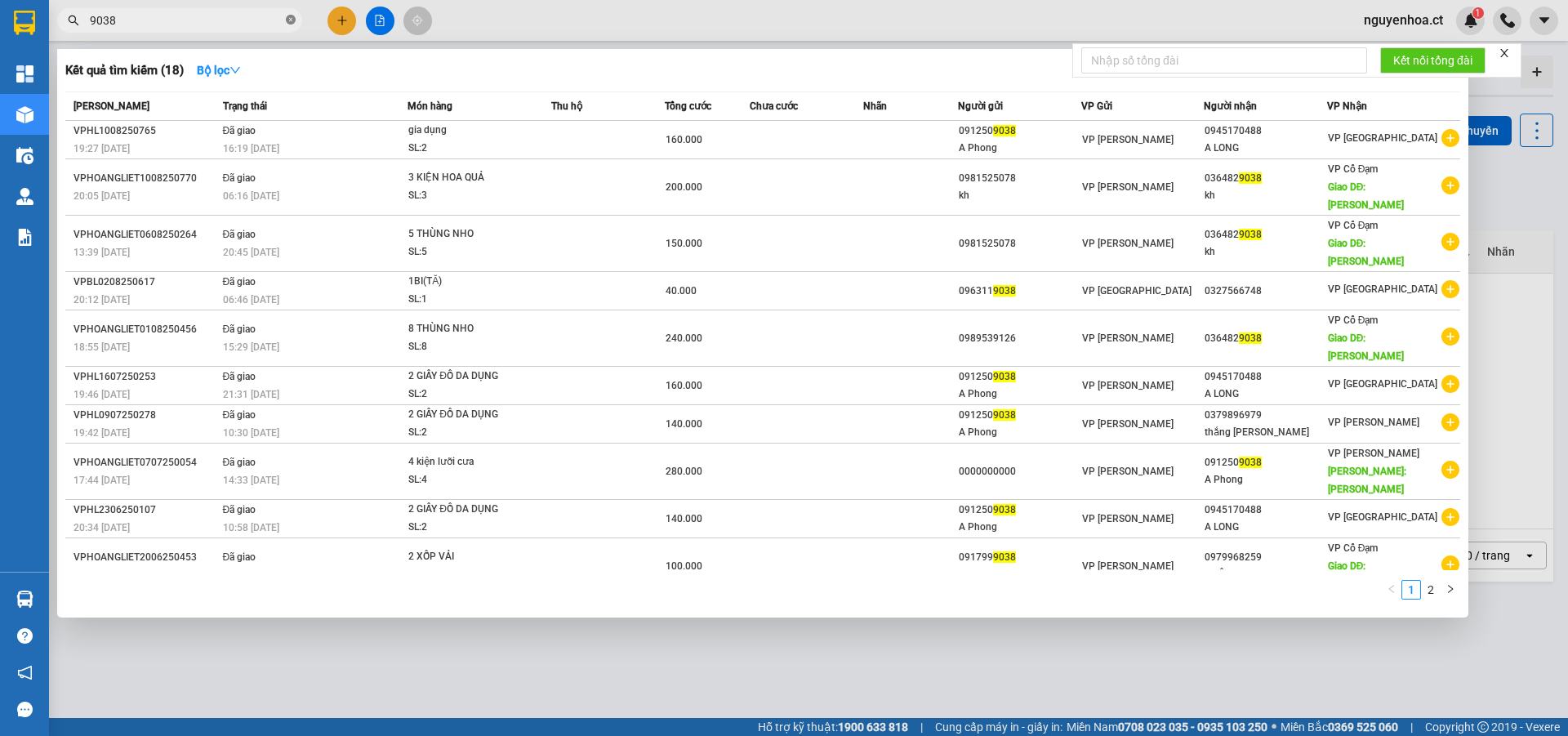
click at [288, 19] on icon "close-circle" at bounding box center [290, 19] width 9 height 9
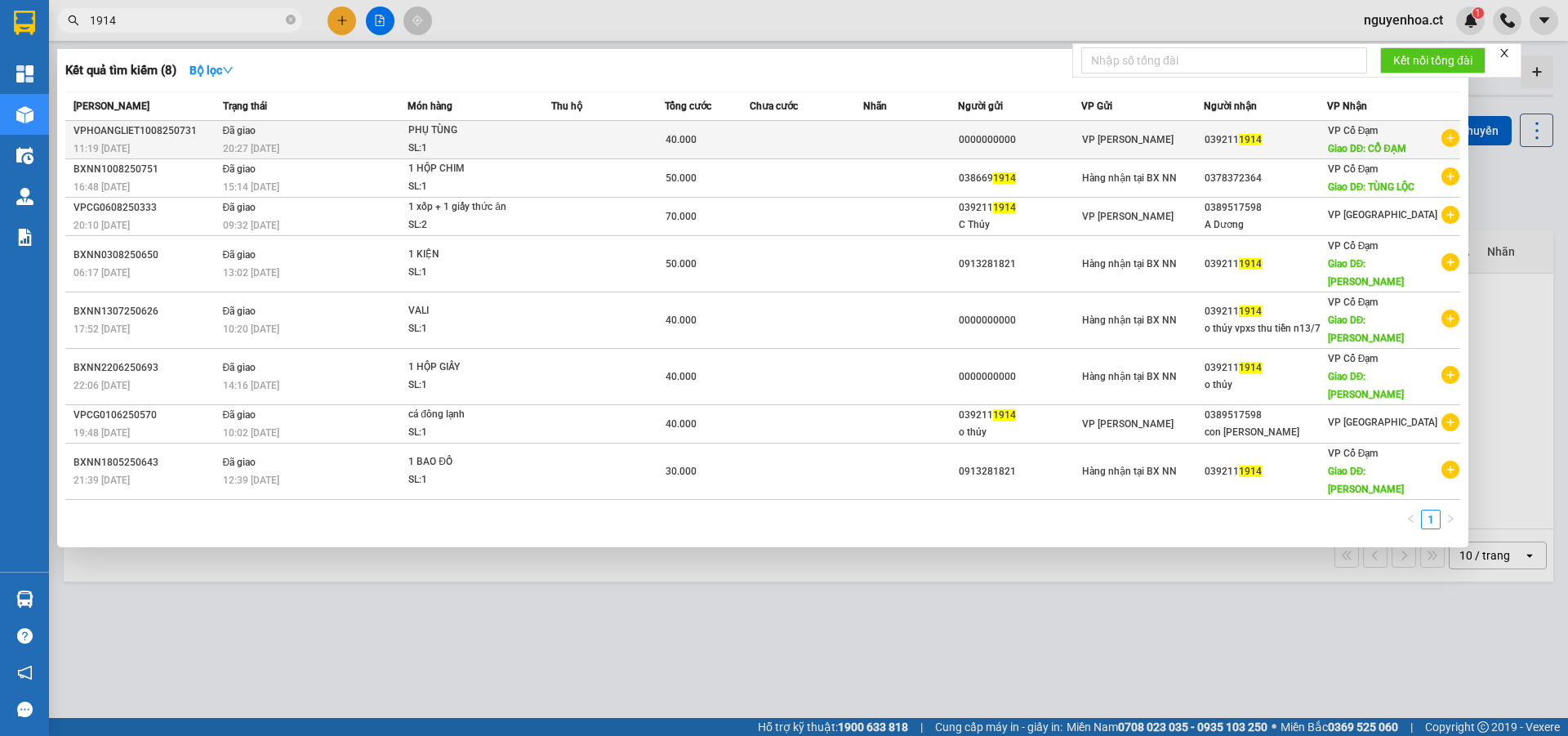
type input "1914"
click at [268, 137] on td "Đã giao 20:27 [DATE]" at bounding box center [314, 140] width 190 height 39
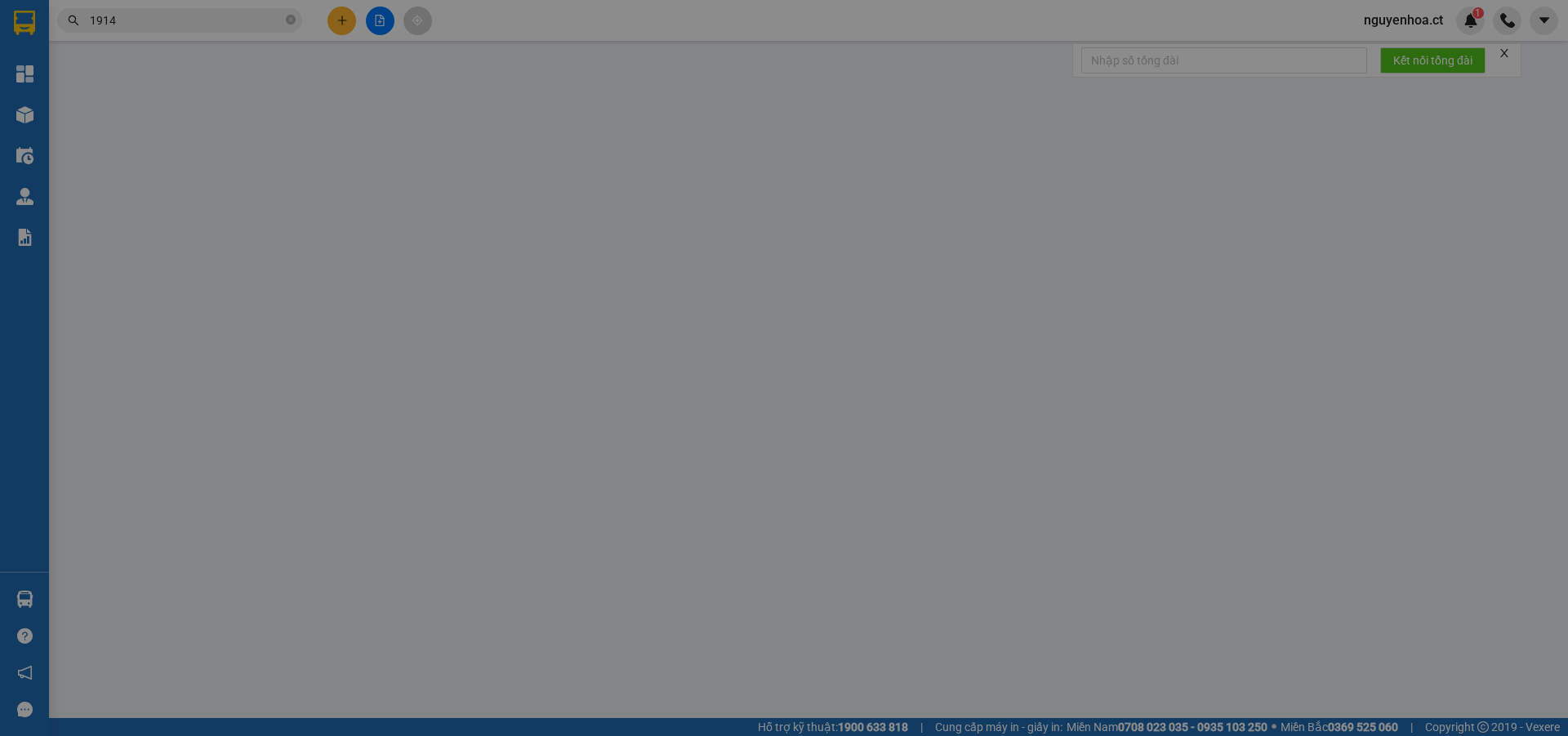
type input "0000000000"
type input "0392111914"
type input "CỔ ĐẠM"
type input "40.000"
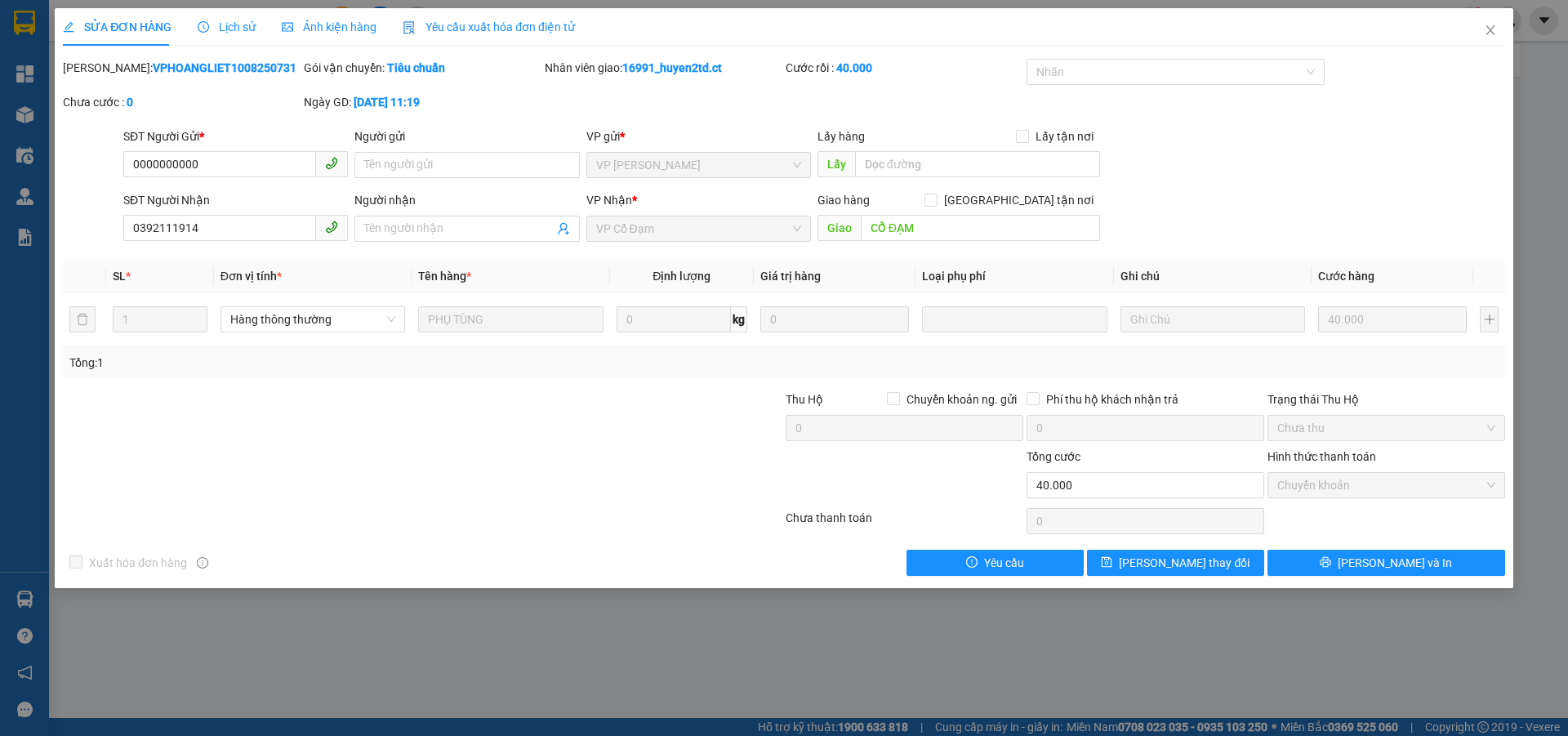
click at [227, 26] on span "Lịch sử" at bounding box center [226, 27] width 58 height 13
